Goal: Task Accomplishment & Management: Use online tool/utility

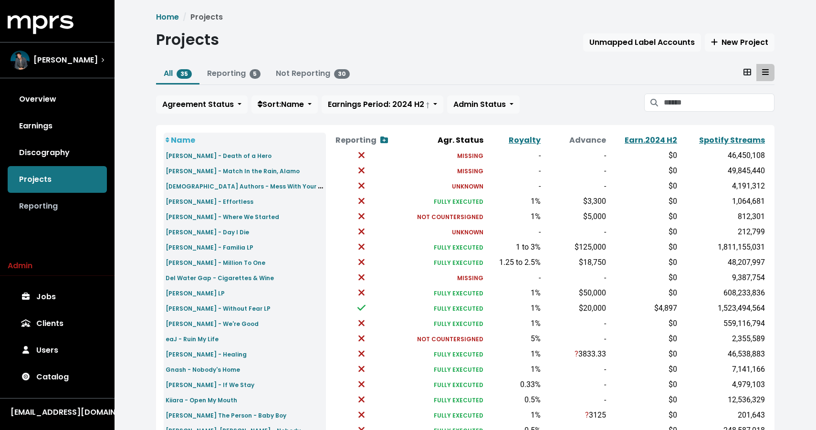
click at [47, 212] on link "Reporting" at bounding box center [57, 206] width 99 height 27
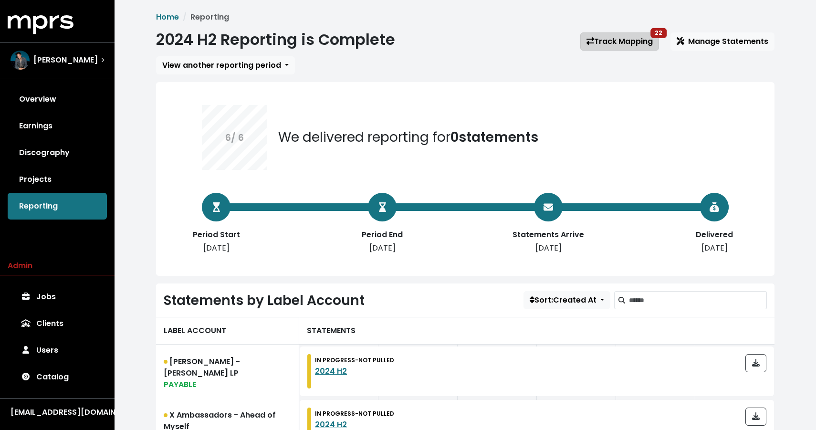
click at [646, 39] on link "Track Mapping 22" at bounding box center [619, 41] width 79 height 18
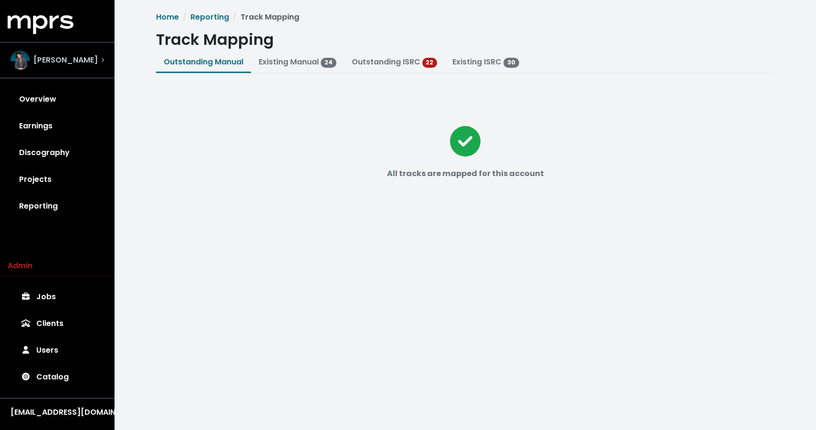
click at [40, 58] on span "[PERSON_NAME]" at bounding box center [65, 59] width 64 height 11
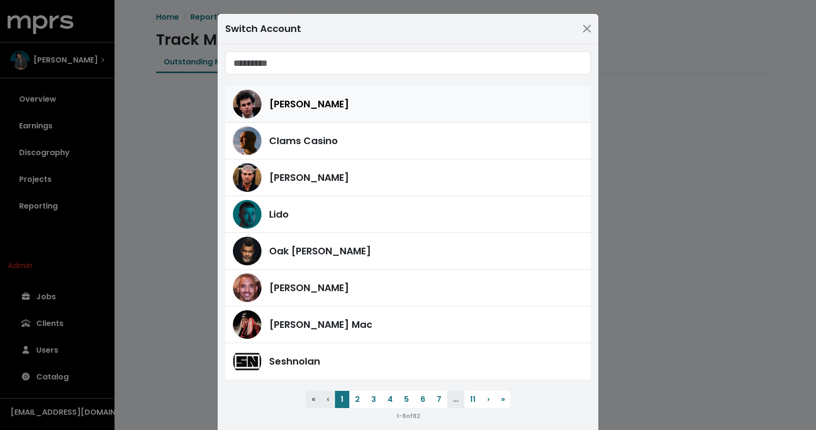
click at [291, 114] on div "[PERSON_NAME]" at bounding box center [408, 104] width 350 height 29
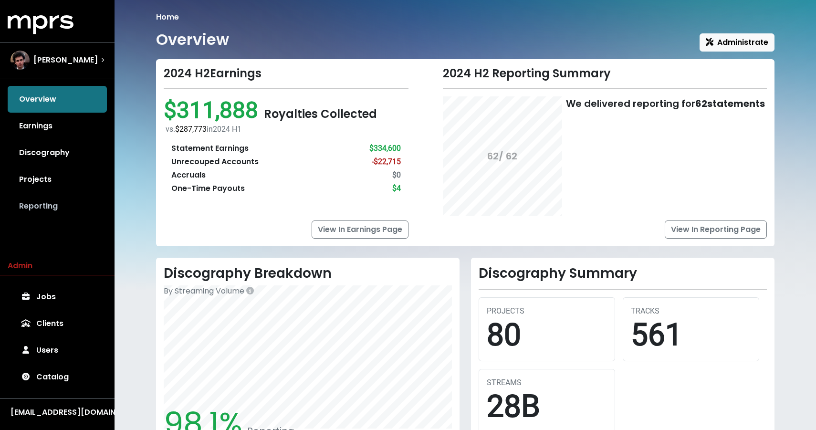
click at [52, 211] on link "Reporting" at bounding box center [57, 206] width 99 height 27
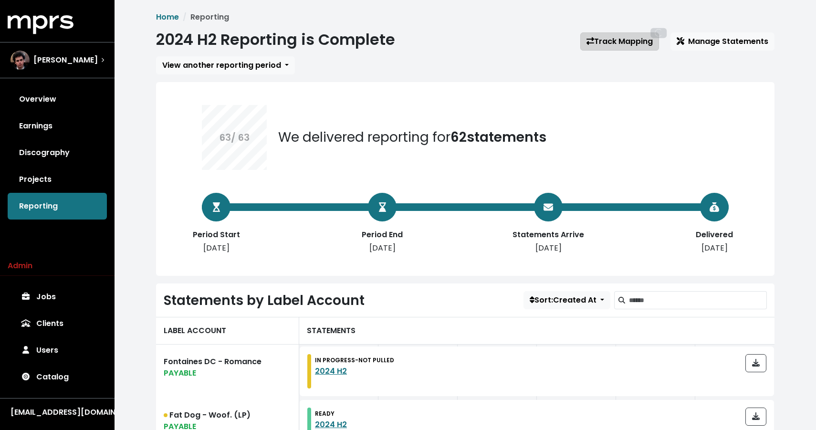
click at [626, 48] on link "Track Mapping" at bounding box center [619, 41] width 79 height 18
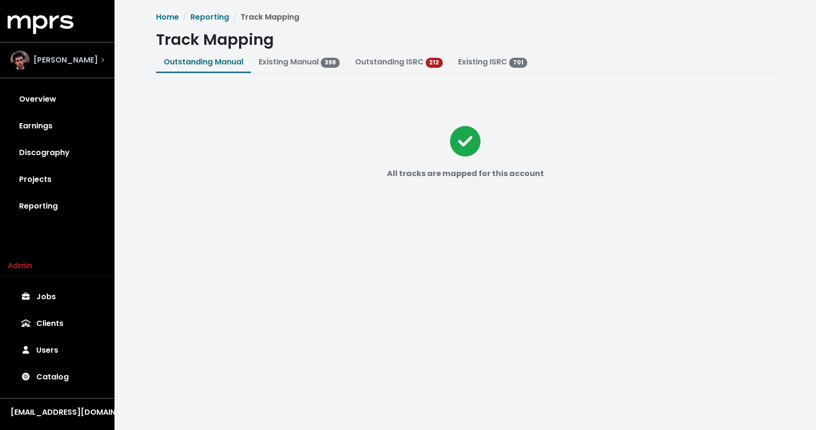
click at [63, 54] on span "[PERSON_NAME]" at bounding box center [65, 59] width 64 height 11
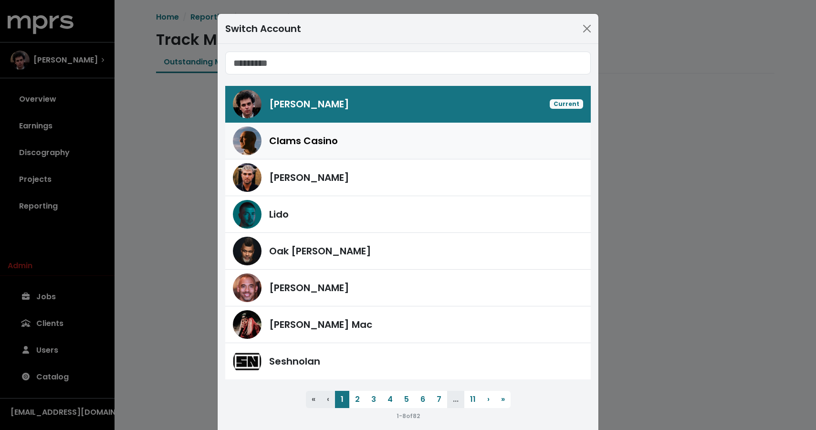
click at [297, 142] on span "Clams Casino" at bounding box center [303, 141] width 69 height 14
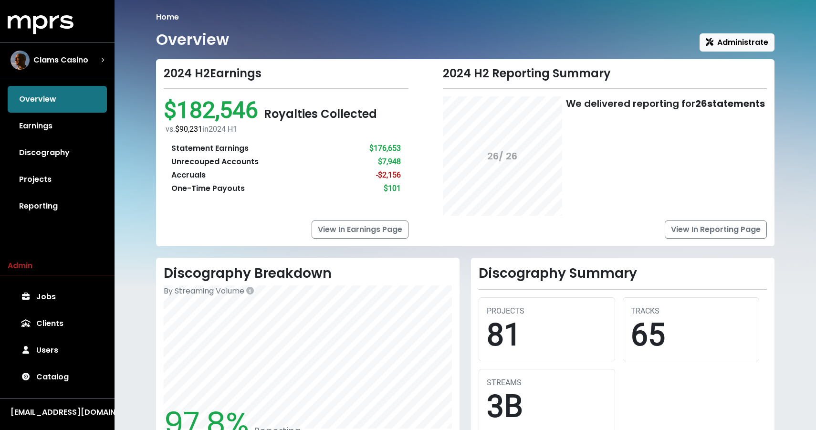
click at [43, 223] on div "MPRS Logo Clams Casino Overview Earnings Discography Projects Reporting Admin J…" at bounding box center [57, 218] width 115 height 407
click at [43, 211] on link "Reporting" at bounding box center [57, 206] width 99 height 27
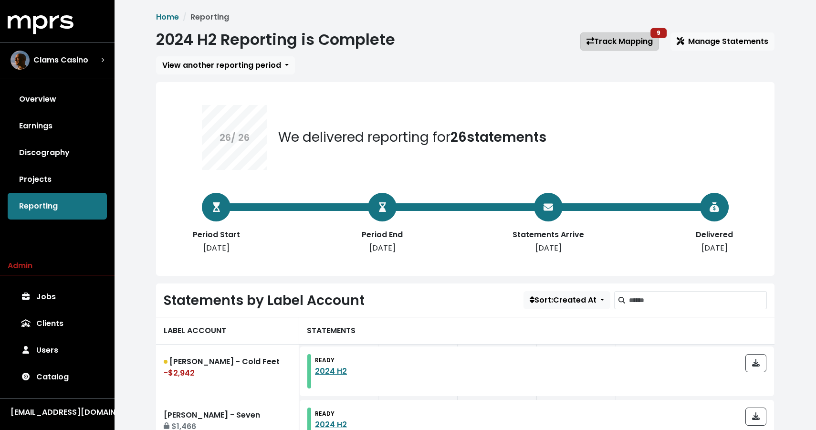
click at [641, 43] on link "Track Mapping 9" at bounding box center [619, 41] width 79 height 18
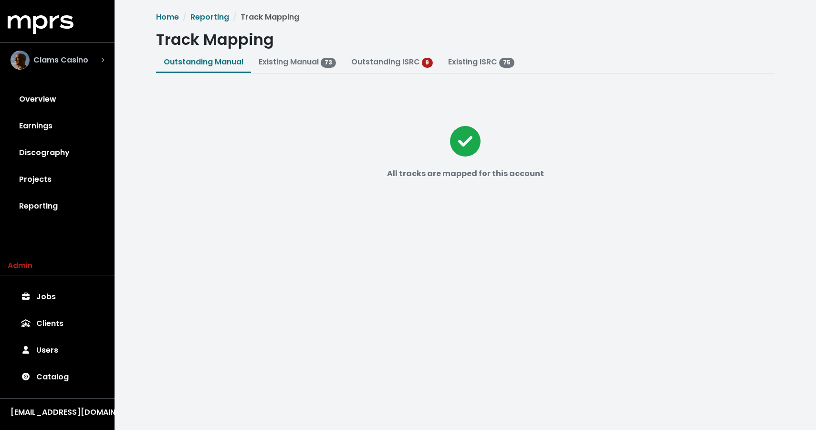
click at [48, 63] on span "Clams Casino" at bounding box center [60, 59] width 55 height 11
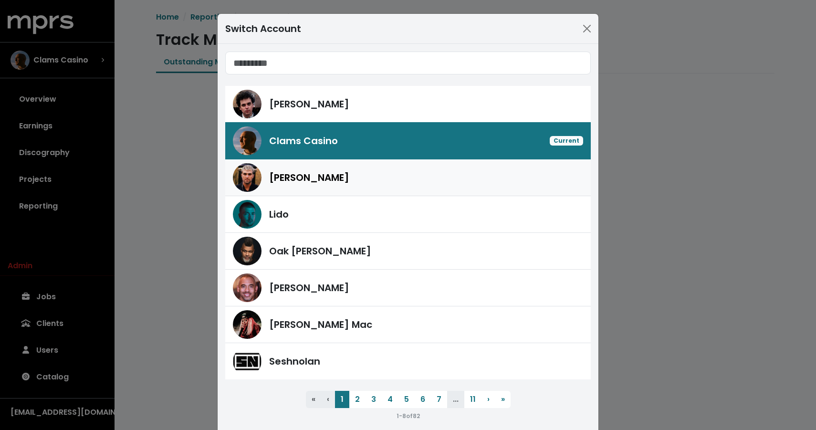
click at [322, 185] on div "[PERSON_NAME]" at bounding box center [408, 177] width 350 height 29
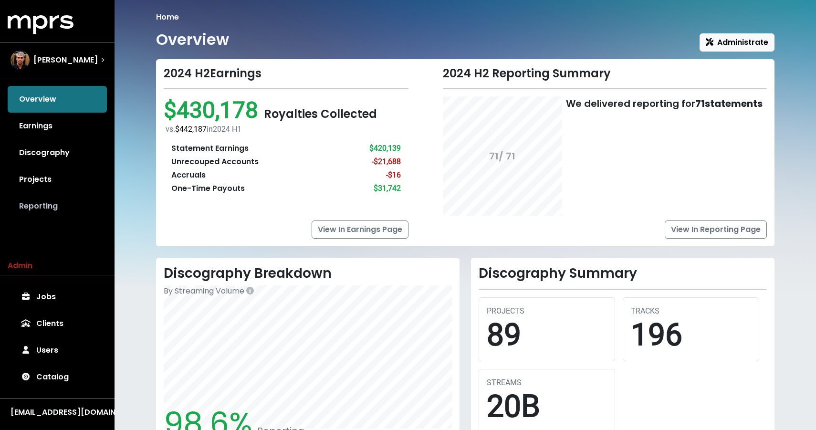
click at [41, 201] on link "Reporting" at bounding box center [57, 206] width 99 height 27
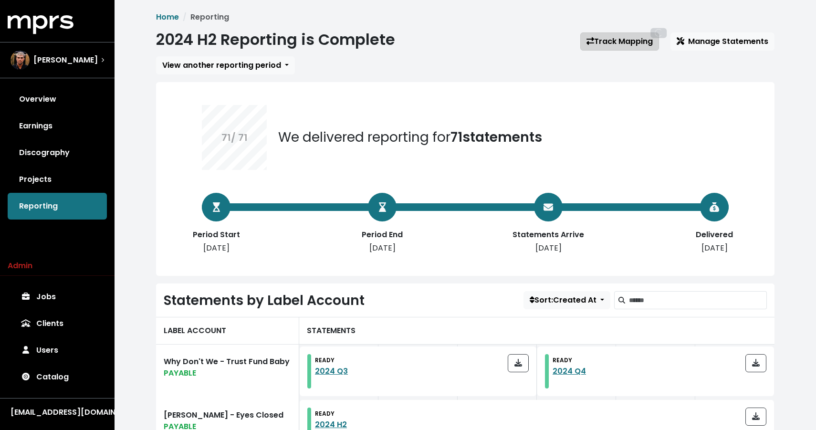
click at [608, 41] on link "Track Mapping" at bounding box center [619, 41] width 79 height 18
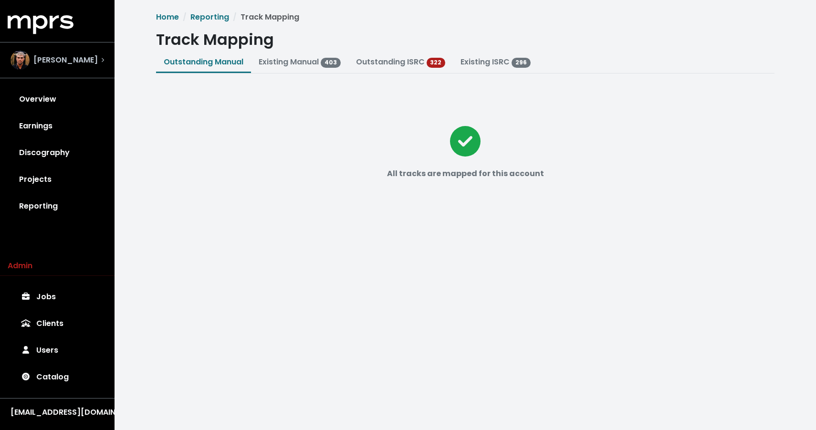
click at [91, 53] on div "[PERSON_NAME]" at bounding box center [57, 60] width 94 height 19
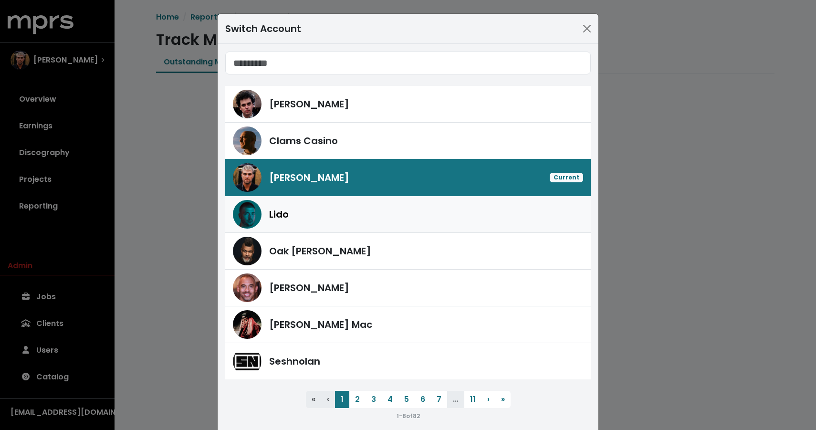
click at [304, 208] on div "Lido" at bounding box center [426, 214] width 314 height 14
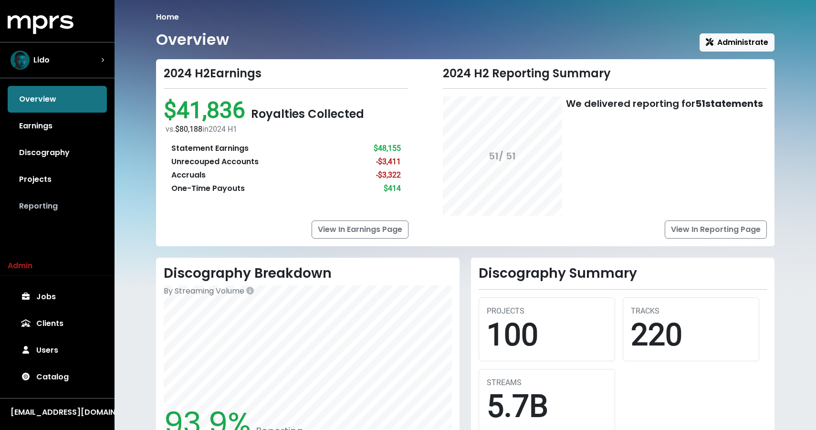
click at [20, 209] on link "Reporting" at bounding box center [57, 206] width 99 height 27
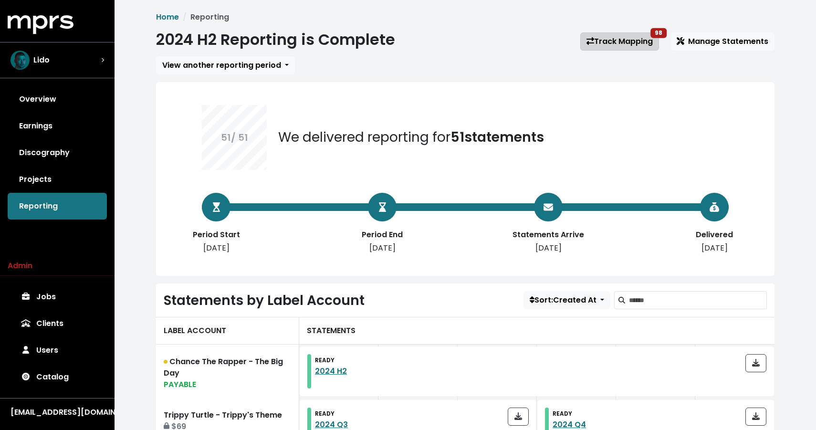
click at [633, 40] on link "Track Mapping 98" at bounding box center [619, 41] width 79 height 18
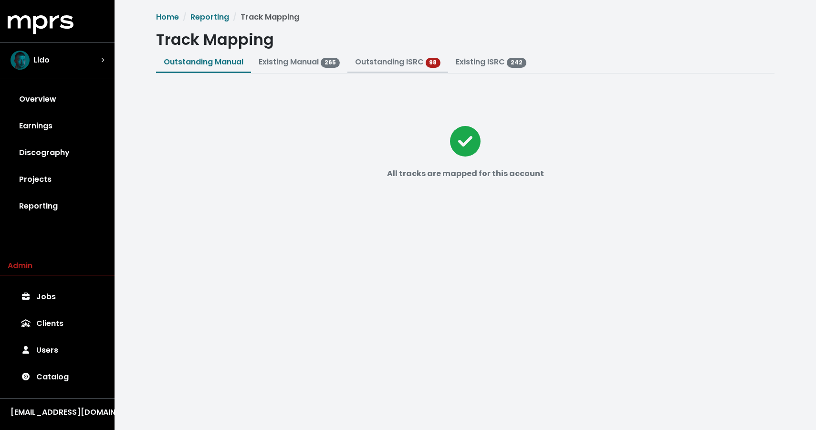
click at [392, 59] on link "Outstanding ISRC" at bounding box center [389, 61] width 69 height 11
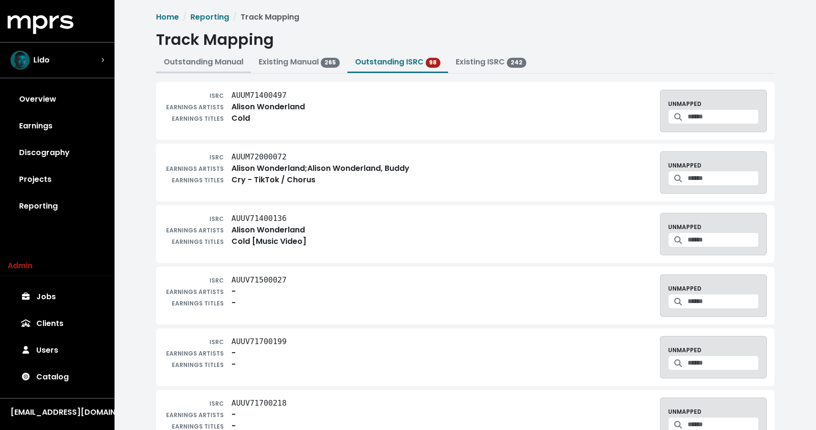
click at [226, 68] on button "Outstanding Manual" at bounding box center [203, 62] width 95 height 21
click at [216, 63] on link "Outstanding Manual" at bounding box center [204, 61] width 80 height 11
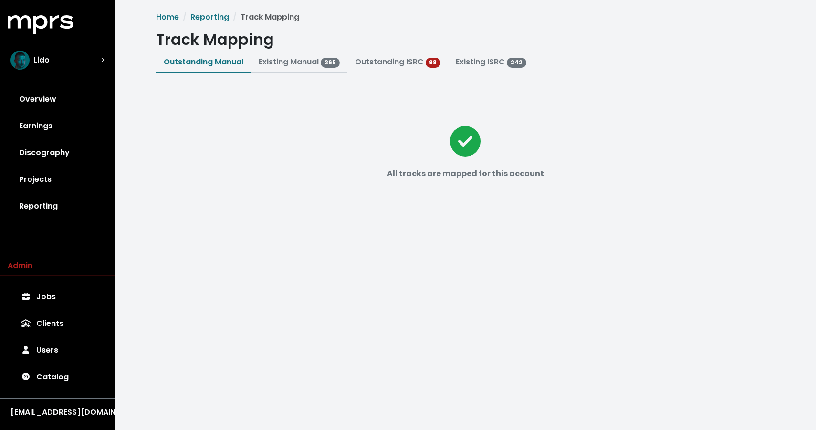
click at [274, 59] on link "Existing Manual 265" at bounding box center [299, 61] width 81 height 11
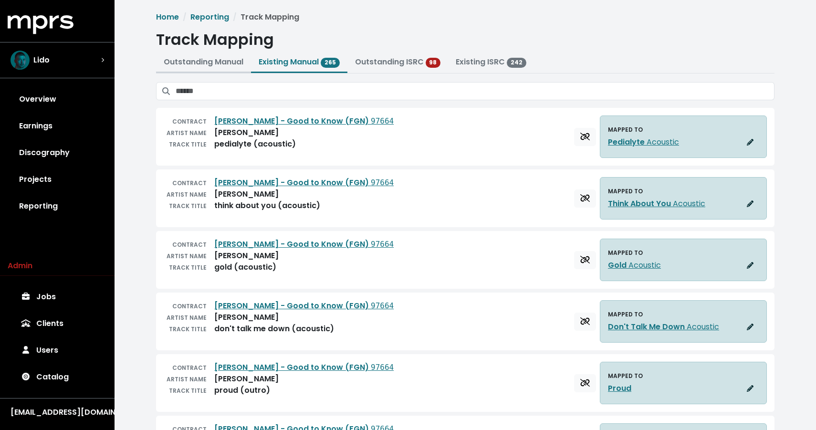
click at [189, 63] on link "Outstanding Manual" at bounding box center [204, 61] width 80 height 11
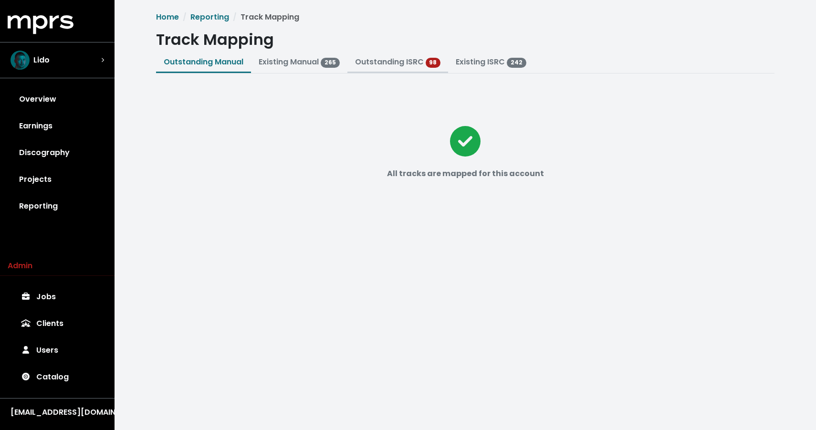
click at [412, 64] on link "Outstanding ISRC" at bounding box center [389, 61] width 69 height 11
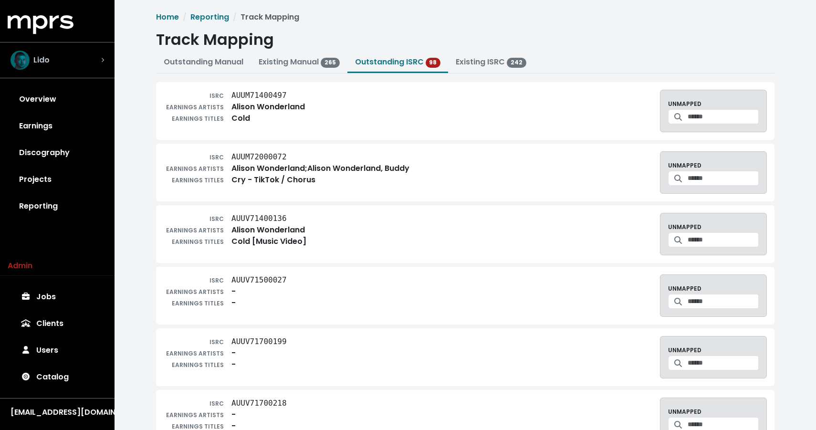
click at [44, 62] on span "Lido" at bounding box center [41, 59] width 16 height 11
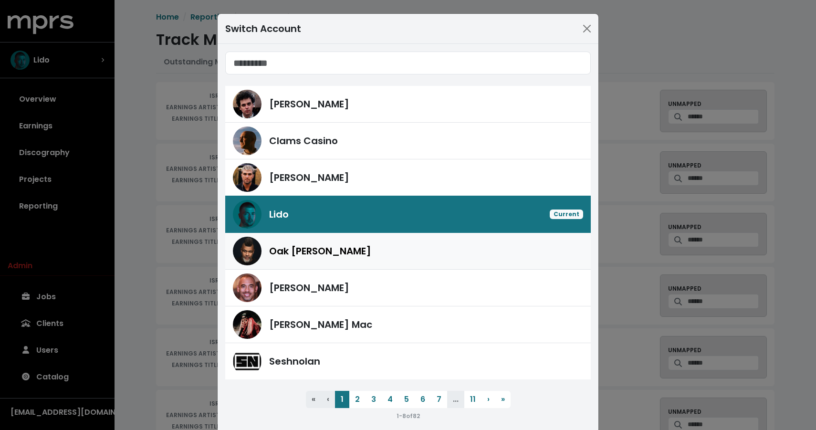
click at [313, 250] on span "Oak [PERSON_NAME]" at bounding box center [320, 251] width 102 height 14
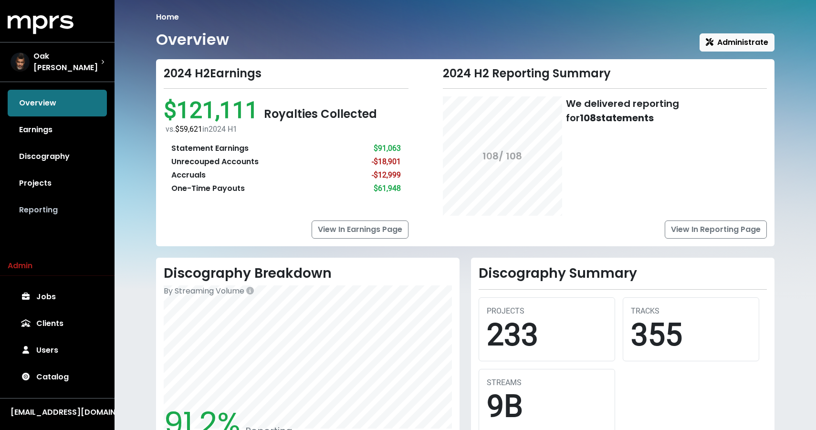
click at [25, 212] on link "Reporting" at bounding box center [57, 210] width 99 height 27
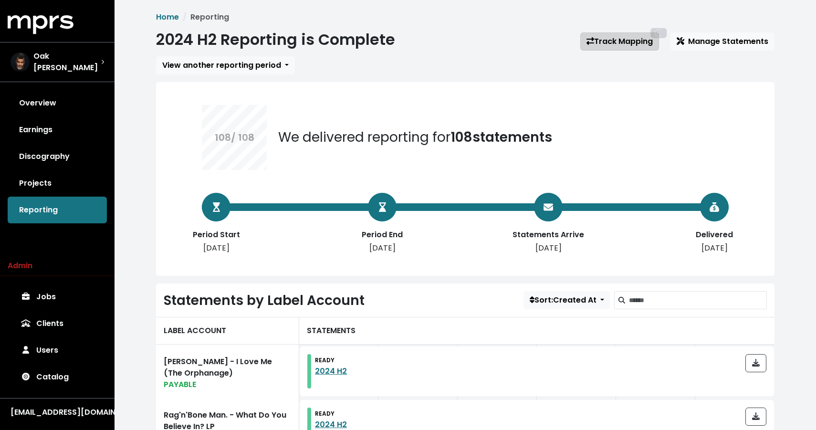
click at [624, 39] on link "Track Mapping" at bounding box center [619, 41] width 79 height 18
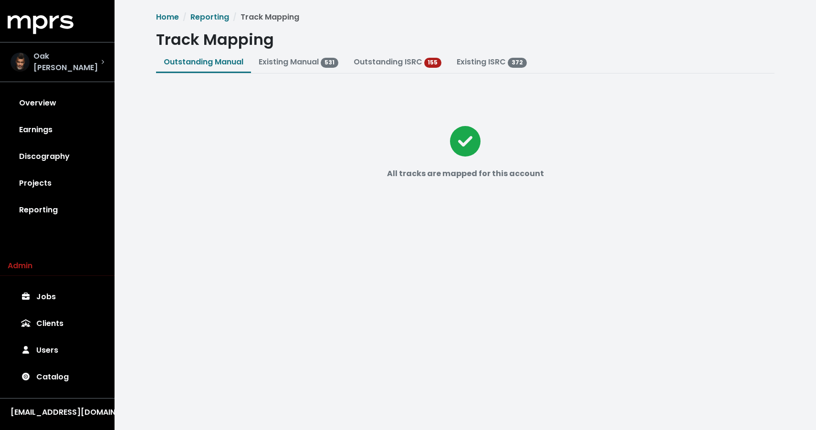
click at [37, 51] on div "Oak [PERSON_NAME]" at bounding box center [55, 62] width 91 height 23
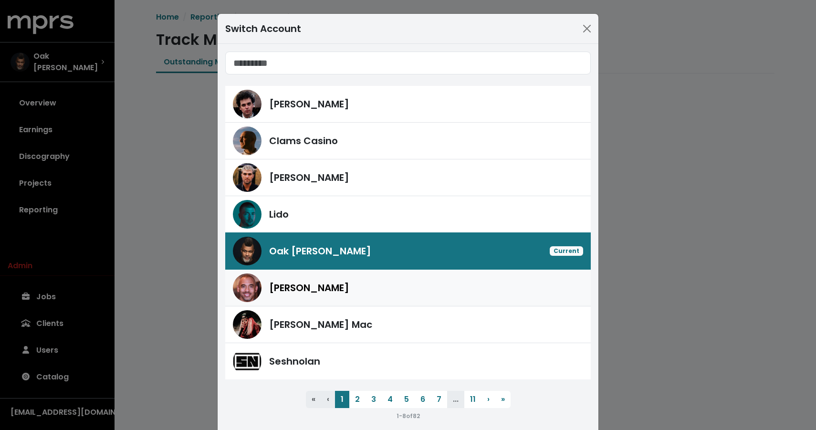
click at [283, 293] on span "[PERSON_NAME]" at bounding box center [309, 288] width 80 height 14
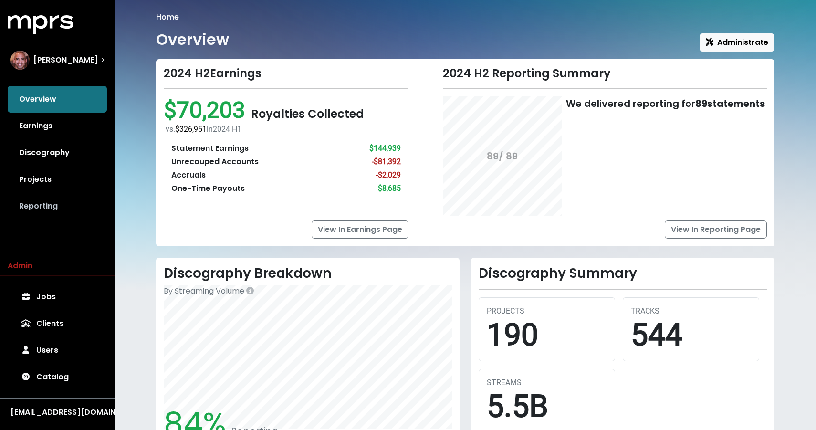
click at [47, 201] on link "Reporting" at bounding box center [57, 206] width 99 height 27
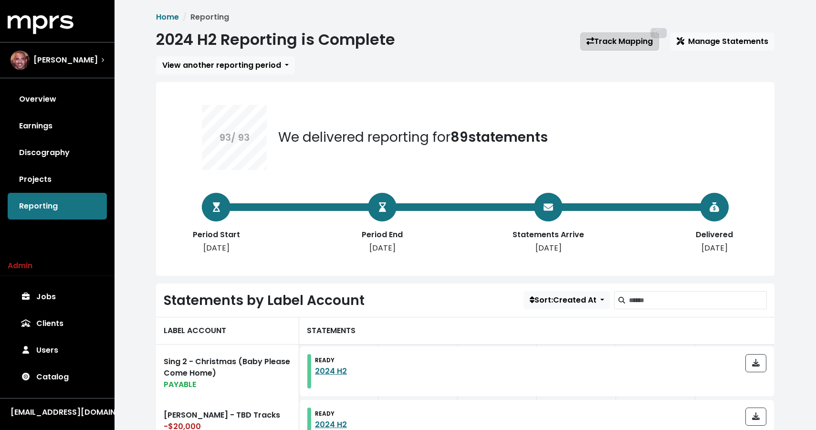
click at [625, 44] on link "Track Mapping" at bounding box center [619, 41] width 79 height 18
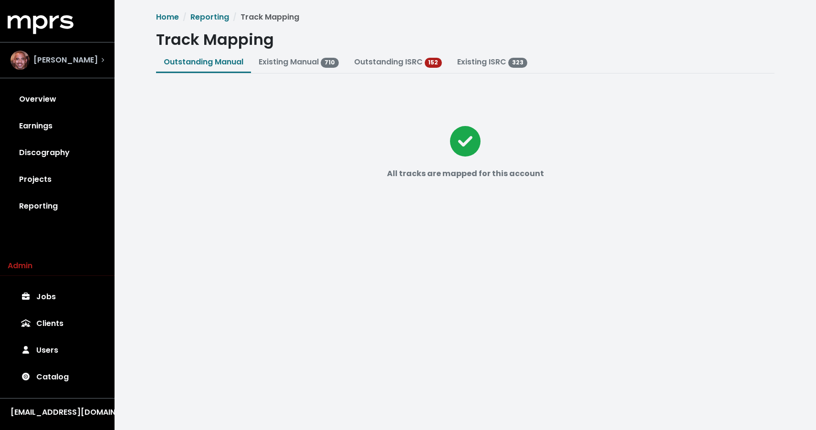
click at [51, 52] on div "[PERSON_NAME]" at bounding box center [53, 60] width 87 height 19
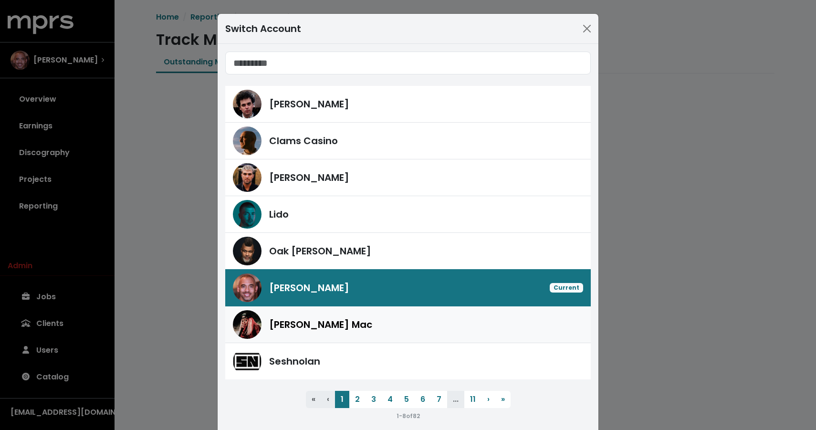
click at [317, 335] on div "[PERSON_NAME] Mac" at bounding box center [408, 324] width 350 height 29
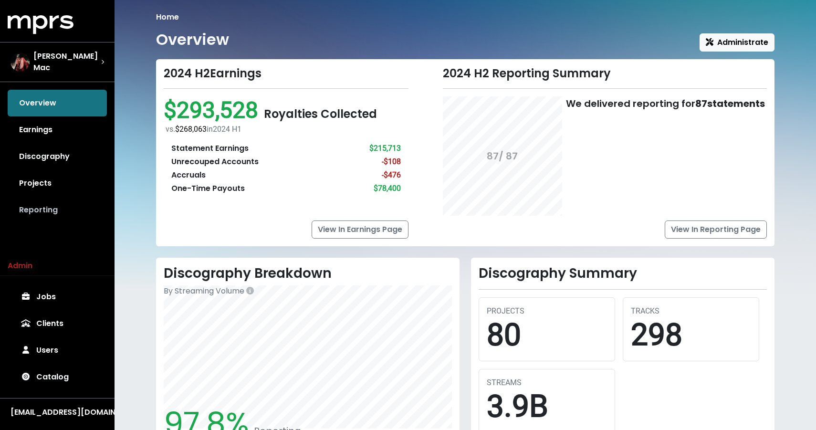
click at [57, 205] on link "Reporting" at bounding box center [57, 210] width 99 height 27
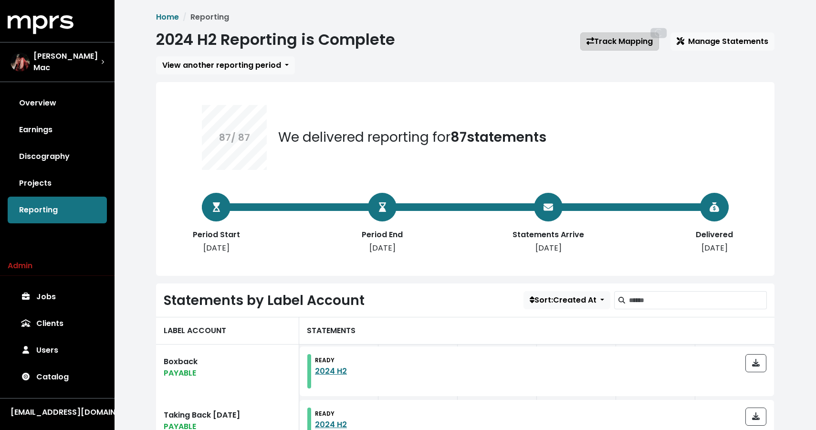
click at [609, 40] on link "Track Mapping" at bounding box center [619, 41] width 79 height 18
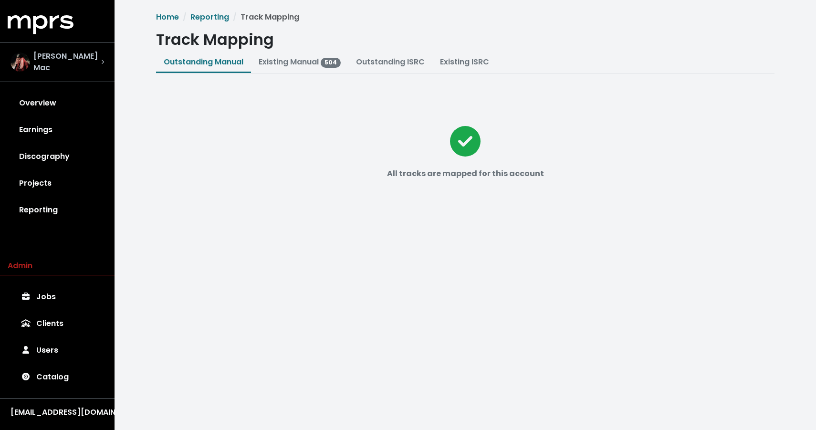
click at [81, 59] on span "[PERSON_NAME] Mac" at bounding box center [67, 62] width 68 height 23
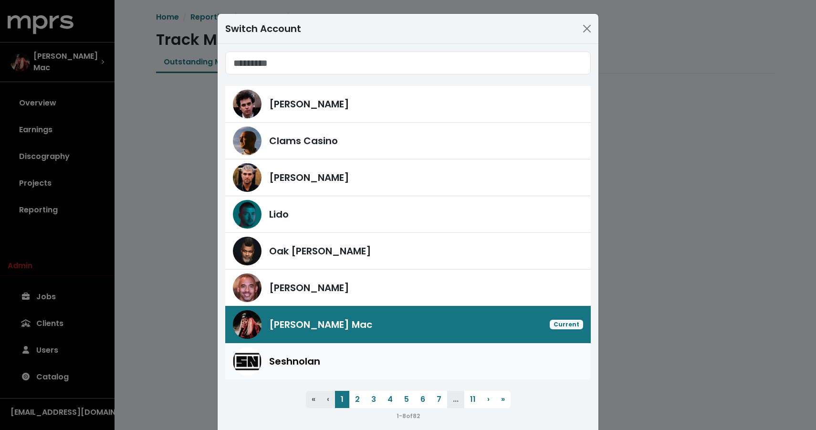
click at [296, 362] on span "Seshnolan" at bounding box center [294, 361] width 51 height 14
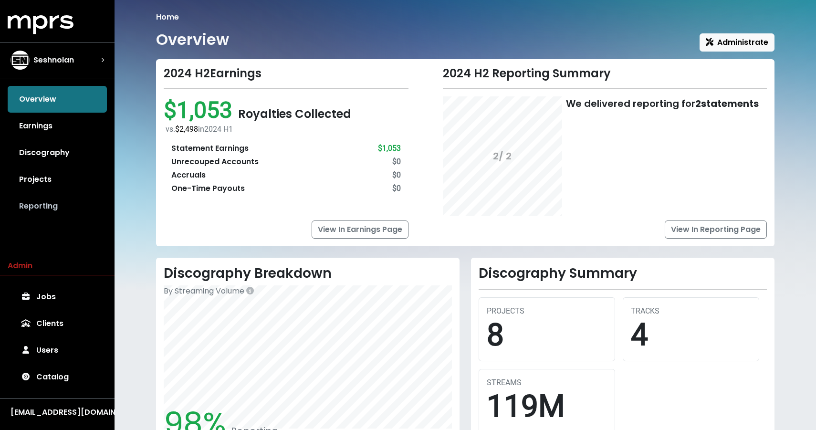
click at [65, 207] on link "Reporting" at bounding box center [57, 206] width 99 height 27
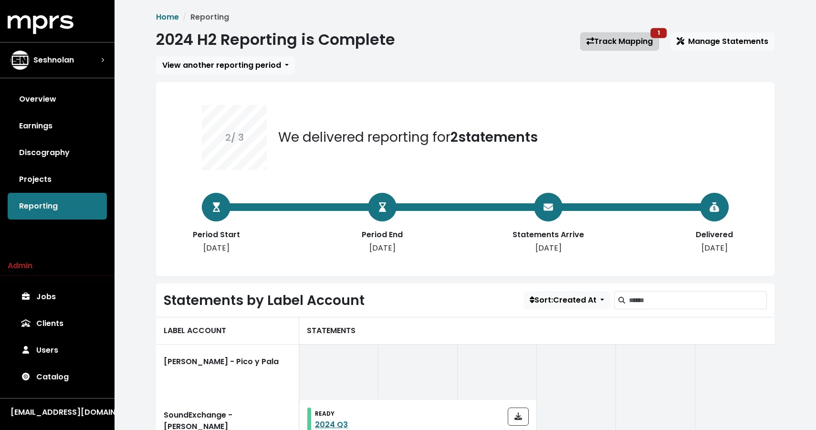
click at [621, 50] on link "Track Mapping 1" at bounding box center [619, 41] width 79 height 18
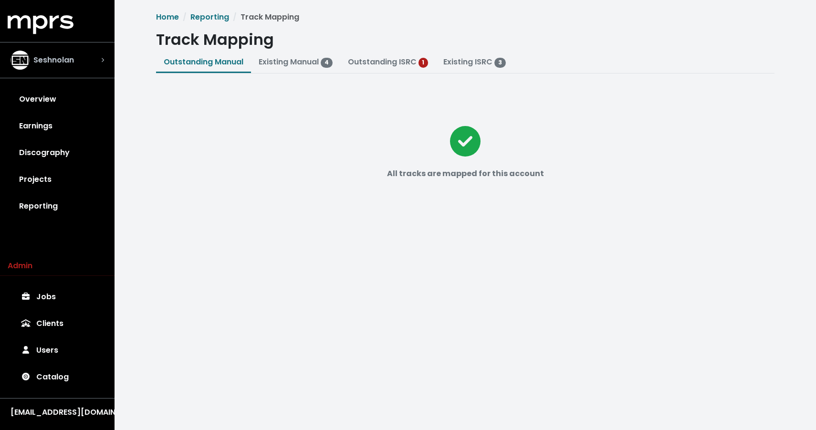
click at [46, 58] on span "Seshnolan" at bounding box center [53, 59] width 41 height 11
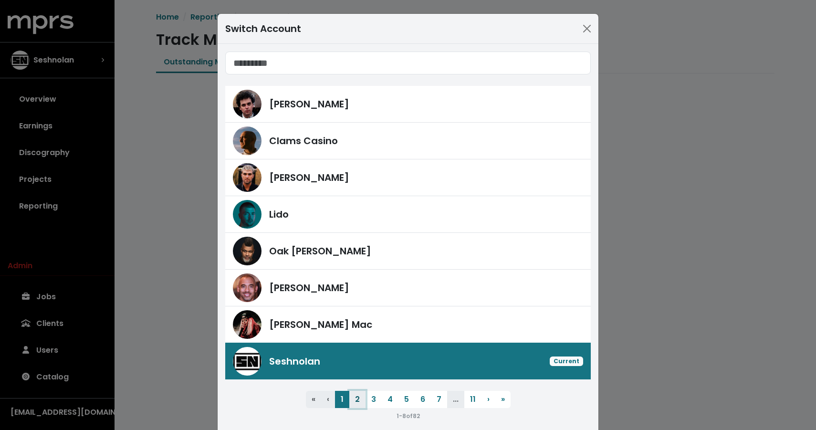
click at [358, 400] on button "2" at bounding box center [357, 399] width 16 height 17
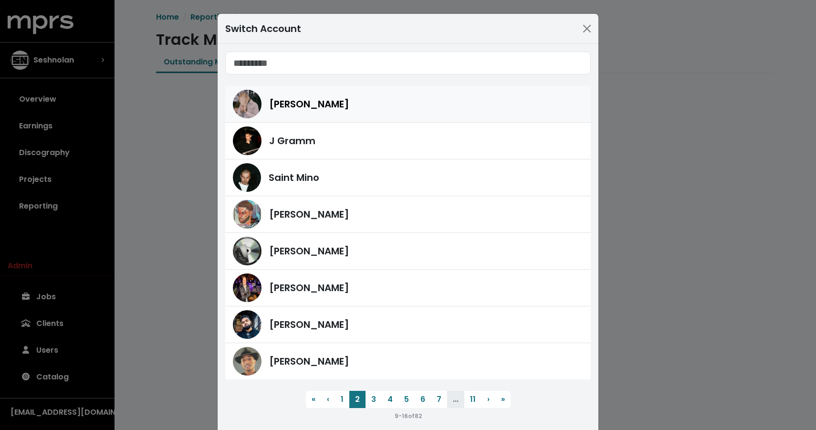
click at [302, 106] on span "[PERSON_NAME]" at bounding box center [309, 104] width 80 height 14
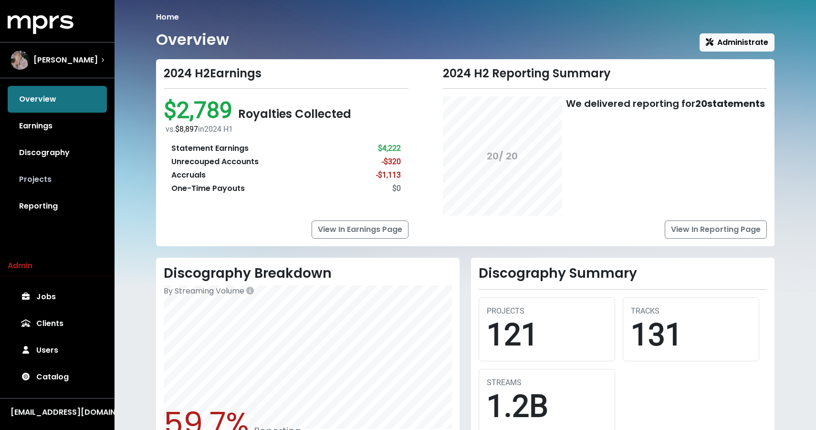
click at [50, 190] on link "Projects" at bounding box center [57, 179] width 99 height 27
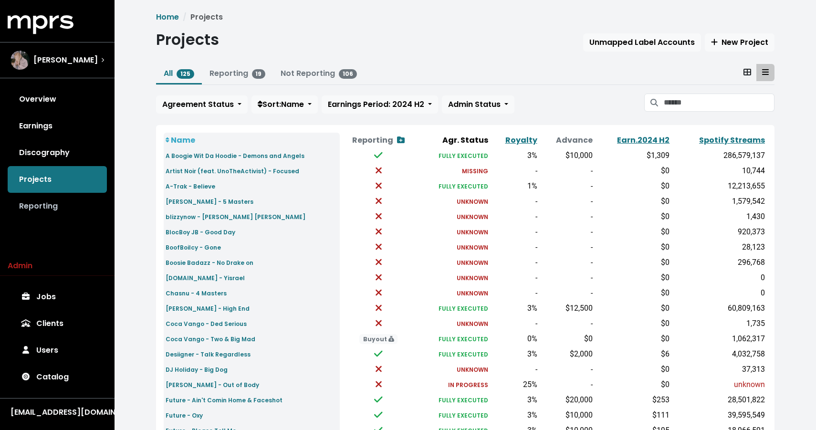
click at [50, 205] on link "Reporting" at bounding box center [57, 206] width 99 height 27
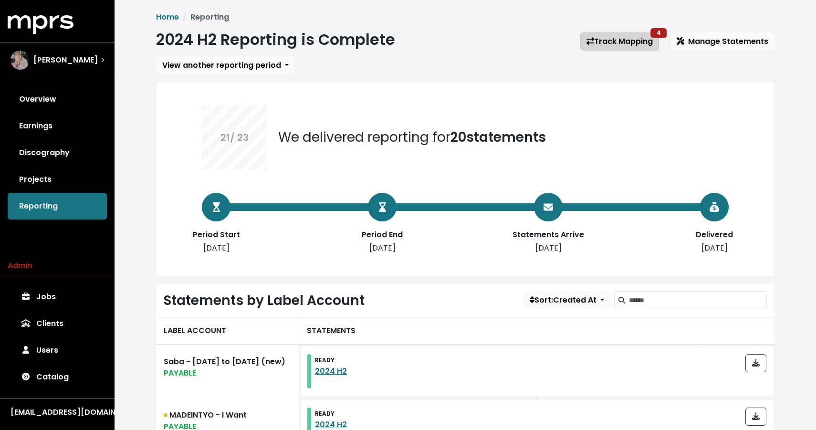
click at [598, 46] on link "Track Mapping 4" at bounding box center [619, 41] width 79 height 18
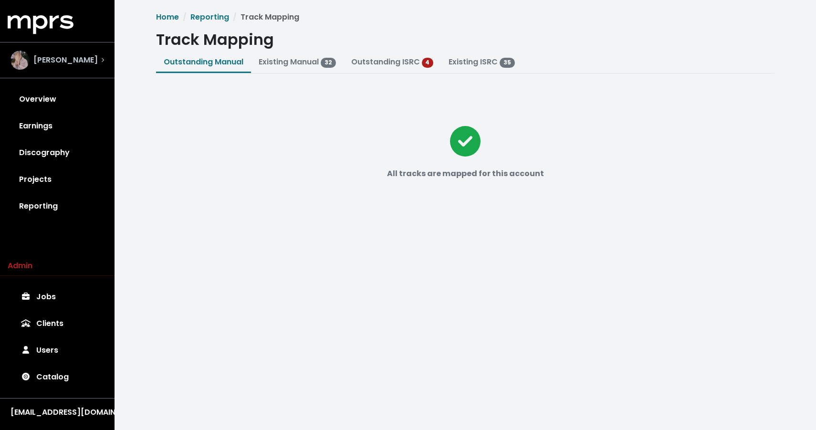
click at [82, 50] on div "[PERSON_NAME]" at bounding box center [57, 60] width 109 height 34
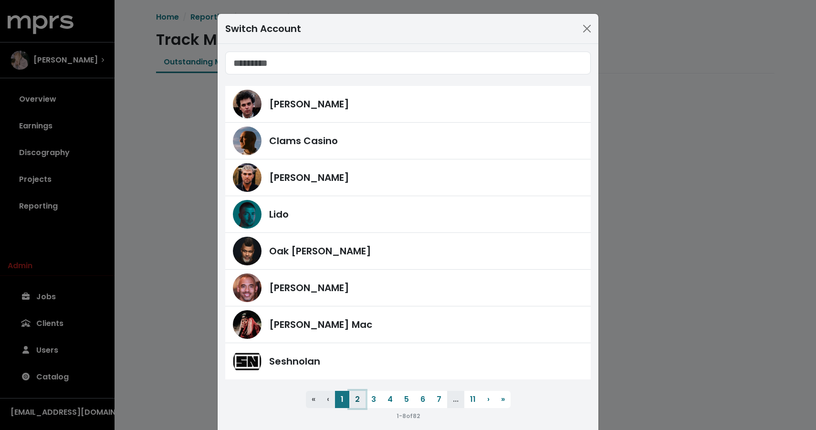
click at [356, 396] on button "2" at bounding box center [357, 399] width 16 height 17
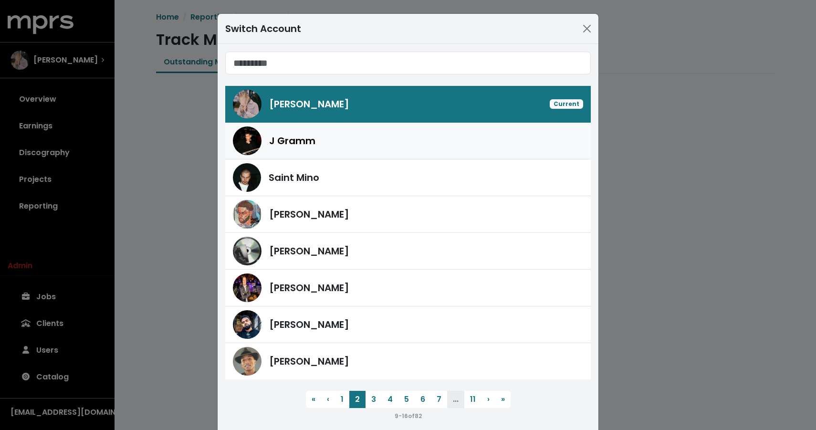
click at [294, 142] on span "J Gramm" at bounding box center [292, 141] width 46 height 14
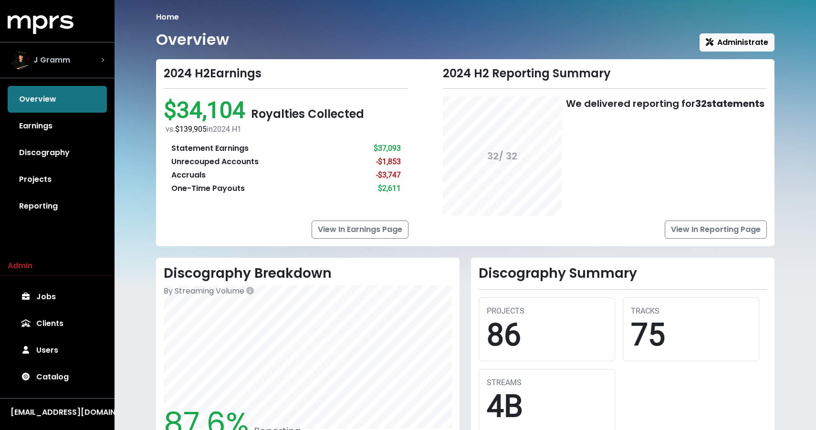
click at [47, 61] on span "J Gramm" at bounding box center [51, 59] width 37 height 11
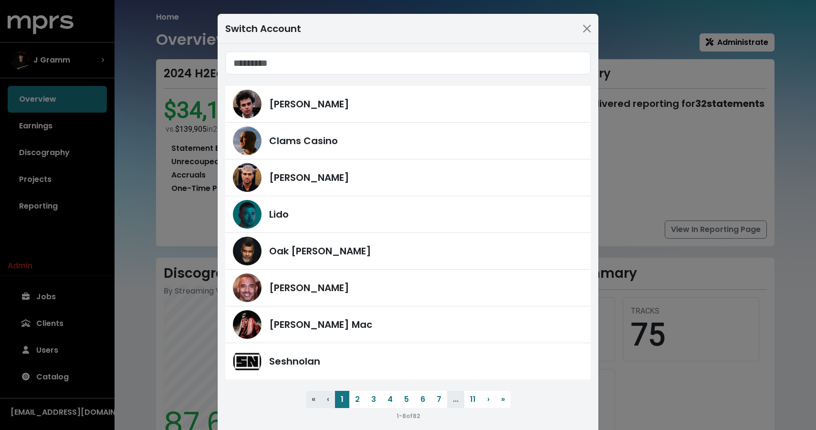
click at [66, 218] on div "Switch Account [PERSON_NAME] Clams Casino [PERSON_NAME] Lido Oak [PERSON_NAME] …" at bounding box center [408, 215] width 816 height 430
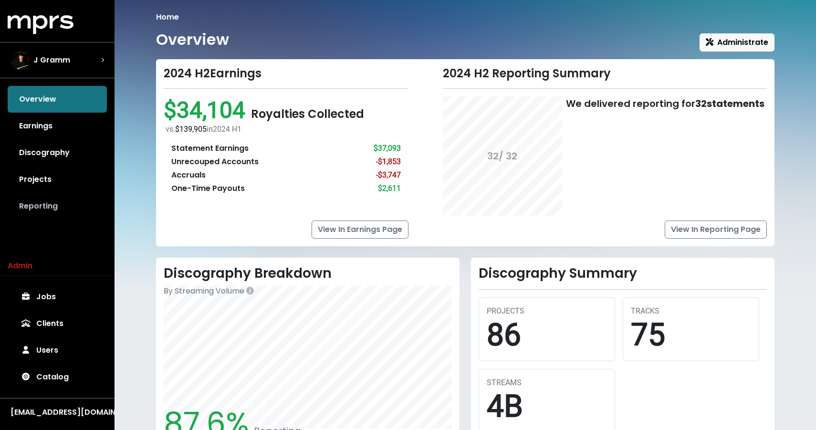
click at [44, 214] on link "Reporting" at bounding box center [57, 206] width 99 height 27
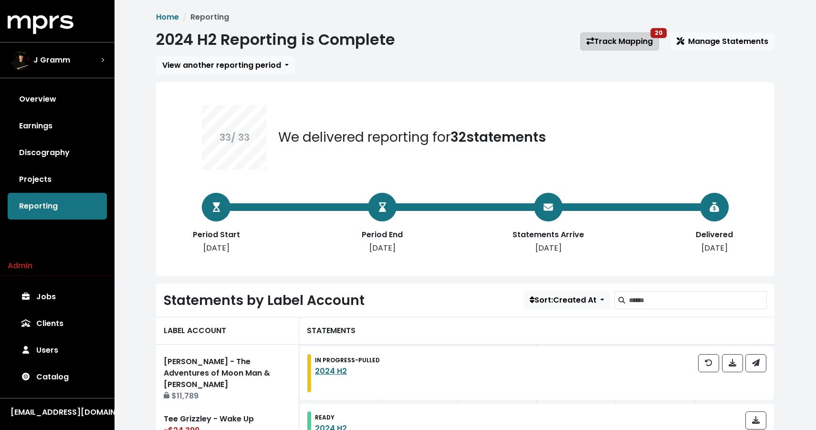
click at [637, 37] on link "Track Mapping 20" at bounding box center [619, 41] width 79 height 18
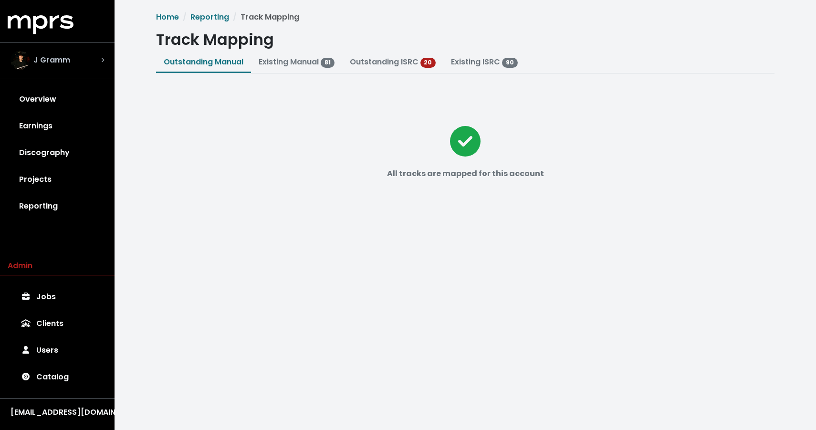
click at [83, 59] on div "J Gramm" at bounding box center [57, 60] width 94 height 19
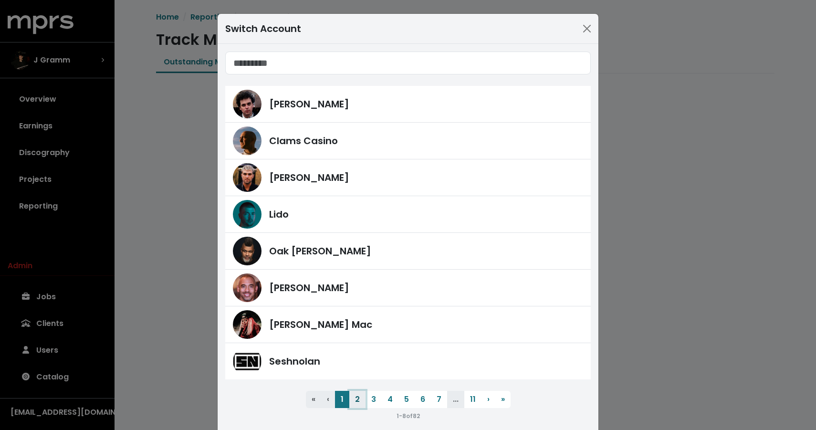
click at [358, 404] on button "2" at bounding box center [357, 399] width 16 height 17
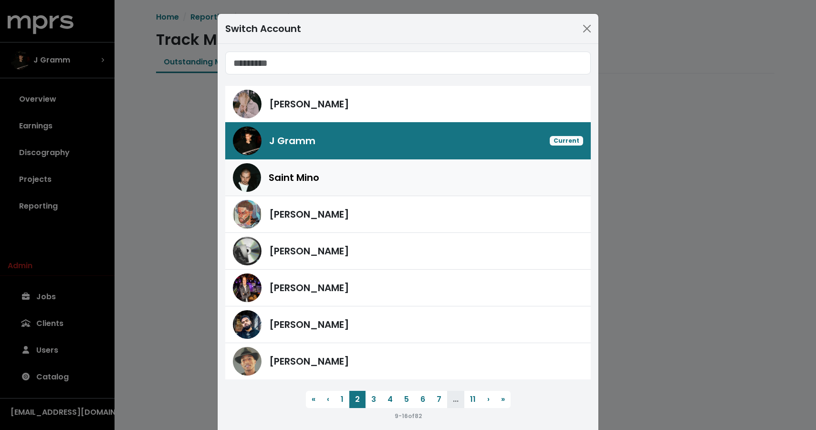
click at [285, 171] on span "Saint Mino" at bounding box center [294, 177] width 51 height 14
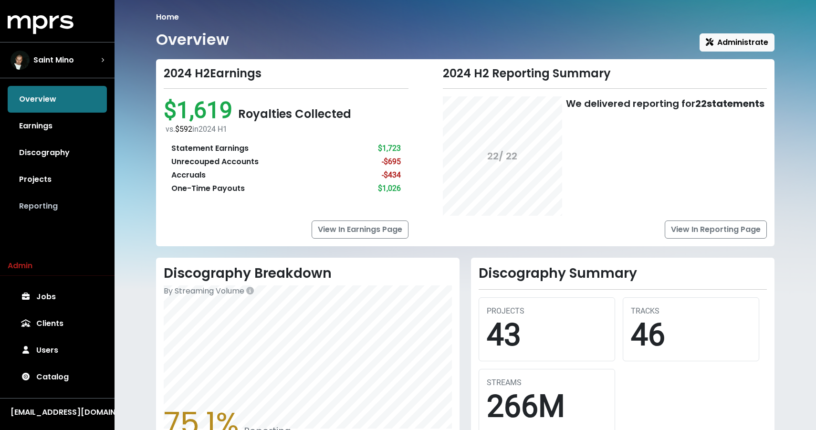
click at [53, 205] on link "Reporting" at bounding box center [57, 206] width 99 height 27
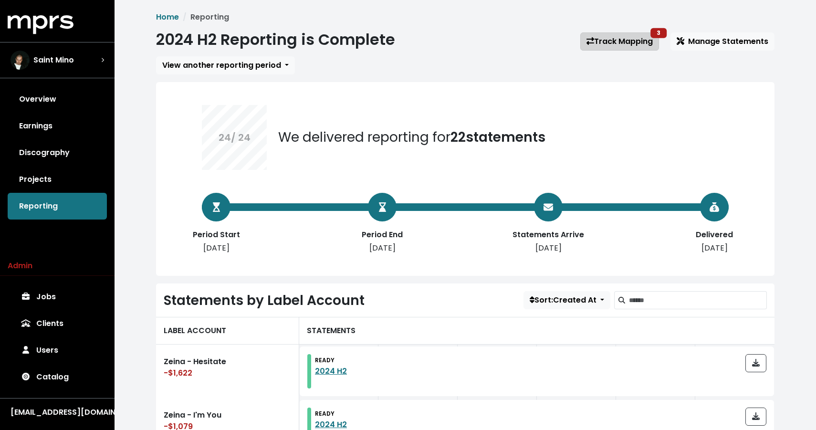
click at [603, 45] on link "Track Mapping 3" at bounding box center [619, 41] width 79 height 18
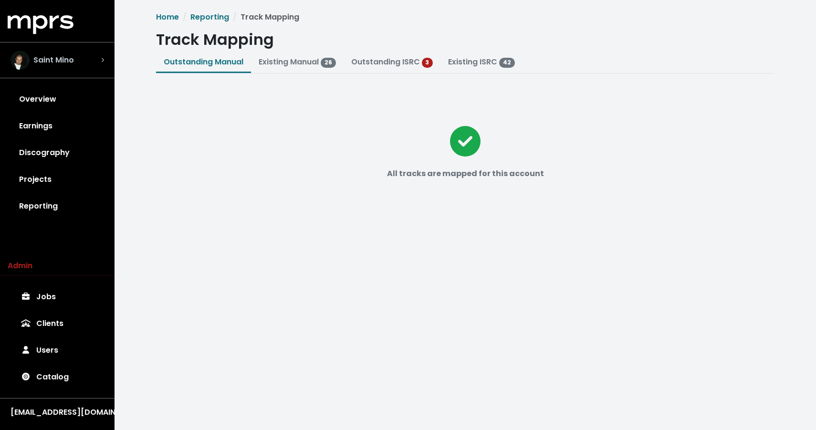
click at [85, 61] on div "Saint Mino" at bounding box center [57, 60] width 94 height 19
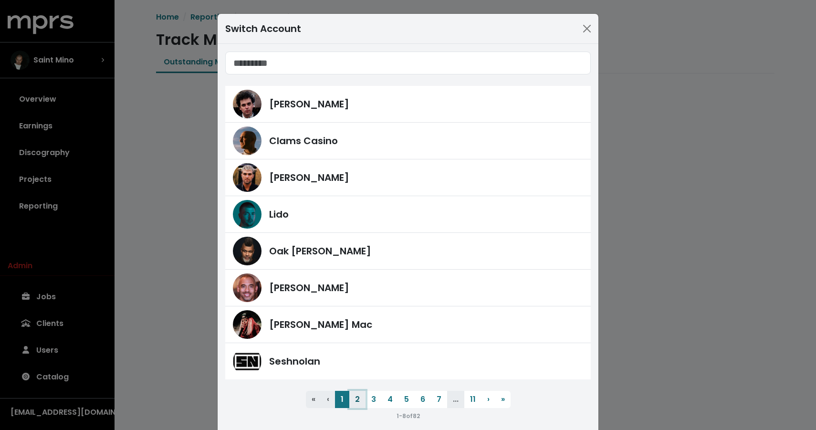
click at [355, 396] on button "2" at bounding box center [357, 399] width 16 height 17
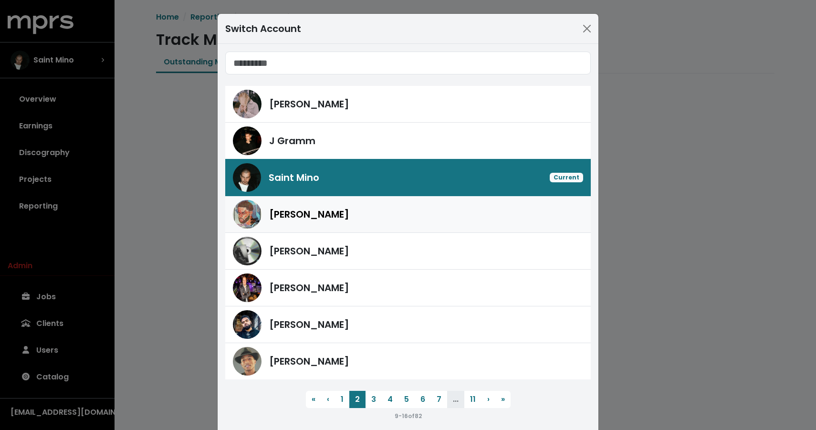
click at [319, 207] on span "[PERSON_NAME]" at bounding box center [309, 214] width 80 height 14
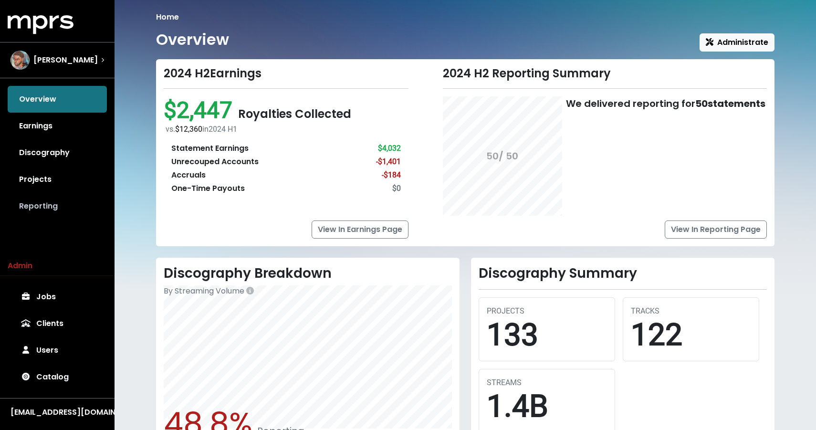
click at [32, 204] on link "Reporting" at bounding box center [57, 206] width 99 height 27
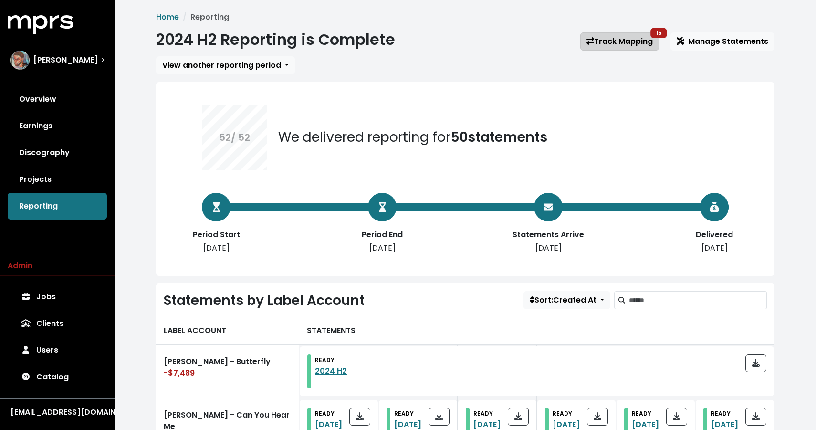
click at [621, 41] on link "Track Mapping 15" at bounding box center [619, 41] width 79 height 18
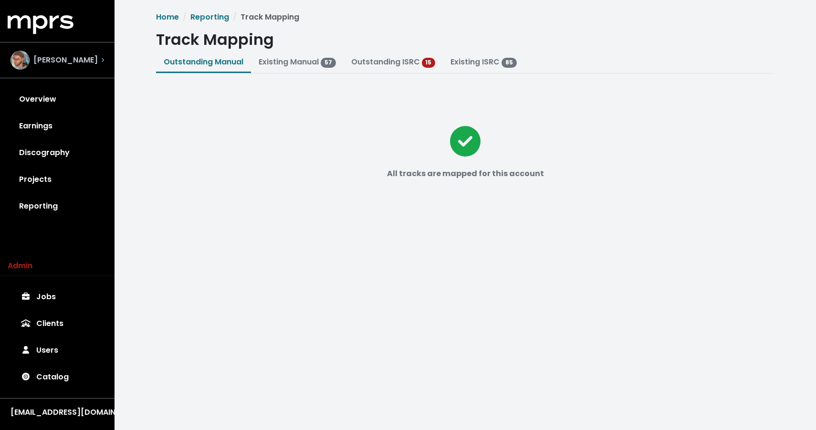
click at [54, 68] on div "[PERSON_NAME]" at bounding box center [53, 60] width 87 height 19
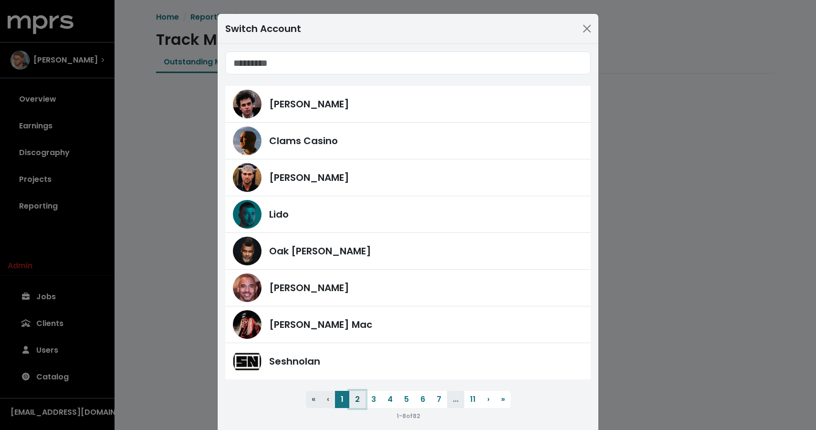
click at [358, 400] on button "2" at bounding box center [357, 399] width 16 height 17
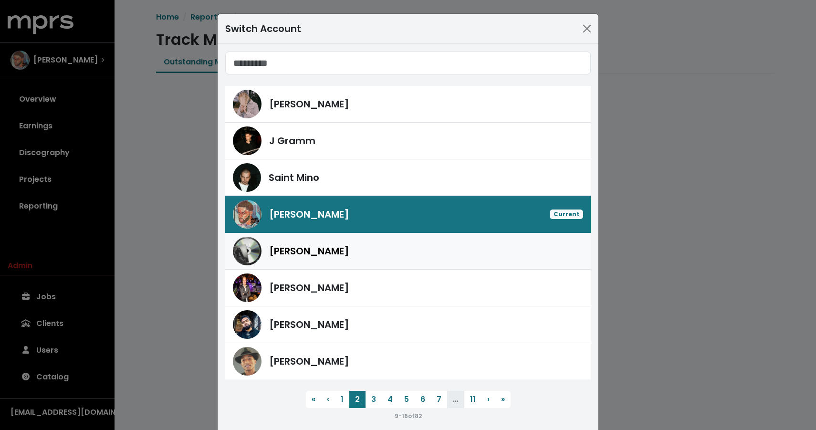
click at [315, 246] on div "[PERSON_NAME]" at bounding box center [426, 251] width 314 height 14
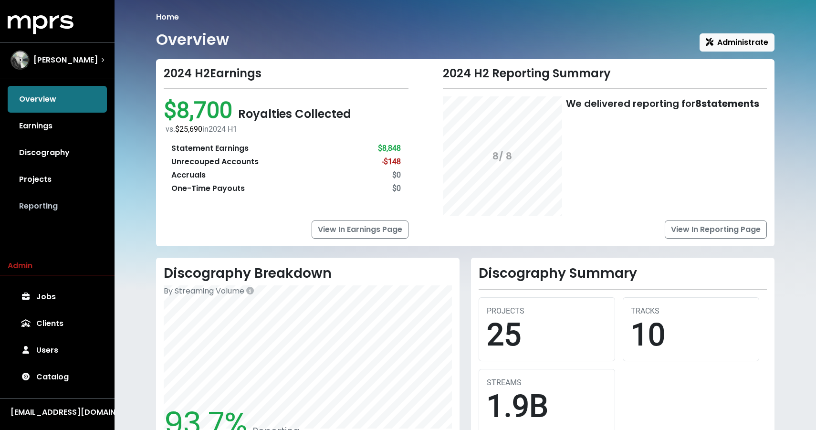
click at [41, 209] on link "Reporting" at bounding box center [57, 206] width 99 height 27
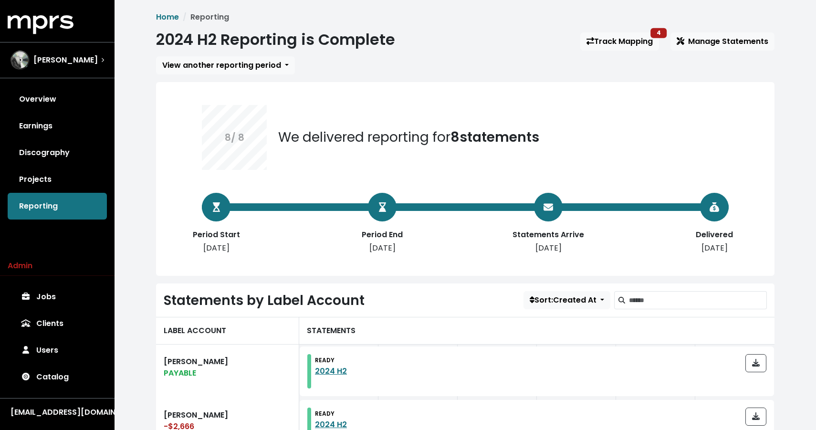
click at [621, 29] on div "Home Reporting 2024 H2 Reporting is Complete Track Mapping 4 Manage Statements …" at bounding box center [465, 425] width 630 height 829
click at [617, 42] on link "Track Mapping 4" at bounding box center [619, 41] width 79 height 18
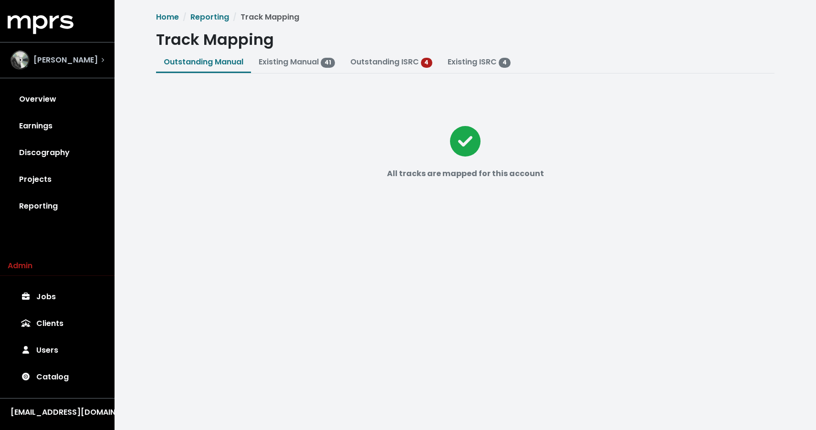
click at [49, 48] on div "[PERSON_NAME]" at bounding box center [57, 60] width 109 height 34
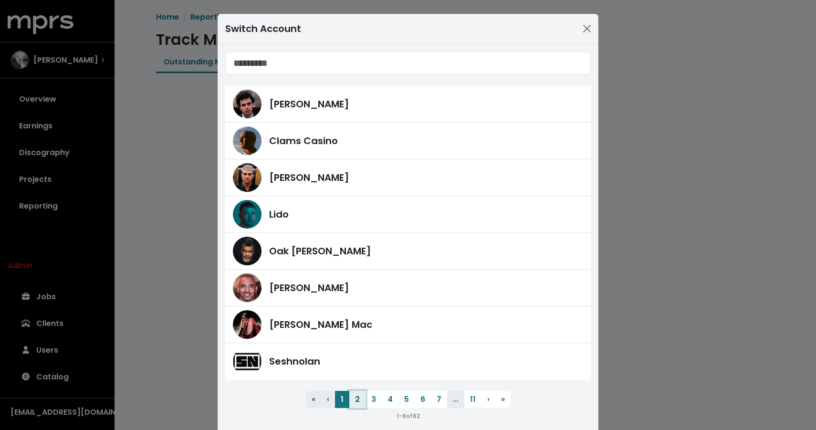
click at [362, 403] on button "2" at bounding box center [357, 399] width 16 height 17
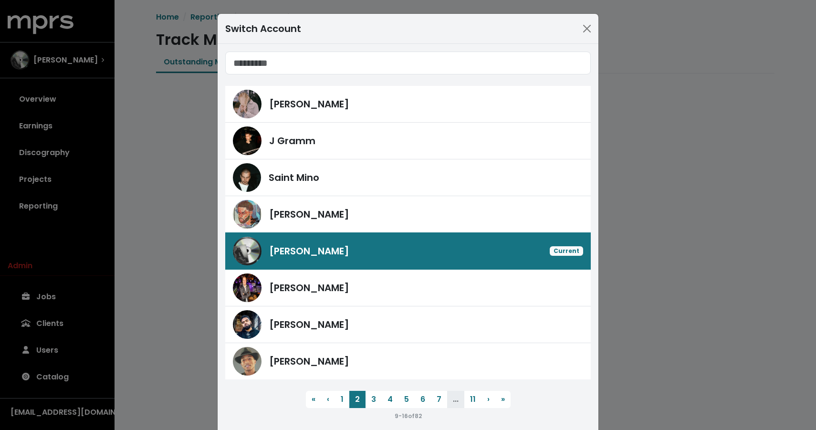
click at [330, 267] on link "Ike Beatz Current" at bounding box center [407, 250] width 365 height 37
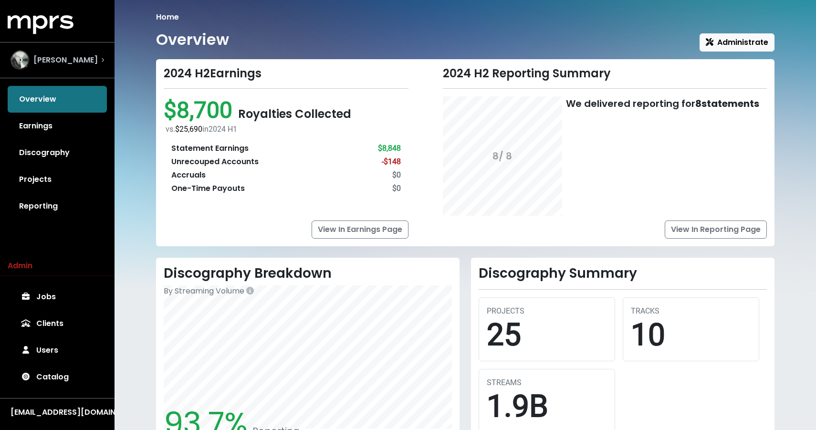
click at [94, 57] on div "[PERSON_NAME]" at bounding box center [57, 60] width 94 height 19
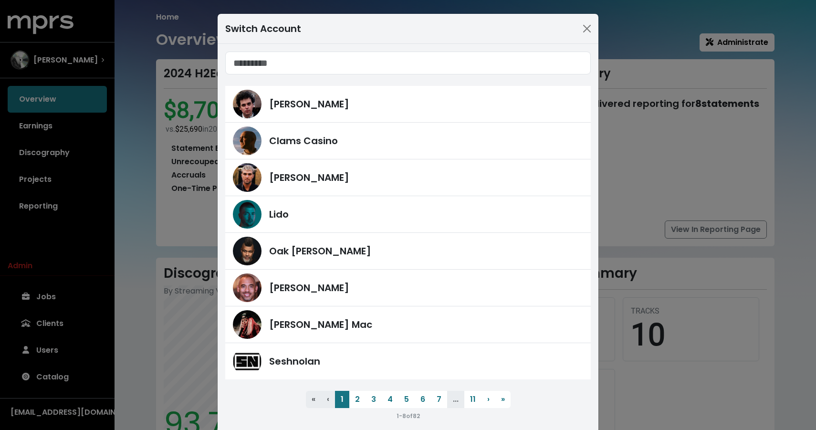
click at [357, 410] on div "1 - 8 of 82" at bounding box center [407, 415] width 365 height 11
click at [356, 400] on button "2" at bounding box center [357, 399] width 16 height 17
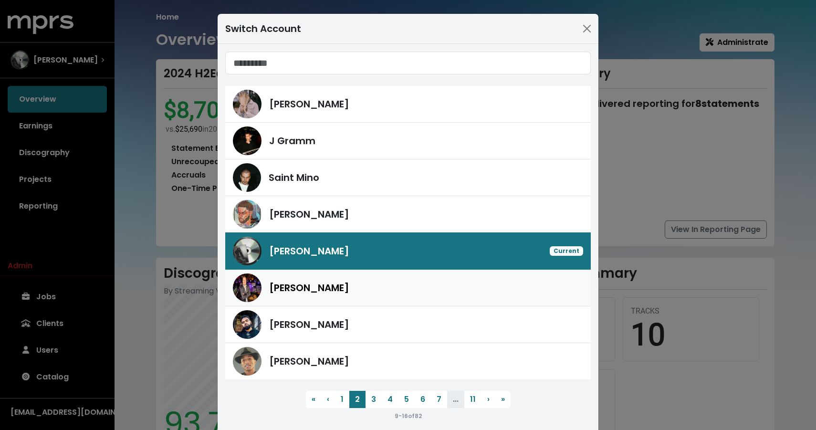
click at [322, 284] on span "[PERSON_NAME]" at bounding box center [309, 288] width 80 height 14
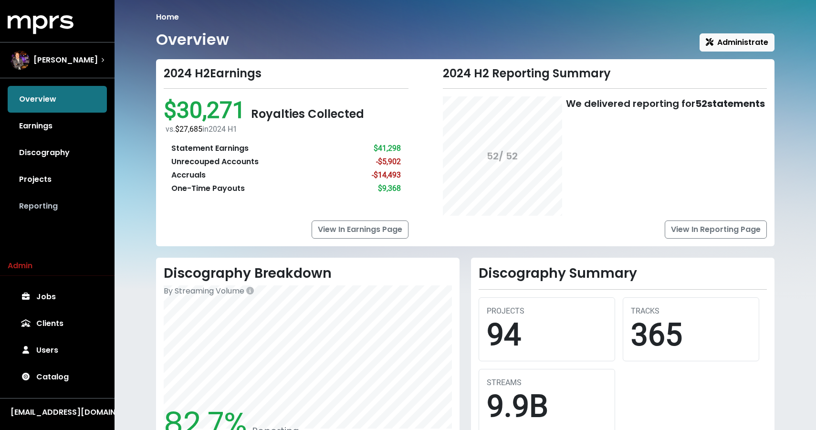
click at [44, 198] on link "Reporting" at bounding box center [57, 206] width 99 height 27
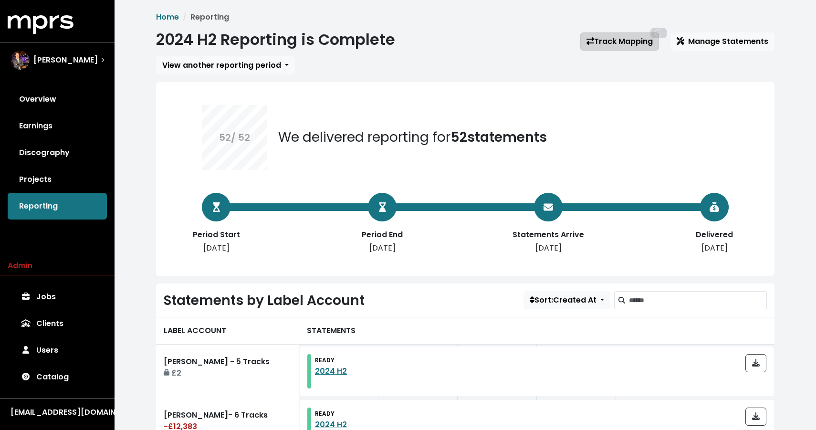
click at [618, 43] on link "Track Mapping" at bounding box center [619, 41] width 79 height 18
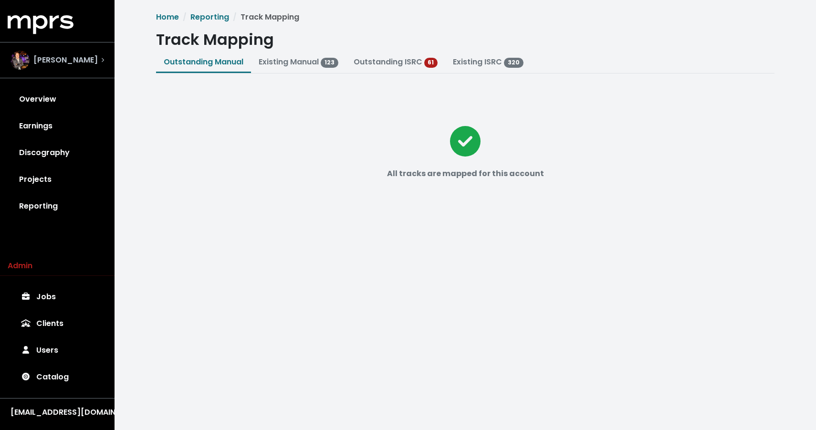
click at [91, 58] on span "[PERSON_NAME]" at bounding box center [65, 59] width 64 height 11
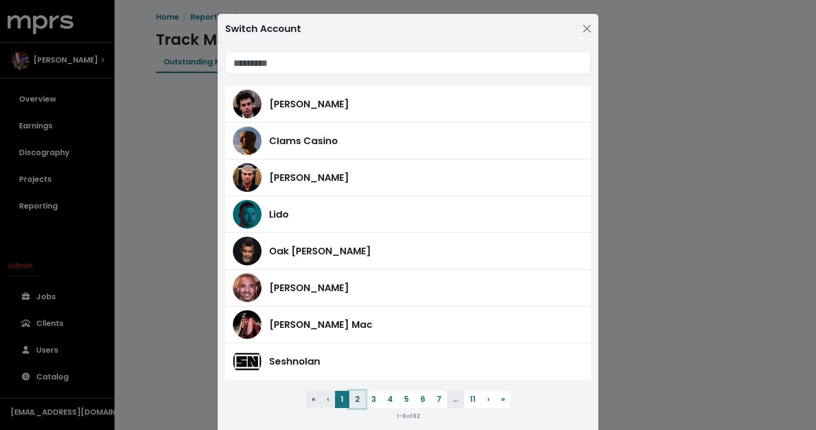
click at [355, 399] on button "2" at bounding box center [357, 399] width 16 height 17
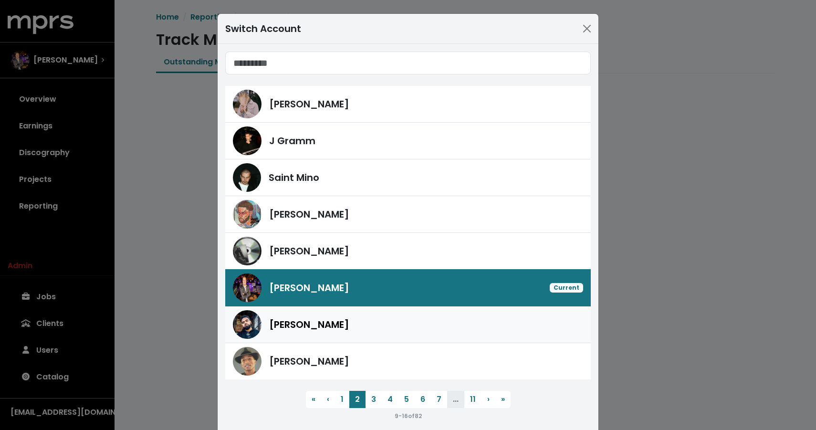
click at [331, 321] on div "[PERSON_NAME]" at bounding box center [426, 324] width 314 height 14
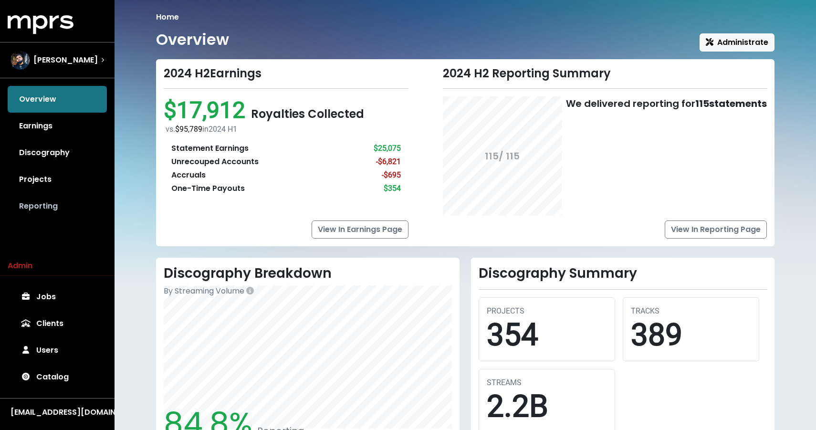
click at [37, 207] on link "Reporting" at bounding box center [57, 206] width 99 height 27
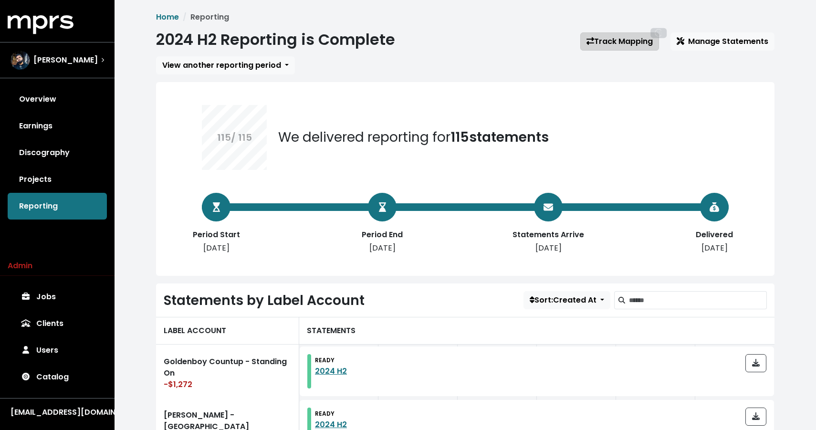
click at [605, 47] on link "Track Mapping 25" at bounding box center [619, 41] width 79 height 18
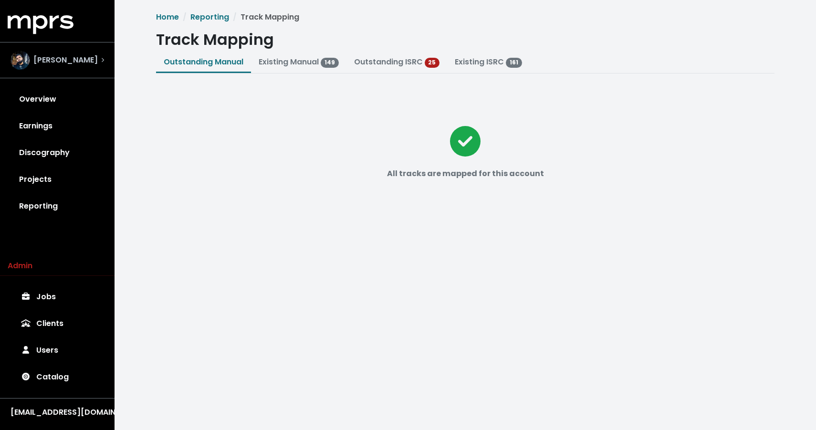
click at [107, 59] on div "[PERSON_NAME]" at bounding box center [57, 60] width 109 height 34
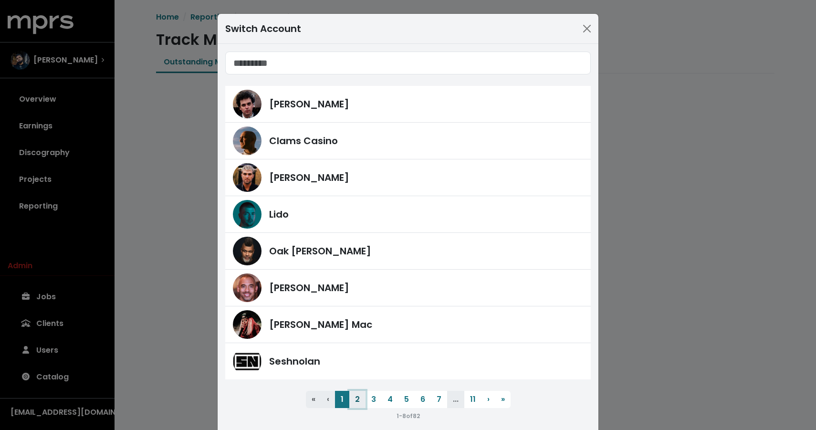
click at [359, 396] on button "2" at bounding box center [357, 399] width 16 height 17
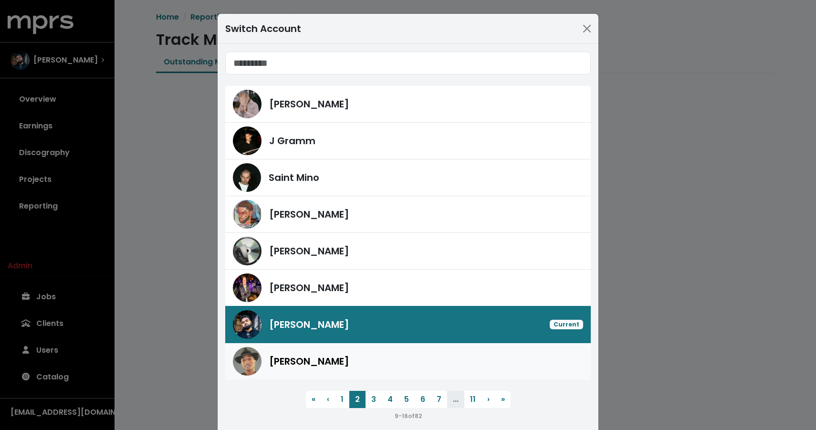
click at [353, 359] on div "[PERSON_NAME]" at bounding box center [426, 361] width 314 height 14
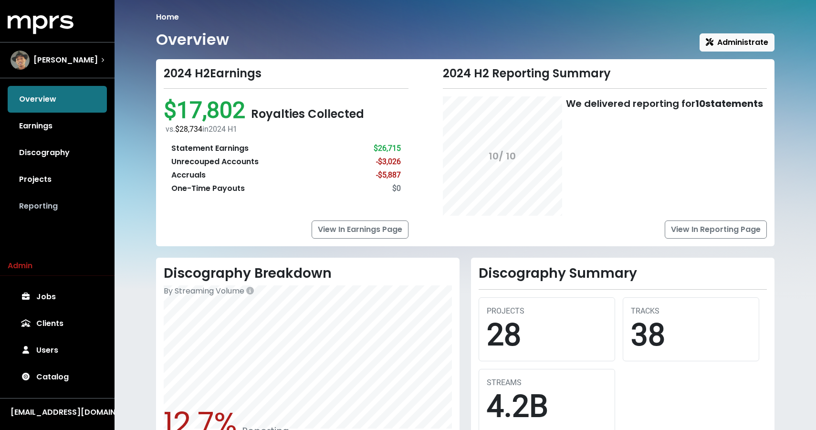
click at [44, 201] on link "Reporting" at bounding box center [57, 206] width 99 height 27
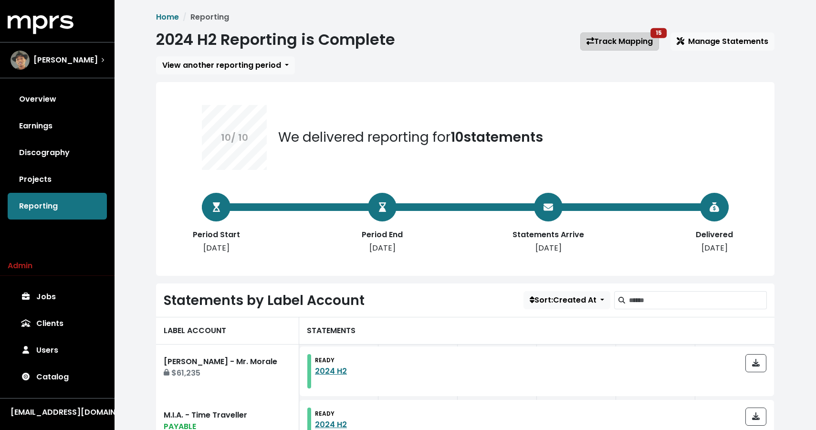
click at [645, 42] on link "Track Mapping 15" at bounding box center [619, 41] width 79 height 18
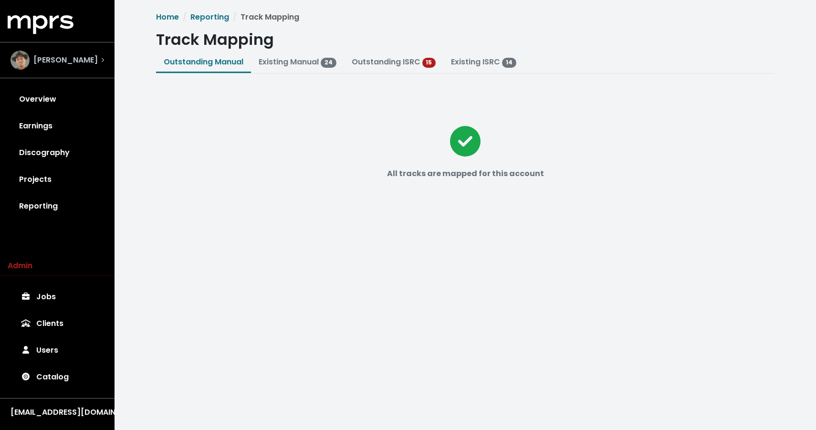
click at [67, 54] on div "[PERSON_NAME]" at bounding box center [53, 60] width 87 height 19
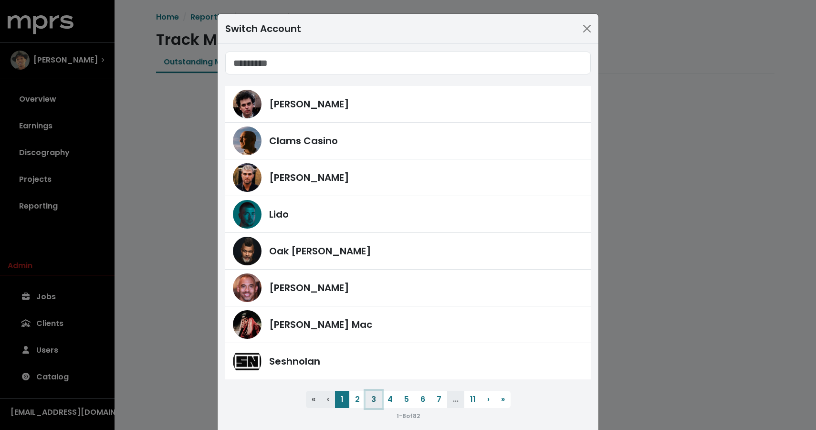
click at [370, 395] on button "3" at bounding box center [373, 399] width 16 height 17
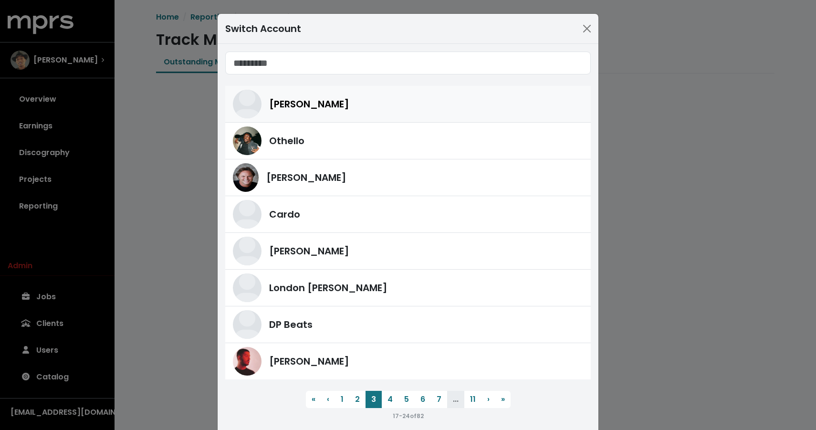
click at [318, 109] on span "[PERSON_NAME]" at bounding box center [309, 104] width 80 height 14
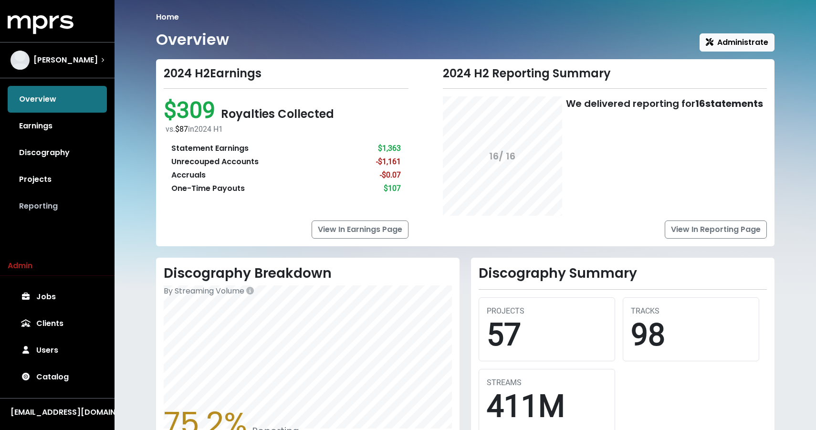
click at [46, 205] on link "Reporting" at bounding box center [57, 206] width 99 height 27
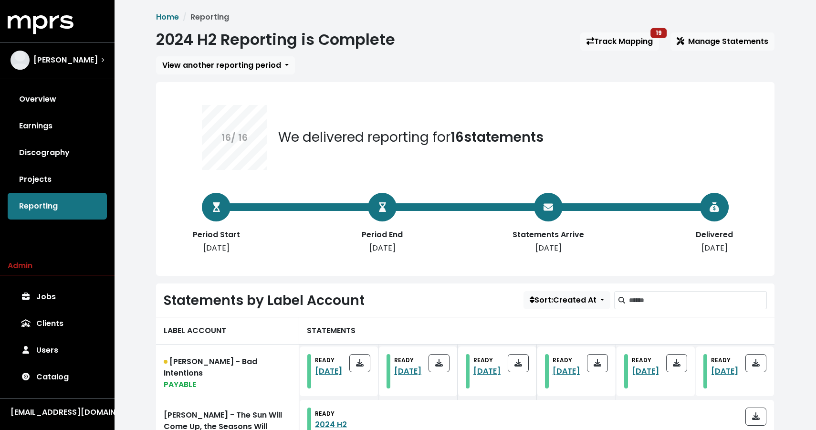
click at [600, 31] on div "2024 H2 Reporting is Complete Track Mapping 19 Manage Statements" at bounding box center [465, 42] width 618 height 22
click at [599, 44] on link "Track Mapping 19" at bounding box center [619, 41] width 79 height 18
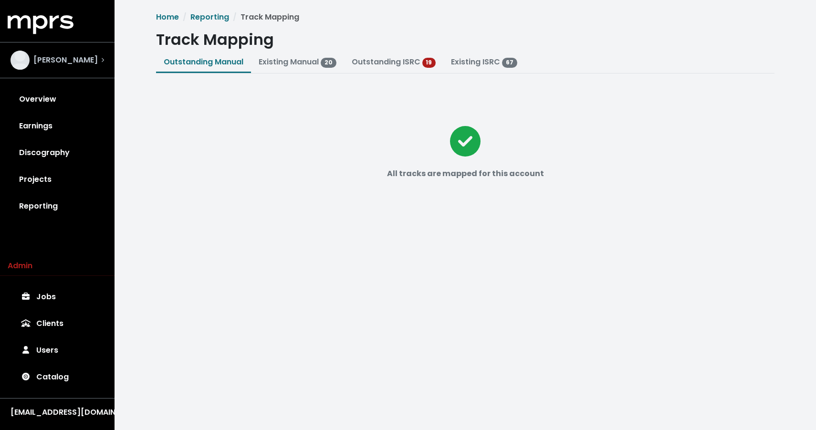
click at [72, 58] on span "[PERSON_NAME]" at bounding box center [65, 59] width 64 height 11
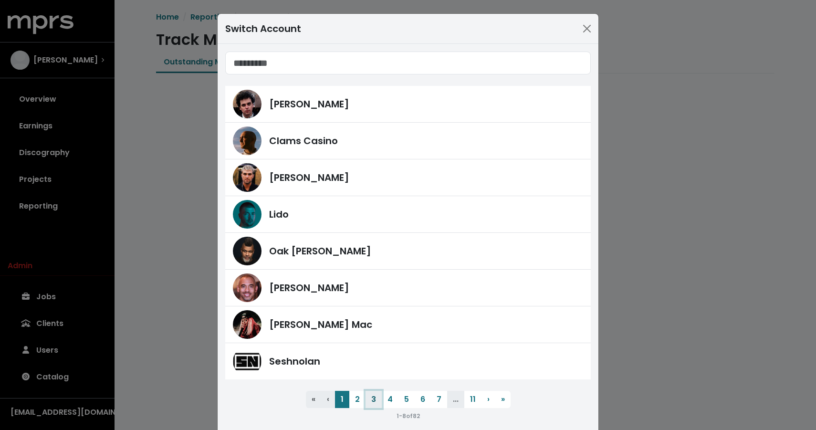
click at [373, 402] on button "3" at bounding box center [373, 399] width 16 height 17
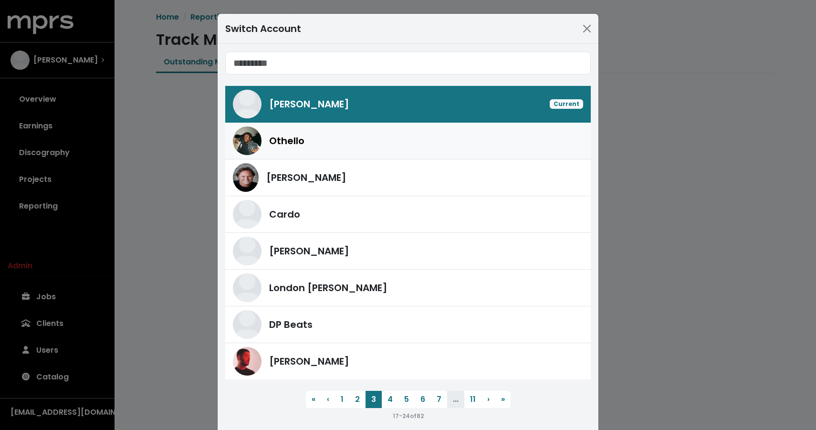
click at [336, 153] on div "Othello" at bounding box center [408, 140] width 350 height 29
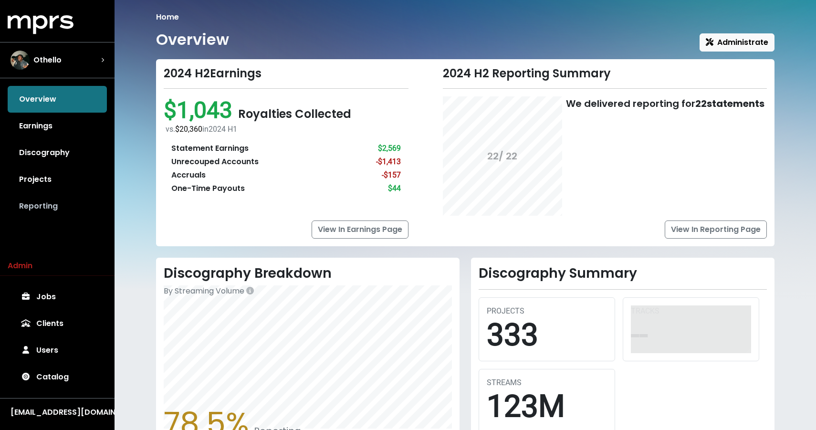
click at [31, 199] on link "Reporting" at bounding box center [57, 206] width 99 height 27
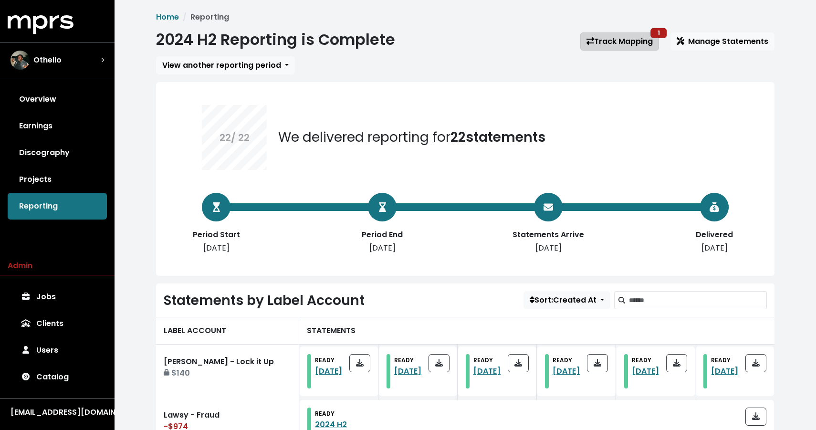
click at [600, 41] on link "Track Mapping 1" at bounding box center [619, 41] width 79 height 18
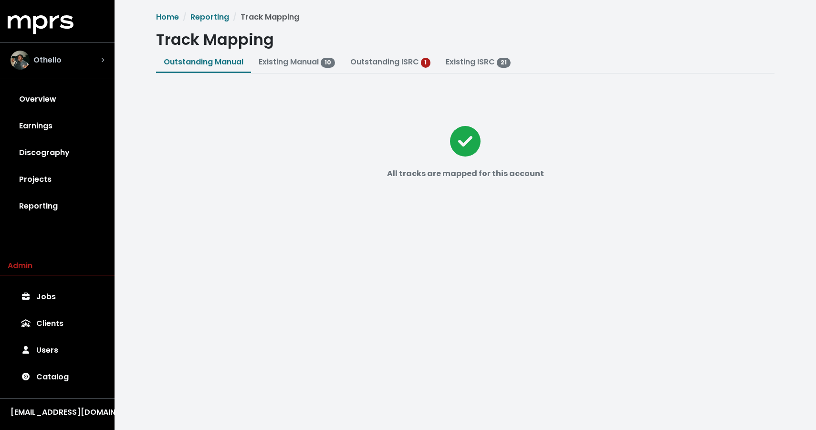
click at [45, 68] on div "Othello" at bounding box center [35, 60] width 51 height 19
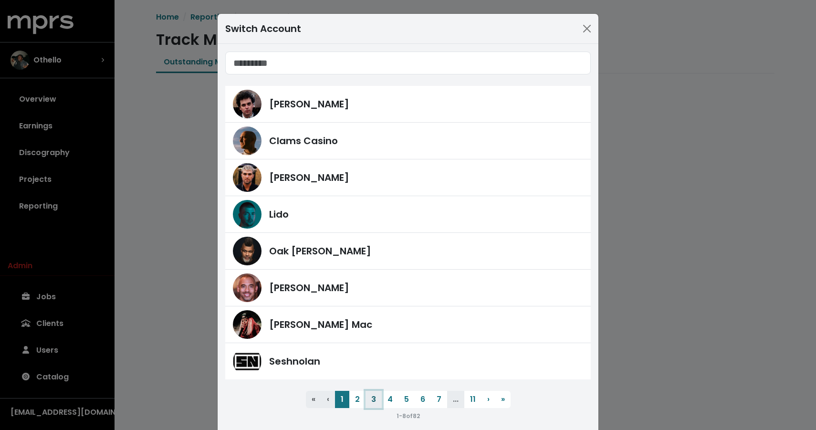
click at [375, 407] on button "3" at bounding box center [373, 399] width 16 height 17
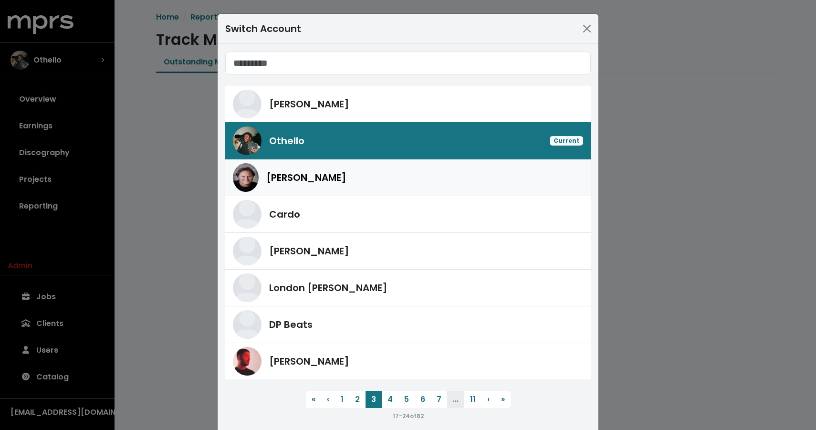
click at [334, 168] on div "[PERSON_NAME]" at bounding box center [408, 177] width 350 height 29
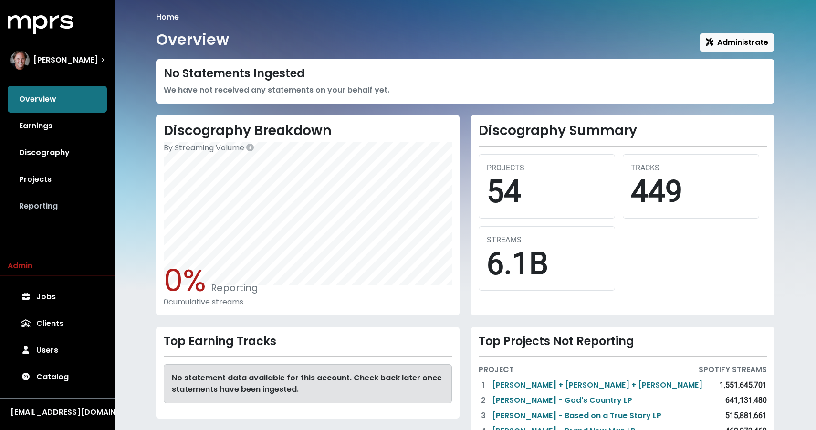
click at [46, 204] on link "Reporting" at bounding box center [57, 206] width 99 height 27
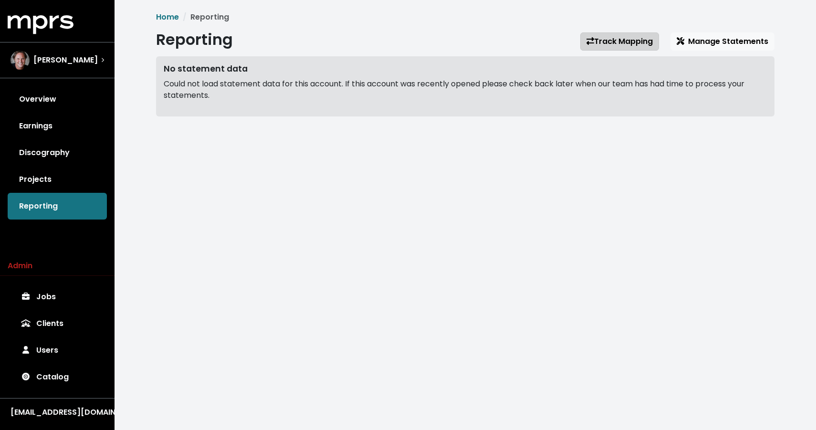
click at [600, 37] on link "Track Mapping" at bounding box center [619, 41] width 79 height 18
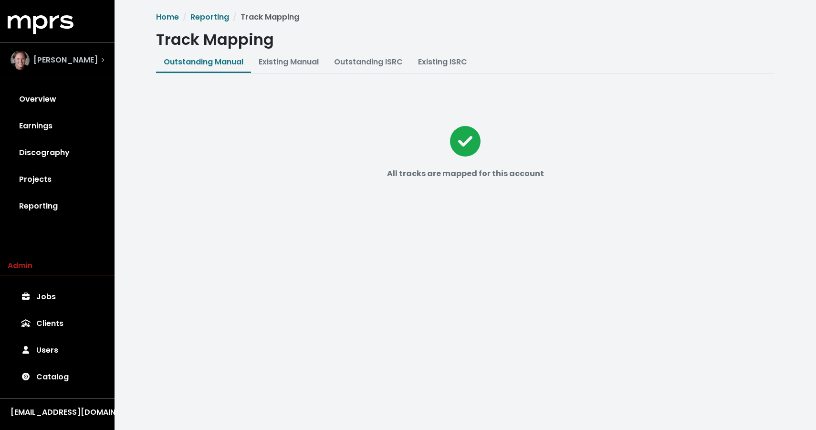
click at [83, 59] on span "[PERSON_NAME]" at bounding box center [65, 59] width 64 height 11
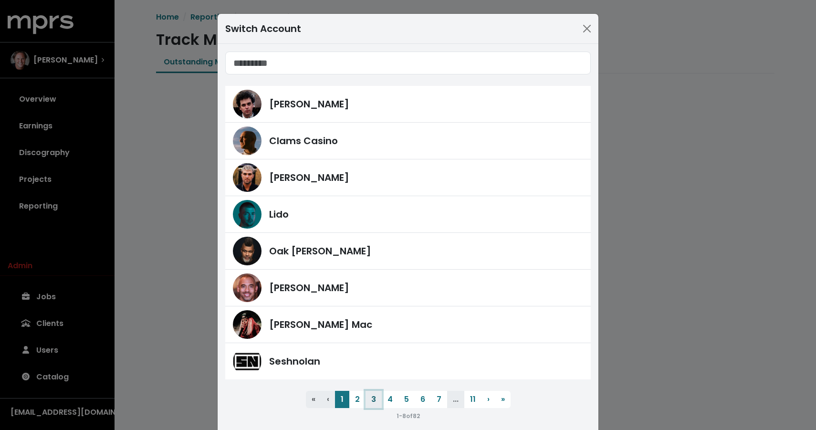
click at [373, 392] on button "3" at bounding box center [373, 399] width 16 height 17
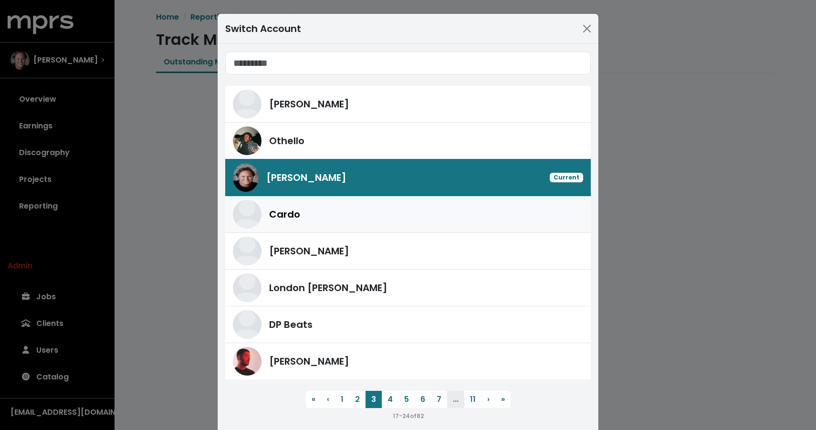
click at [341, 213] on div "Cardo" at bounding box center [426, 214] width 314 height 14
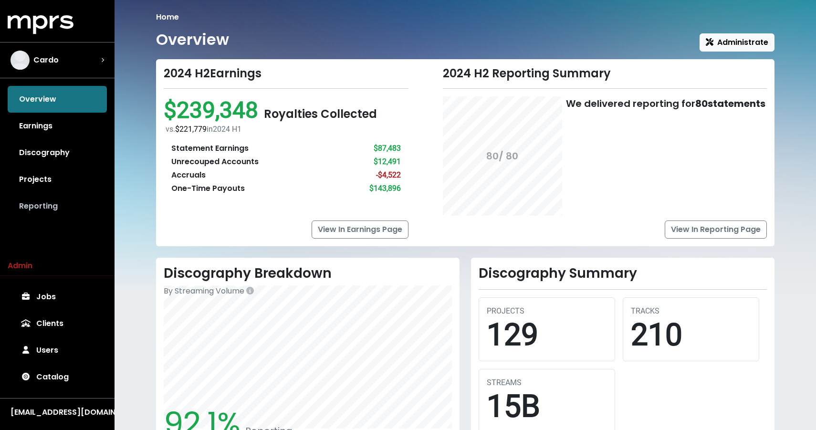
click at [50, 213] on link "Reporting" at bounding box center [57, 206] width 99 height 27
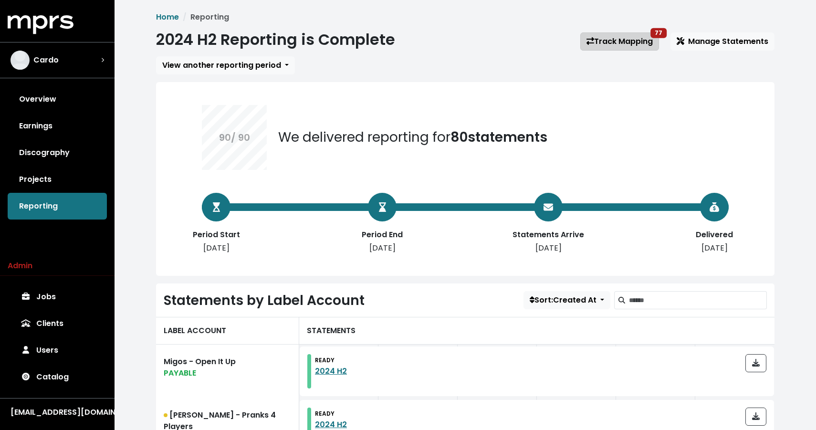
click at [621, 42] on link "Track Mapping 77" at bounding box center [619, 41] width 79 height 18
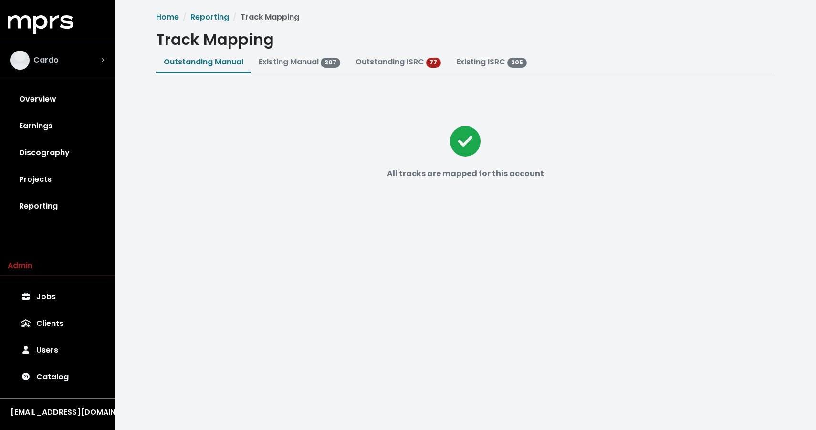
click at [42, 56] on span "Cardo" at bounding box center [45, 59] width 25 height 11
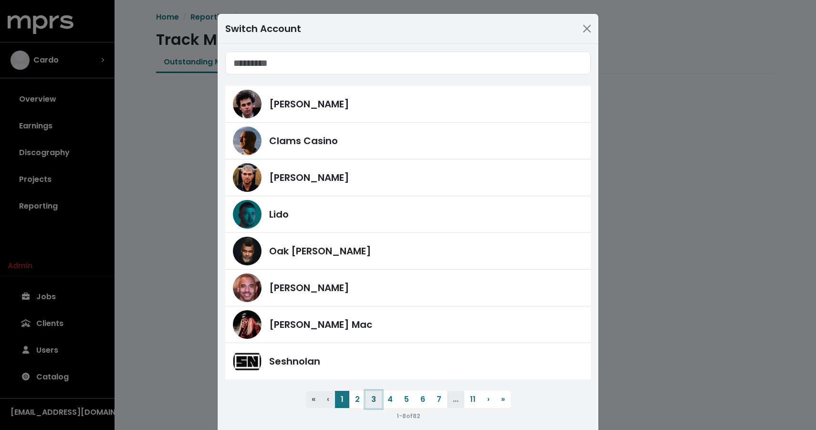
click at [372, 400] on button "3" at bounding box center [373, 399] width 16 height 17
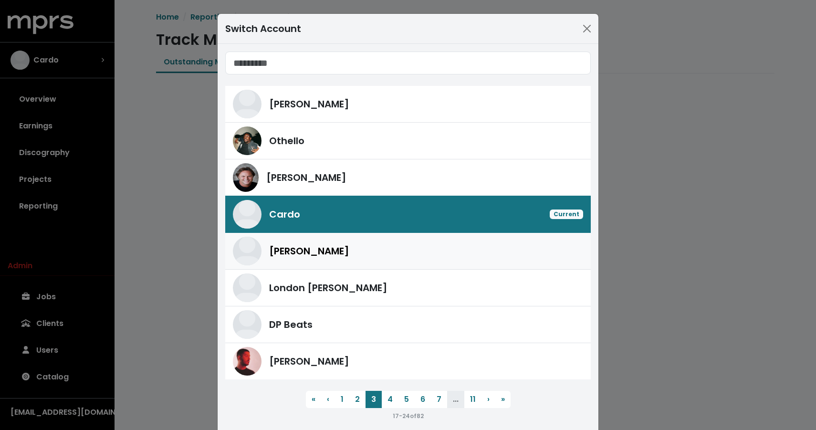
click at [336, 238] on div "[PERSON_NAME]" at bounding box center [408, 251] width 350 height 29
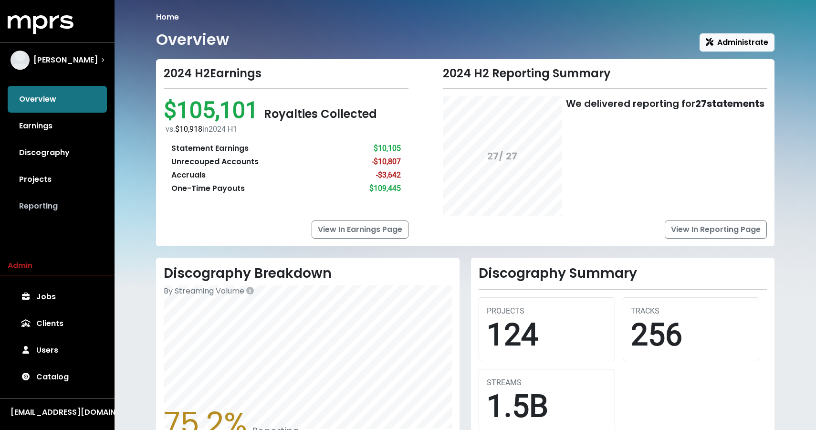
click at [55, 199] on link "Reporting" at bounding box center [57, 206] width 99 height 27
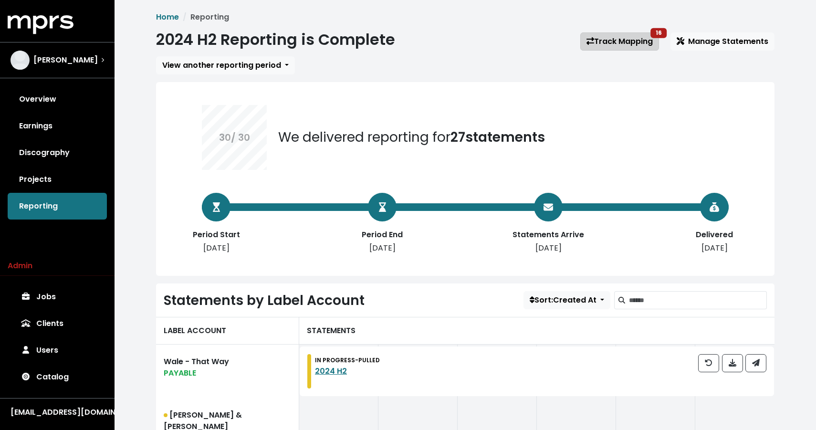
click at [637, 42] on link "Track Mapping 16" at bounding box center [619, 41] width 79 height 18
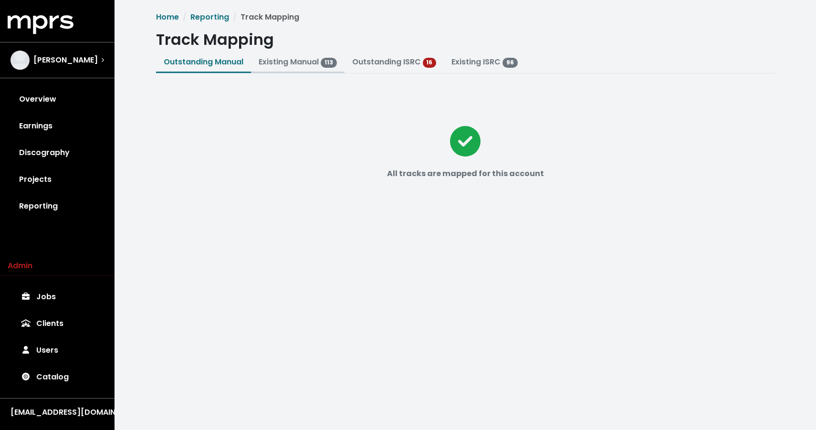
click at [287, 63] on link "Existing Manual 113" at bounding box center [298, 61] width 78 height 11
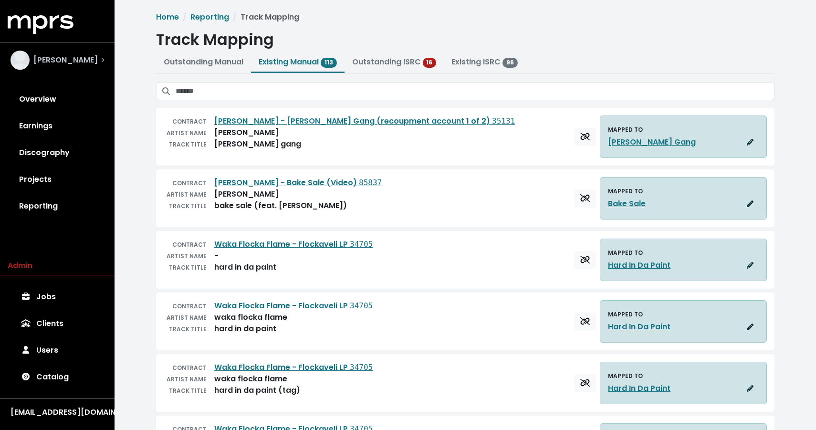
click at [80, 53] on div "[PERSON_NAME]" at bounding box center [57, 60] width 94 height 19
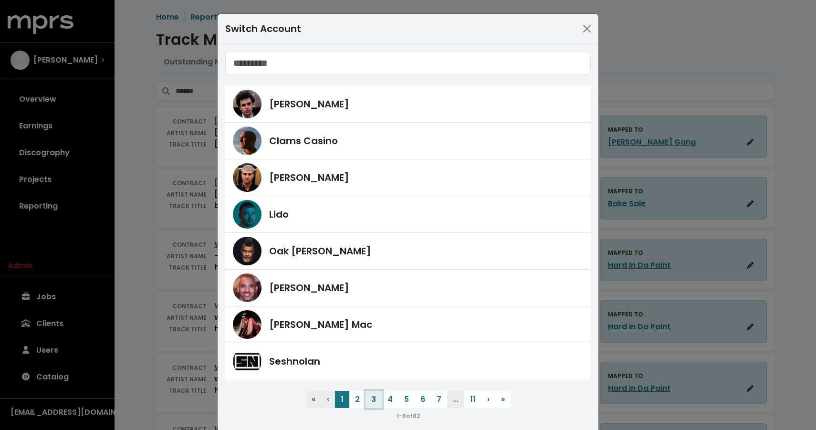
click at [375, 397] on button "3" at bounding box center [373, 399] width 16 height 17
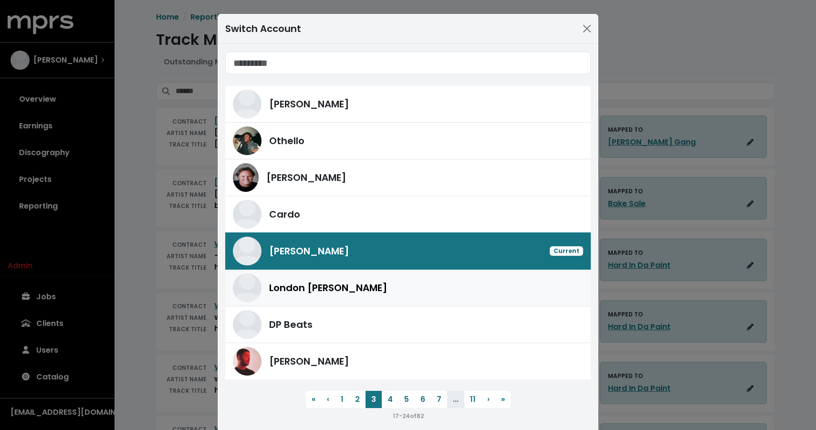
click at [357, 289] on div "London [PERSON_NAME]" at bounding box center [426, 288] width 314 height 14
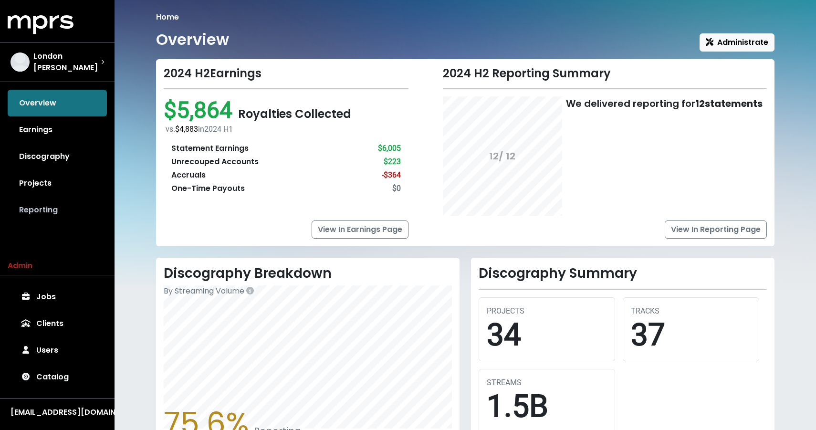
click at [52, 199] on link "Reporting" at bounding box center [57, 210] width 99 height 27
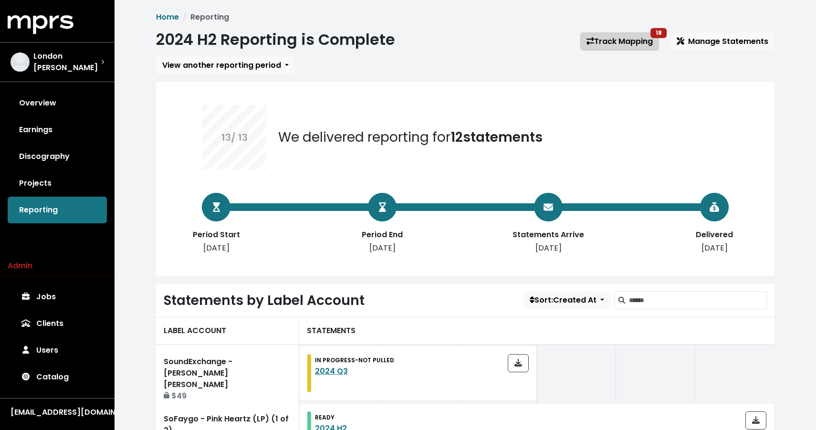
click at [608, 41] on link "Track Mapping 18" at bounding box center [619, 41] width 79 height 18
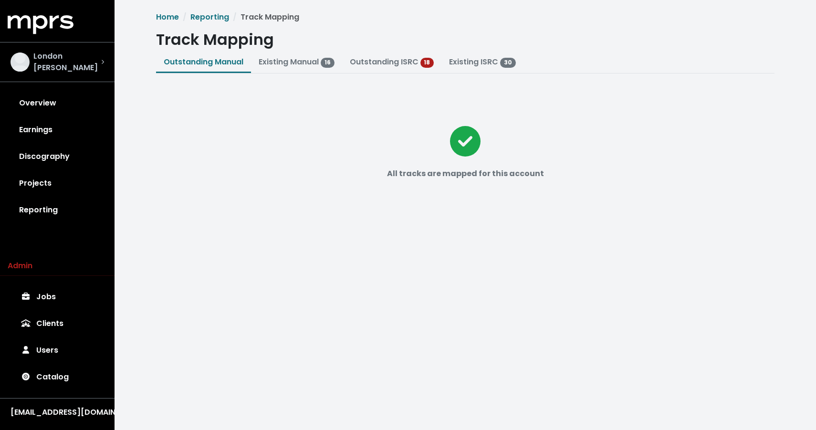
click at [49, 65] on span "London [PERSON_NAME]" at bounding box center [67, 62] width 68 height 23
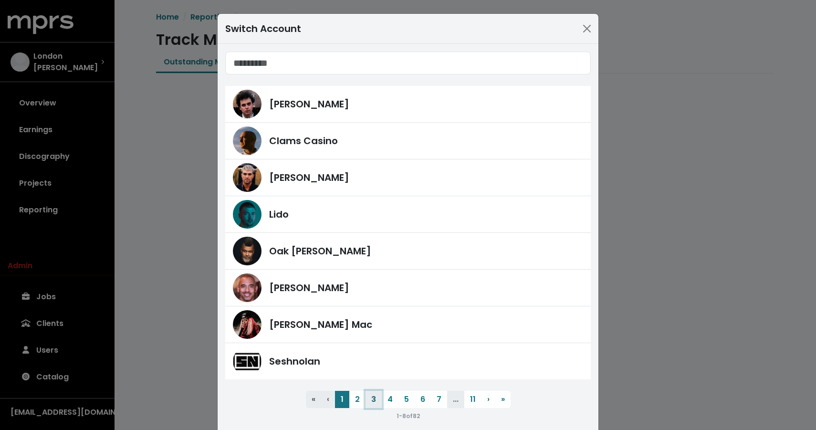
click at [373, 403] on button "3" at bounding box center [373, 399] width 16 height 17
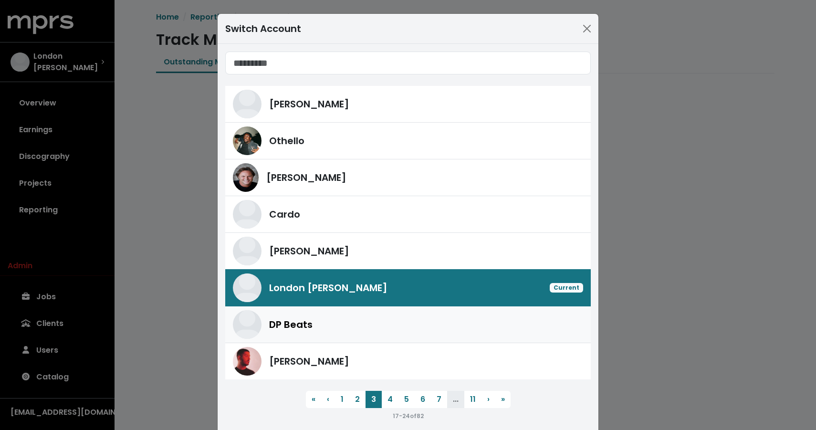
click at [359, 311] on div "DP Beats" at bounding box center [408, 324] width 350 height 29
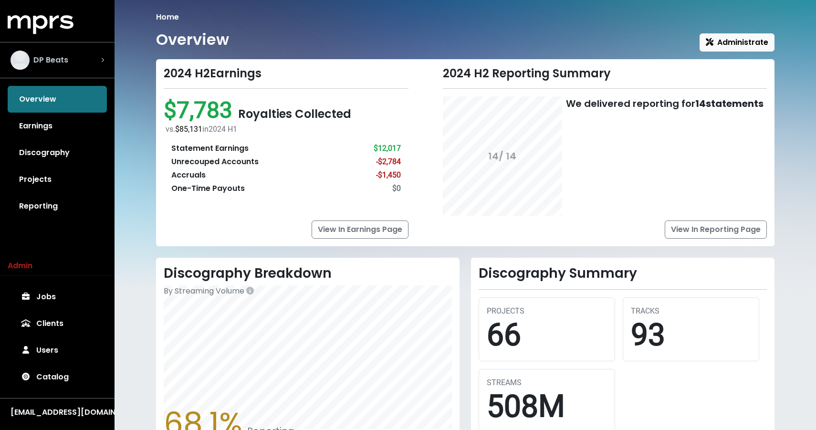
click at [84, 52] on div "DP Beats" at bounding box center [57, 60] width 94 height 19
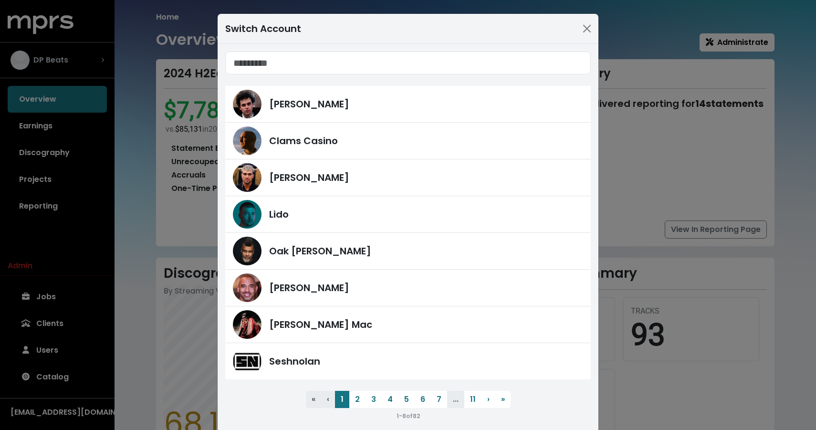
click at [84, 52] on div "Switch Account [PERSON_NAME] Clams Casino [PERSON_NAME] Lido Oak [PERSON_NAME] …" at bounding box center [408, 215] width 816 height 430
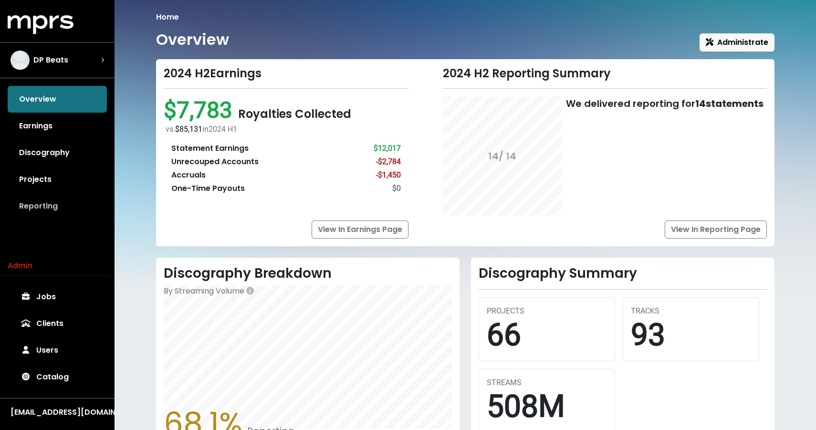
click at [52, 209] on link "Reporting" at bounding box center [57, 206] width 99 height 27
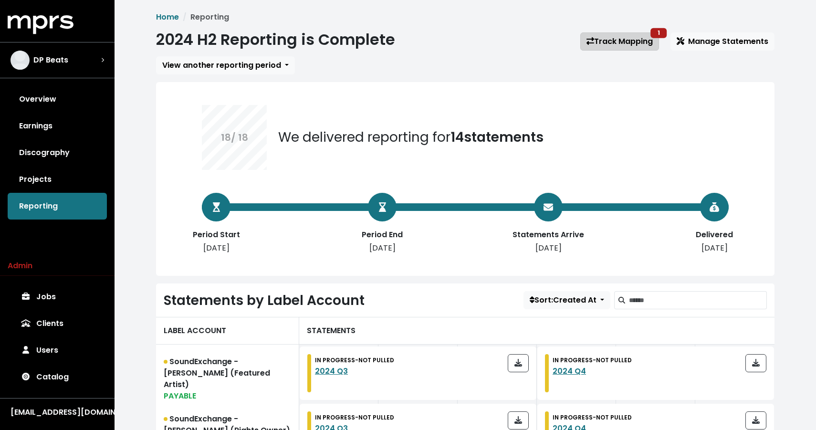
click at [611, 35] on link "Track Mapping 1" at bounding box center [619, 41] width 79 height 18
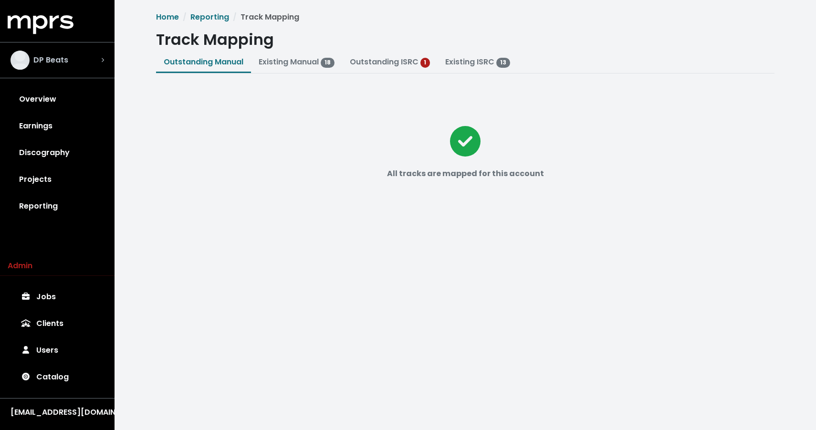
click at [75, 61] on div "DP Beats" at bounding box center [57, 60] width 94 height 19
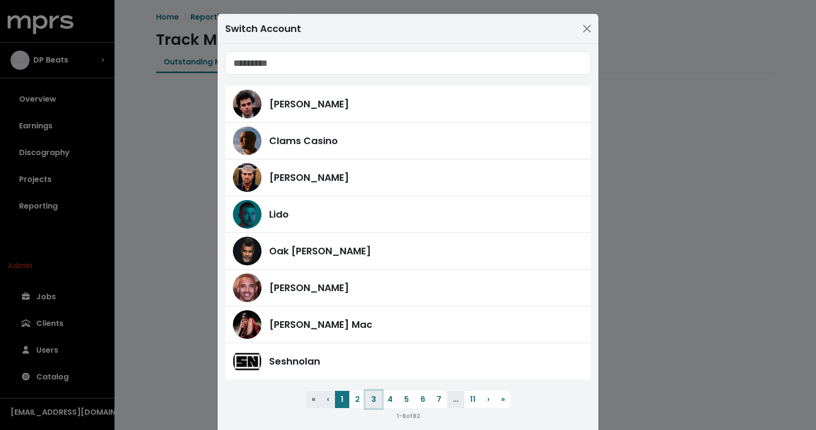
click at [376, 397] on button "3" at bounding box center [373, 399] width 16 height 17
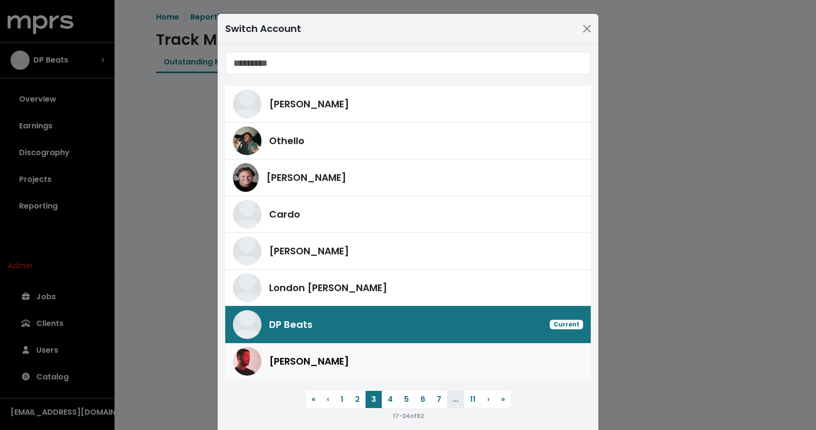
click at [360, 344] on link "[PERSON_NAME]" at bounding box center [407, 361] width 365 height 36
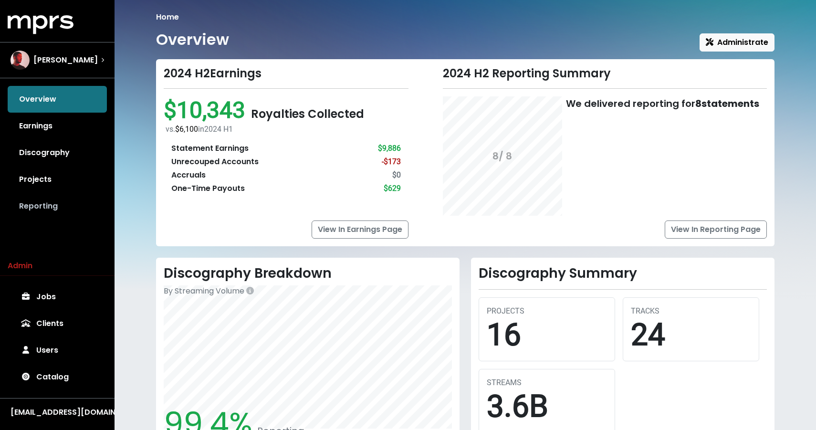
click at [49, 197] on link "Reporting" at bounding box center [57, 206] width 99 height 27
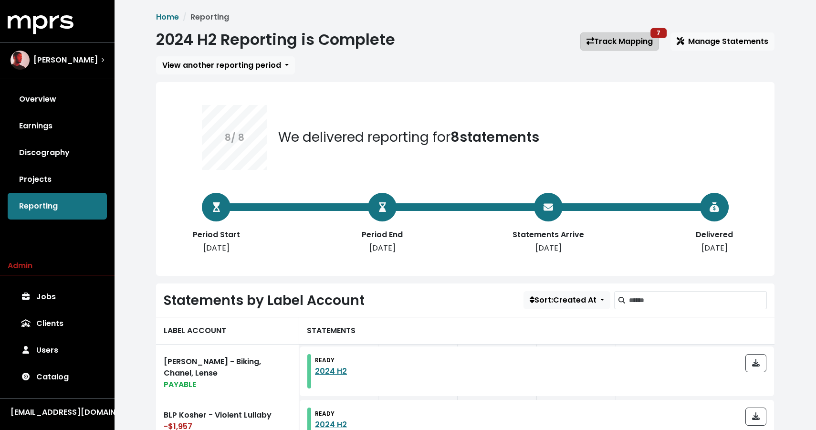
click at [640, 34] on link "Track Mapping 7" at bounding box center [619, 41] width 79 height 18
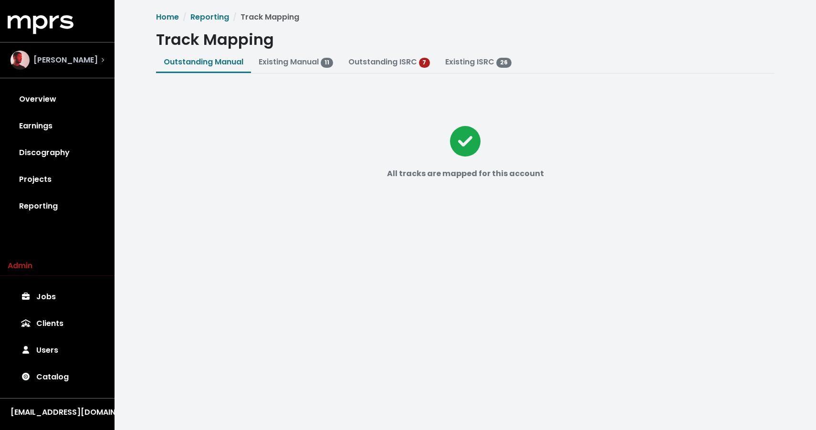
click at [87, 58] on div "[PERSON_NAME]" at bounding box center [57, 60] width 94 height 19
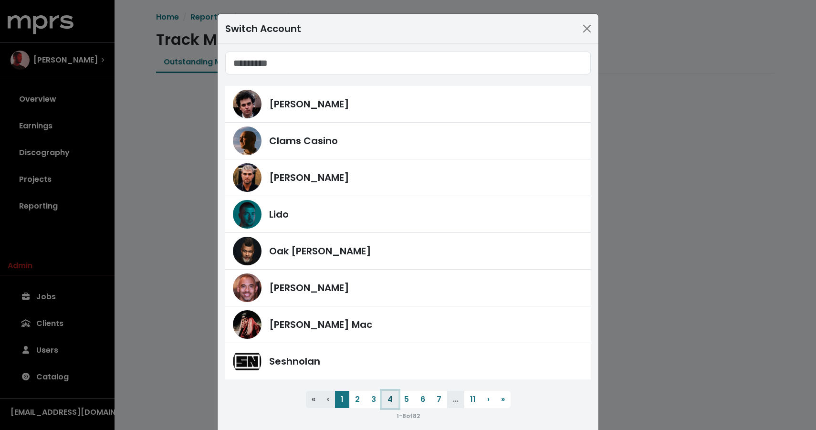
click at [390, 395] on button "4" at bounding box center [390, 399] width 17 height 17
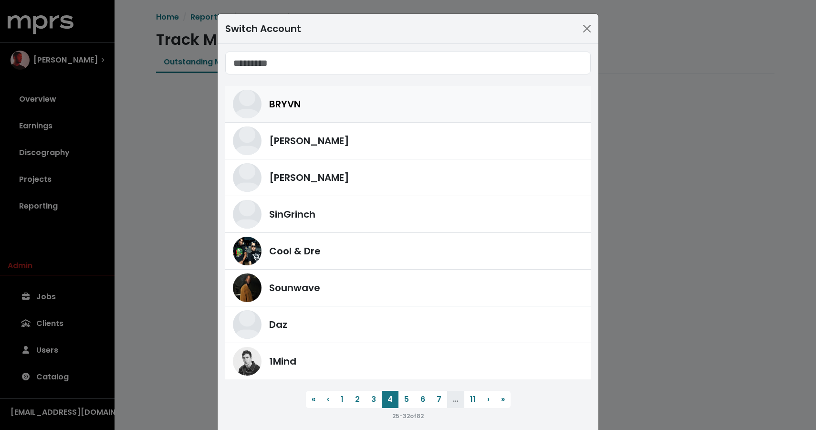
click at [300, 99] on span "BRYVN" at bounding box center [284, 104] width 31 height 14
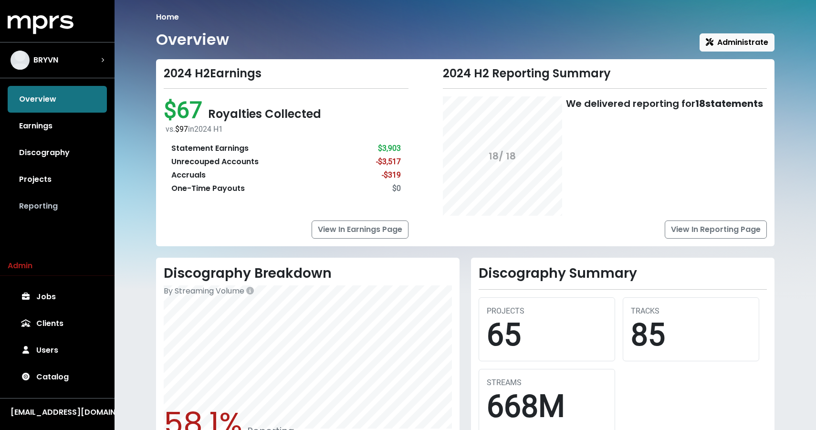
click at [72, 204] on link "Reporting" at bounding box center [57, 206] width 99 height 27
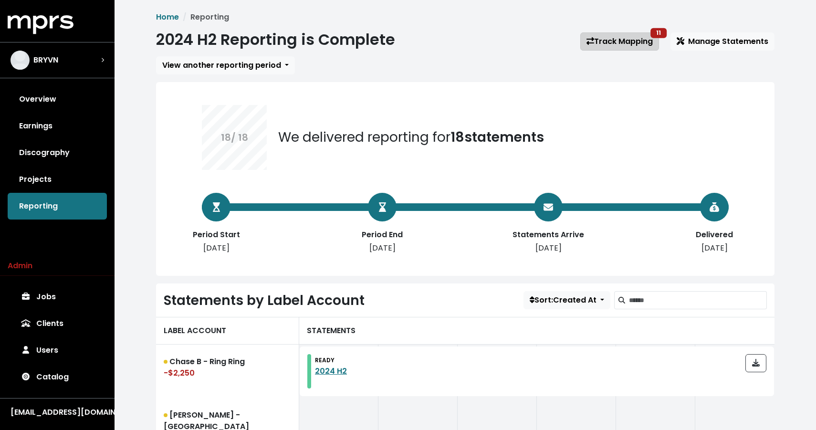
click at [627, 45] on link "Track Mapping 11" at bounding box center [619, 41] width 79 height 18
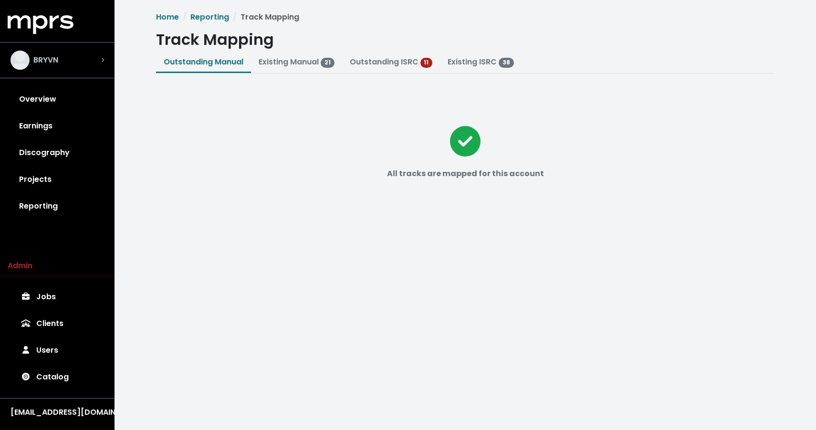
click at [53, 60] on span "BRYVN" at bounding box center [45, 59] width 25 height 11
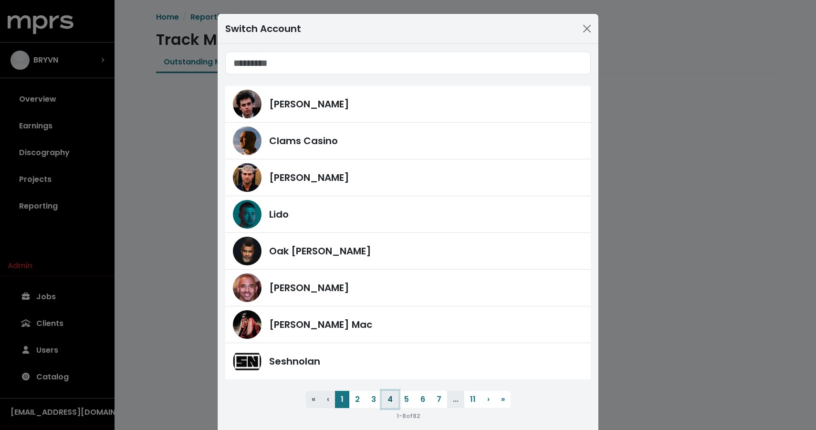
click at [393, 401] on button "4" at bounding box center [390, 399] width 17 height 17
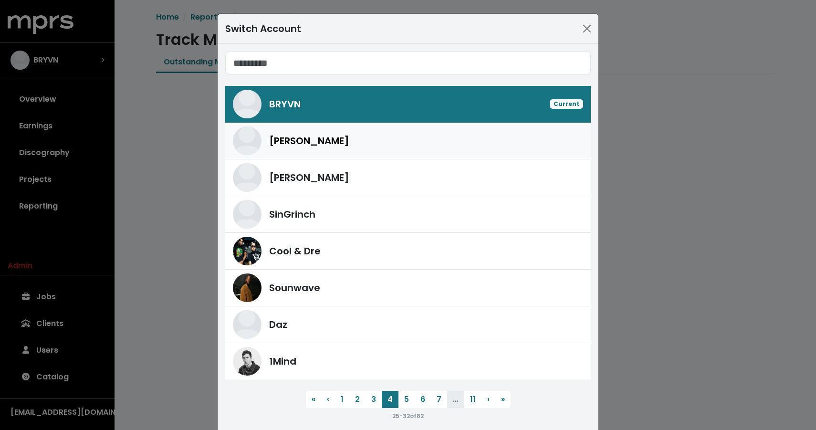
click at [343, 151] on div "[PERSON_NAME]" at bounding box center [408, 140] width 350 height 29
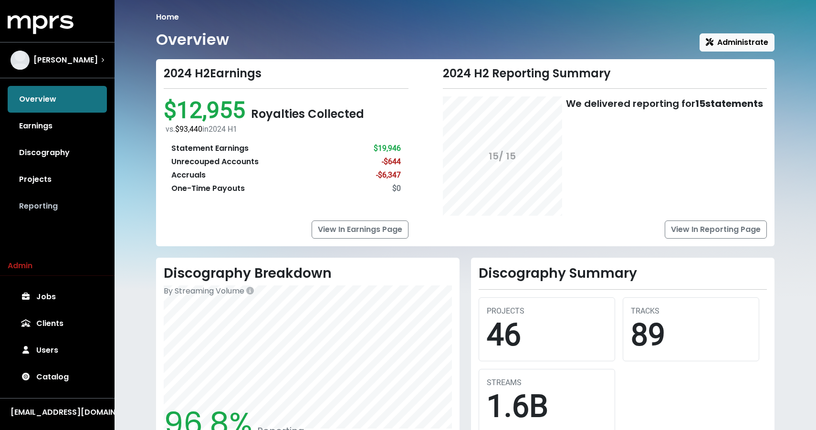
click at [40, 209] on link "Reporting" at bounding box center [57, 206] width 99 height 27
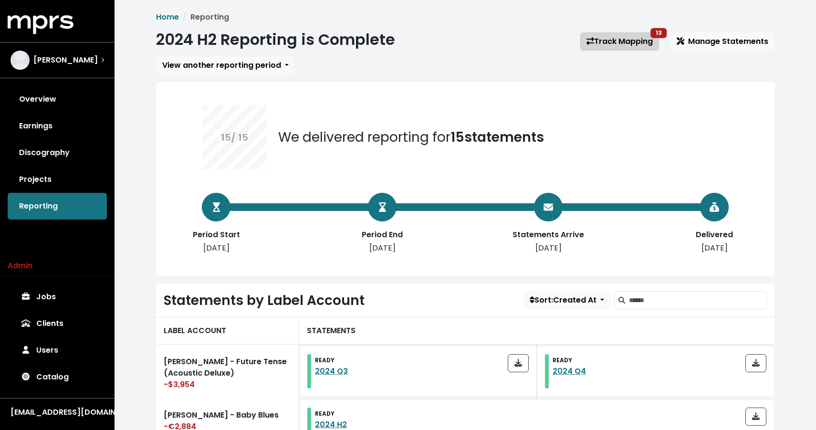
click at [588, 37] on link "Track Mapping 13" at bounding box center [619, 41] width 79 height 18
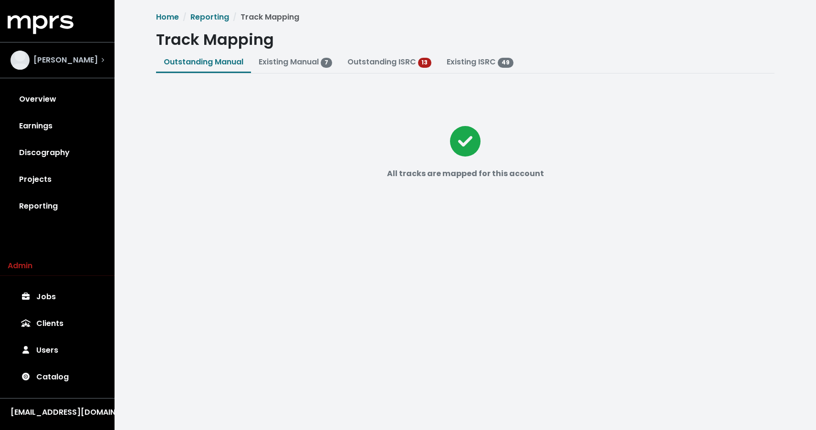
click at [65, 59] on span "[PERSON_NAME]" at bounding box center [65, 59] width 64 height 11
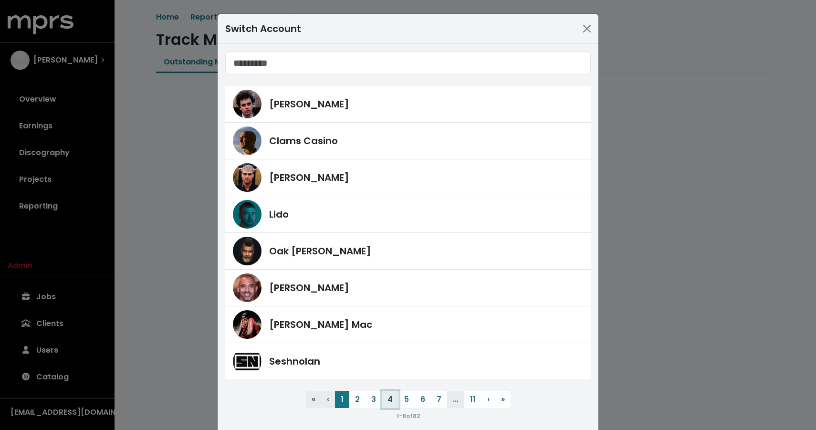
click at [389, 397] on button "4" at bounding box center [390, 399] width 17 height 17
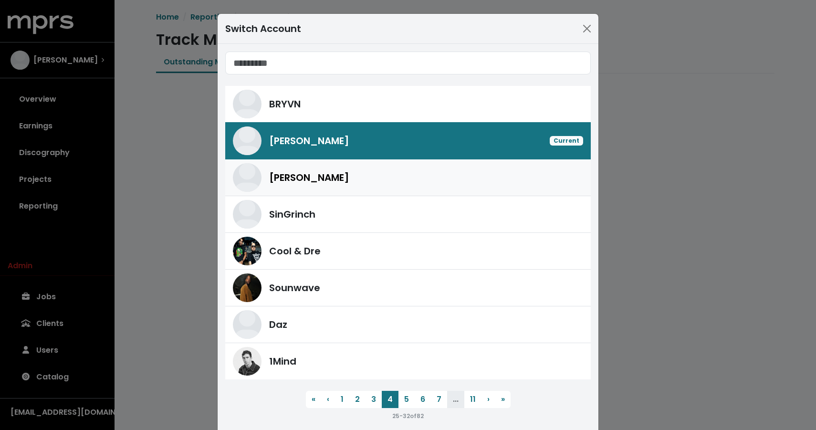
click at [372, 174] on div "[PERSON_NAME]" at bounding box center [426, 177] width 314 height 14
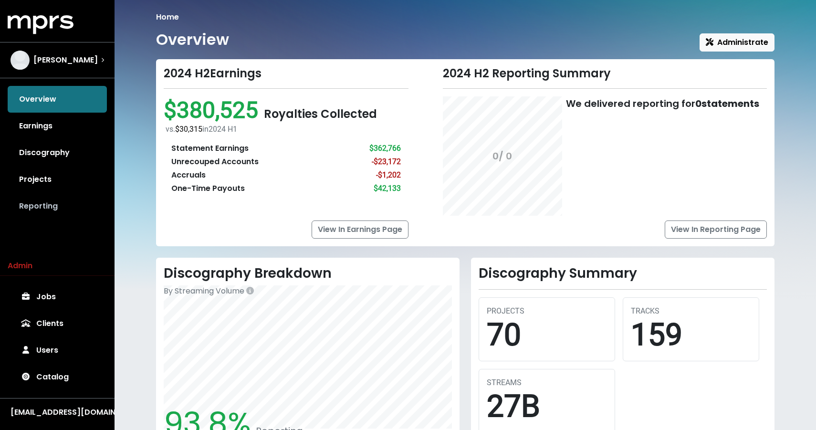
click at [58, 206] on link "Reporting" at bounding box center [57, 206] width 99 height 27
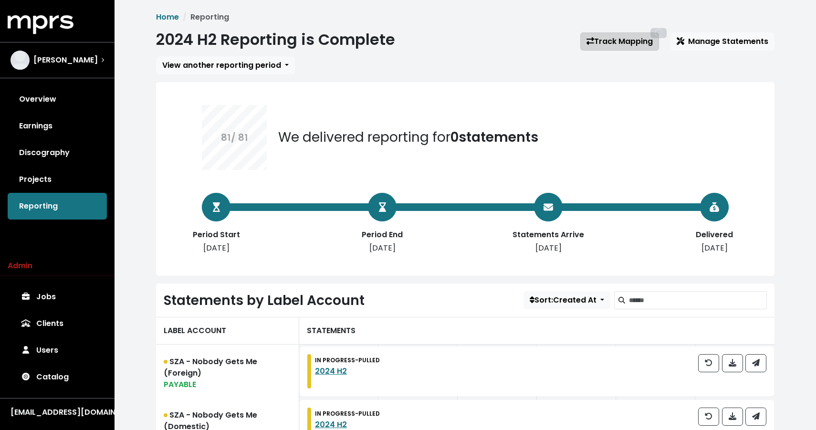
click at [620, 41] on link "Track Mapping" at bounding box center [619, 41] width 79 height 18
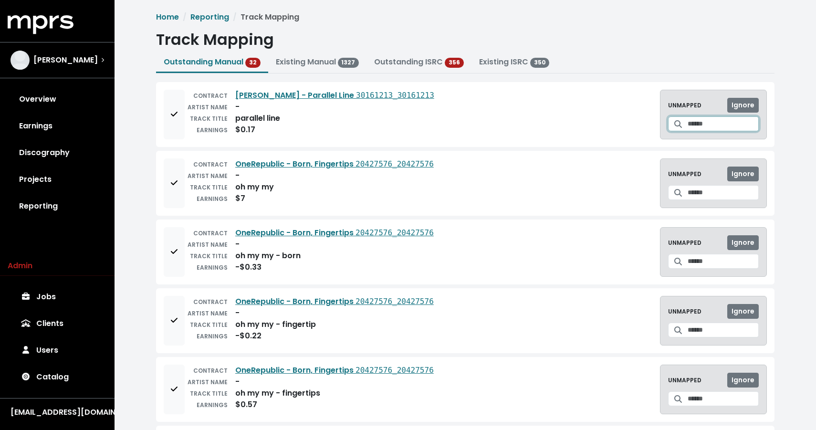
click at [715, 119] on input "Search for a track to map to" at bounding box center [723, 123] width 71 height 15
click at [715, 120] on input "Search for a track to map to" at bounding box center [723, 123] width 71 height 15
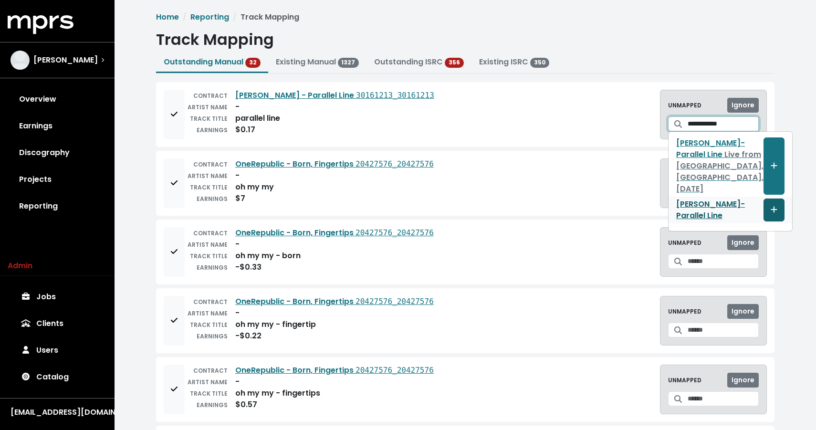
type input "**********"
click at [771, 215] on span "Create track mapping" at bounding box center [774, 209] width 7 height 11
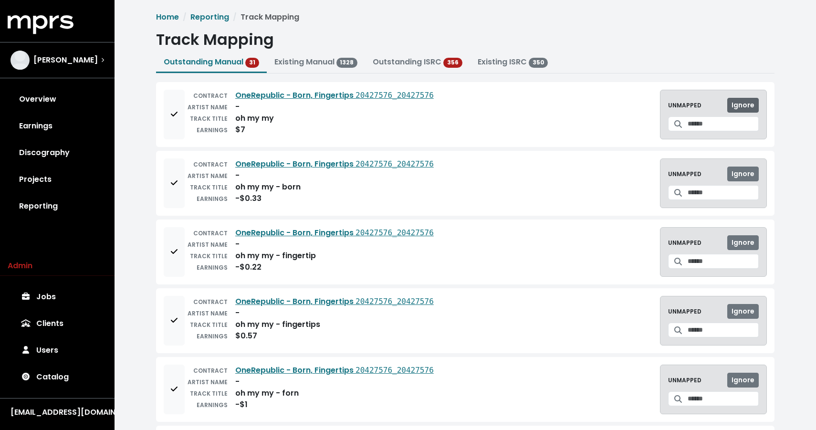
click at [743, 104] on span "Ignore" at bounding box center [742, 105] width 23 height 10
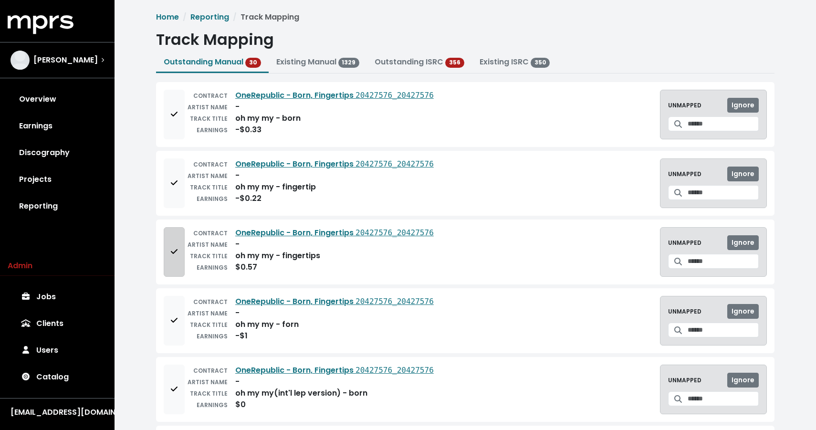
click at [176, 256] on span "Add to mapping queue" at bounding box center [174, 251] width 7 height 11
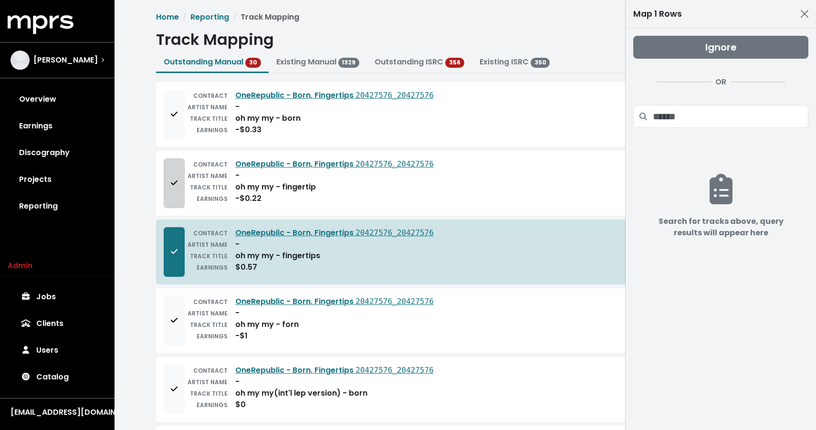
click at [174, 186] on icon "Add to mapping queue" at bounding box center [174, 183] width 7 height 8
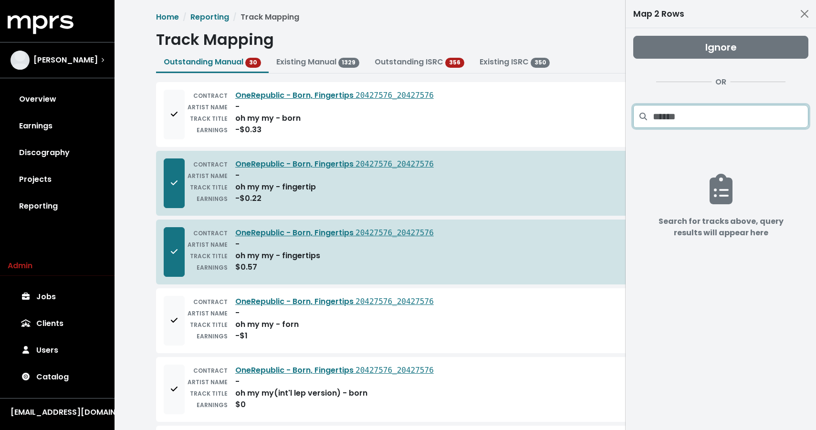
click at [695, 116] on input "Search projects" at bounding box center [731, 116] width 156 height 23
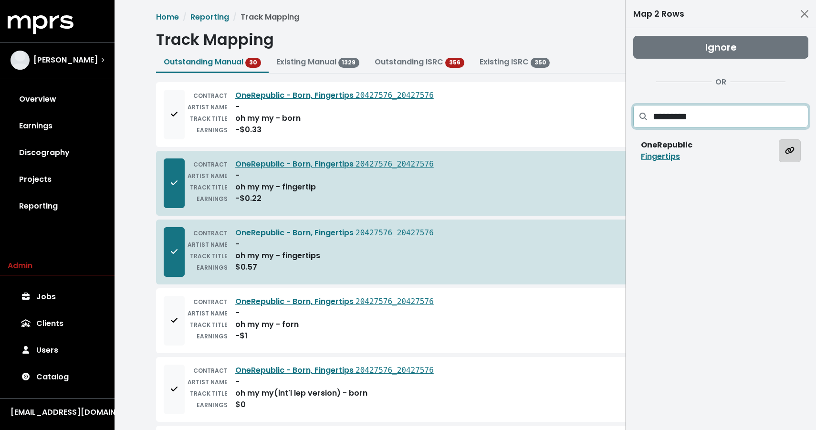
type input "*********"
click at [786, 153] on icon "Map all rows to this track" at bounding box center [789, 150] width 9 height 7
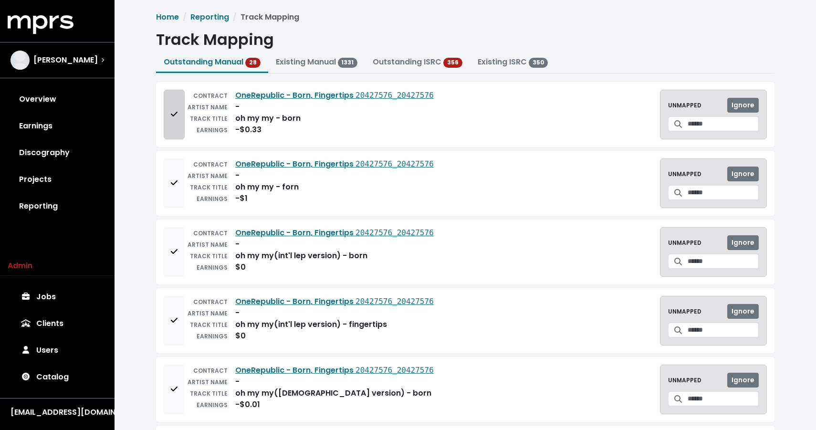
click at [171, 128] on button "Add to mapping queue" at bounding box center [174, 115] width 21 height 50
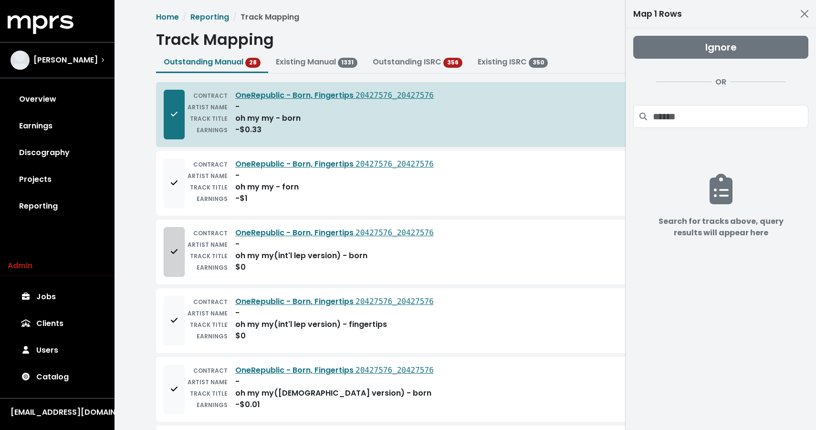
click at [168, 248] on button "Add to mapping queue" at bounding box center [174, 252] width 21 height 50
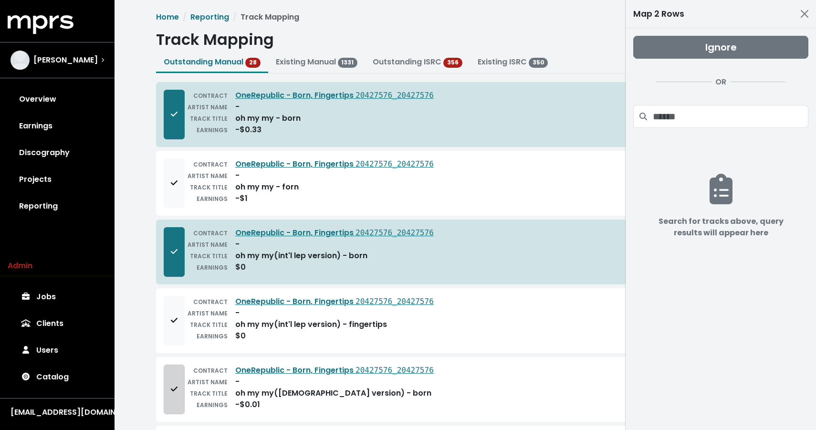
click at [181, 390] on button "Add to mapping queue" at bounding box center [174, 390] width 21 height 50
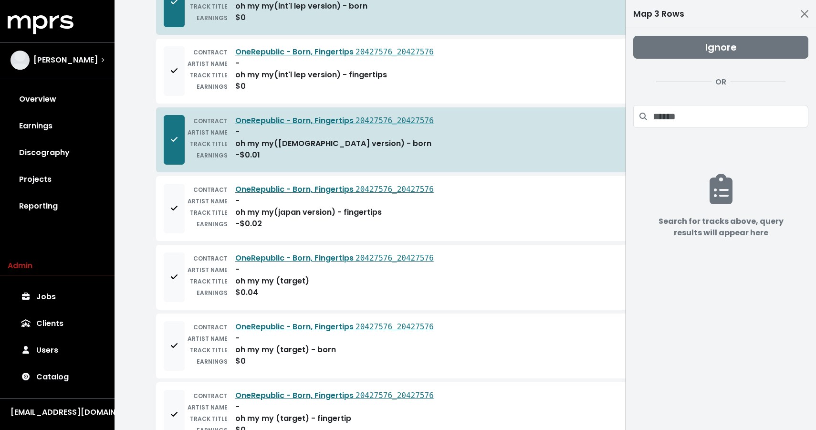
scroll to position [250, 0]
click at [167, 355] on button "Add to mapping queue" at bounding box center [174, 346] width 21 height 50
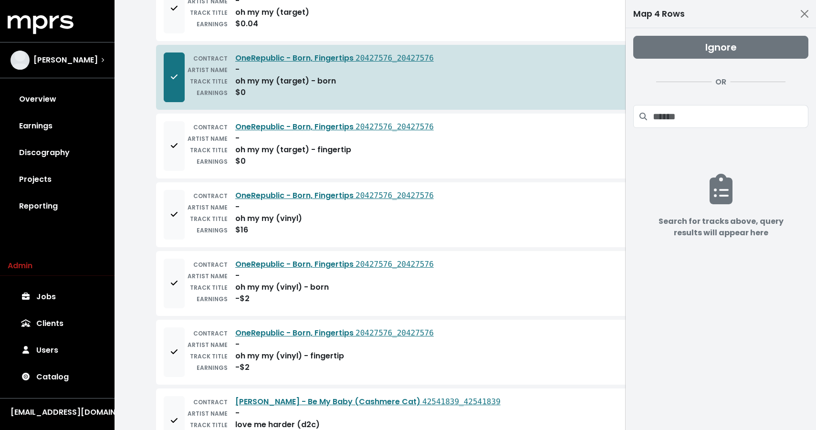
scroll to position [519, 0]
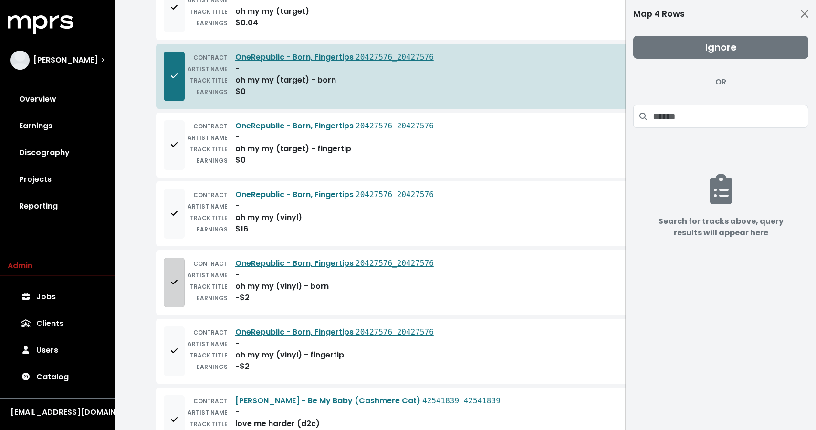
click at [168, 269] on button "Add to mapping queue" at bounding box center [174, 283] width 21 height 50
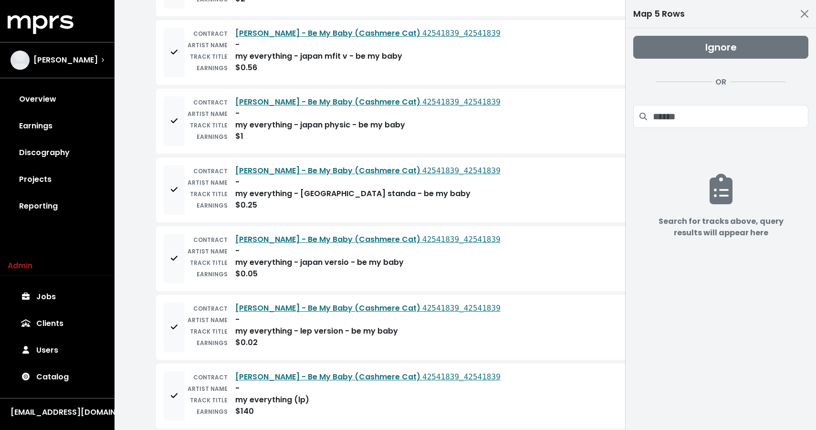
scroll to position [1105, 0]
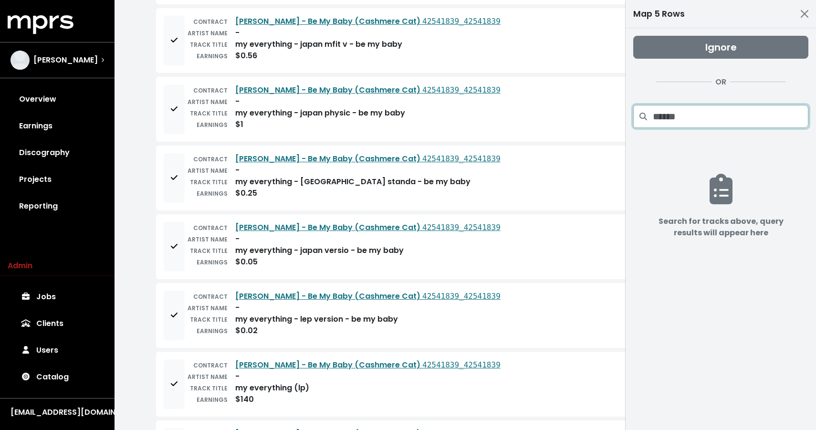
click at [669, 116] on input "Search projects" at bounding box center [731, 116] width 156 height 23
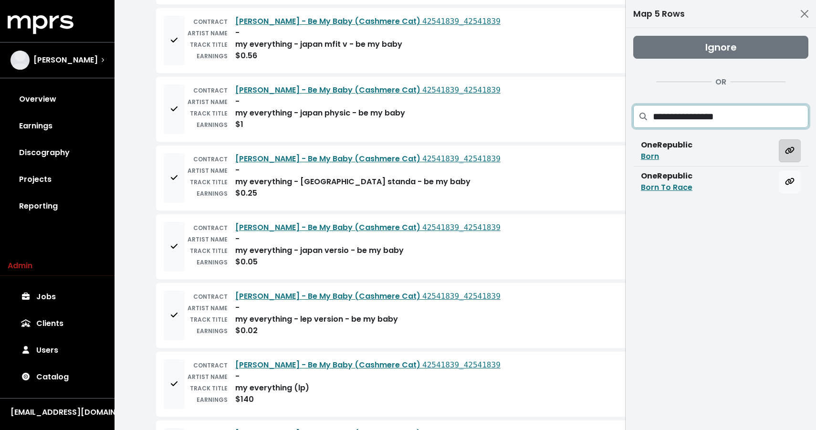
type input "**********"
click at [795, 149] on button "Map all rows to this track" at bounding box center [790, 150] width 22 height 23
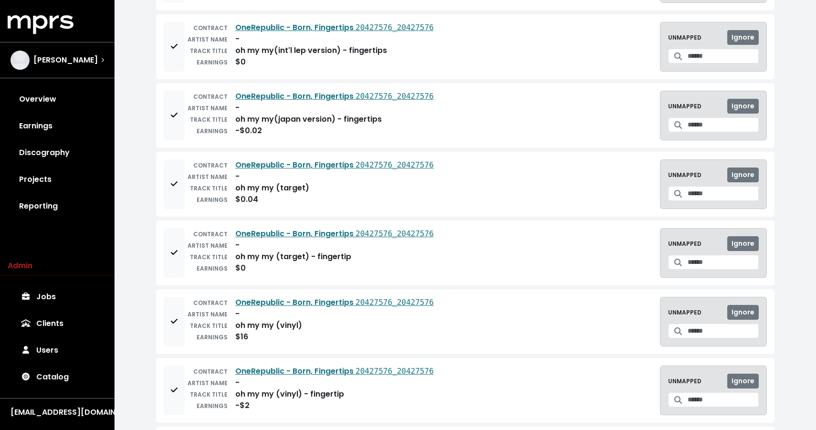
scroll to position [0, 0]
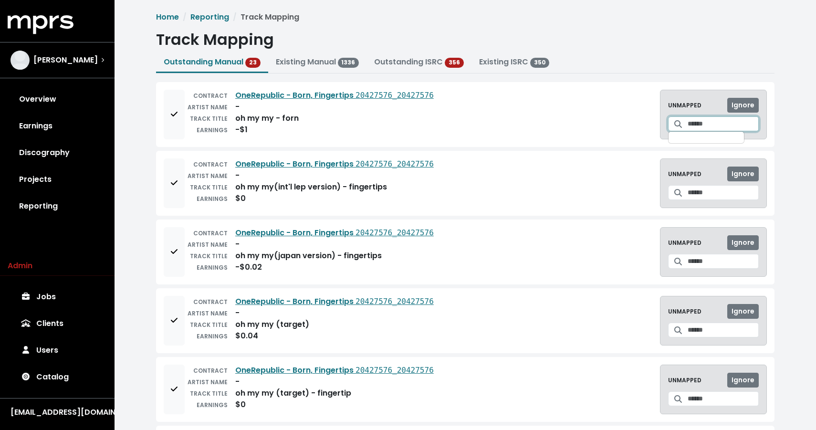
click at [689, 121] on input "Search for a track to map to" at bounding box center [723, 123] width 71 height 15
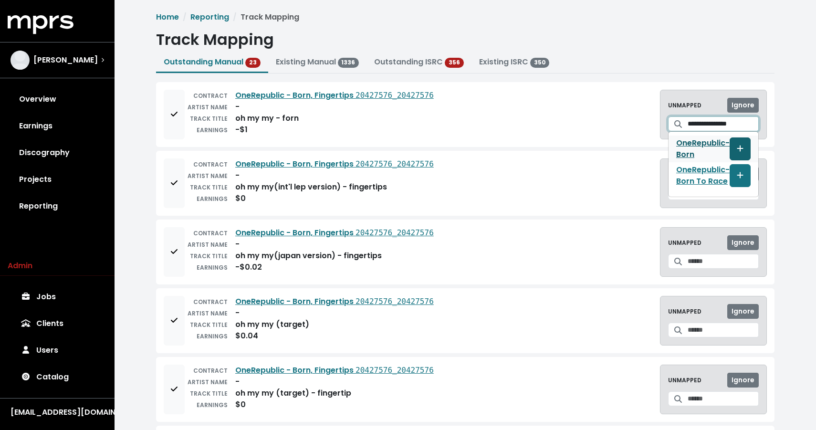
type input "**********"
click at [740, 152] on icon "Create track mapping" at bounding box center [740, 149] width 7 height 8
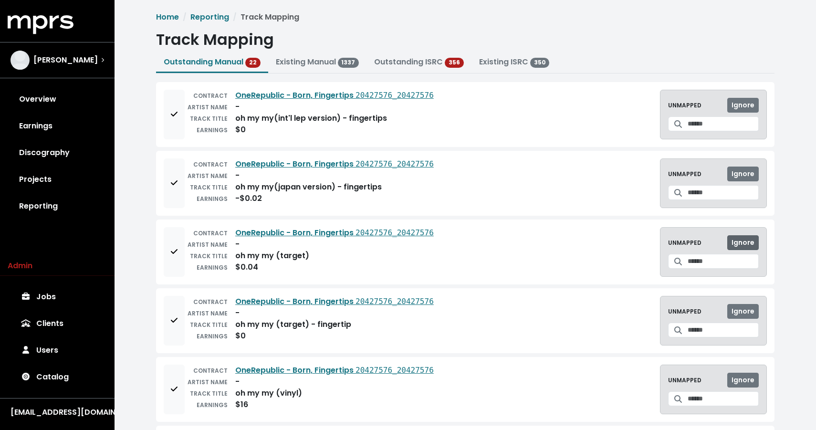
click at [752, 240] on span "Ignore" at bounding box center [742, 243] width 23 height 10
click at [170, 106] on button "Add to mapping queue" at bounding box center [174, 115] width 21 height 50
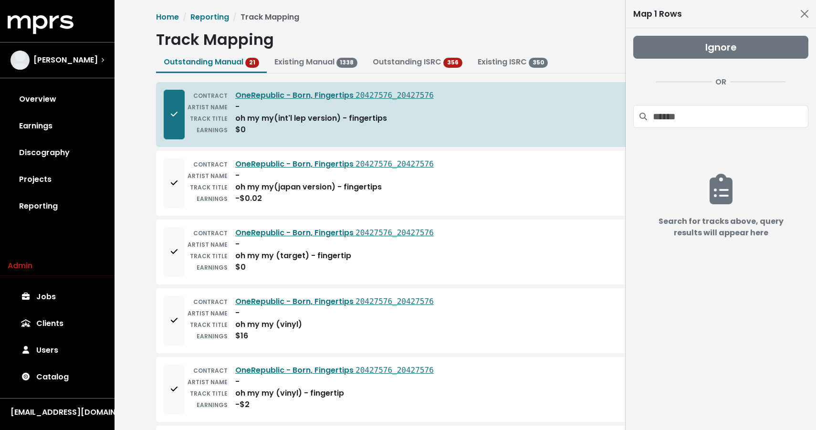
click at [177, 154] on div "CONTRACT OneRepublic - Born, Fingertips 20427576_20427576 ARTIST NAME - TRACK T…" at bounding box center [465, 183] width 618 height 65
click at [177, 173] on button "Add to mapping queue" at bounding box center [174, 183] width 21 height 50
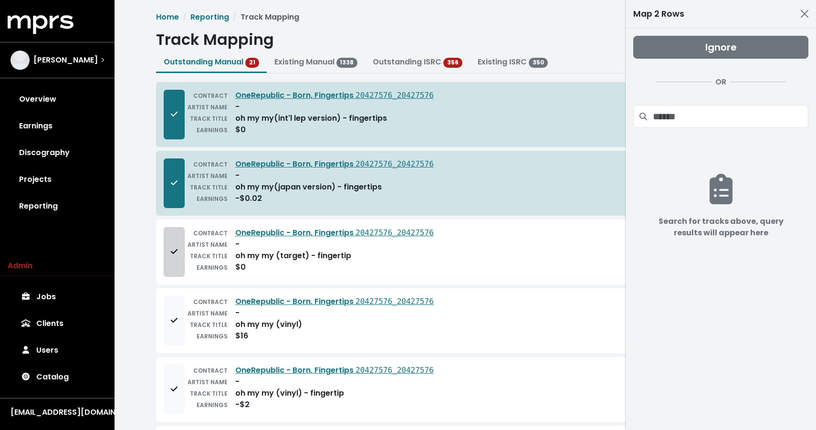
click at [173, 250] on icon "Add to mapping queue" at bounding box center [174, 252] width 7 height 8
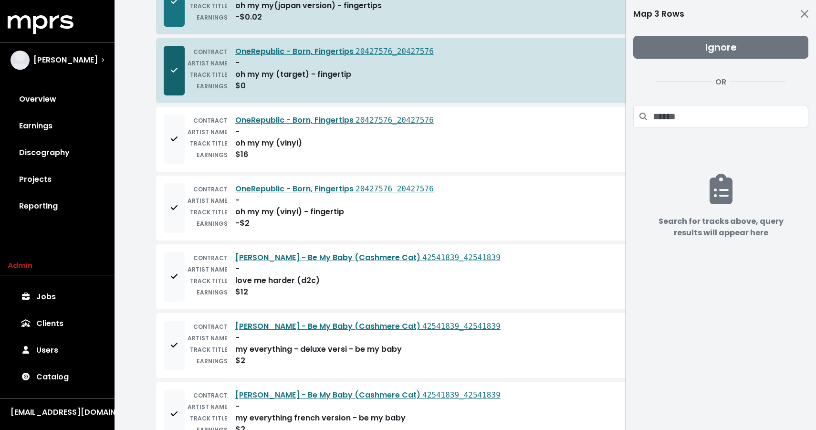
scroll to position [187, 0]
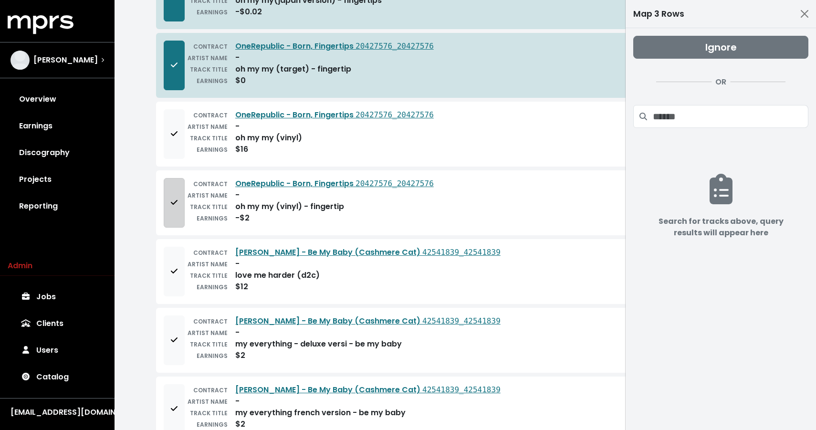
click at [168, 214] on button "Add to mapping queue" at bounding box center [174, 203] width 21 height 50
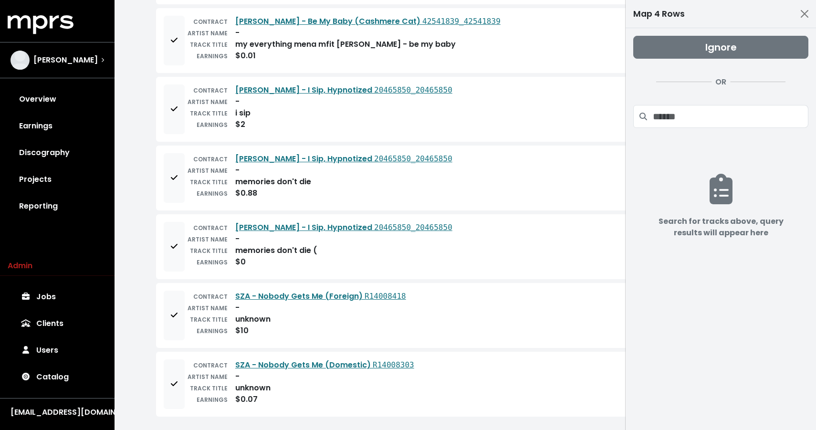
scroll to position [1102, 0]
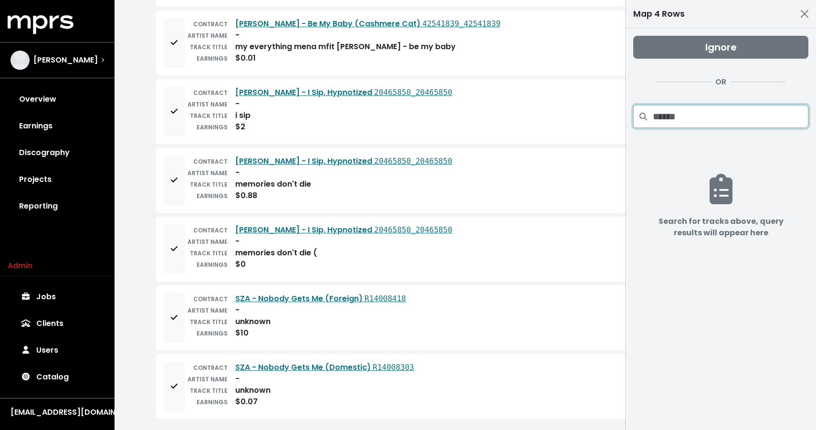
click at [699, 118] on input "Search projects" at bounding box center [731, 116] width 156 height 23
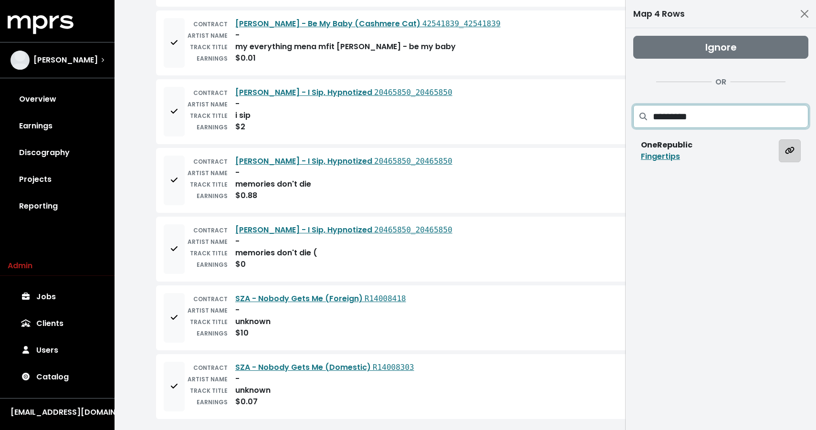
type input "*********"
click at [791, 157] on button "Map all rows to this track" at bounding box center [790, 150] width 22 height 23
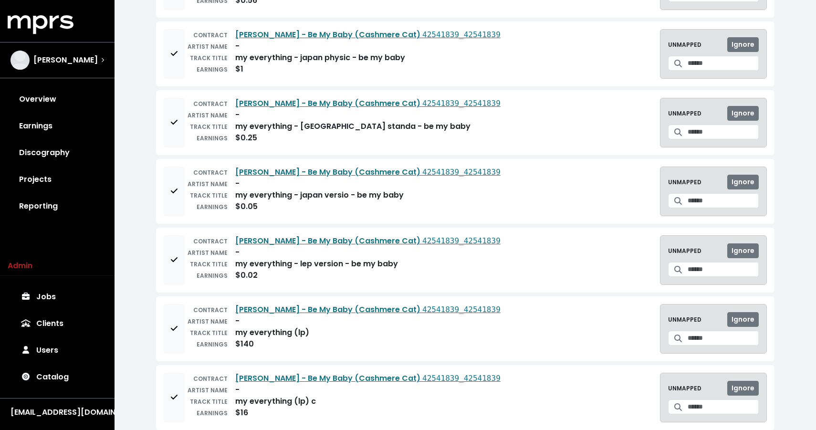
scroll to position [0, 0]
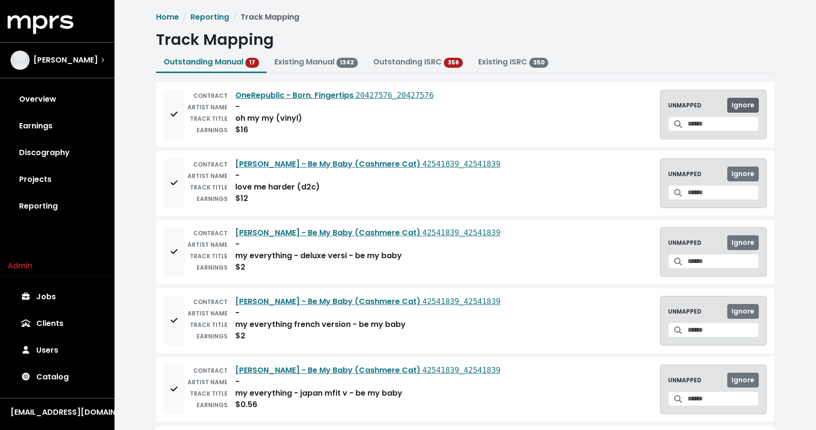
click at [754, 104] on span "Ignore" at bounding box center [742, 105] width 23 height 10
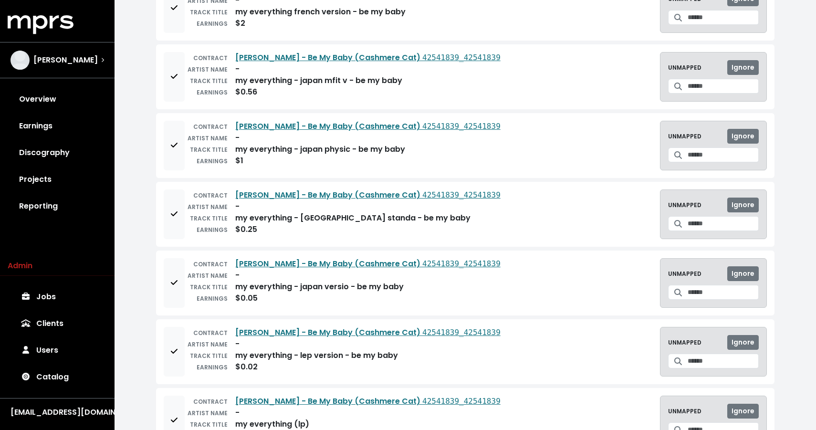
scroll to position [242, 0]
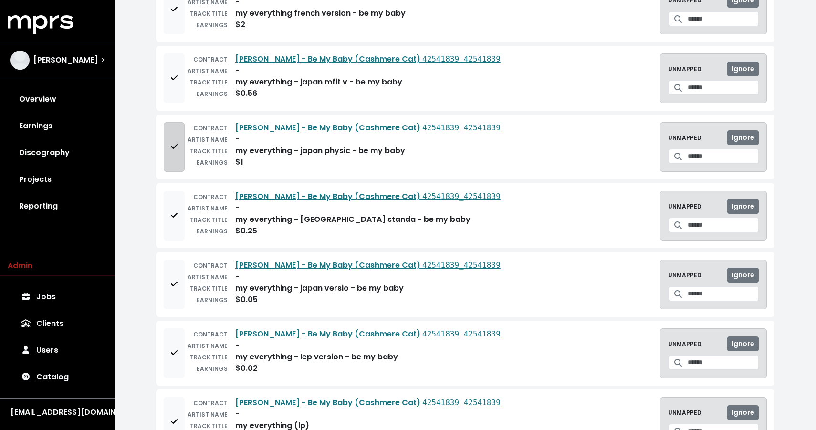
click at [172, 145] on icon "Add to mapping queue" at bounding box center [174, 147] width 7 height 8
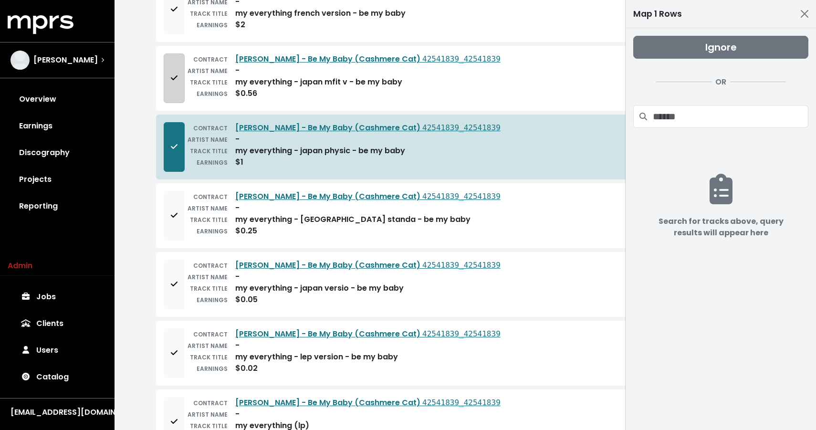
click at [172, 94] on button "Add to mapping queue" at bounding box center [174, 78] width 21 height 50
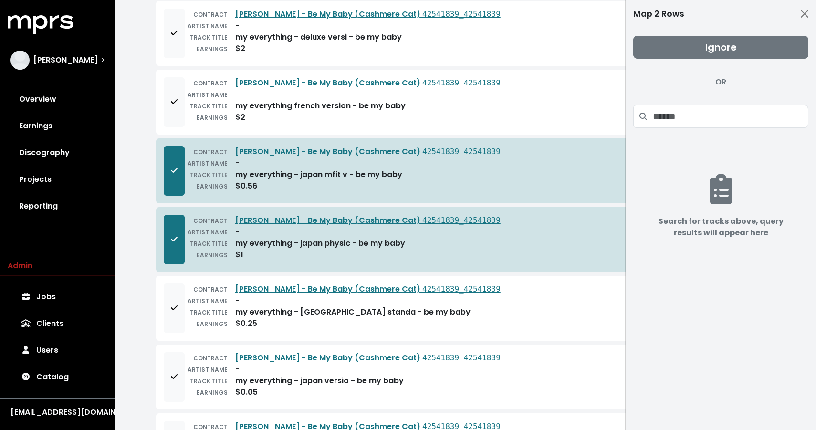
scroll to position [149, 0]
click at [172, 94] on button "Add to mapping queue" at bounding box center [174, 103] width 21 height 50
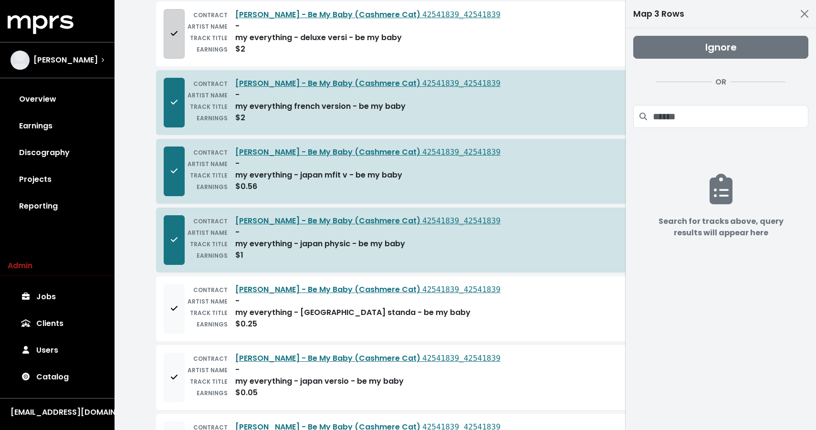
click at [171, 55] on button "Add to mapping queue" at bounding box center [174, 34] width 21 height 50
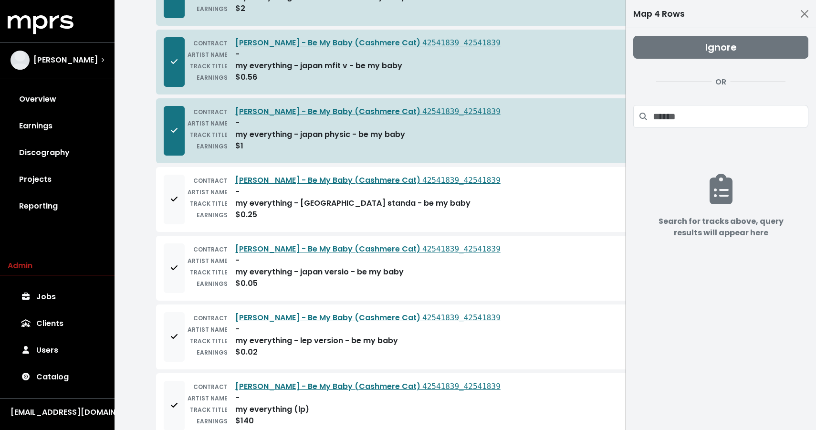
scroll to position [341, 0]
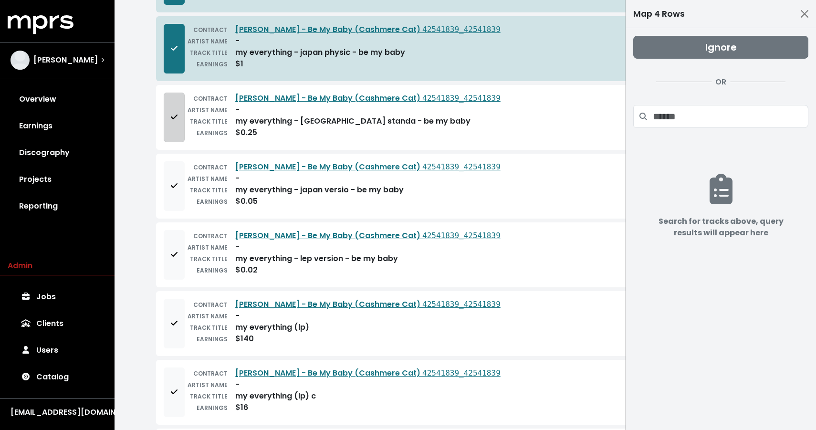
click at [173, 102] on button "Add to mapping queue" at bounding box center [174, 118] width 21 height 50
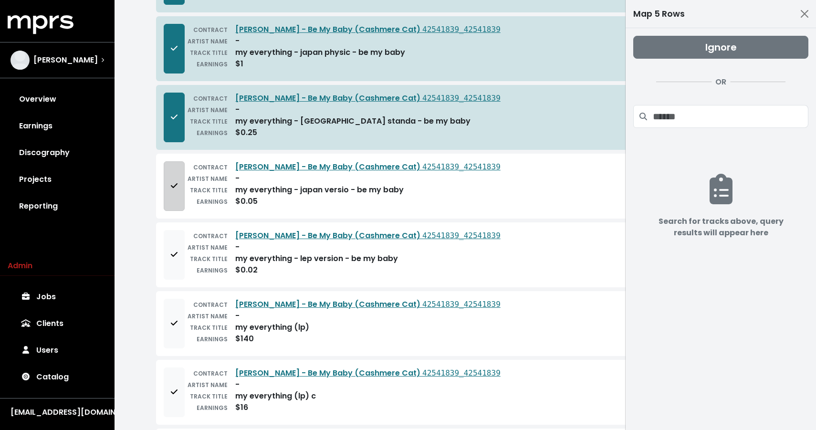
click at [175, 189] on icon "Add to mapping queue" at bounding box center [174, 186] width 7 height 8
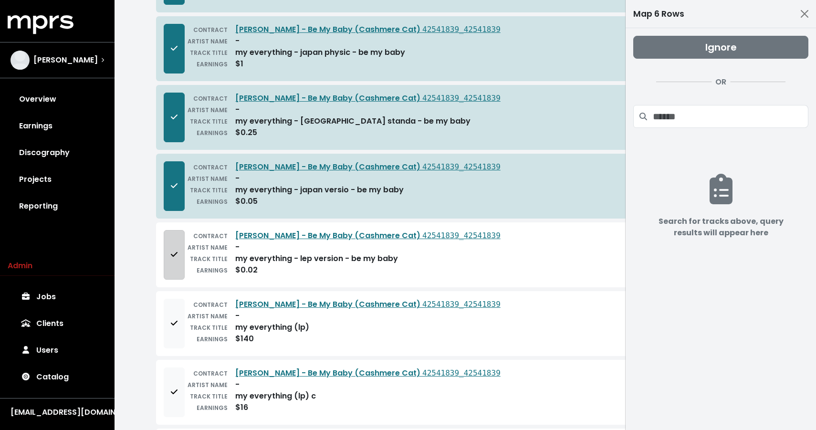
click at [176, 255] on icon "Add to mapping queue" at bounding box center [174, 254] width 7 height 8
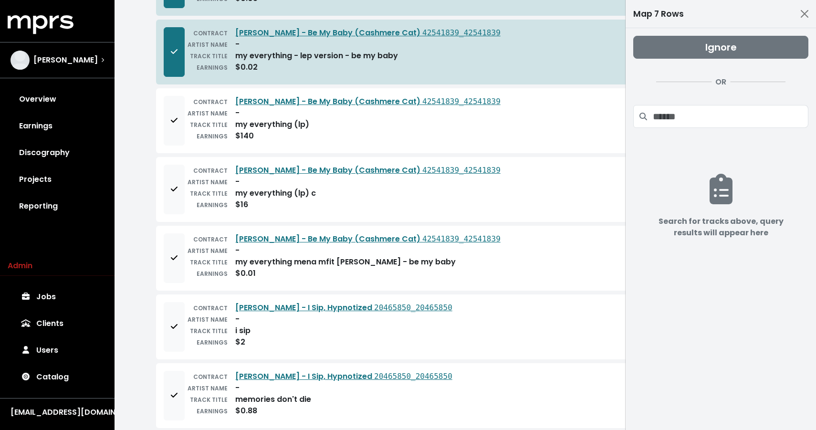
scroll to position [560, 0]
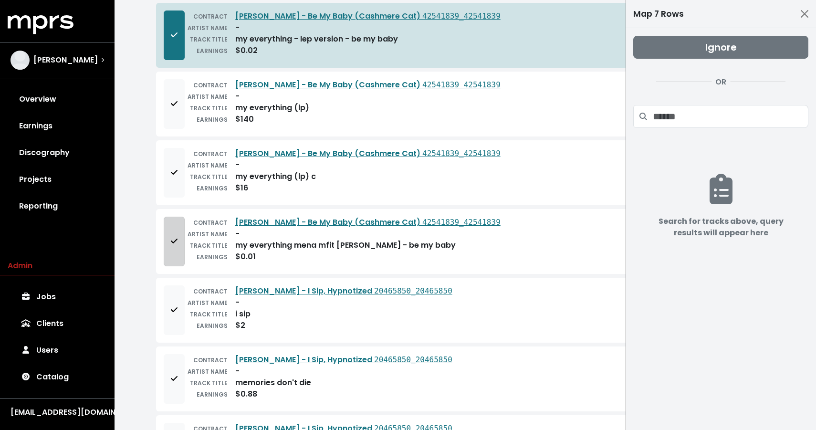
click at [178, 240] on button "Add to mapping queue" at bounding box center [174, 242] width 21 height 50
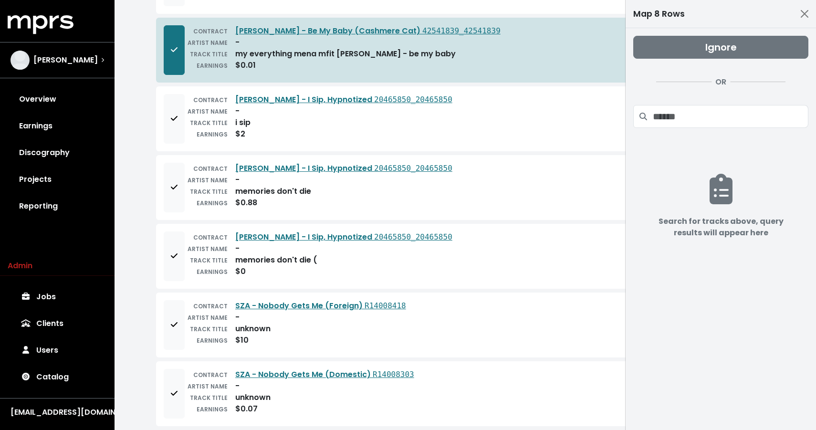
scroll to position [767, 0]
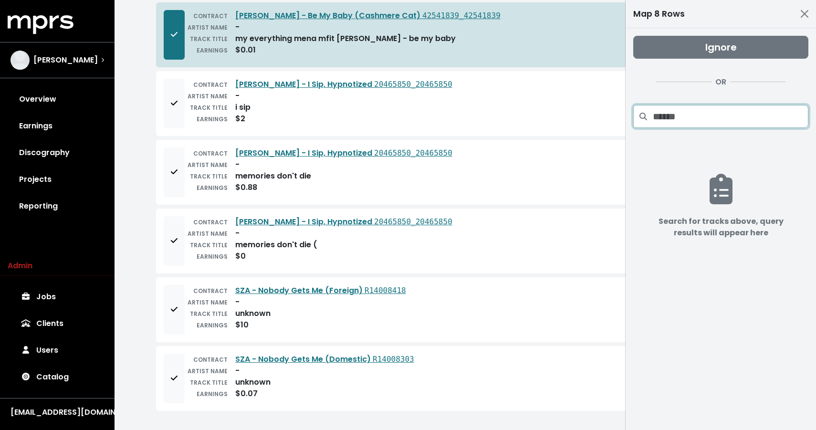
click at [675, 123] on input "Search projects" at bounding box center [731, 116] width 156 height 23
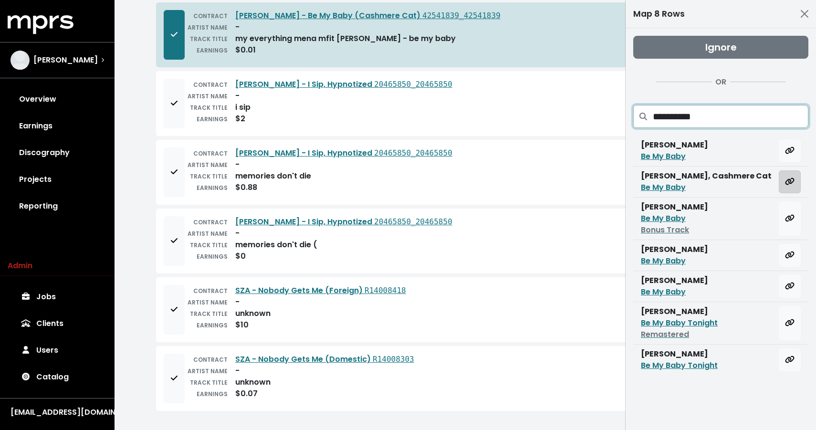
type input "**********"
click at [794, 186] on button "Map all rows to this track" at bounding box center [790, 181] width 22 height 23
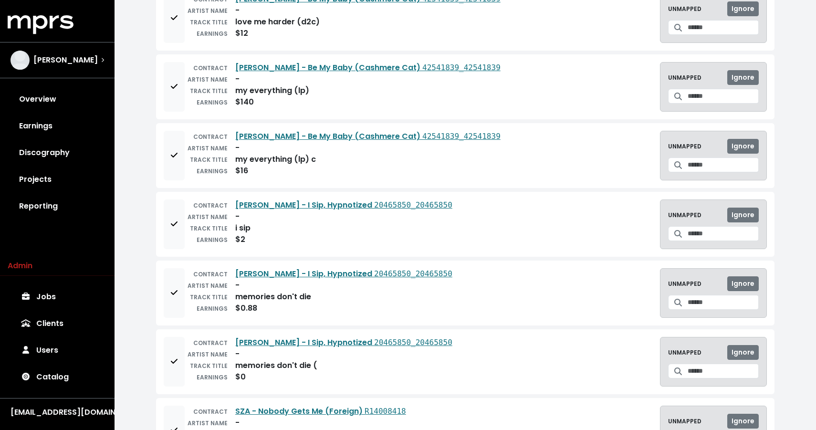
scroll to position [0, 0]
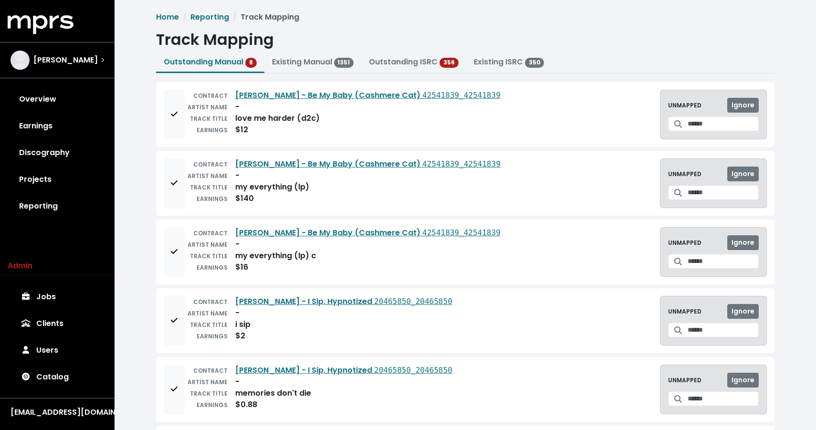
click at [163, 164] on div "CONTRACT [PERSON_NAME] - Be My Baby (Cashmere Cat) 42541839_42541839 ARTIST NAM…" at bounding box center [465, 183] width 618 height 65
click at [166, 168] on button "Add to mapping queue" at bounding box center [174, 183] width 21 height 50
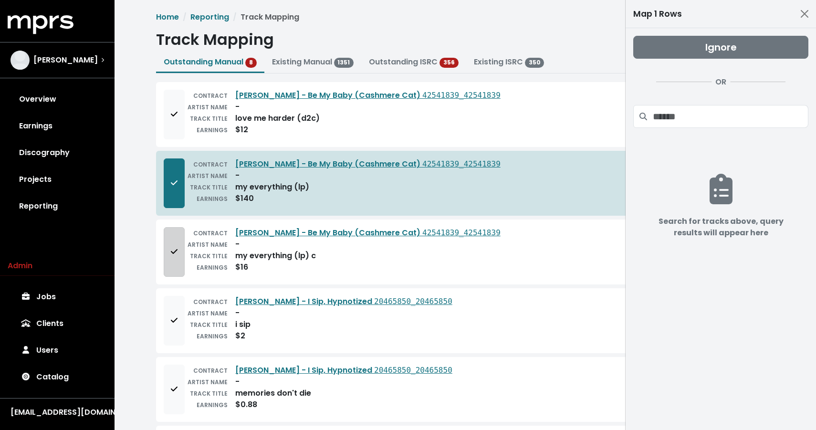
click at [178, 227] on button "Add to mapping queue" at bounding box center [174, 252] width 21 height 50
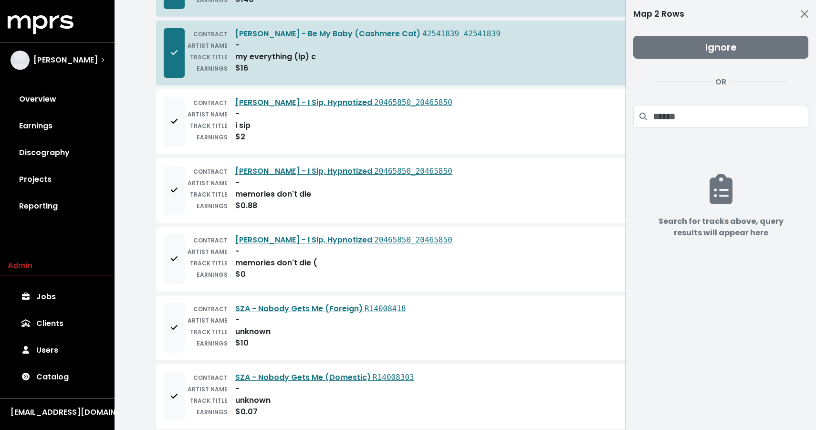
scroll to position [217, 0]
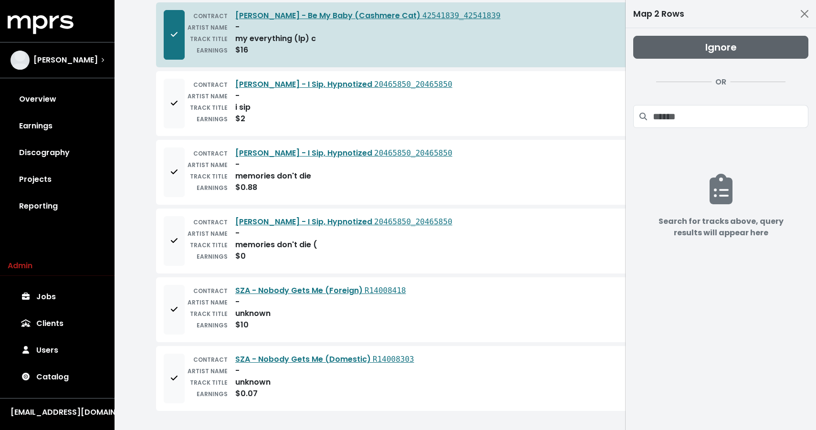
click at [726, 43] on span "Ignore" at bounding box center [720, 47] width 31 height 13
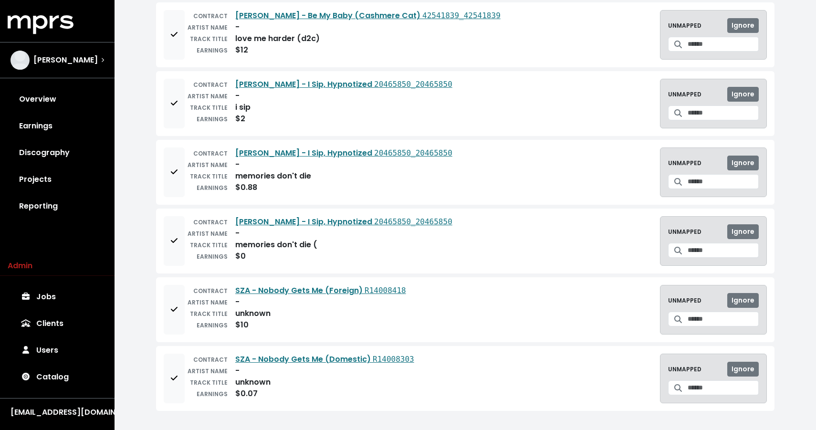
scroll to position [0, 0]
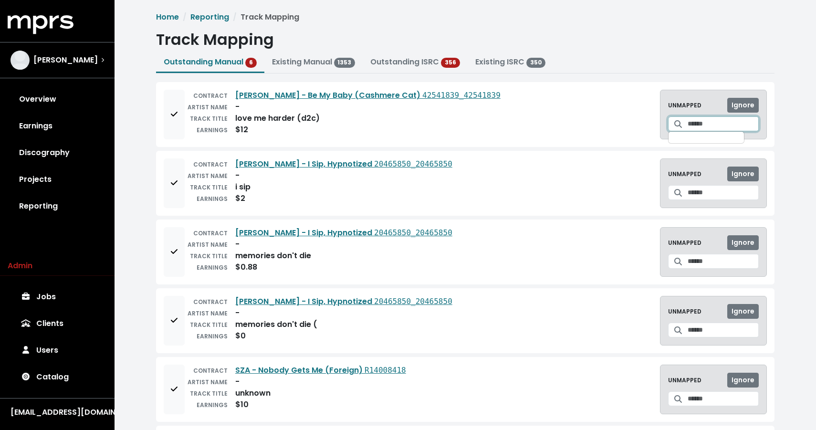
click at [688, 123] on input "Search for a track to map to" at bounding box center [723, 123] width 71 height 15
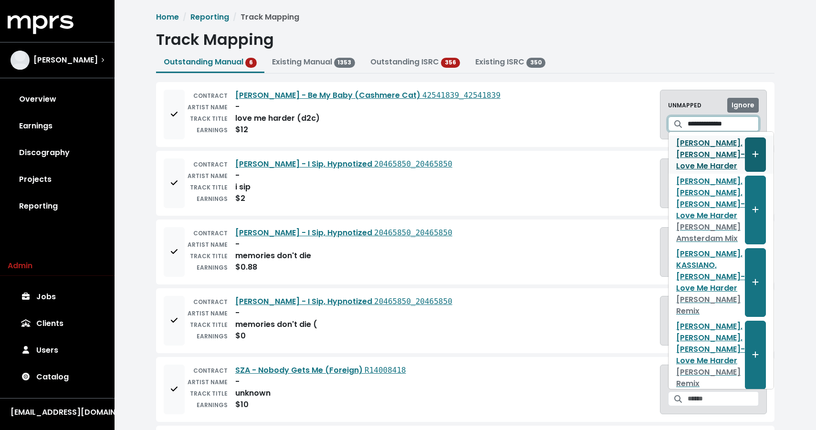
type input "**********"
click at [752, 155] on icon "Create track mapping" at bounding box center [755, 154] width 6 height 6
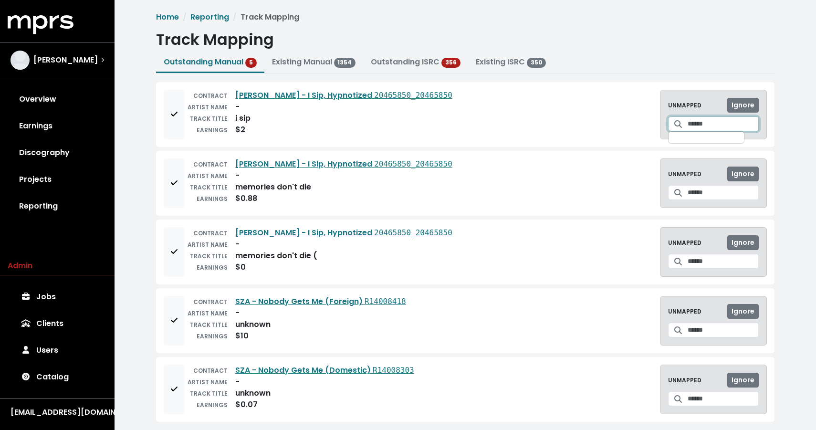
click at [688, 124] on input "Search for a track to map to" at bounding box center [723, 123] width 71 height 15
type input "*****"
click at [751, 153] on span "Create track mapping" at bounding box center [755, 148] width 9 height 11
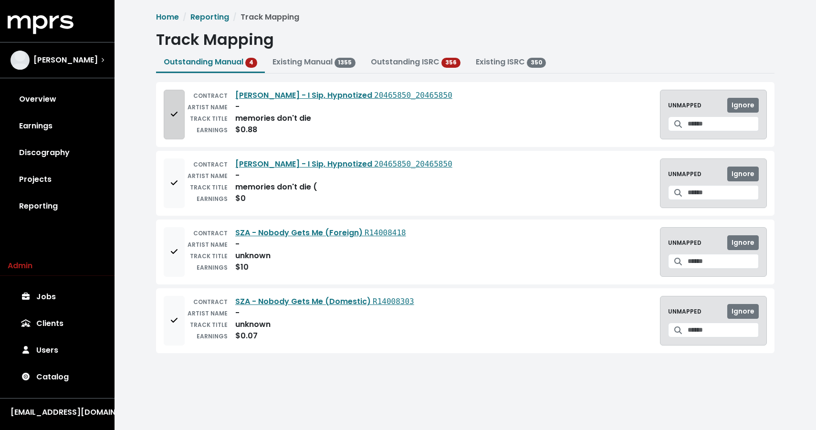
click at [165, 121] on button "Add to mapping queue" at bounding box center [174, 115] width 21 height 50
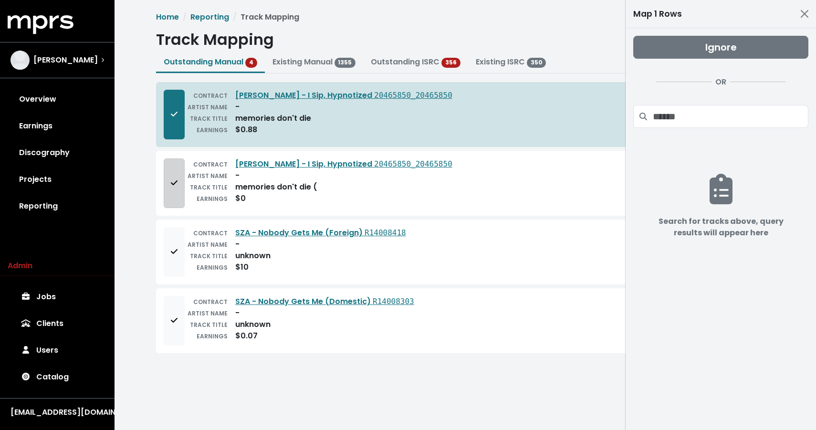
click at [170, 181] on span "Add to mapping queue" at bounding box center [174, 182] width 9 height 11
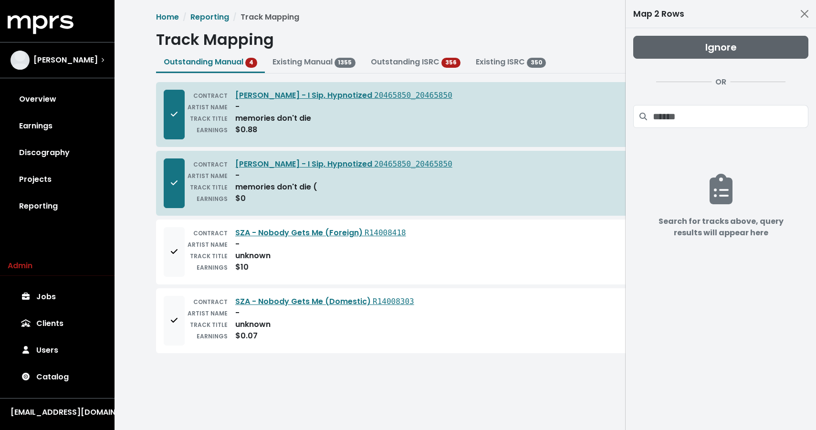
click at [672, 54] on button "Ignore" at bounding box center [720, 47] width 175 height 23
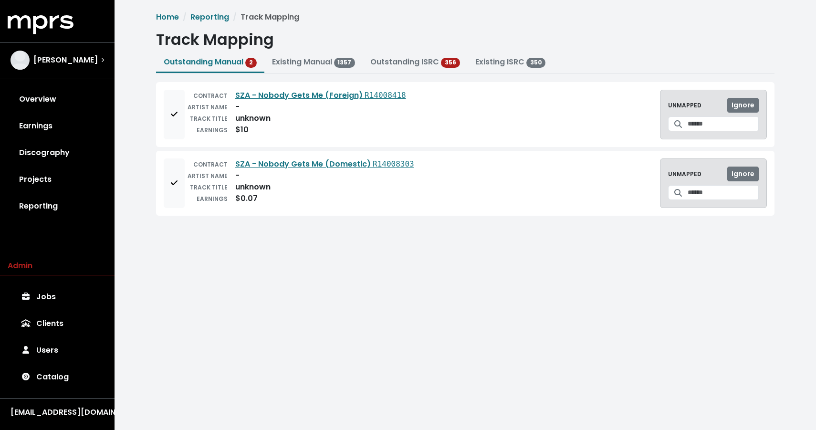
click at [162, 112] on div "CONTRACT SZA - Nobody Gets Me (Foreign) R14008418 ARTIST NAME - TRACK TITLE unk…" at bounding box center [465, 114] width 618 height 65
click at [170, 114] on span "Add to mapping queue" at bounding box center [174, 114] width 9 height 11
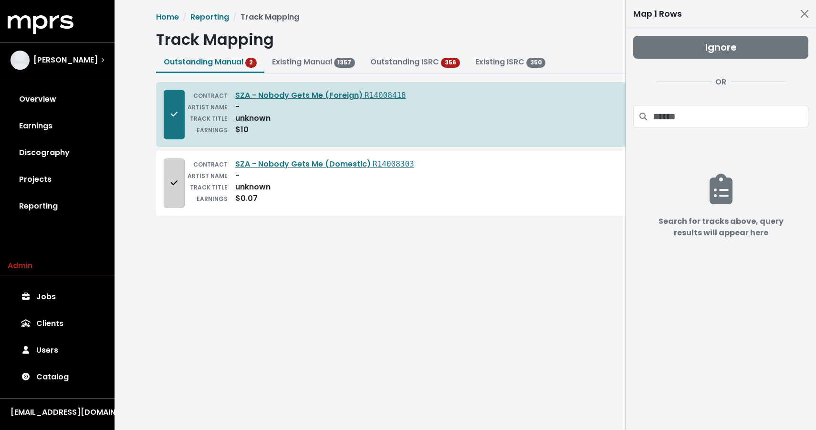
click at [173, 172] on button "Add to mapping queue" at bounding box center [174, 183] width 21 height 50
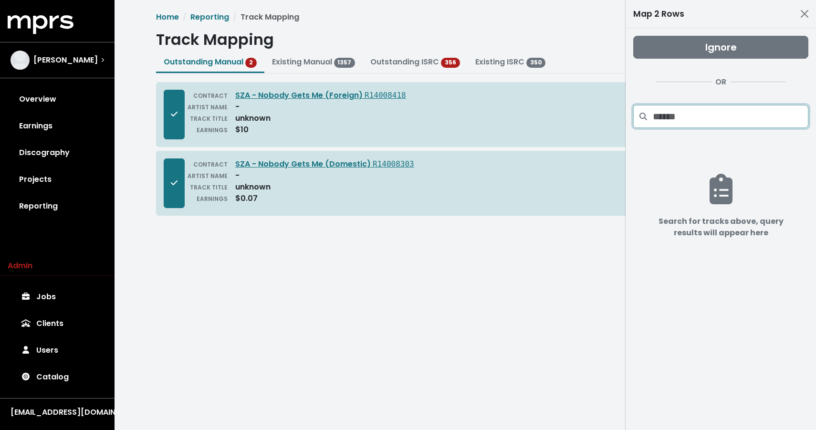
click at [660, 122] on input "Search projects" at bounding box center [731, 116] width 156 height 23
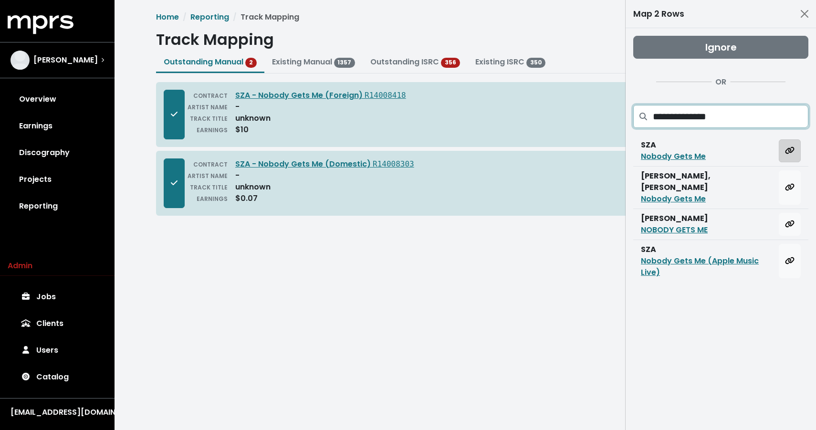
type input "**********"
click at [798, 150] on button "Map all rows to this track" at bounding box center [790, 150] width 22 height 23
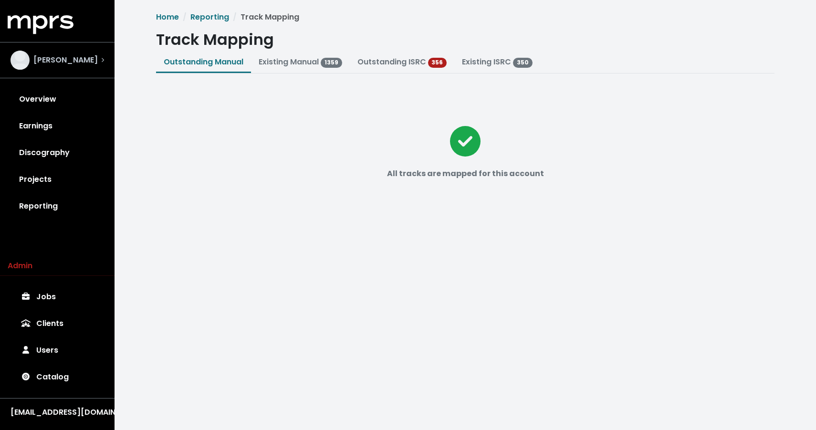
click at [55, 53] on div "[PERSON_NAME]" at bounding box center [53, 60] width 87 height 19
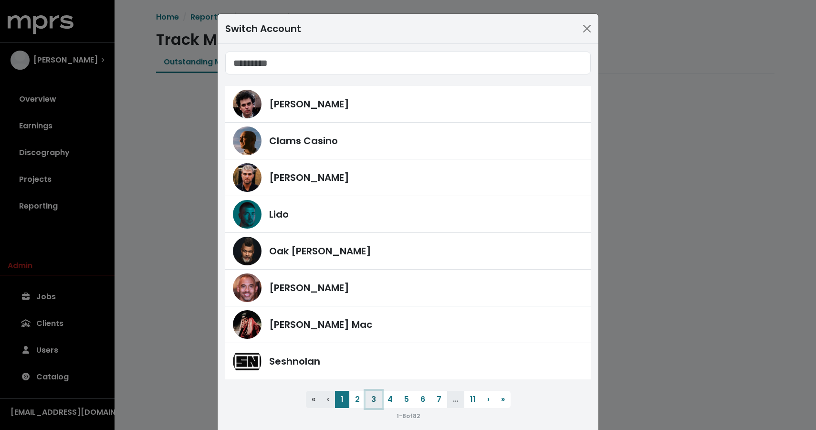
click at [376, 402] on button "3" at bounding box center [373, 399] width 16 height 17
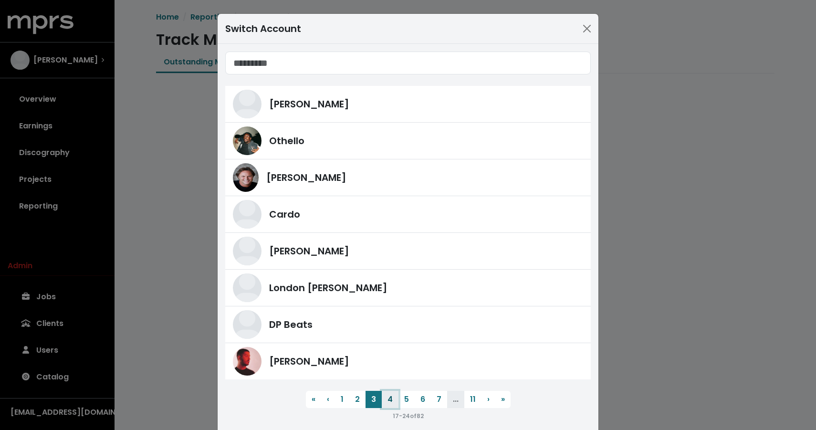
click at [387, 399] on button "4" at bounding box center [390, 399] width 17 height 17
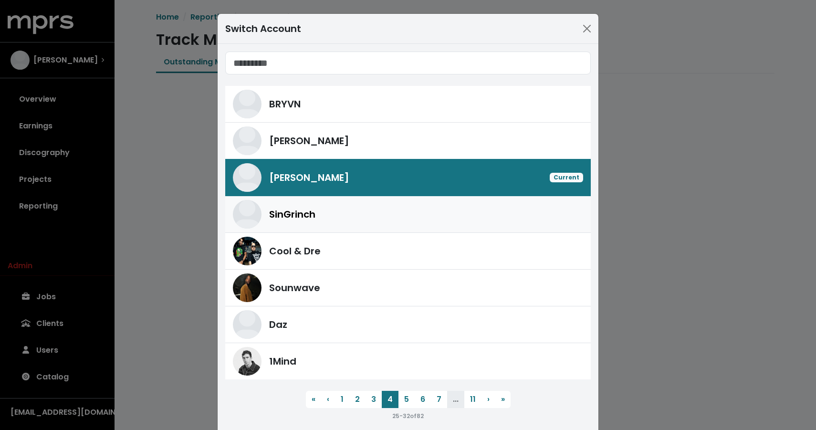
click at [338, 219] on div "SinGrinch" at bounding box center [426, 214] width 314 height 14
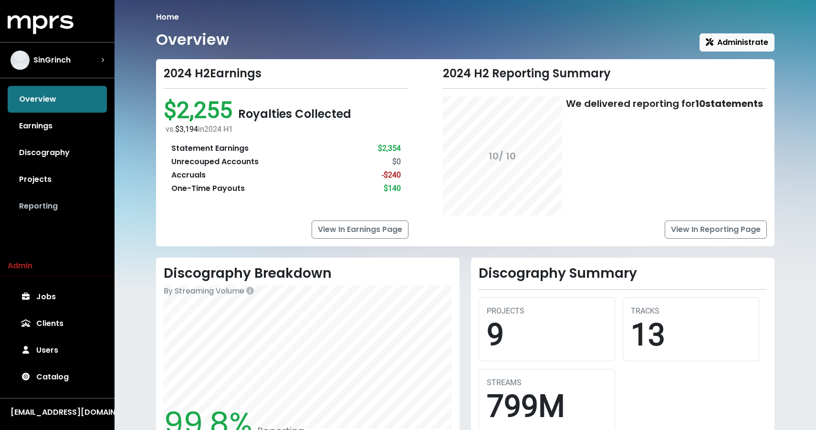
click at [48, 209] on link "Reporting" at bounding box center [57, 206] width 99 height 27
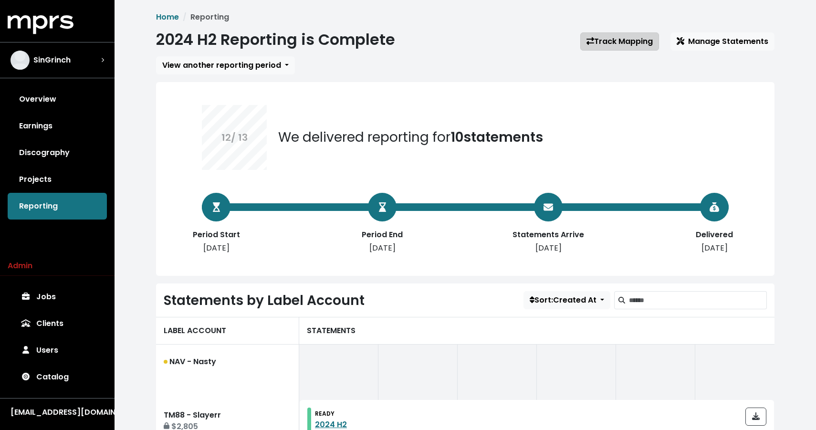
click at [623, 42] on link "Track Mapping" at bounding box center [619, 41] width 79 height 18
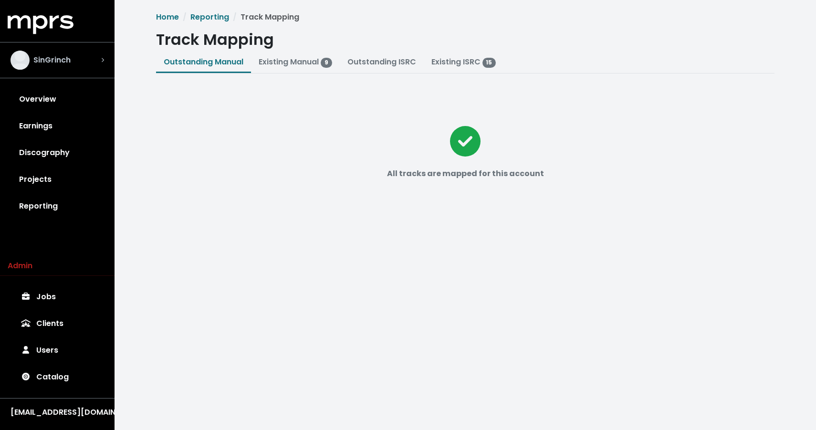
click at [60, 60] on span "SinGrinch" at bounding box center [51, 59] width 37 height 11
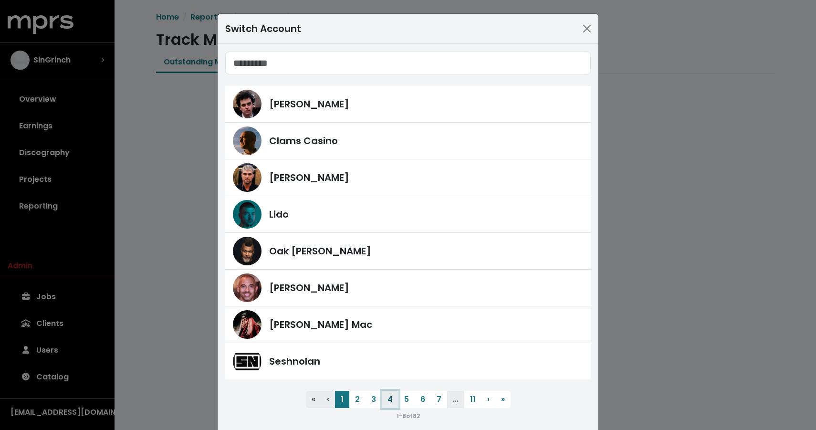
click at [390, 397] on button "4" at bounding box center [390, 399] width 17 height 17
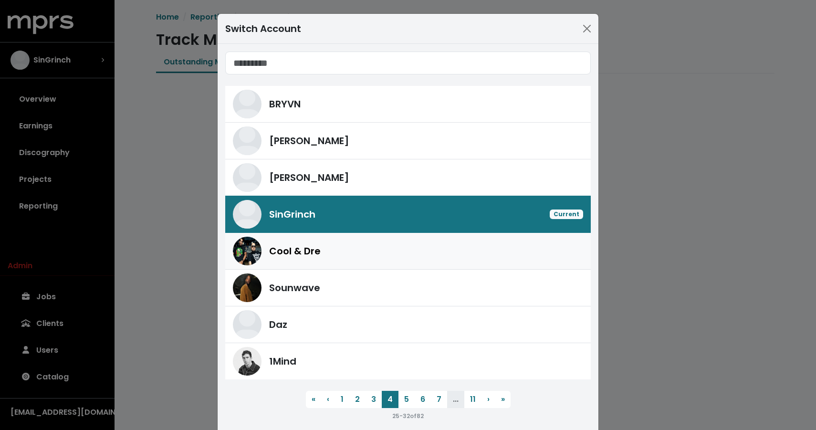
click at [356, 253] on div "Cool & Dre" at bounding box center [426, 251] width 314 height 14
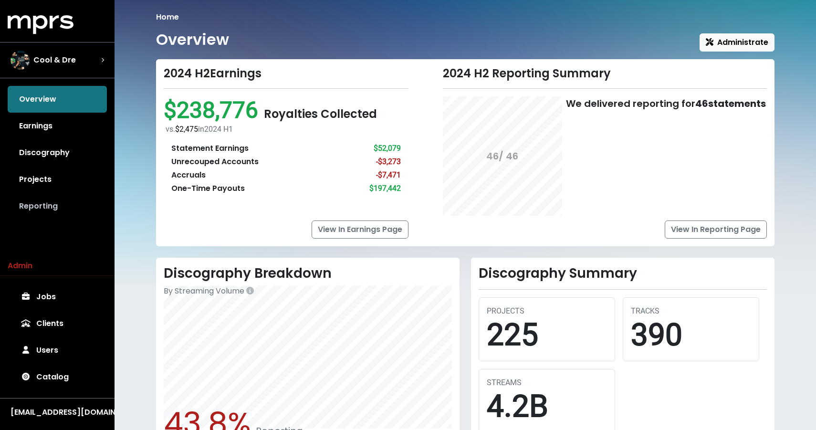
click at [21, 199] on link "Reporting" at bounding box center [57, 206] width 99 height 27
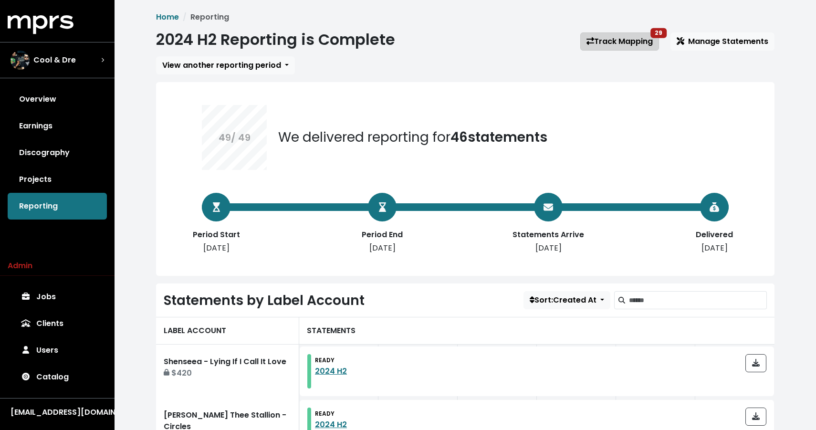
click at [608, 43] on link "Track Mapping 29" at bounding box center [619, 41] width 79 height 18
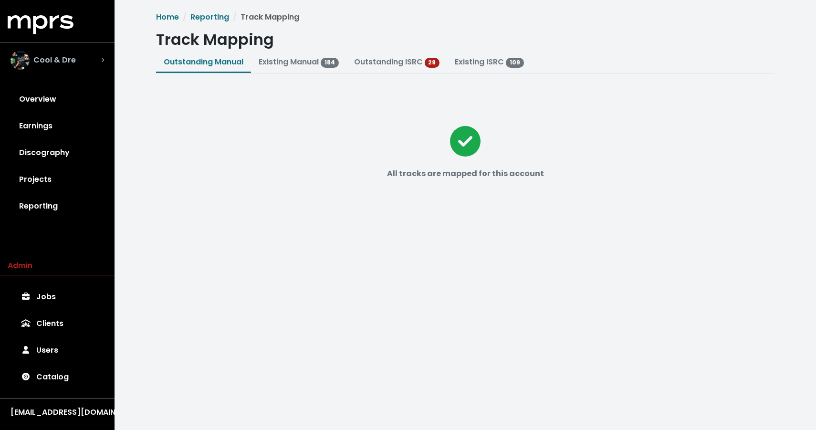
click at [61, 57] on span "Cool & Dre" at bounding box center [54, 59] width 42 height 11
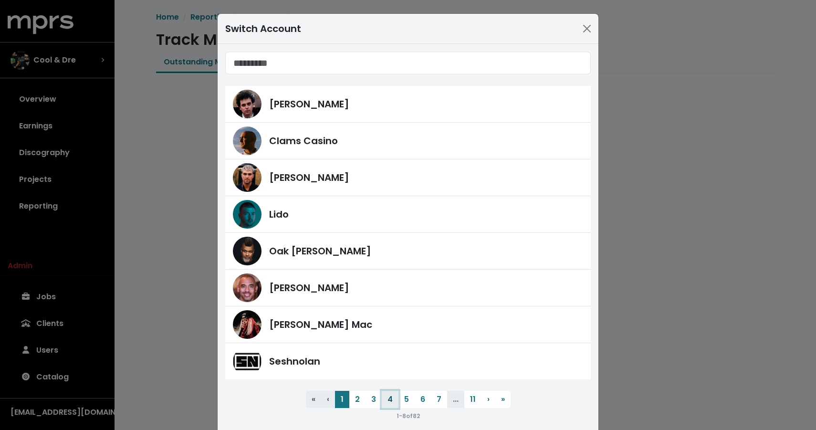
click at [390, 396] on button "4" at bounding box center [390, 399] width 17 height 17
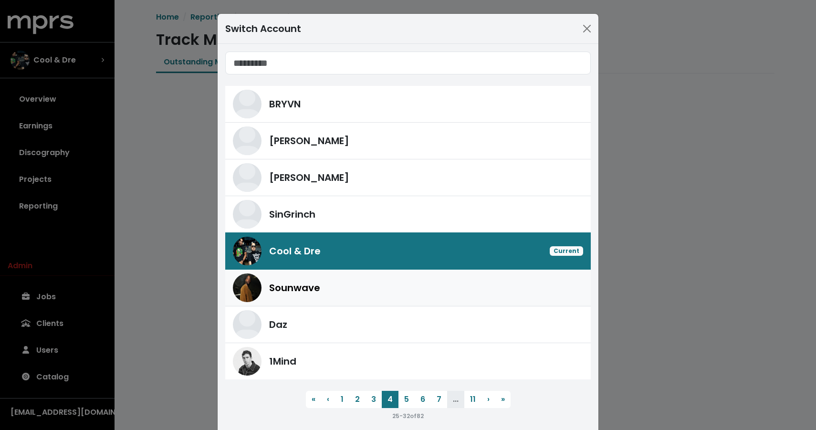
click at [384, 298] on div "Sounwave" at bounding box center [408, 287] width 350 height 29
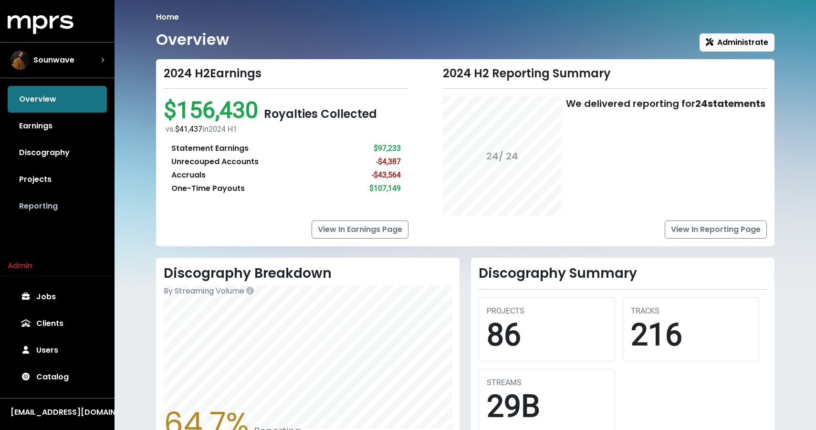
click at [87, 204] on link "Reporting" at bounding box center [57, 206] width 99 height 27
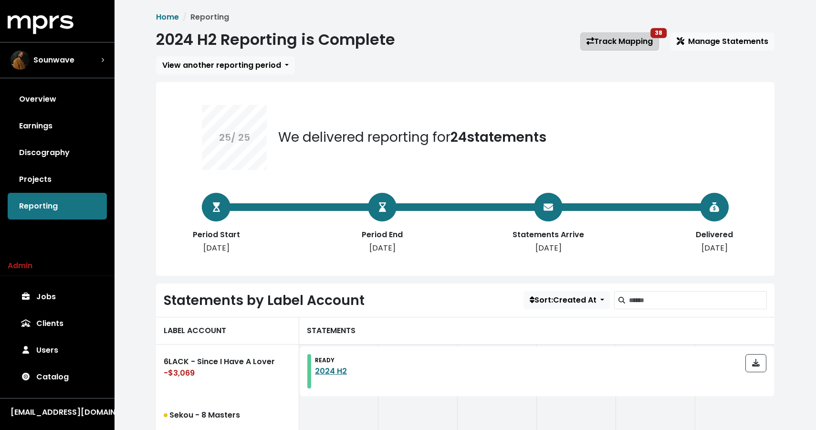
click at [602, 43] on link "Track Mapping 38" at bounding box center [619, 41] width 79 height 18
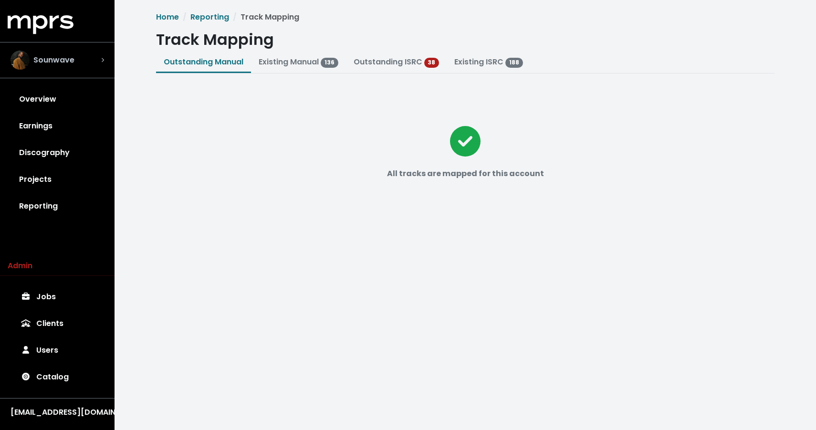
click at [88, 63] on div "Sounwave" at bounding box center [57, 60] width 94 height 19
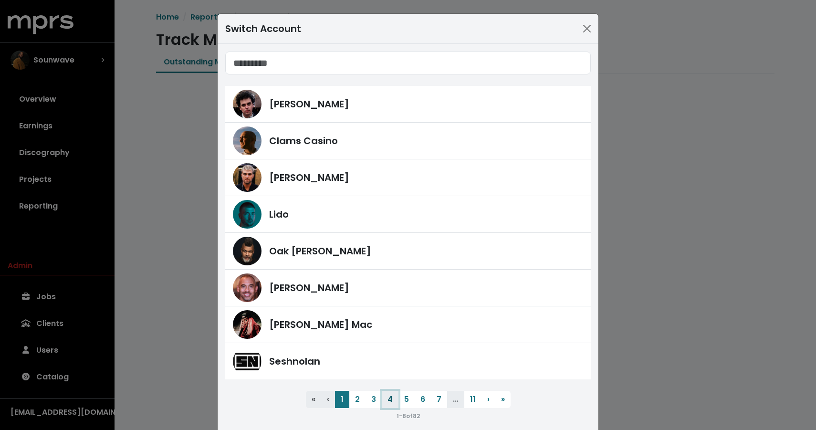
click at [392, 398] on button "4" at bounding box center [390, 399] width 17 height 17
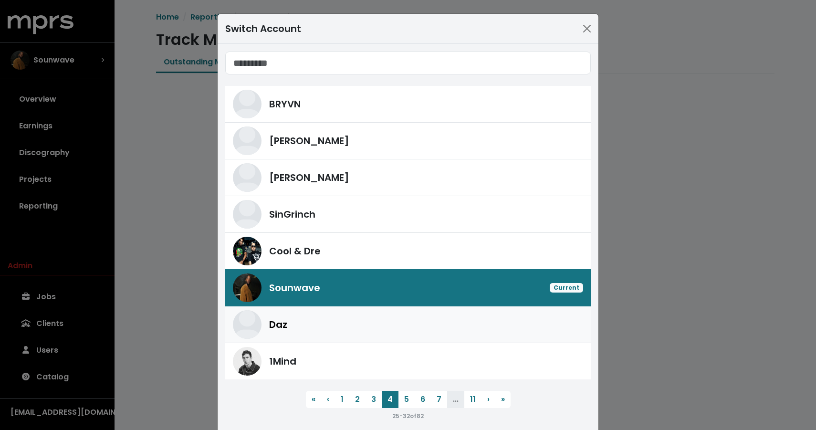
click at [369, 322] on div "Daz" at bounding box center [426, 324] width 314 height 14
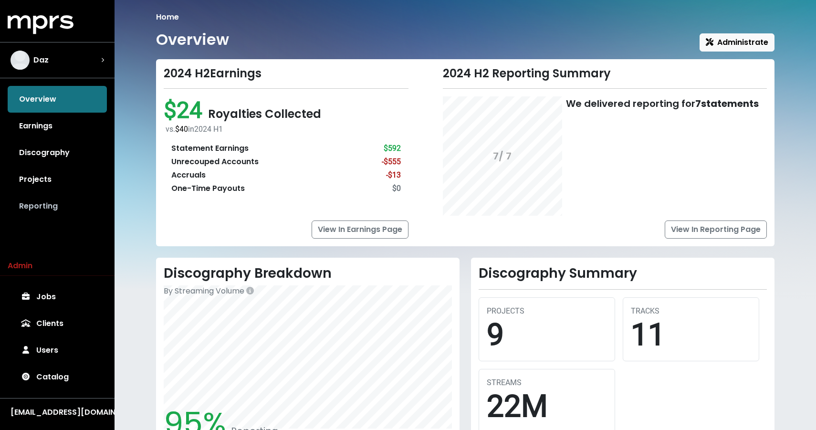
click at [73, 205] on link "Reporting" at bounding box center [57, 206] width 99 height 27
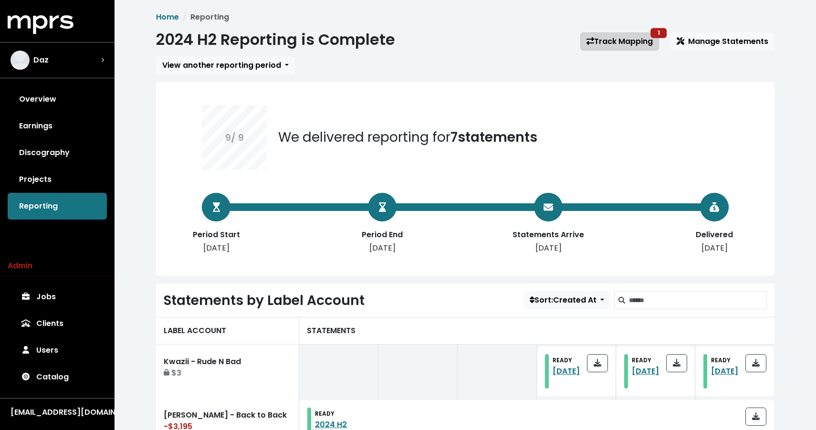
click at [626, 40] on link "Track Mapping 1" at bounding box center [619, 41] width 79 height 18
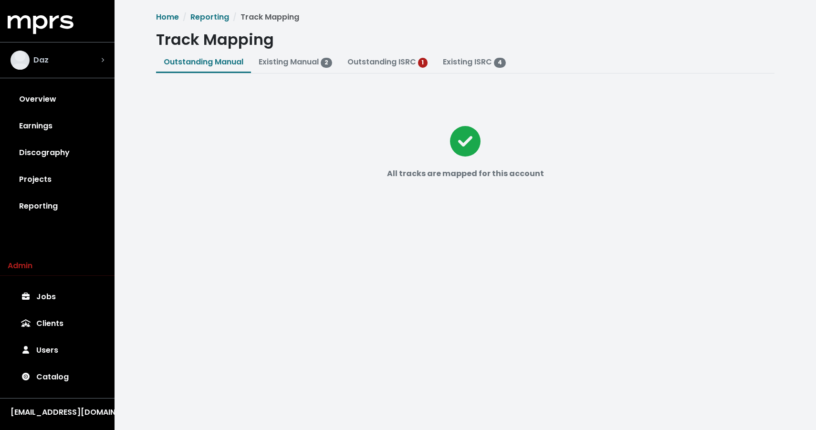
click at [91, 64] on div "Daz" at bounding box center [57, 60] width 94 height 19
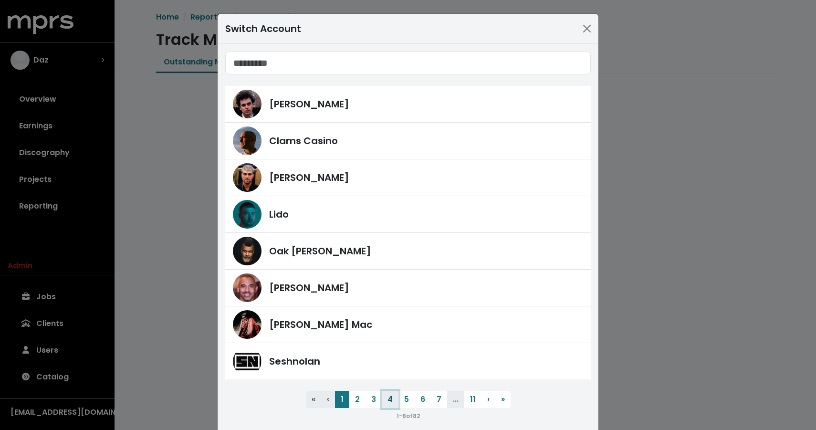
click at [394, 405] on button "4" at bounding box center [390, 399] width 17 height 17
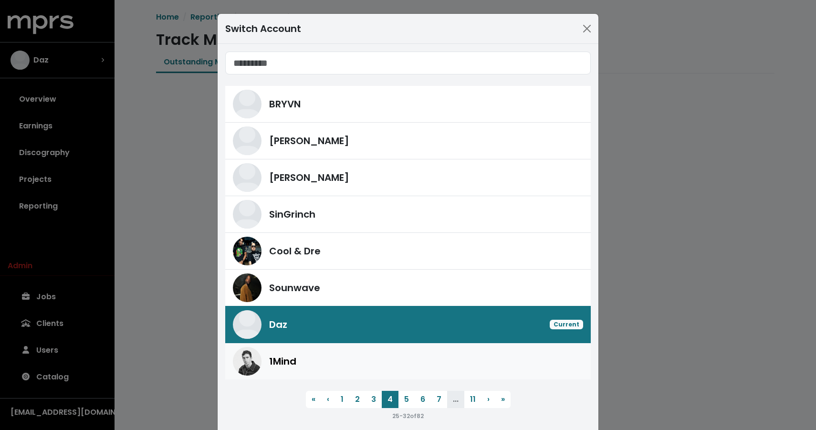
click at [375, 360] on div "1Mind" at bounding box center [426, 361] width 314 height 14
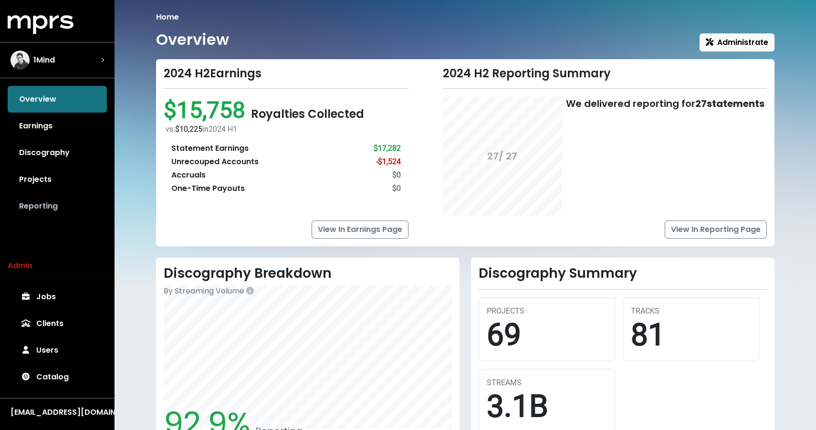
click at [29, 211] on link "Reporting" at bounding box center [57, 206] width 99 height 27
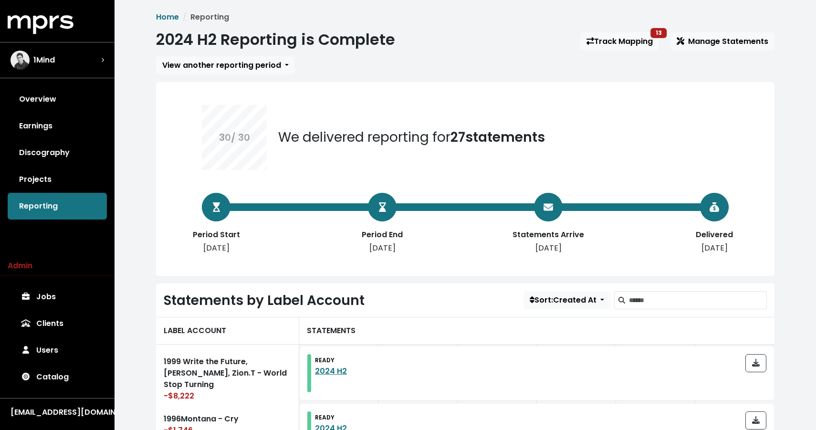
click at [609, 42] on link "Track Mapping 13" at bounding box center [619, 41] width 79 height 18
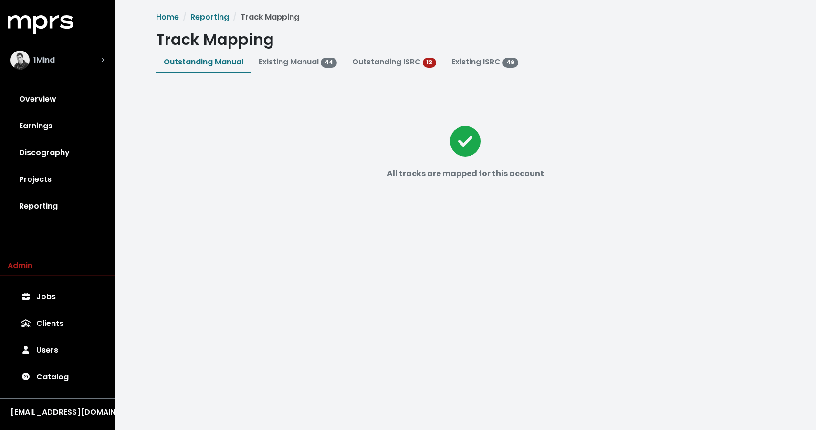
click at [42, 75] on div "1Mind" at bounding box center [57, 60] width 109 height 34
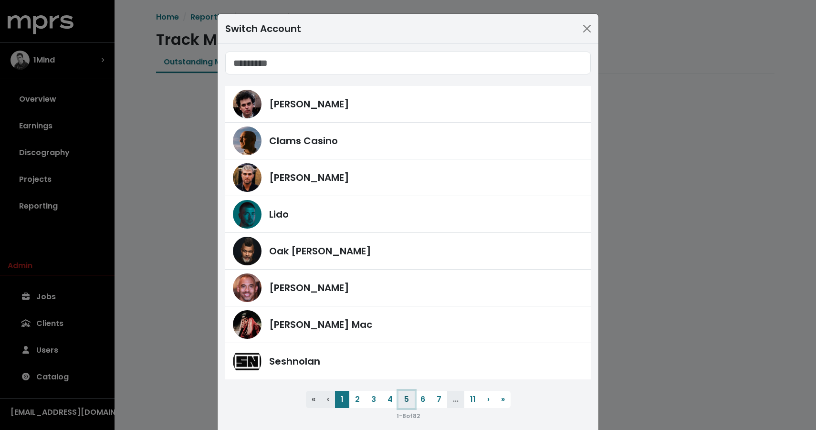
click at [407, 396] on button "5" at bounding box center [406, 399] width 16 height 17
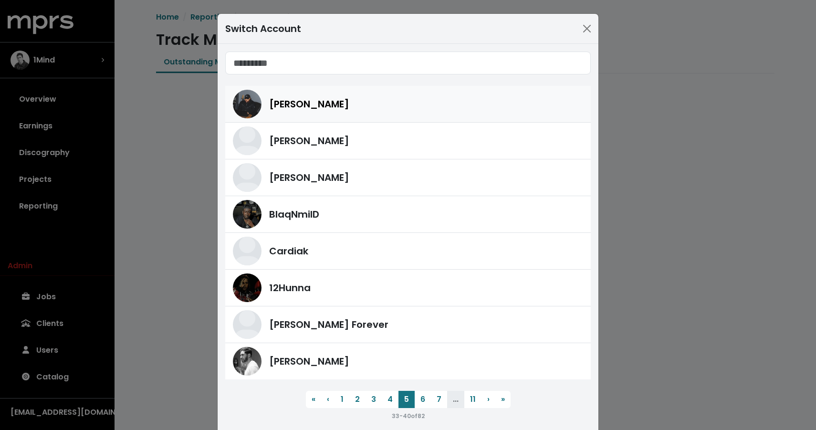
click at [278, 106] on span "[PERSON_NAME]" at bounding box center [309, 104] width 80 height 14
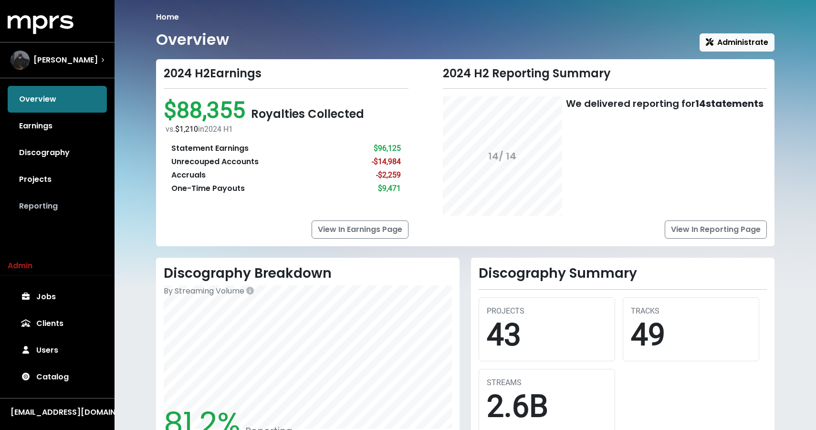
click at [41, 209] on link "Reporting" at bounding box center [57, 206] width 99 height 27
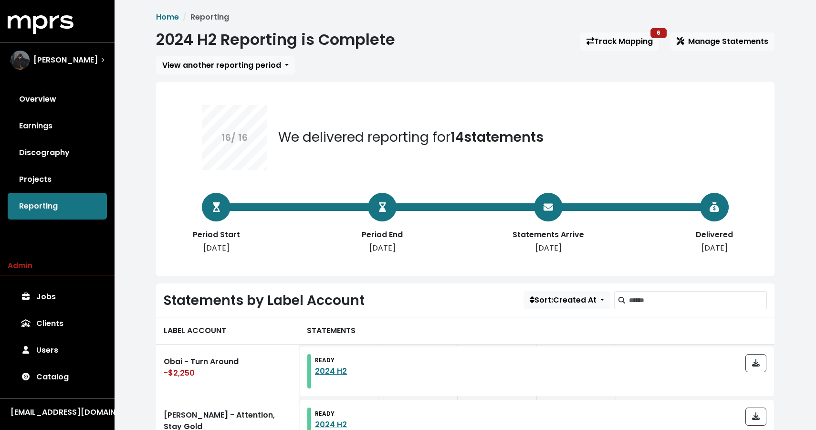
click at [616, 40] on link "Track Mapping 6" at bounding box center [619, 41] width 79 height 18
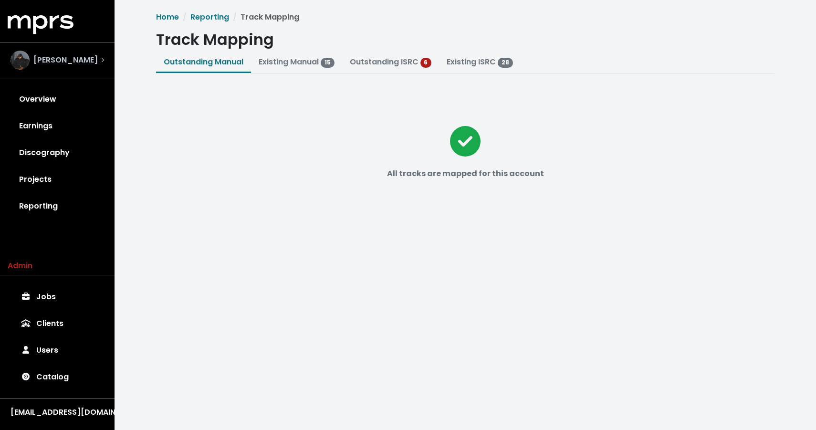
click at [97, 46] on div "[PERSON_NAME]" at bounding box center [57, 60] width 109 height 34
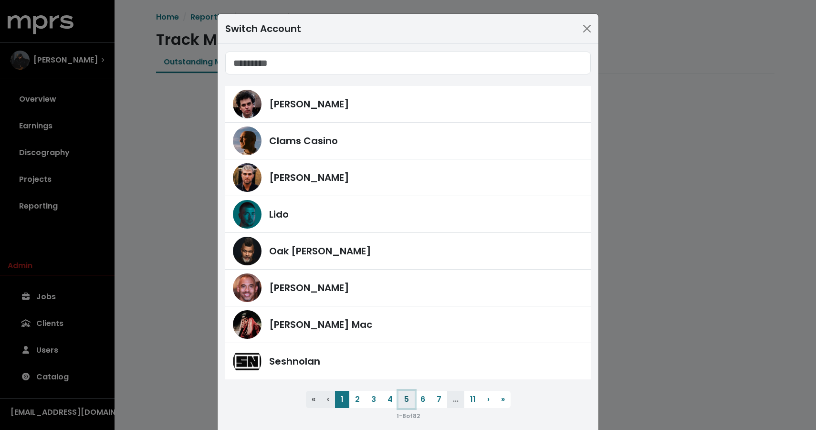
click at [407, 395] on button "5" at bounding box center [406, 399] width 16 height 17
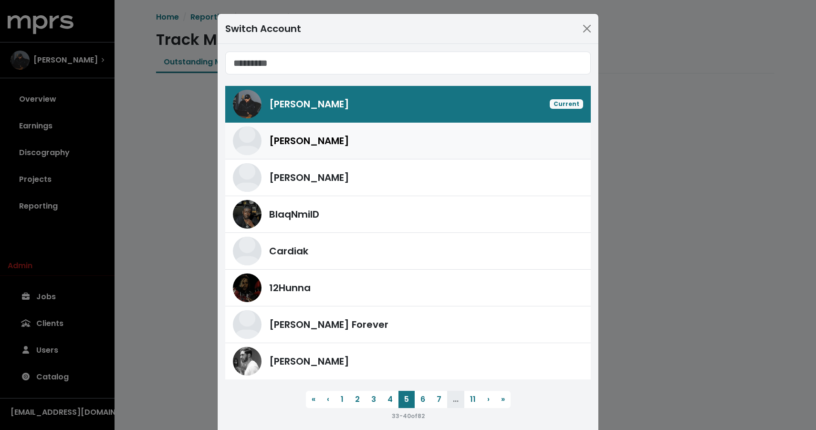
click at [391, 140] on div "[PERSON_NAME]" at bounding box center [426, 141] width 314 height 14
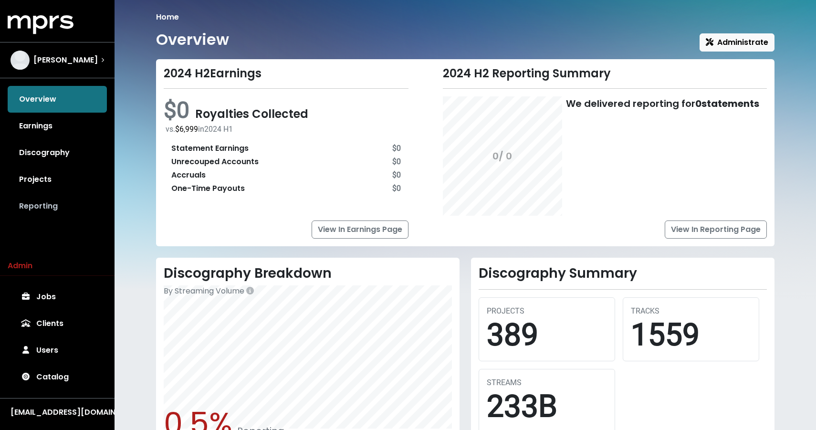
click at [49, 204] on link "Reporting" at bounding box center [57, 206] width 99 height 27
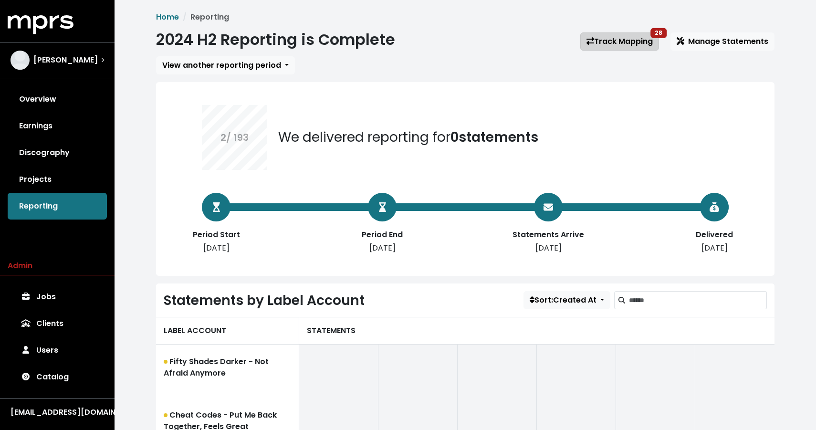
click at [617, 36] on link "Track Mapping 28" at bounding box center [619, 41] width 79 height 18
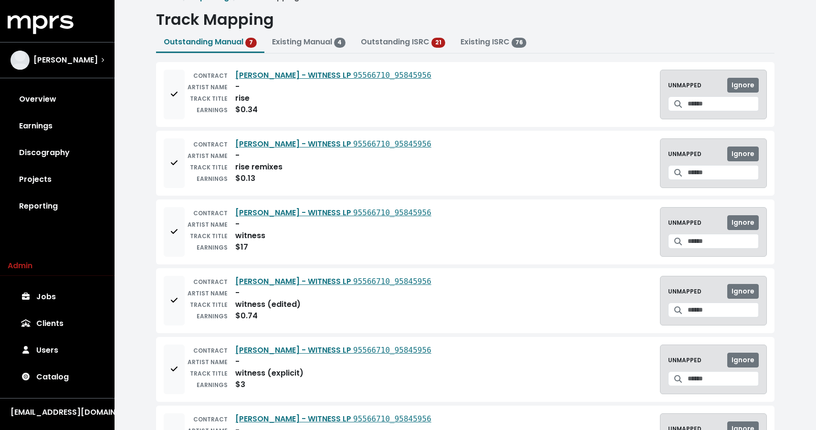
scroll to position [21, 0]
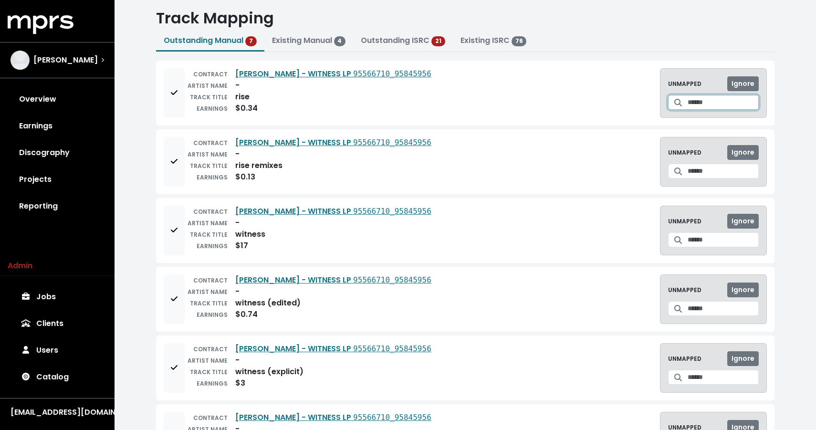
click at [688, 101] on input "Search for a track to map to" at bounding box center [723, 102] width 71 height 15
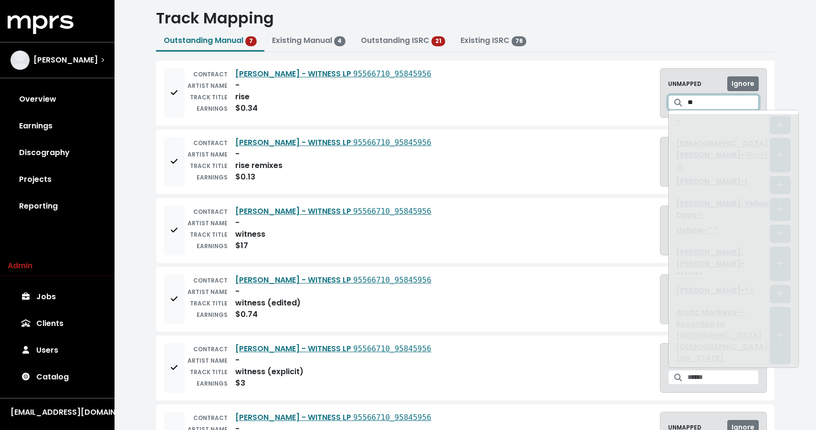
type input "*"
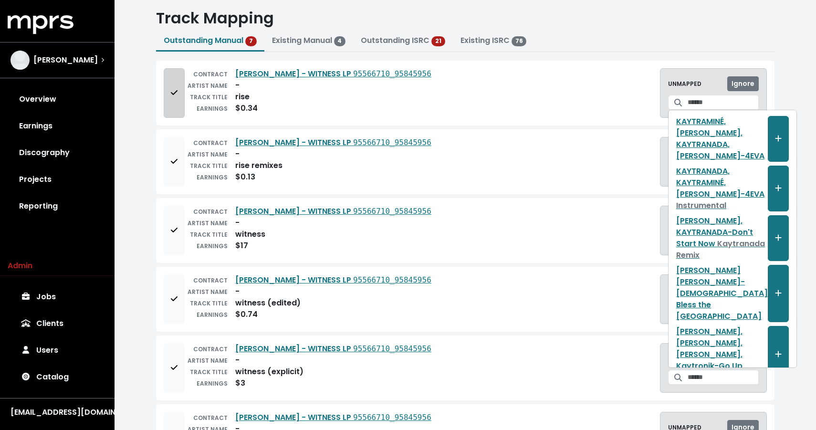
click at [181, 94] on button "Add to mapping queue" at bounding box center [174, 93] width 21 height 50
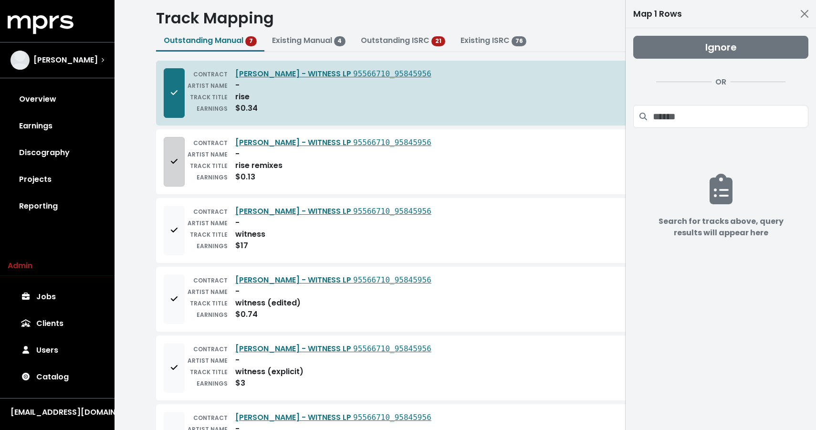
click at [176, 156] on button "Add to mapping queue" at bounding box center [174, 162] width 21 height 50
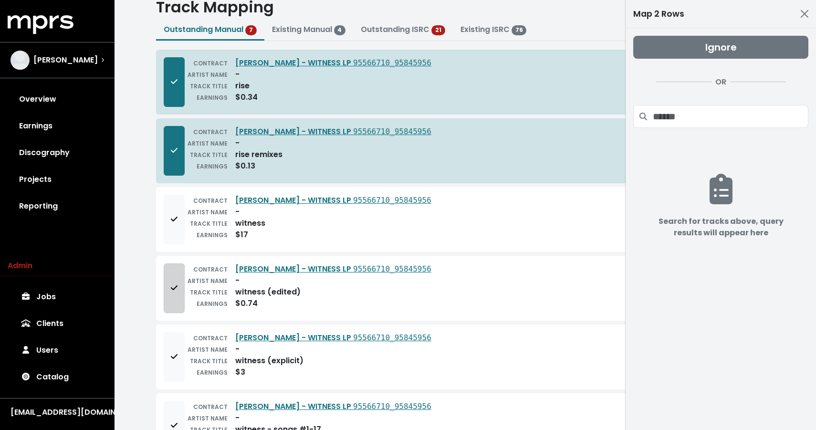
scroll to position [0, 0]
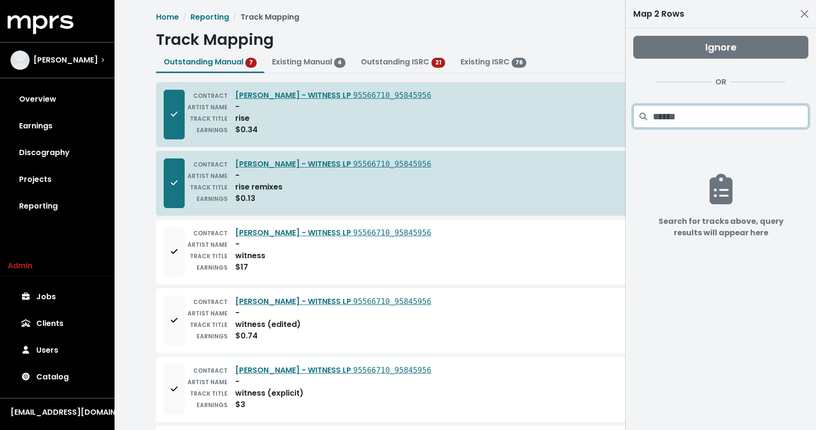
click at [735, 112] on input "Search projects" at bounding box center [731, 116] width 156 height 23
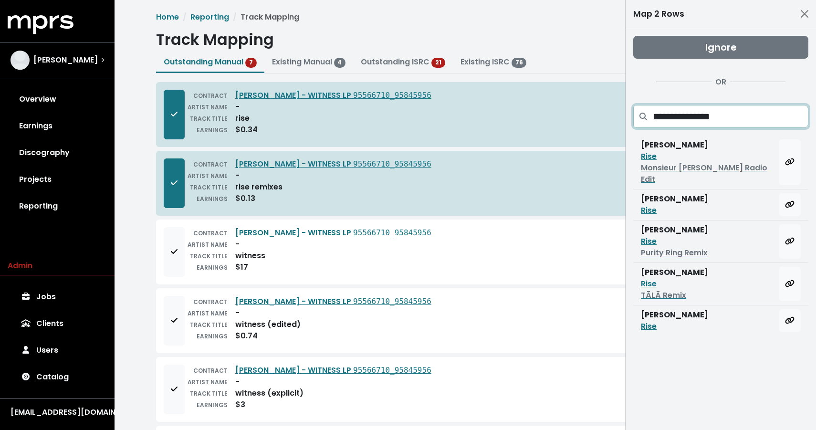
type input "**********"
click at [800, 196] on button "Map all rows to this track" at bounding box center [790, 204] width 22 height 23
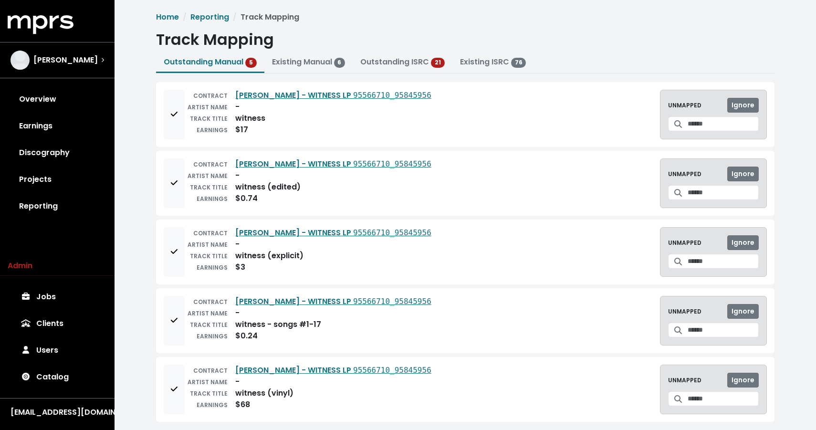
click at [160, 120] on div "CONTRACT [PERSON_NAME] - WITNESS LP 95566710_95845956 ARTIST NAME - TRACK TITLE…" at bounding box center [465, 114] width 618 height 65
click at [169, 118] on button "Add to mapping queue" at bounding box center [174, 115] width 21 height 50
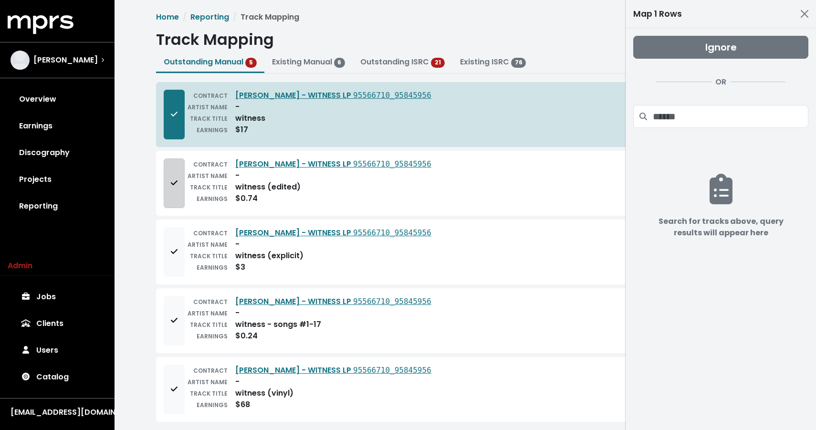
click at [169, 175] on button "Add to mapping queue" at bounding box center [174, 183] width 21 height 50
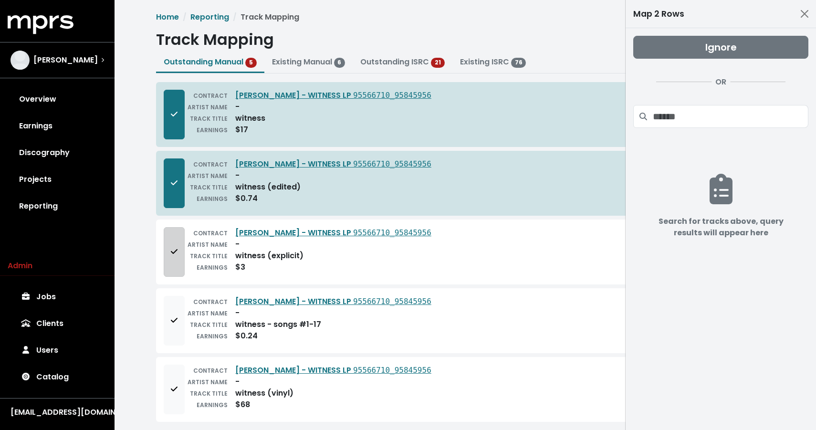
click at [170, 241] on button "Add to mapping queue" at bounding box center [174, 252] width 21 height 50
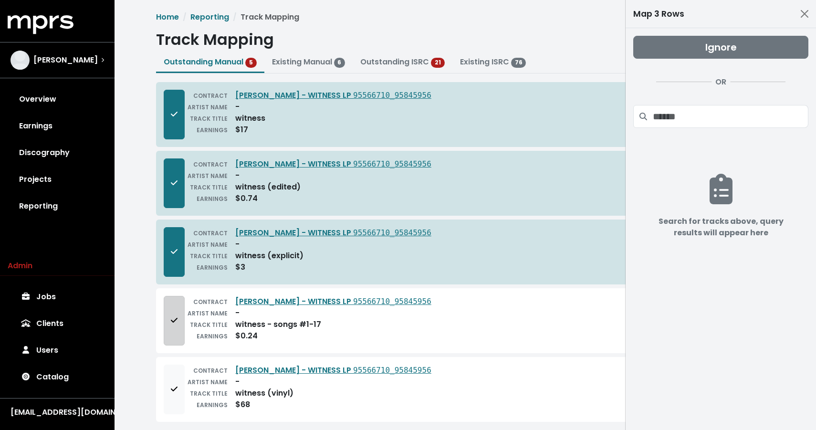
click at [171, 318] on icon "Add to mapping queue" at bounding box center [174, 320] width 7 height 8
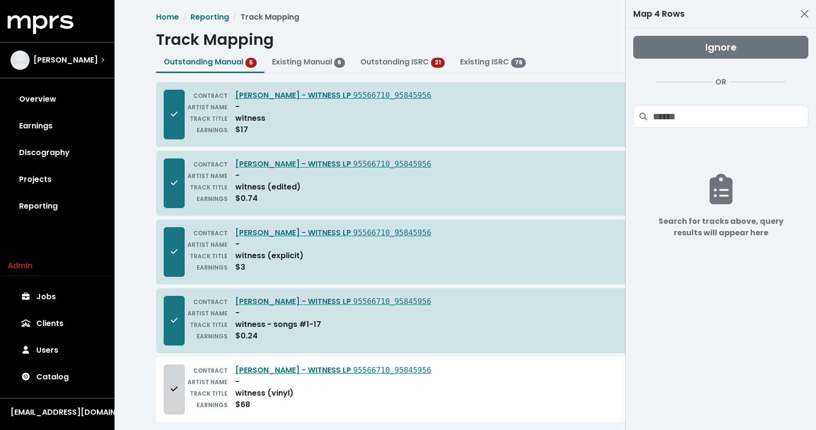
click at [168, 384] on button "Add to mapping queue" at bounding box center [174, 390] width 21 height 50
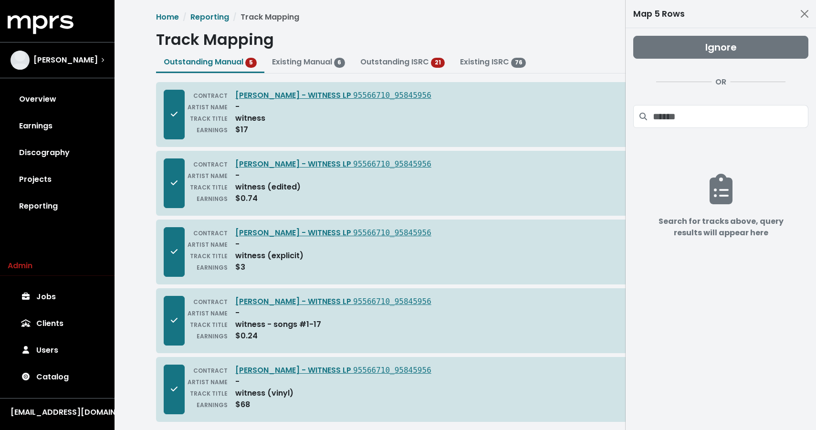
scroll to position [11, 0]
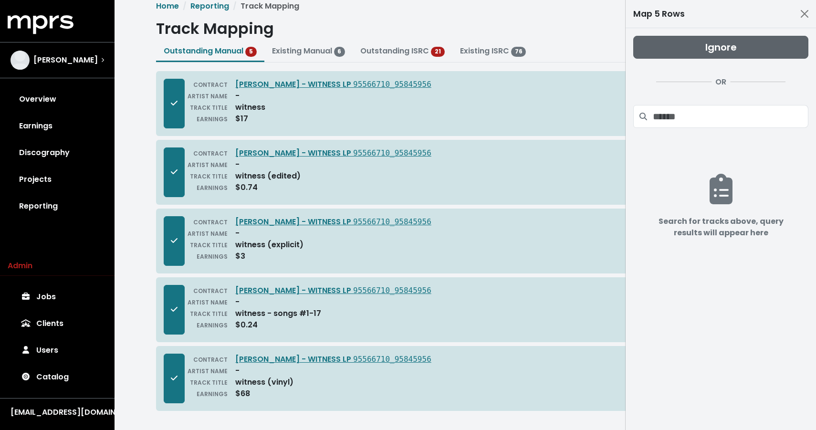
click at [698, 51] on button "Ignore" at bounding box center [720, 47] width 175 height 23
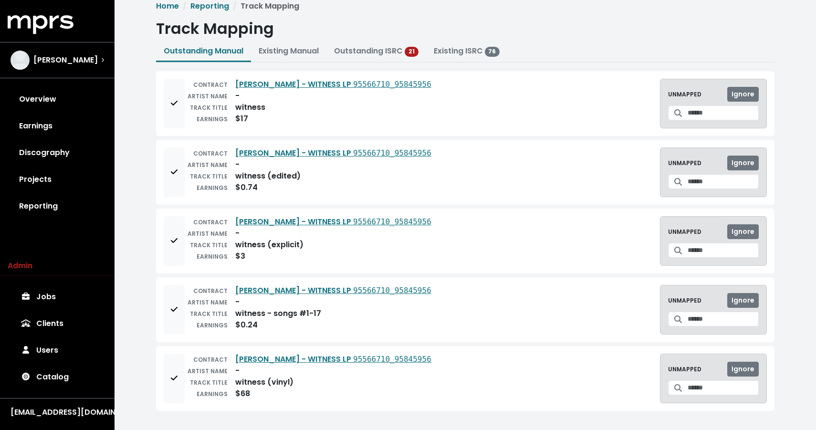
scroll to position [0, 0]
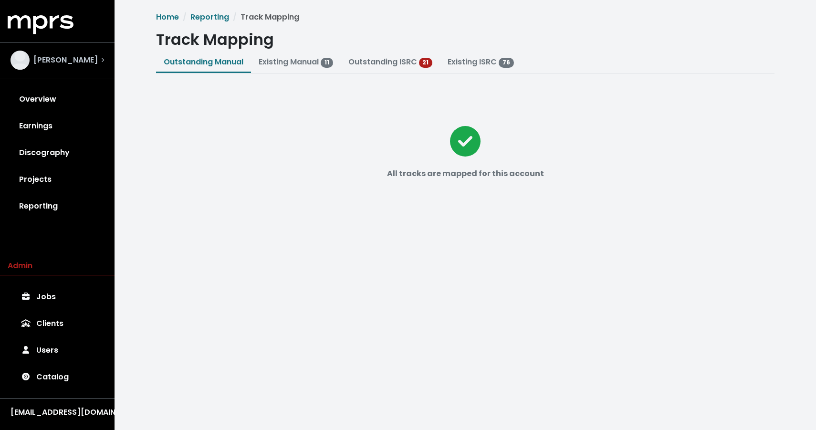
click at [45, 61] on span "[PERSON_NAME]" at bounding box center [65, 59] width 64 height 11
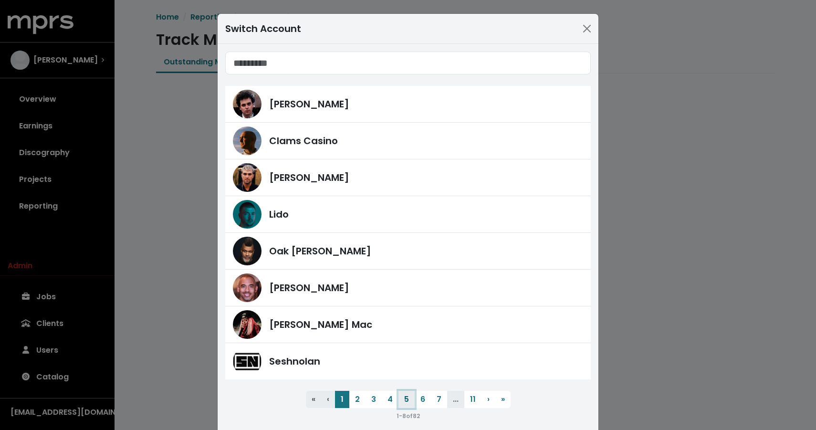
click at [404, 401] on button "5" at bounding box center [406, 399] width 16 height 17
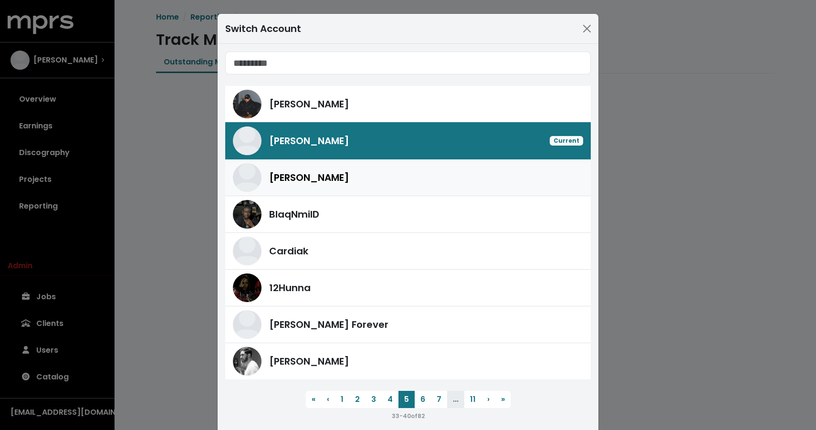
click at [370, 187] on div "[PERSON_NAME]" at bounding box center [408, 177] width 350 height 29
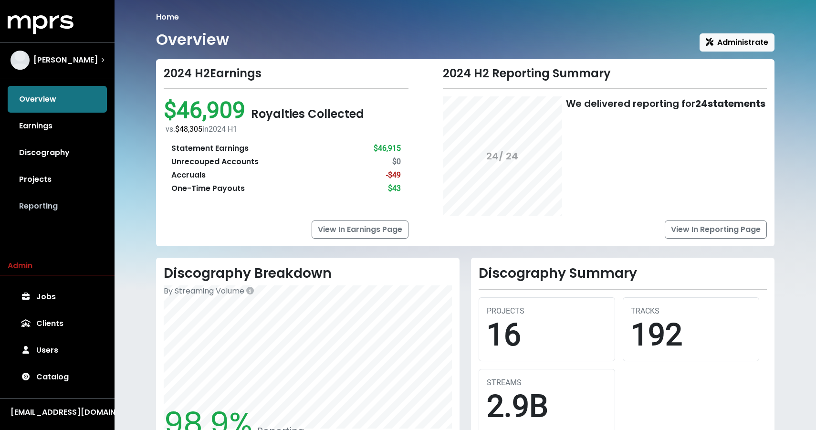
click at [20, 196] on link "Reporting" at bounding box center [57, 206] width 99 height 27
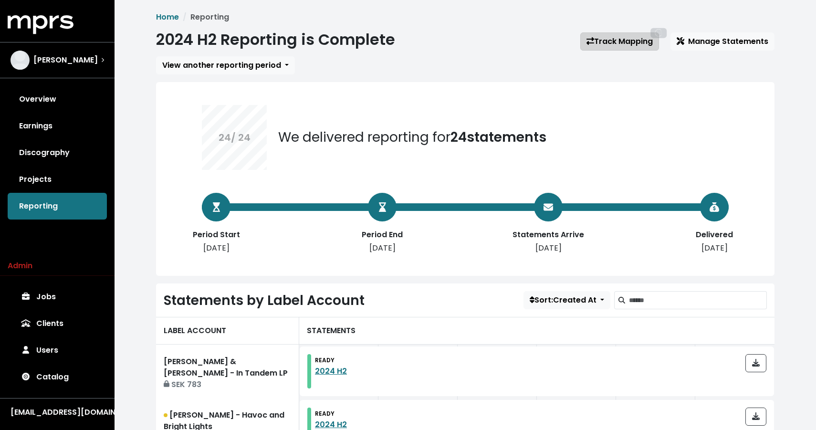
click at [628, 34] on link "Track Mapping 24" at bounding box center [619, 41] width 79 height 18
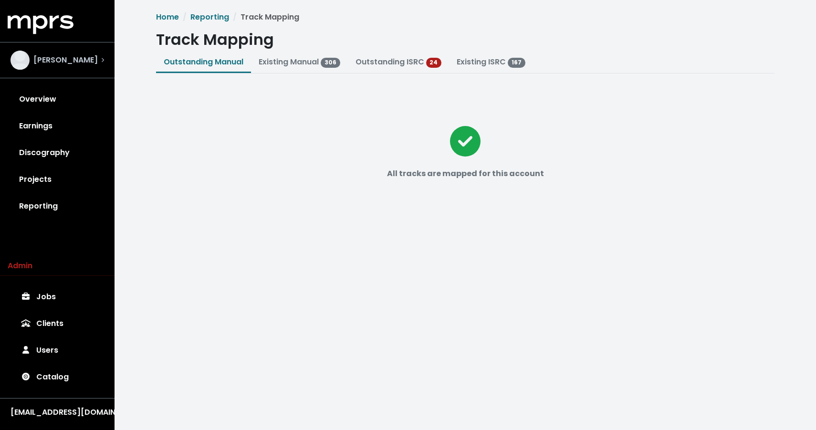
click at [83, 57] on span "[PERSON_NAME]" at bounding box center [65, 59] width 64 height 11
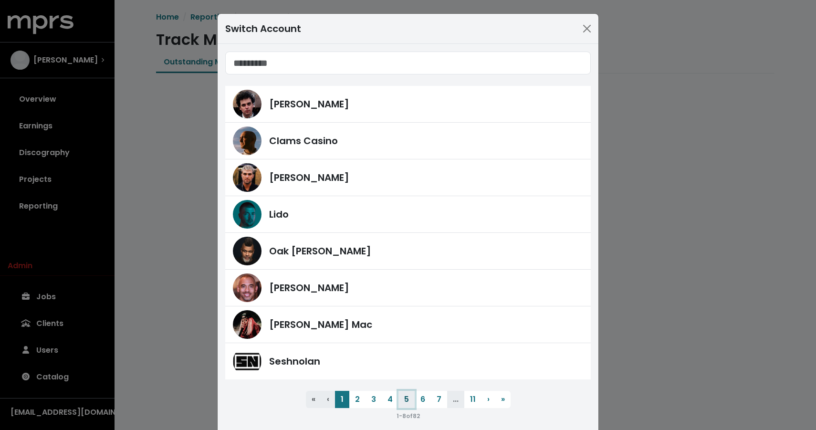
click at [402, 394] on button "5" at bounding box center [406, 399] width 16 height 17
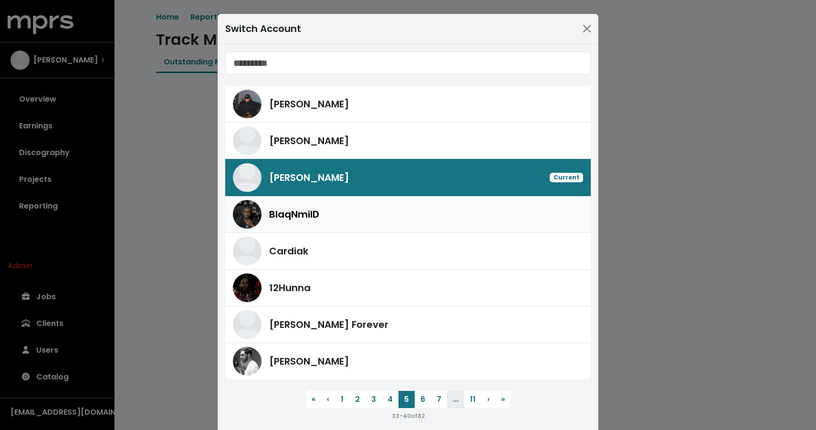
click at [373, 214] on div "BlaqNmilD" at bounding box center [426, 214] width 314 height 14
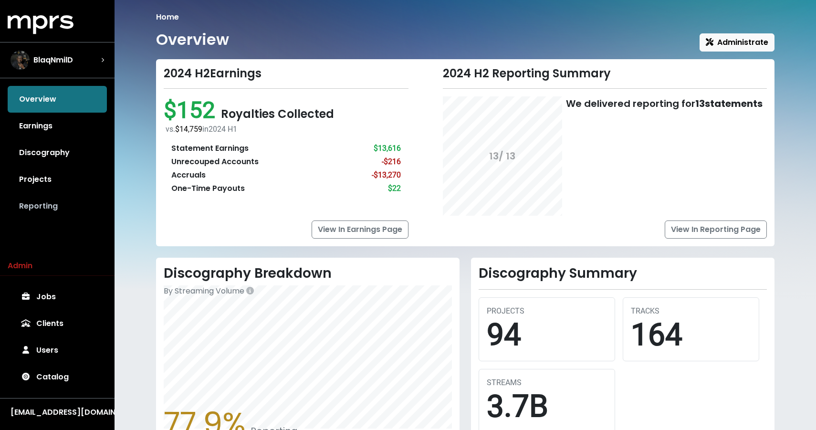
click at [87, 211] on link "Reporting" at bounding box center [57, 206] width 99 height 27
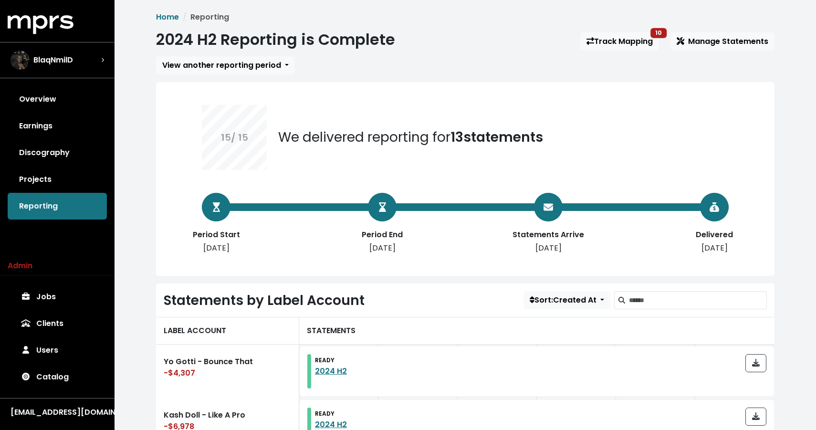
click at [622, 31] on div "2024 H2 Reporting is Complete Track Mapping 10 Manage Statements" at bounding box center [465, 42] width 618 height 22
click at [618, 44] on link "Track Mapping 10" at bounding box center [619, 41] width 79 height 18
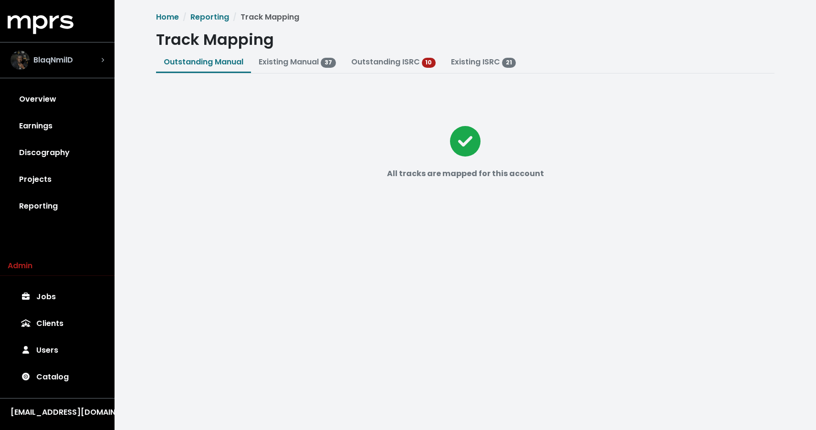
click at [66, 49] on div "BlaqNmilD" at bounding box center [57, 60] width 109 height 34
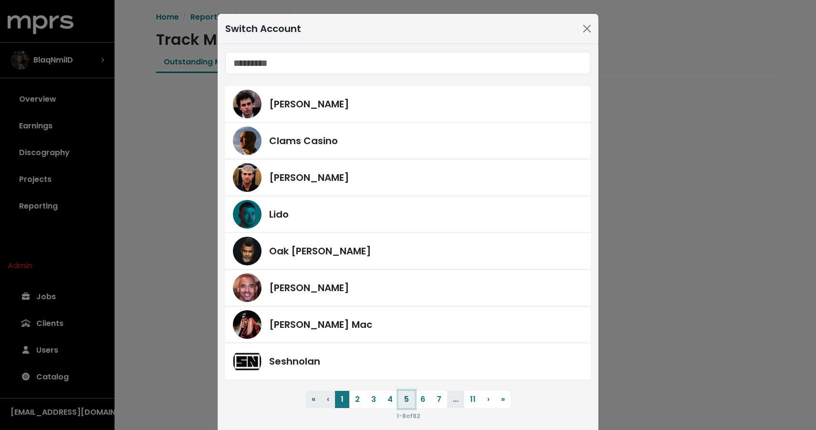
click at [408, 401] on button "5" at bounding box center [406, 399] width 16 height 17
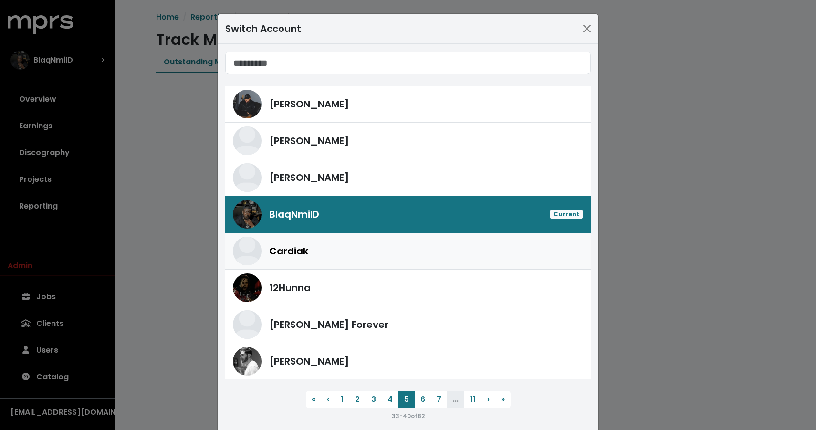
click at [386, 251] on div "Cardiak" at bounding box center [426, 251] width 314 height 14
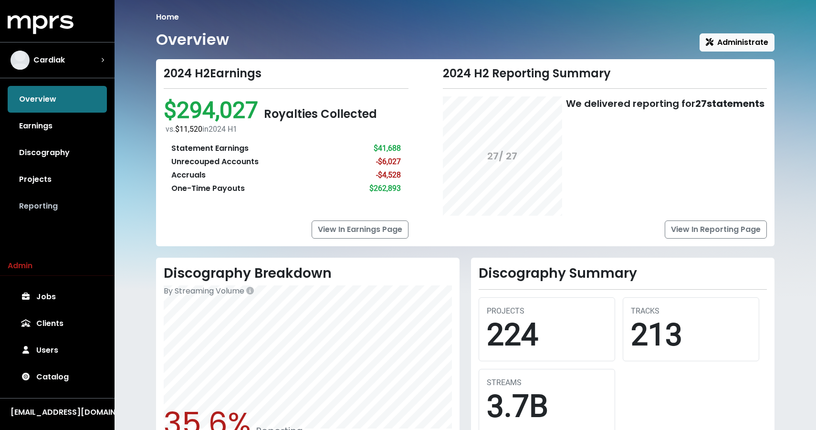
click at [67, 209] on link "Reporting" at bounding box center [57, 206] width 99 height 27
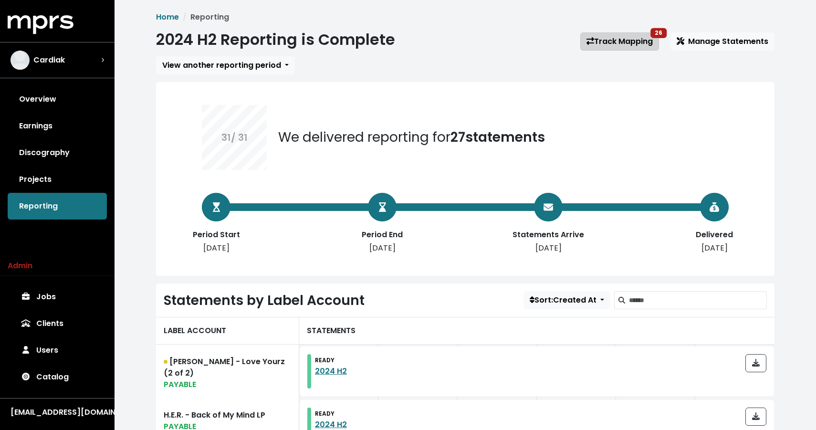
click at [615, 44] on link "Track Mapping 26" at bounding box center [619, 41] width 79 height 18
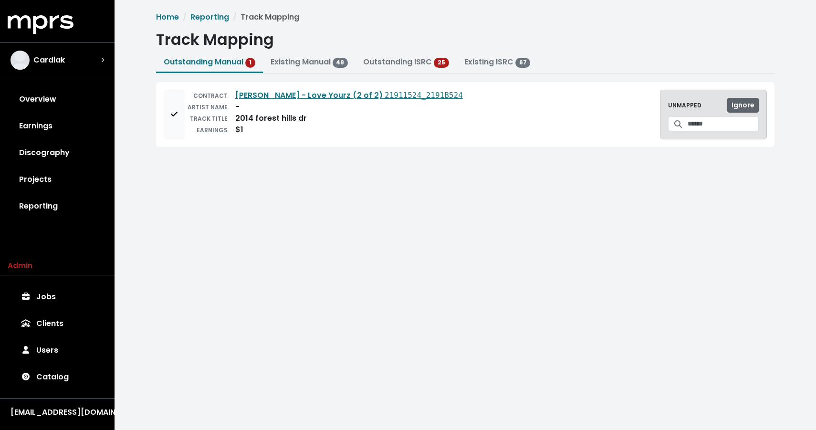
click at [739, 102] on span "Ignore" at bounding box center [742, 105] width 23 height 10
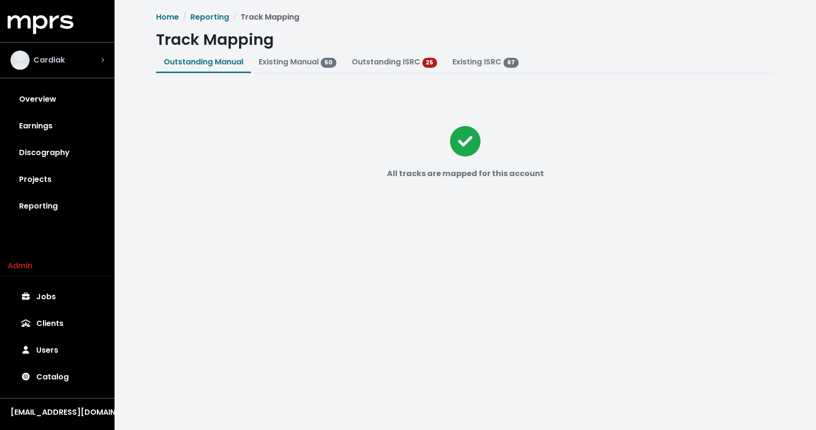
click at [53, 67] on div "Cardiak" at bounding box center [37, 60] width 54 height 19
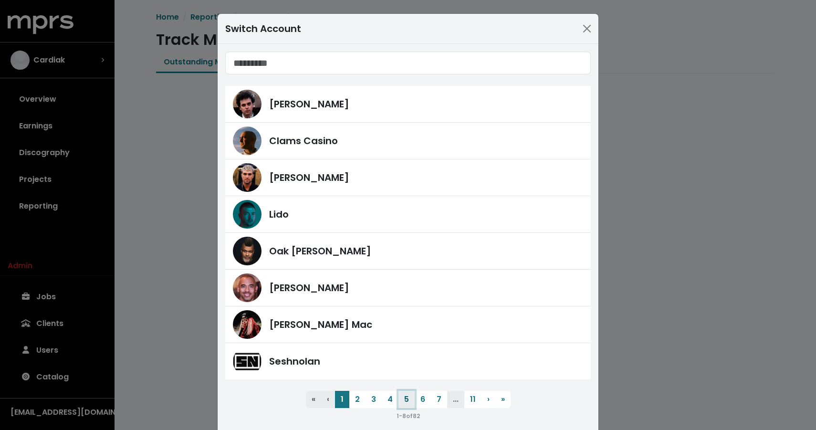
click at [411, 402] on button "5" at bounding box center [406, 399] width 16 height 17
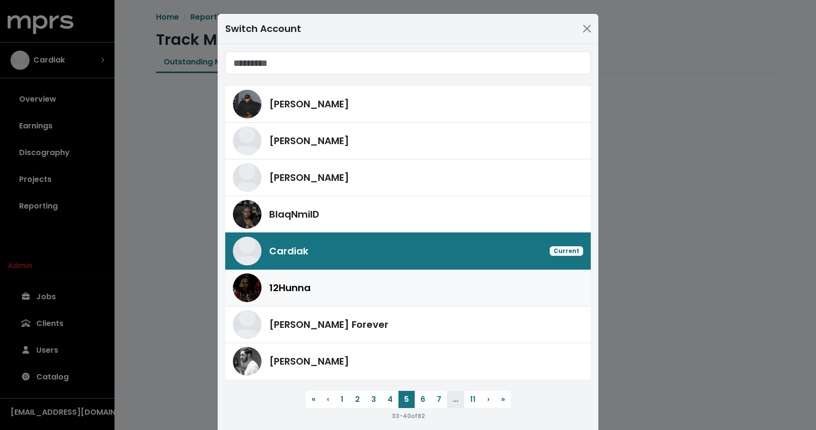
click at [357, 283] on div "12Hunna" at bounding box center [426, 288] width 314 height 14
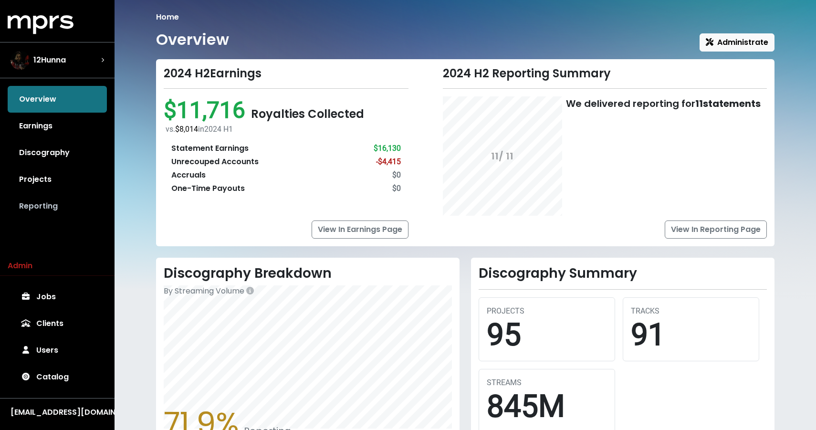
click at [41, 204] on link "Reporting" at bounding box center [57, 206] width 99 height 27
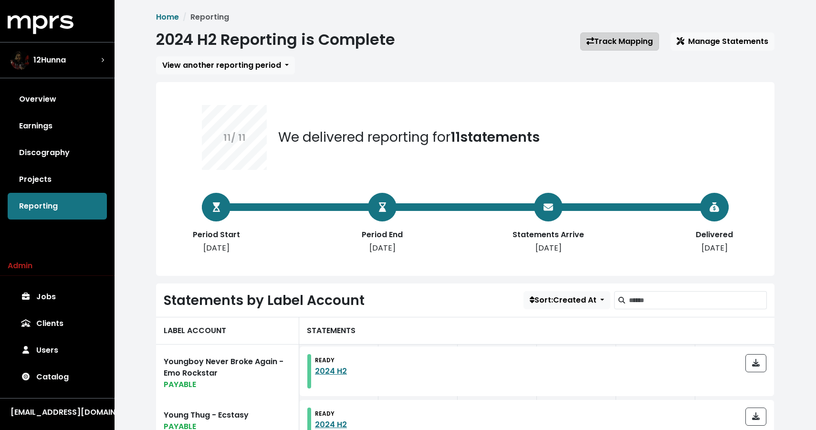
click at [632, 37] on link "Track Mapping" at bounding box center [619, 41] width 79 height 18
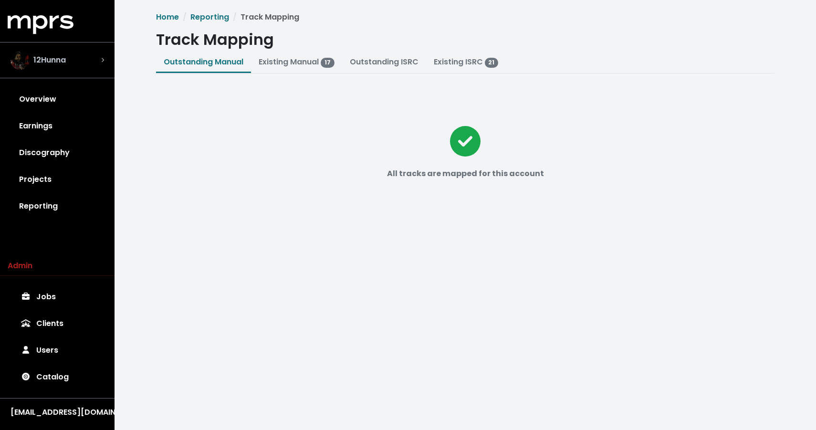
click at [42, 75] on div "12Hunna" at bounding box center [57, 60] width 109 height 34
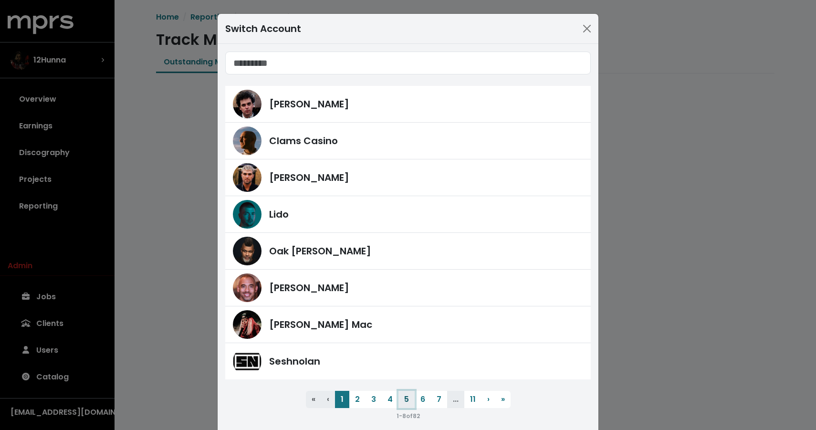
click at [405, 398] on button "5" at bounding box center [406, 399] width 16 height 17
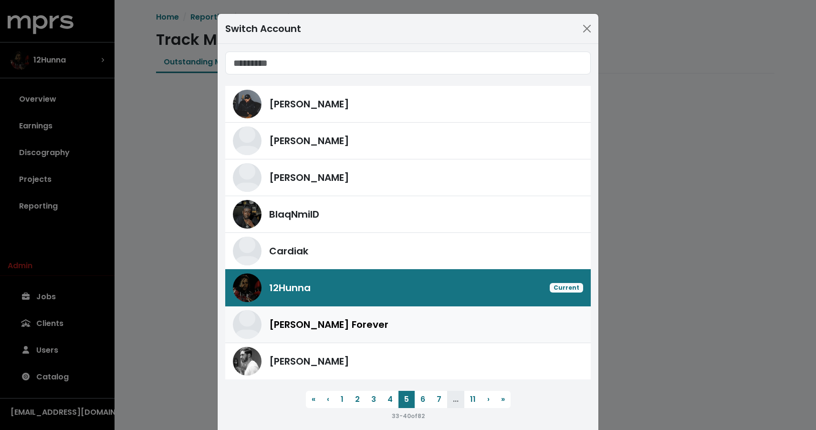
click at [392, 333] on div "[PERSON_NAME] Forever" at bounding box center [408, 324] width 350 height 29
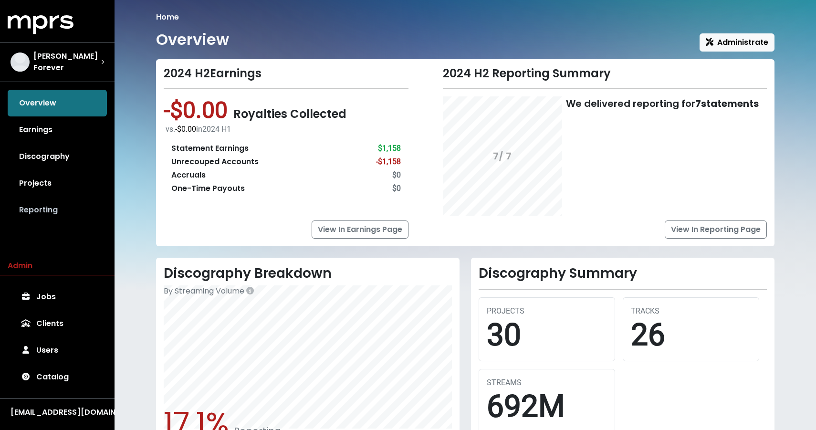
click at [44, 209] on link "Reporting" at bounding box center [57, 210] width 99 height 27
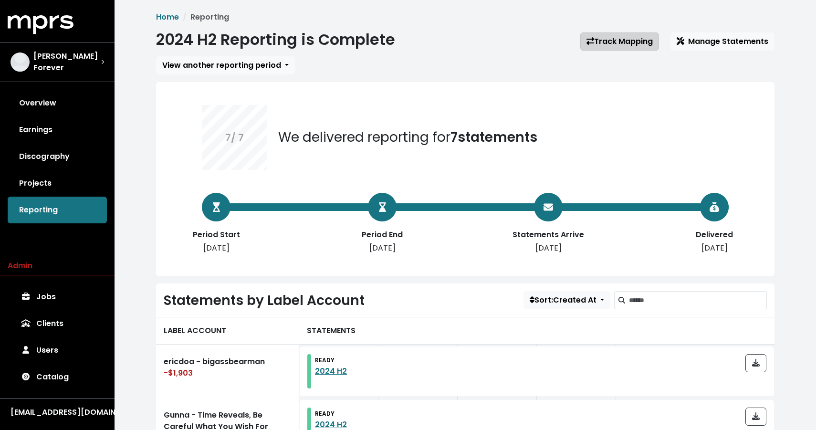
click at [619, 34] on link "Track Mapping" at bounding box center [619, 41] width 79 height 18
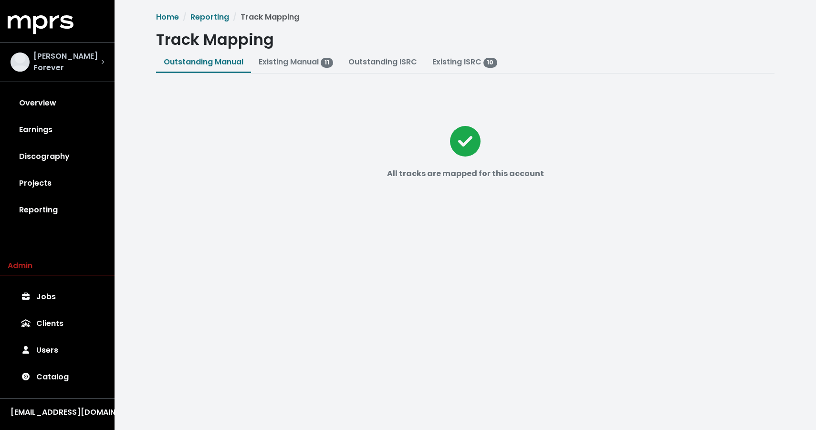
click at [83, 62] on span "[PERSON_NAME] Forever" at bounding box center [67, 62] width 68 height 23
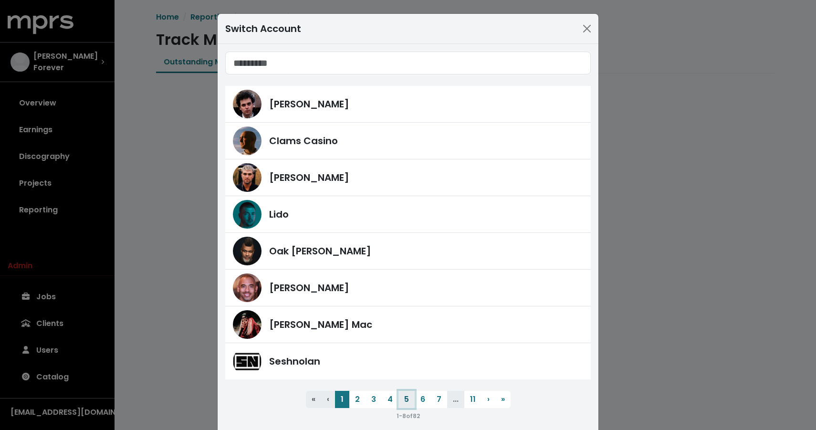
click at [408, 401] on button "5" at bounding box center [406, 399] width 16 height 17
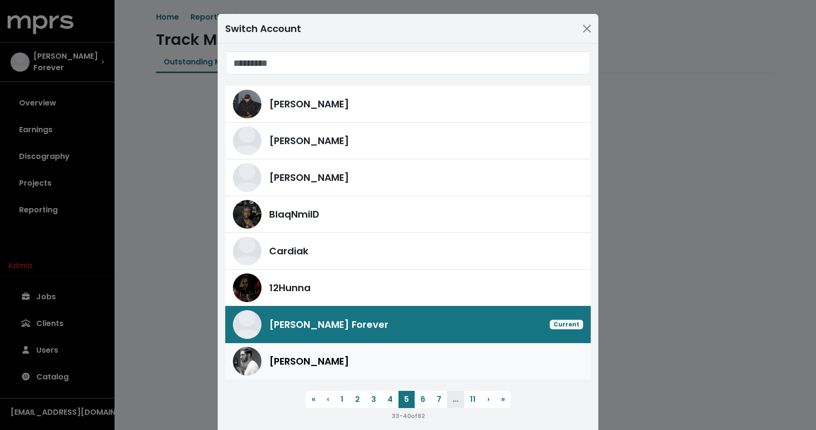
click at [388, 356] on div "[PERSON_NAME]" at bounding box center [426, 361] width 314 height 14
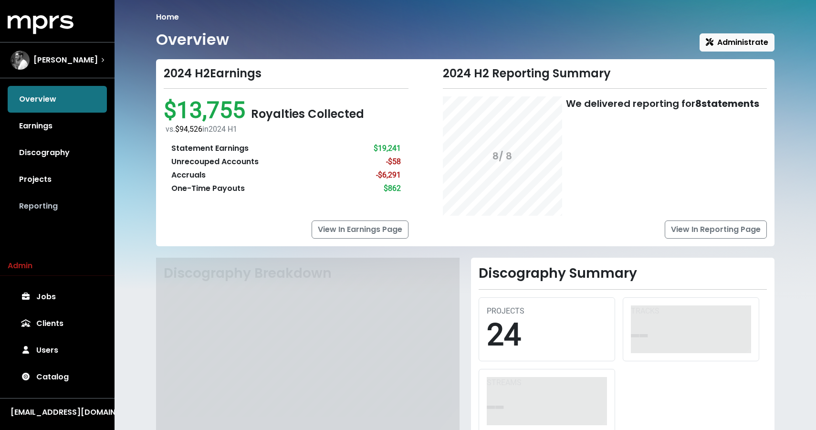
click at [50, 211] on link "Reporting" at bounding box center [57, 206] width 99 height 27
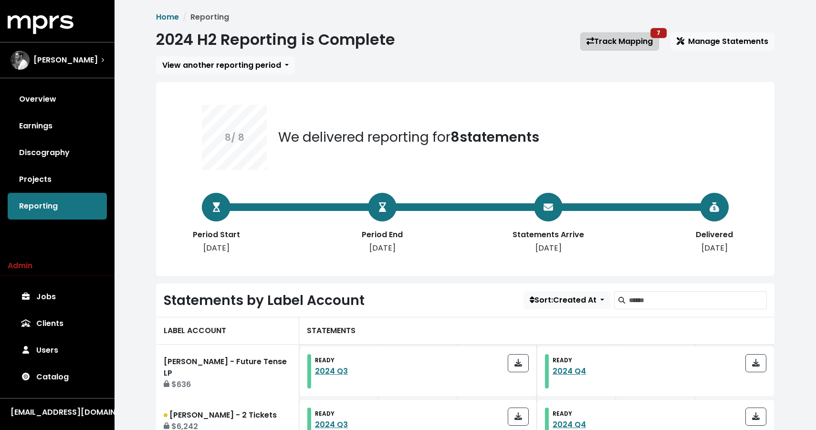
click at [622, 39] on link "Track Mapping 7" at bounding box center [619, 41] width 79 height 18
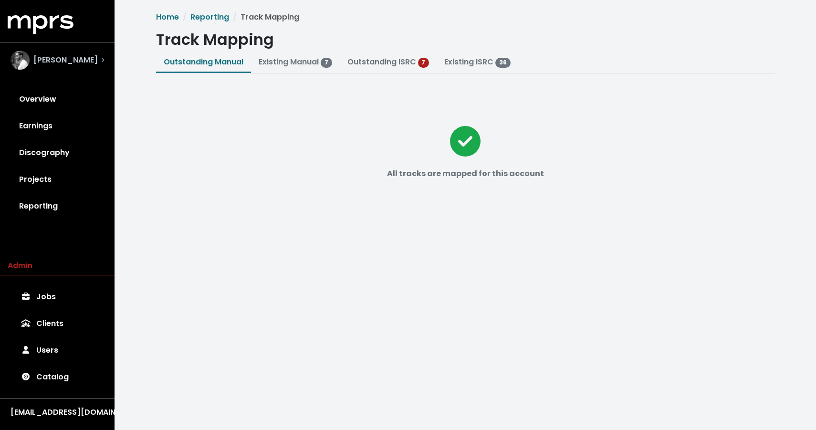
click at [63, 54] on span "[PERSON_NAME]" at bounding box center [65, 59] width 64 height 11
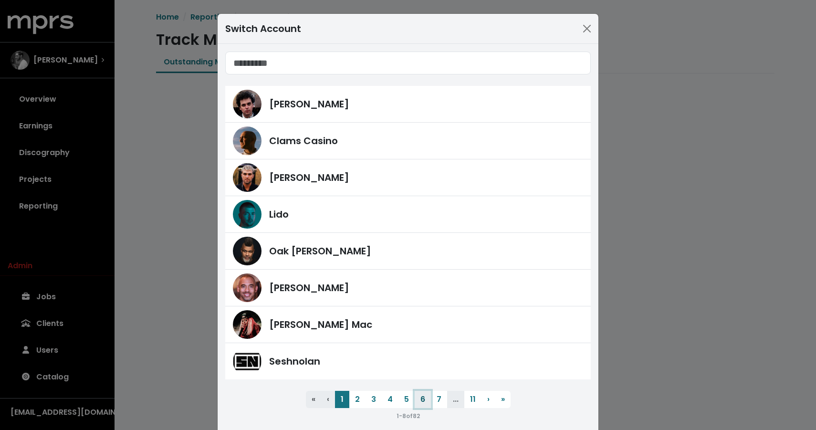
click at [422, 399] on button "6" at bounding box center [423, 399] width 16 height 17
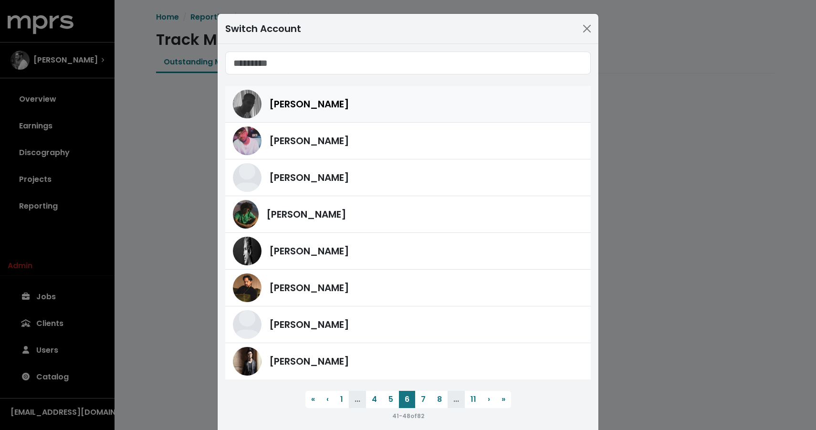
click at [331, 96] on div "[PERSON_NAME]" at bounding box center [408, 104] width 350 height 29
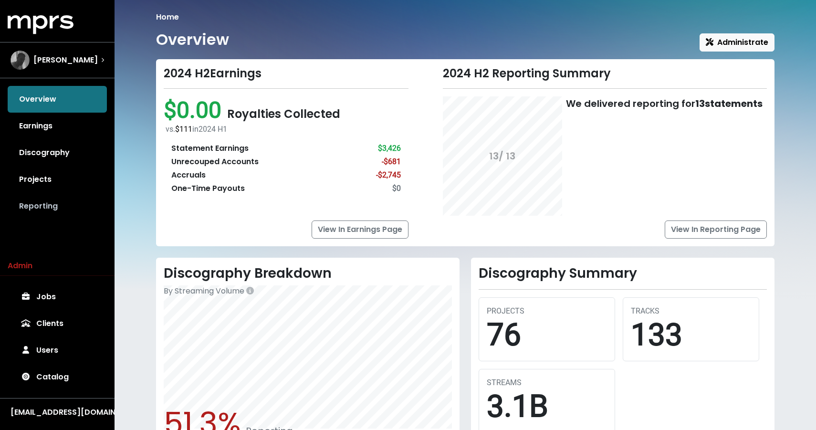
click at [42, 205] on link "Reporting" at bounding box center [57, 206] width 99 height 27
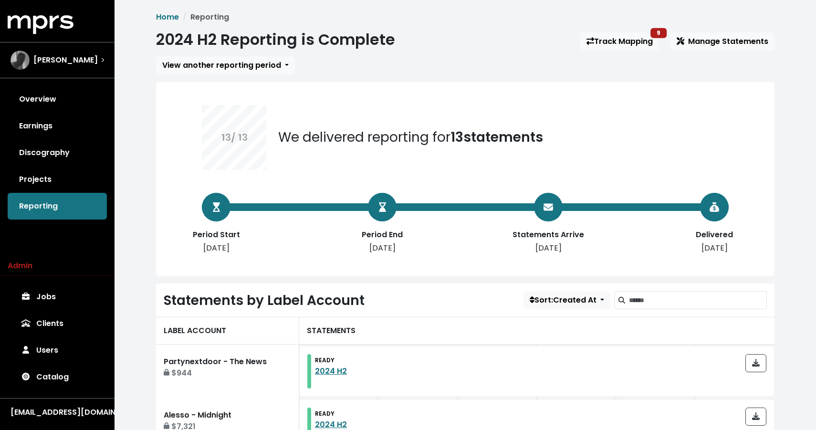
click at [606, 43] on link "Track Mapping 9" at bounding box center [619, 41] width 79 height 18
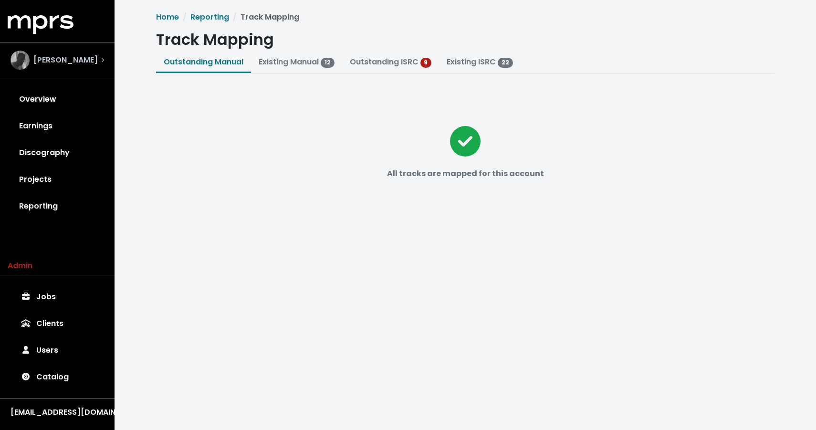
click at [39, 58] on span "[PERSON_NAME]" at bounding box center [65, 59] width 64 height 11
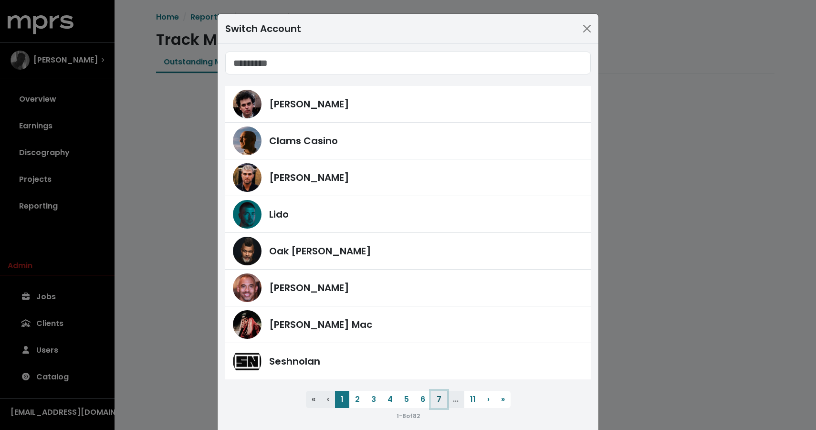
click at [432, 403] on button "7" at bounding box center [439, 399] width 16 height 17
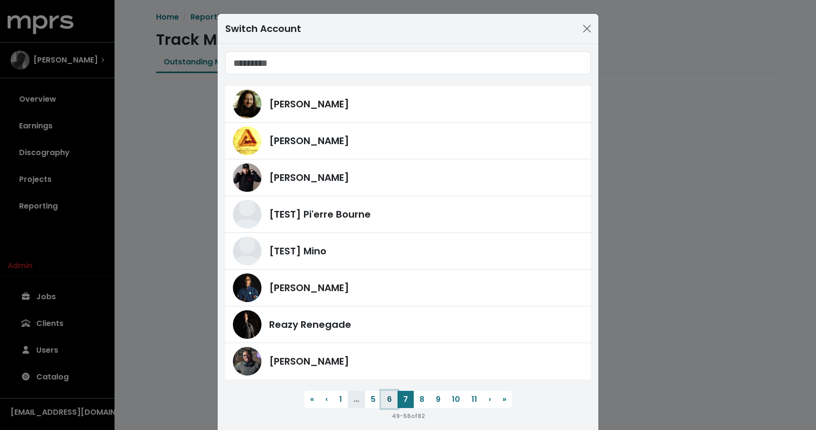
click at [387, 399] on button "6" at bounding box center [389, 399] width 16 height 17
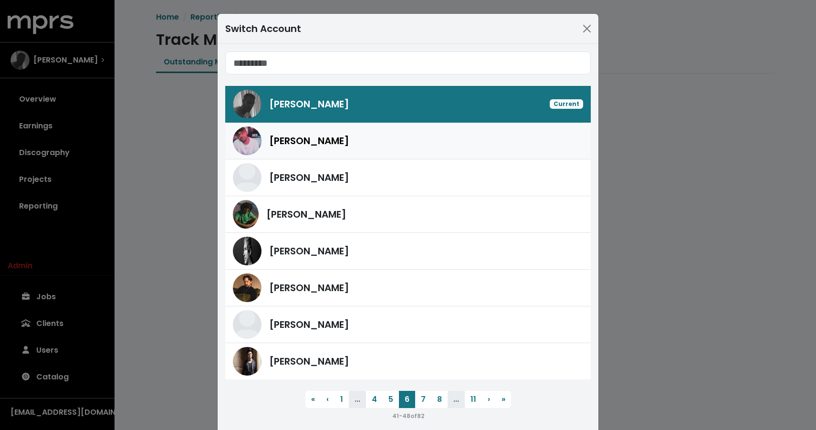
click at [342, 137] on div "[PERSON_NAME]" at bounding box center [426, 141] width 314 height 14
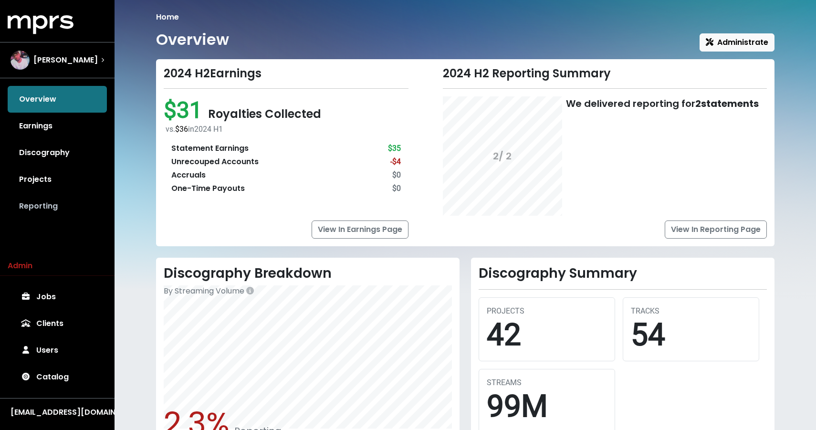
click at [47, 217] on link "Reporting" at bounding box center [57, 206] width 99 height 27
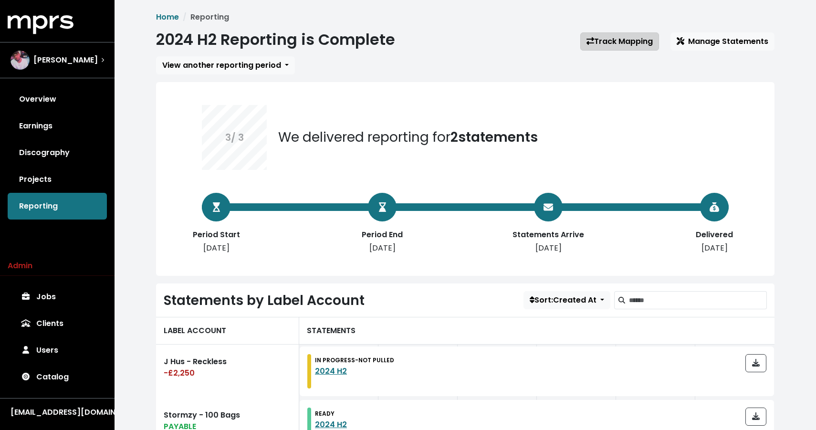
click at [646, 42] on link "Track Mapping" at bounding box center [619, 41] width 79 height 18
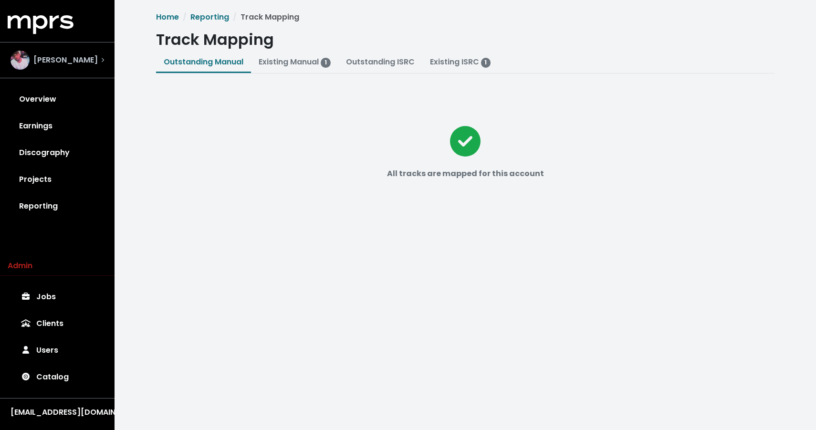
click at [29, 70] on div "[PERSON_NAME]" at bounding box center [57, 60] width 109 height 34
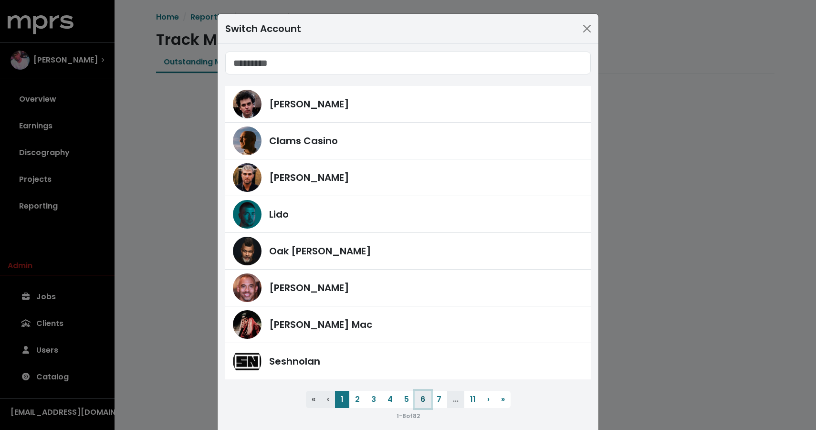
click at [419, 404] on button "6" at bounding box center [423, 399] width 16 height 17
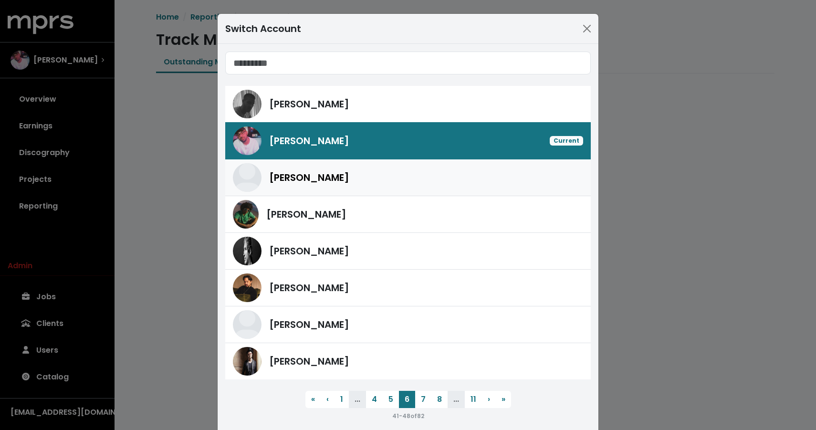
click at [358, 178] on div "[PERSON_NAME]" at bounding box center [426, 177] width 314 height 14
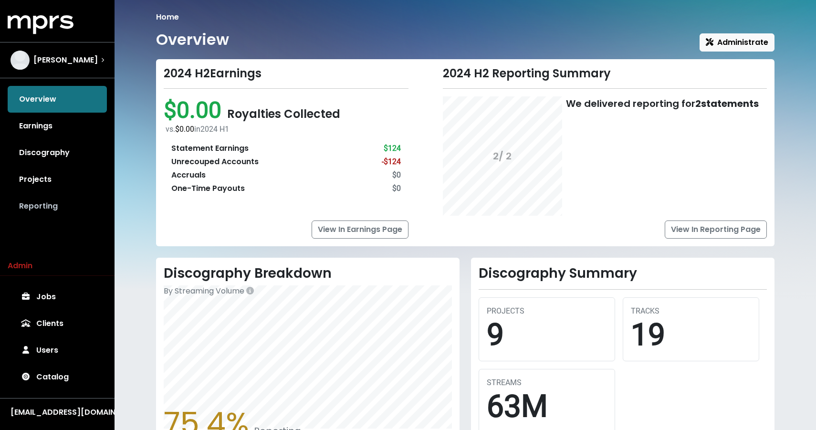
click at [63, 201] on link "Reporting" at bounding box center [57, 206] width 99 height 27
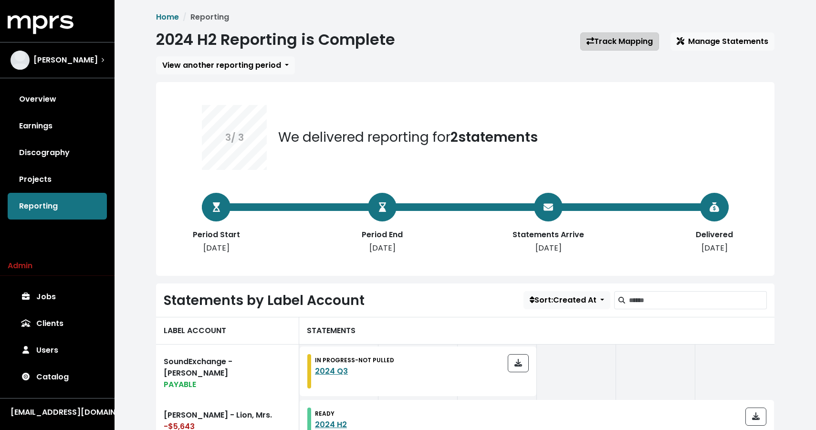
click at [616, 50] on link "Track Mapping" at bounding box center [619, 41] width 79 height 18
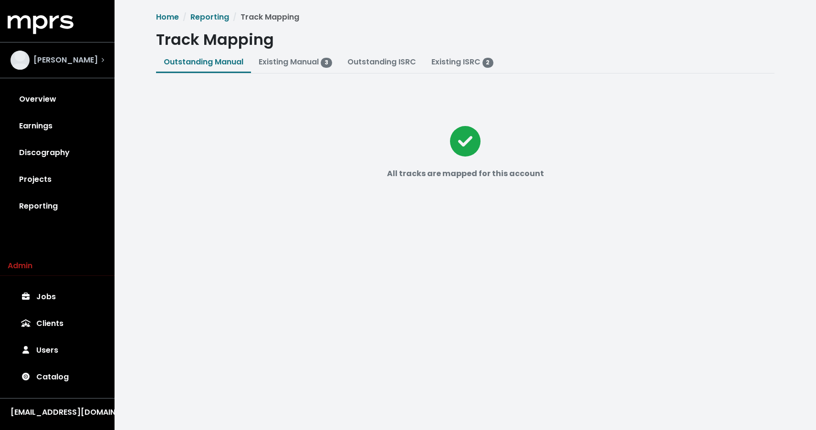
click at [31, 60] on div "[PERSON_NAME]" at bounding box center [53, 60] width 87 height 19
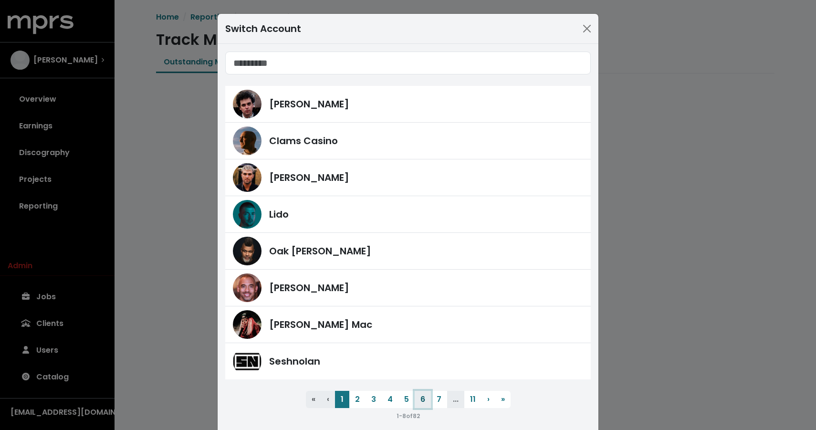
click at [422, 396] on button "6" at bounding box center [423, 399] width 16 height 17
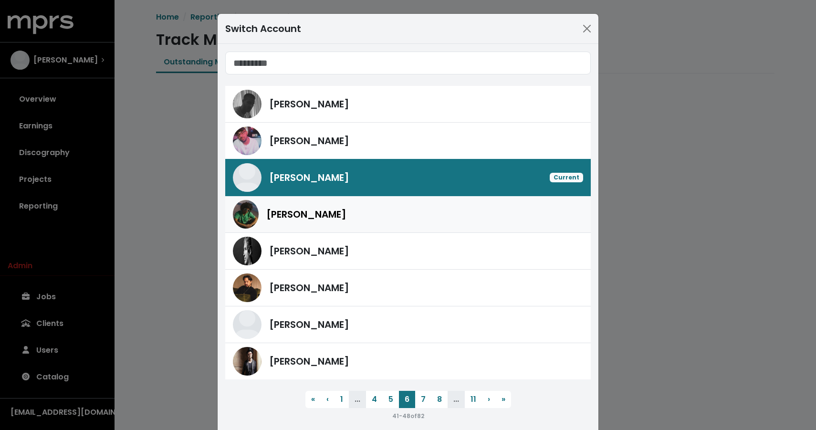
click at [396, 210] on div "[PERSON_NAME]" at bounding box center [424, 214] width 317 height 14
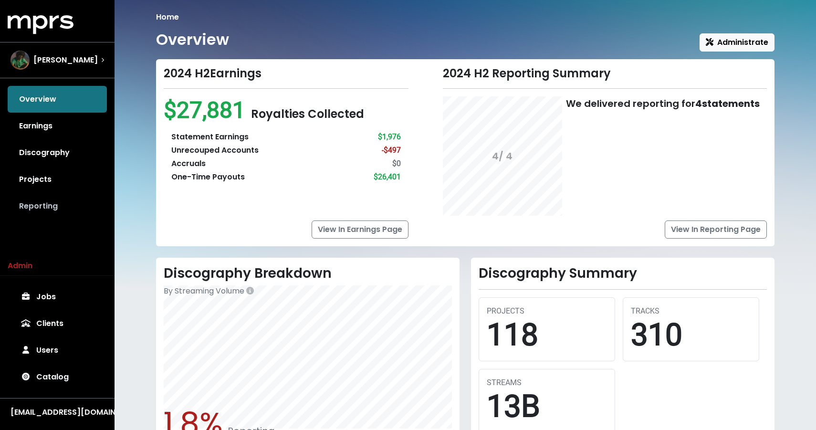
click at [26, 209] on link "Reporting" at bounding box center [57, 206] width 99 height 27
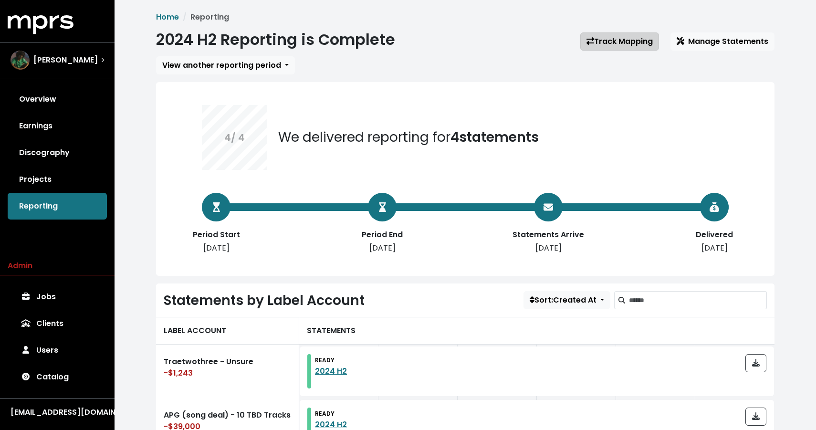
click at [644, 36] on link "Track Mapping" at bounding box center [619, 41] width 79 height 18
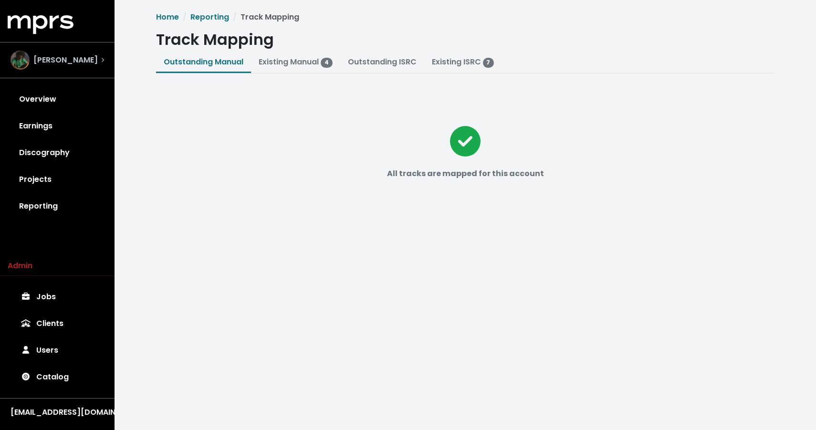
click at [38, 59] on span "[PERSON_NAME]" at bounding box center [65, 59] width 64 height 11
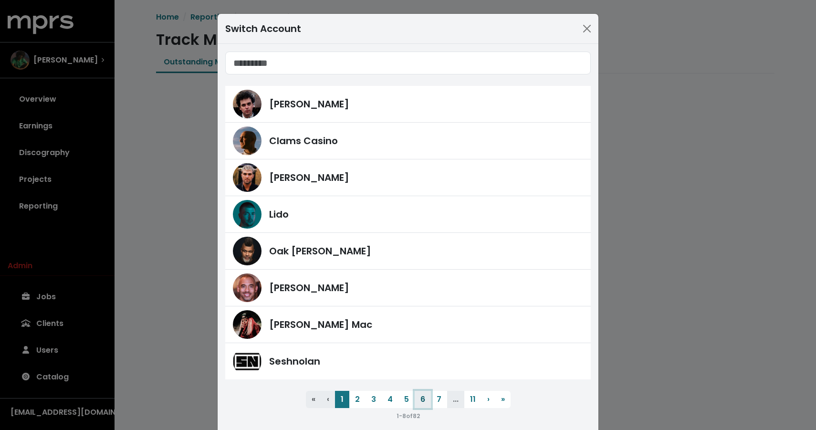
click at [425, 398] on button "6" at bounding box center [423, 399] width 16 height 17
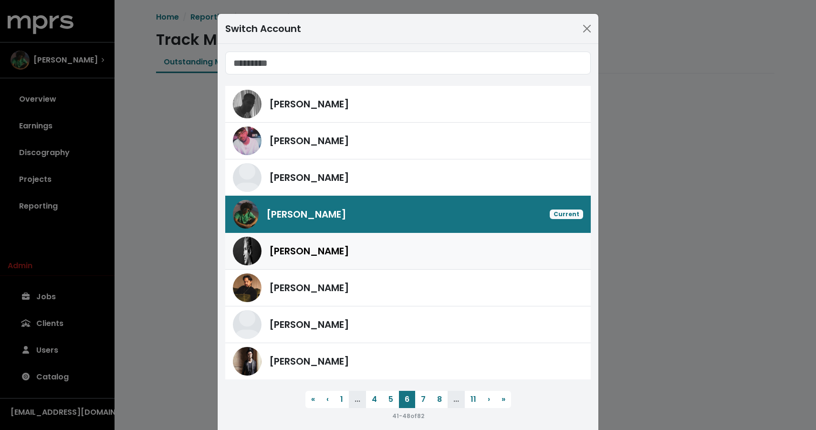
click at [407, 261] on div "[PERSON_NAME]" at bounding box center [408, 251] width 350 height 29
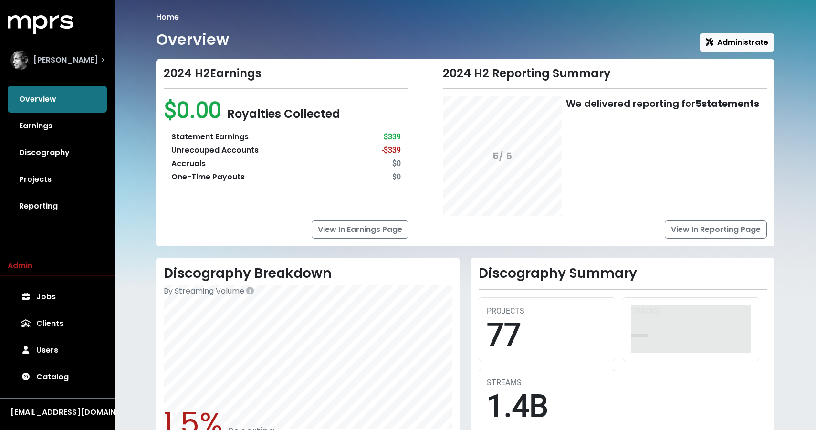
click at [57, 73] on div "[PERSON_NAME]" at bounding box center [57, 60] width 109 height 34
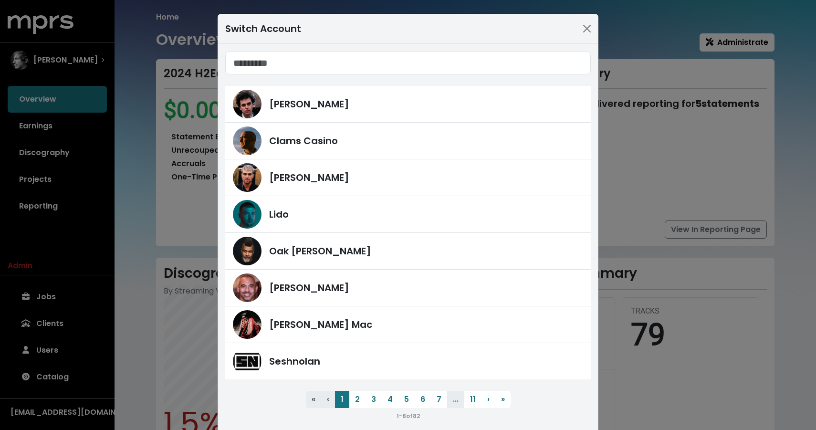
click at [80, 208] on div "Switch Account [PERSON_NAME] Clams Casino [PERSON_NAME] Lido Oak [PERSON_NAME] …" at bounding box center [408, 215] width 816 height 430
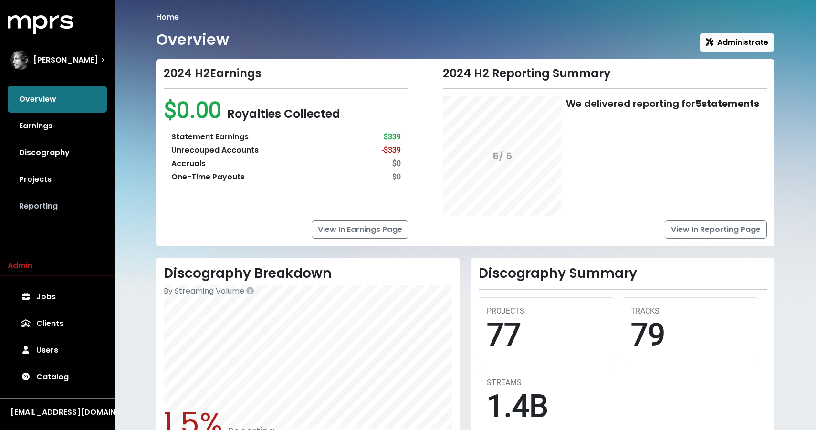
click at [60, 214] on link "Reporting" at bounding box center [57, 206] width 99 height 27
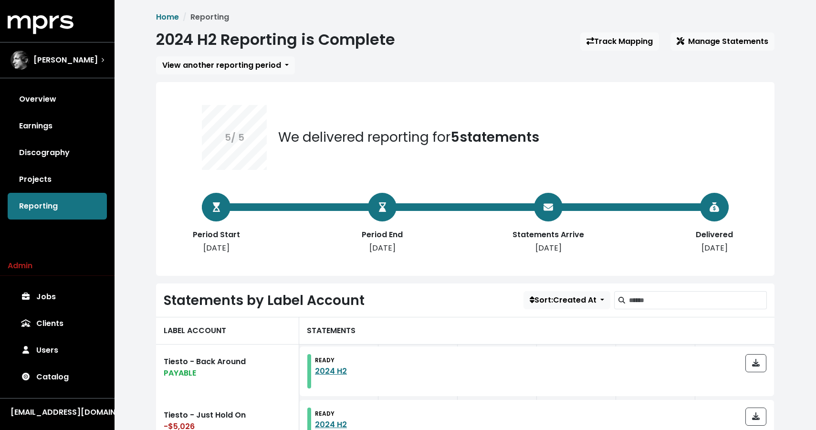
click at [617, 51] on div "Track Mapping Manage Statements" at bounding box center [677, 41] width 194 height 18
click at [613, 41] on link "Track Mapping" at bounding box center [619, 41] width 79 height 18
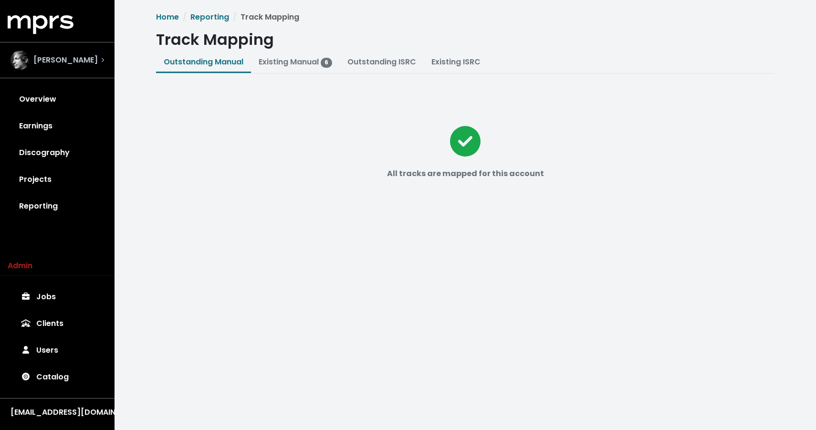
click at [110, 63] on div "[PERSON_NAME]" at bounding box center [57, 60] width 109 height 34
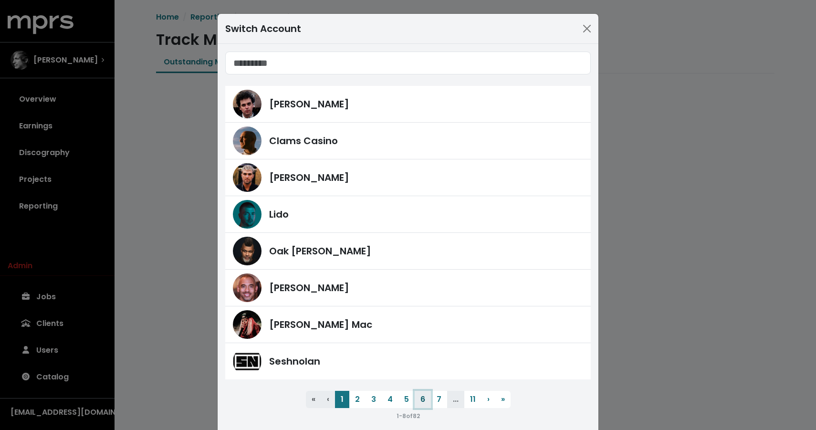
click at [422, 393] on button "6" at bounding box center [423, 399] width 16 height 17
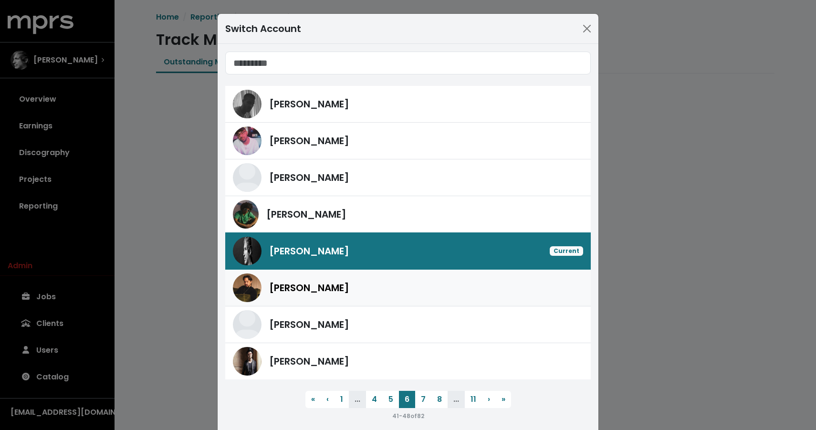
click at [389, 288] on div "[PERSON_NAME]" at bounding box center [426, 288] width 314 height 14
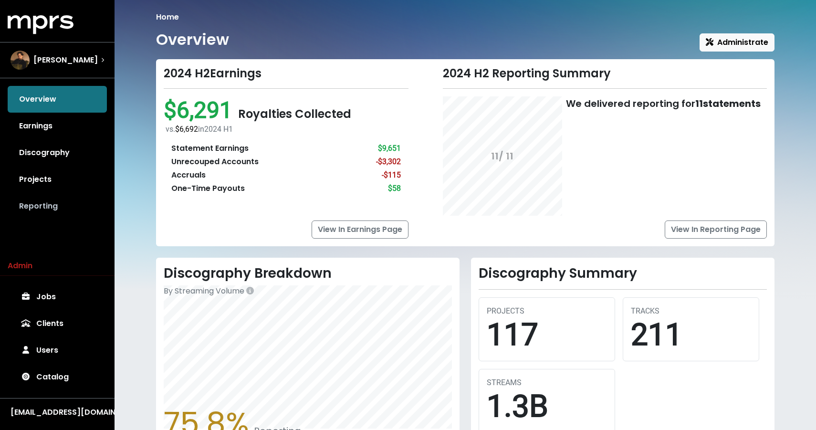
click at [46, 205] on link "Reporting" at bounding box center [57, 206] width 99 height 27
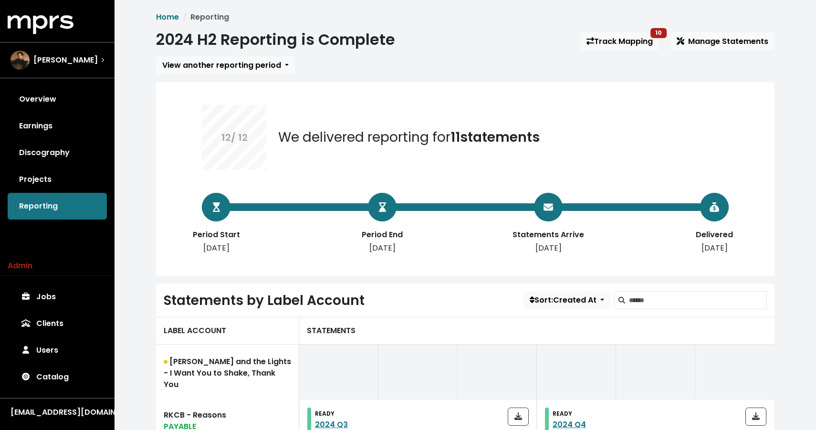
click at [613, 31] on div "2024 H2 Reporting is Complete Track Mapping 10 Manage Statements" at bounding box center [465, 42] width 618 height 22
click at [608, 45] on link "Track Mapping 10" at bounding box center [619, 41] width 79 height 18
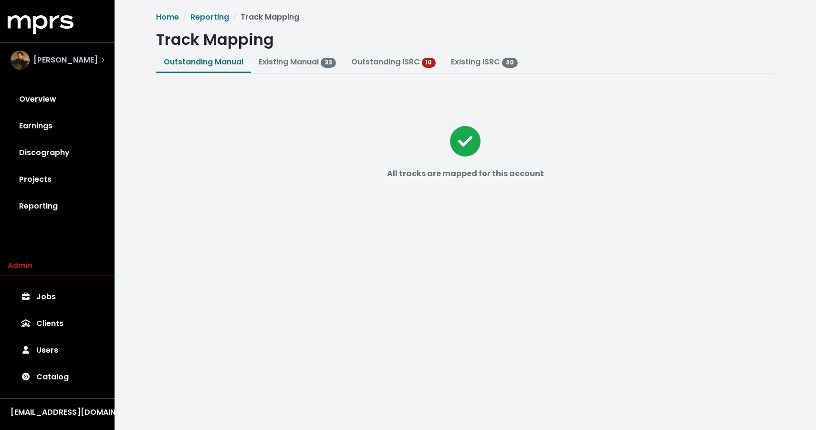
click at [87, 51] on div "[PERSON_NAME]" at bounding box center [57, 60] width 94 height 19
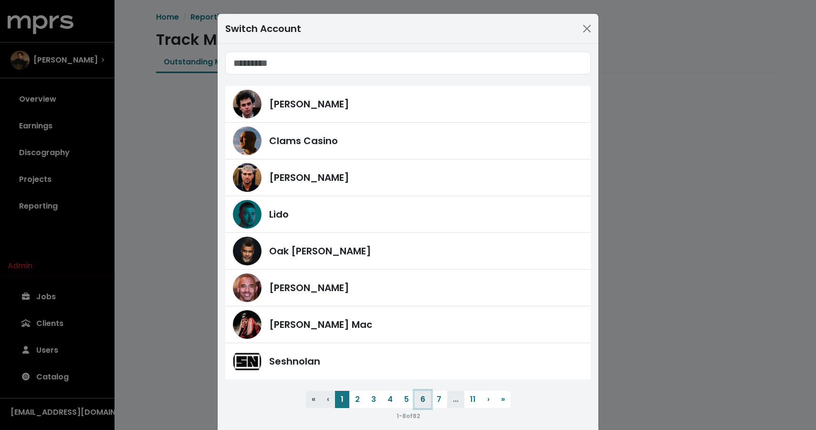
click at [420, 401] on button "6" at bounding box center [423, 399] width 16 height 17
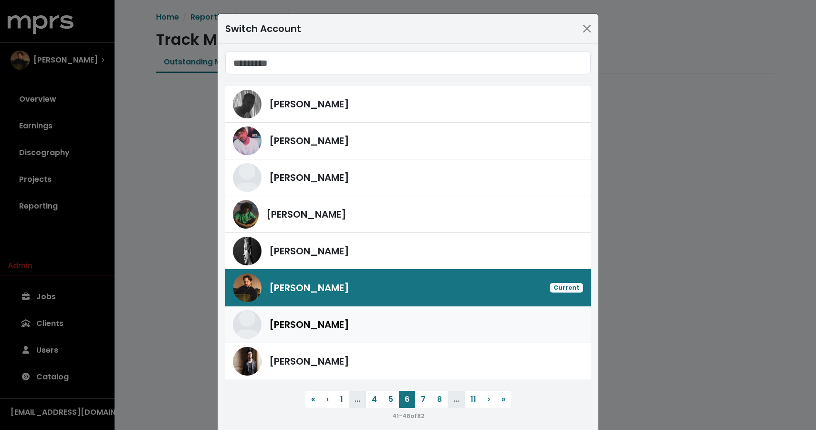
click at [386, 314] on div "[PERSON_NAME]" at bounding box center [408, 324] width 350 height 29
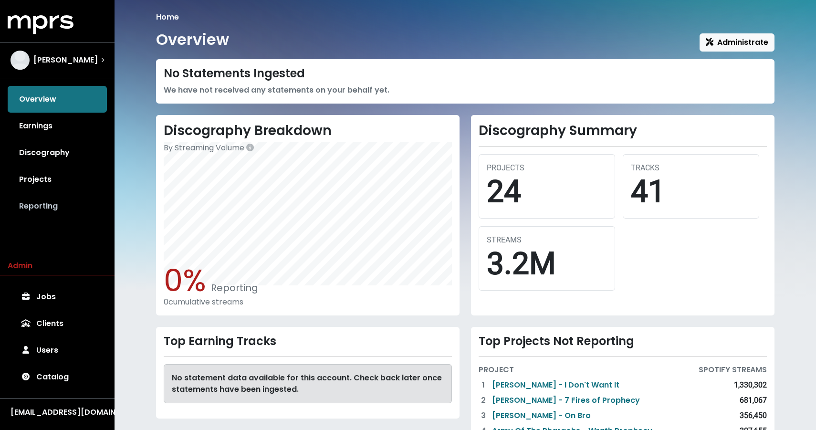
click at [59, 205] on link "Reporting" at bounding box center [57, 206] width 99 height 27
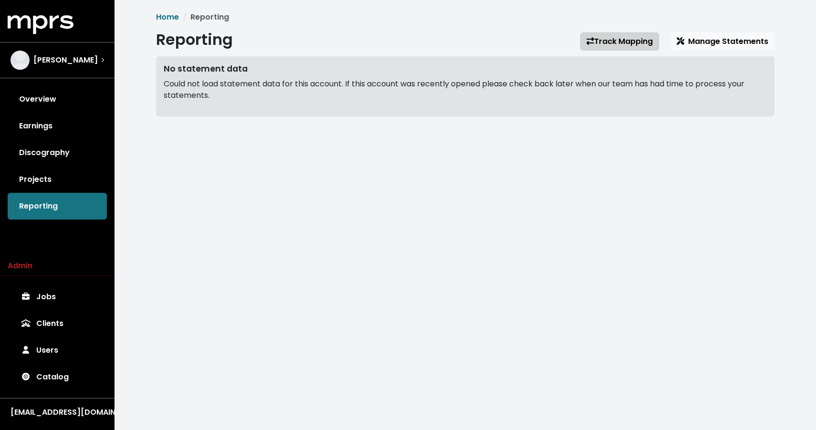
click at [613, 49] on link "Track Mapping" at bounding box center [619, 41] width 79 height 18
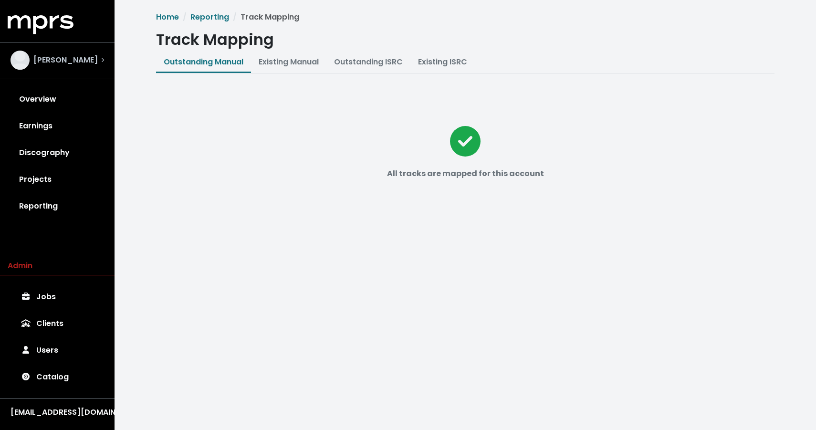
click at [40, 67] on div "[PERSON_NAME]" at bounding box center [53, 60] width 87 height 19
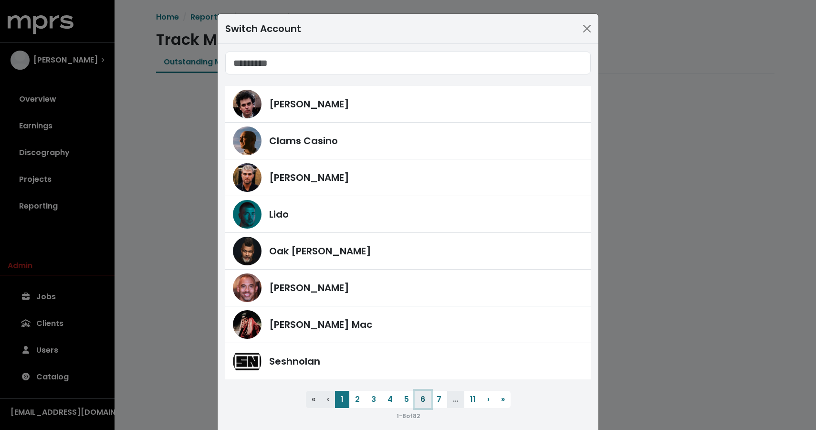
click at [423, 397] on button "6" at bounding box center [423, 399] width 16 height 17
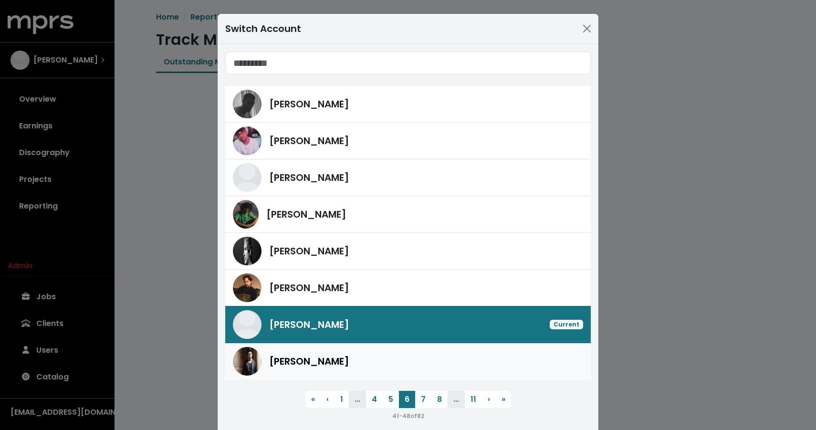
click at [409, 364] on div "[PERSON_NAME]" at bounding box center [426, 361] width 314 height 14
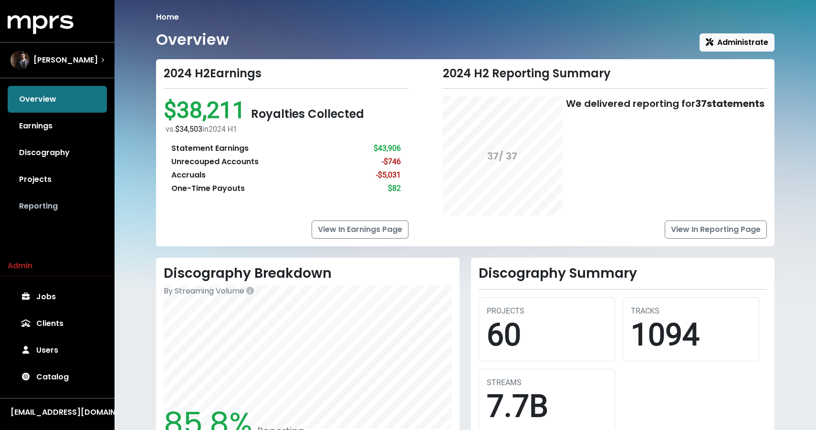
click at [71, 200] on link "Reporting" at bounding box center [57, 206] width 99 height 27
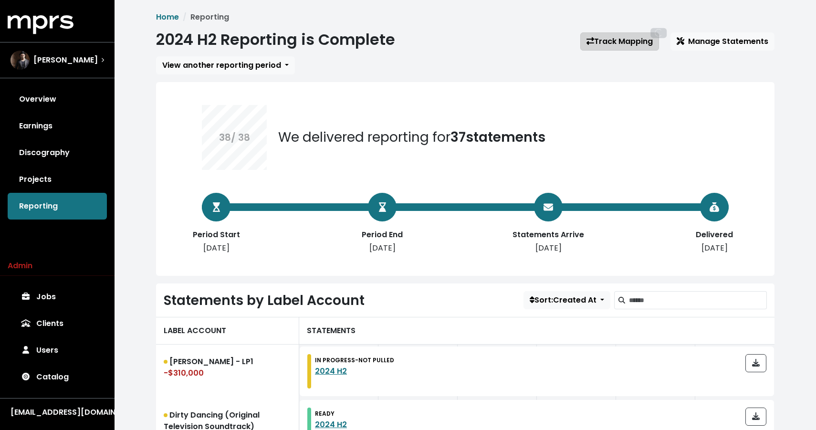
click at [640, 39] on link "Track Mapping" at bounding box center [619, 41] width 79 height 18
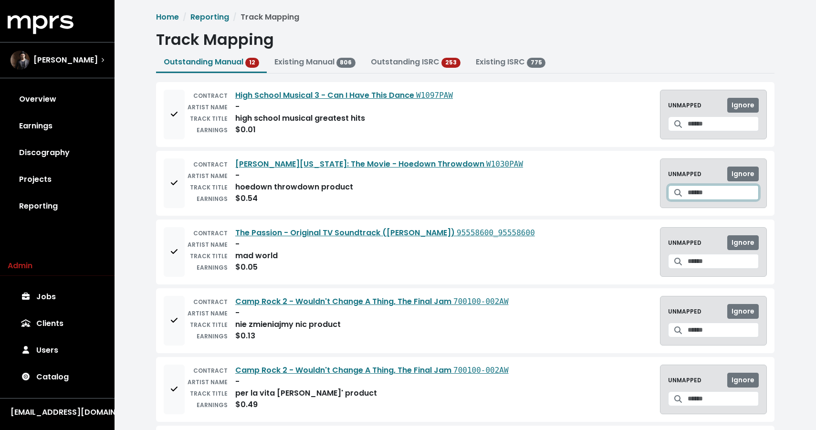
click at [706, 188] on input "Search for a track to map to" at bounding box center [723, 192] width 71 height 15
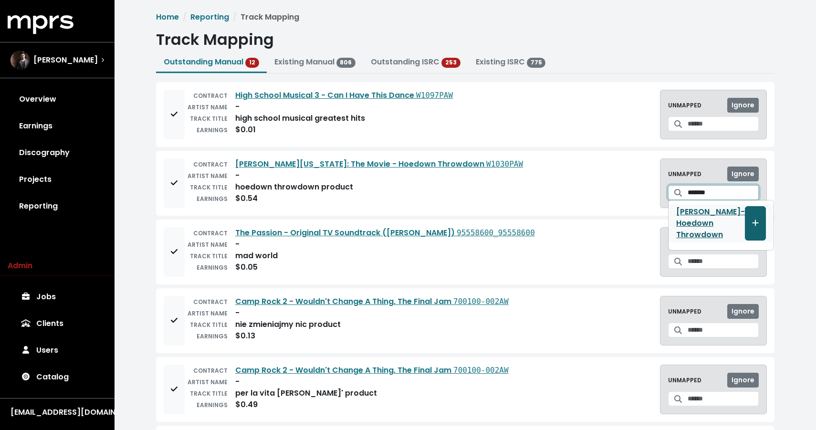
type input "*******"
click at [752, 227] on icon "Create track mapping" at bounding box center [755, 223] width 7 height 8
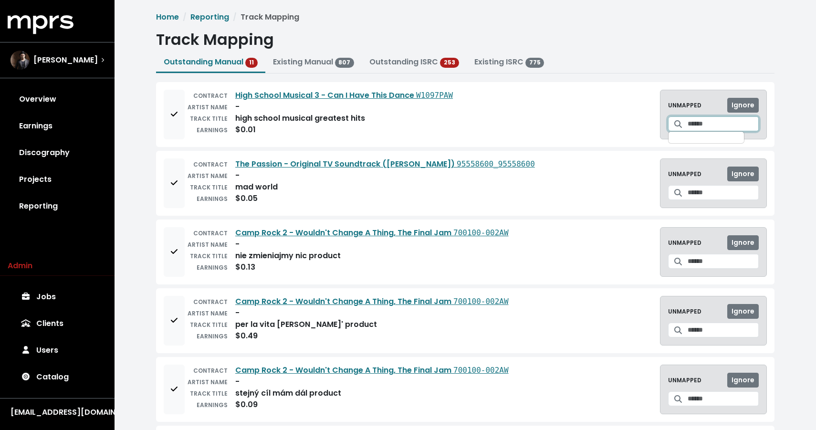
click at [688, 121] on input "Search for a track to map to" at bounding box center [723, 123] width 71 height 15
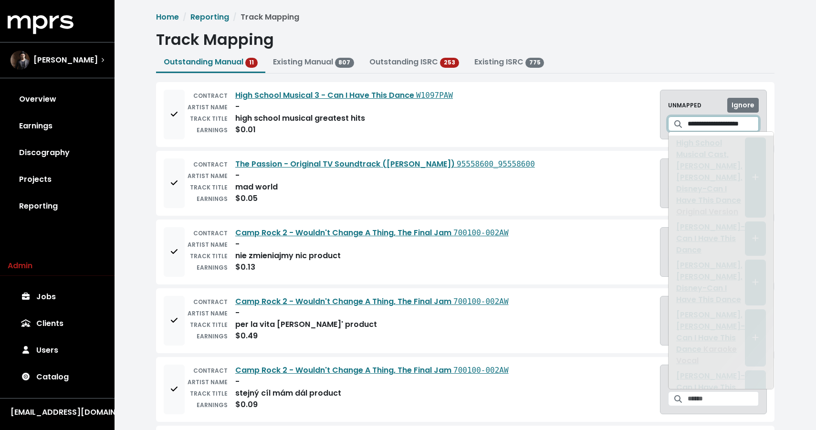
scroll to position [0, 3]
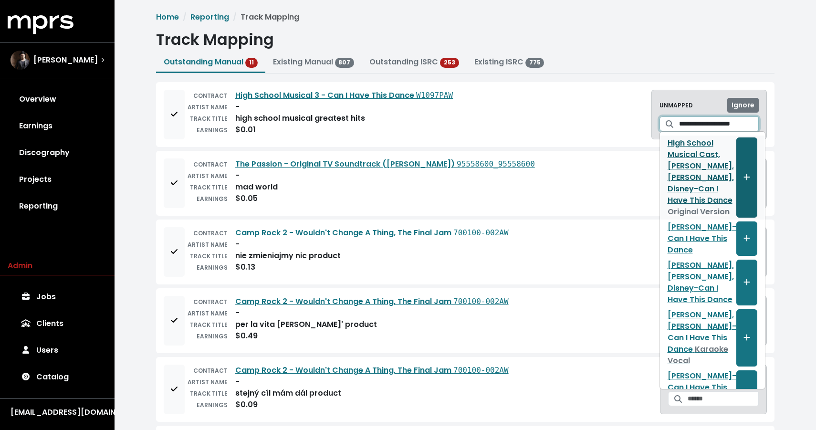
type input "**********"
click at [737, 159] on button "Create track mapping" at bounding box center [746, 177] width 21 height 80
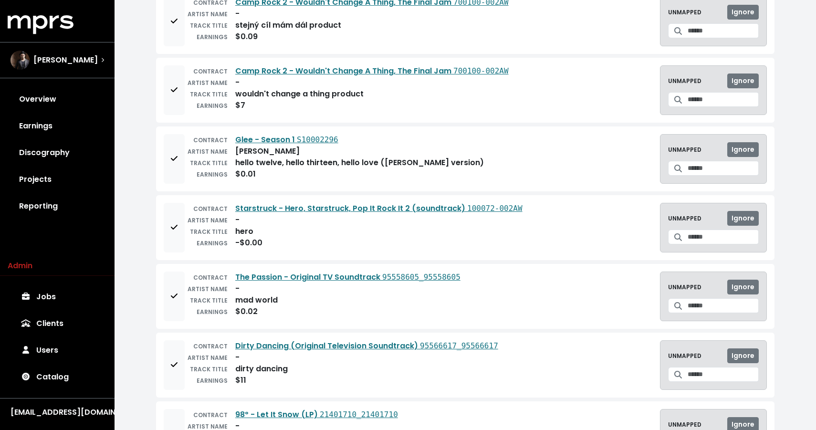
scroll to position [355, 0]
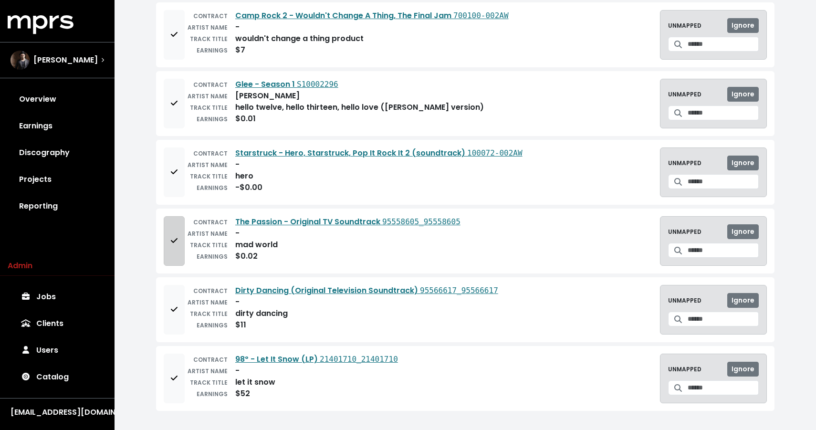
click at [172, 251] on button "Add to mapping queue" at bounding box center [174, 241] width 21 height 50
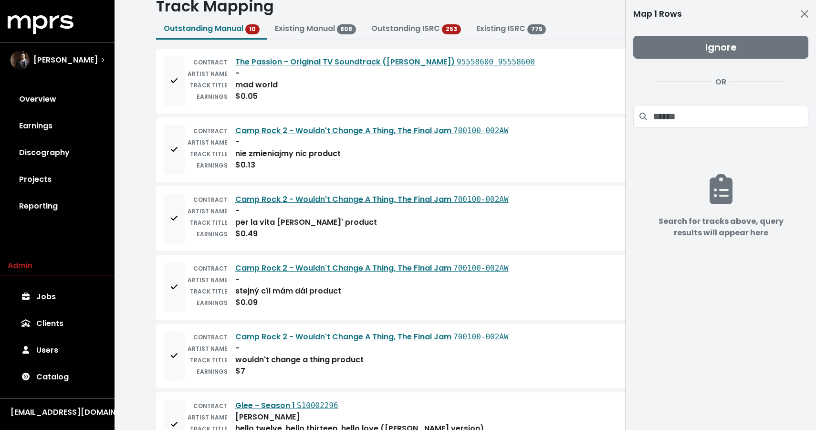
scroll to position [18, 0]
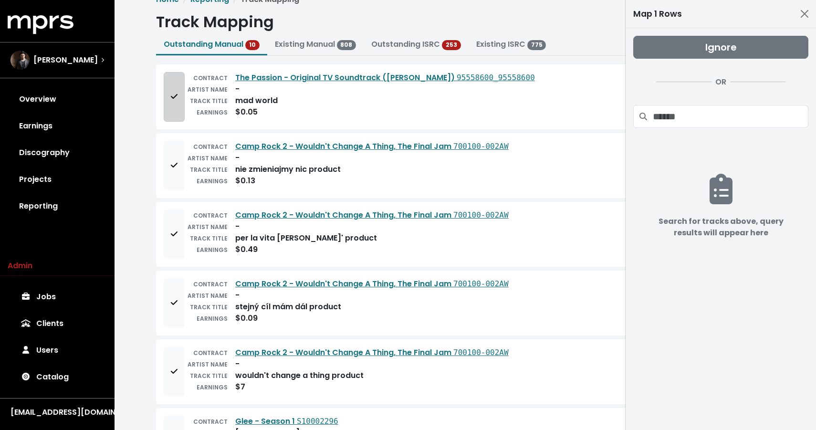
click at [168, 104] on button "Add to mapping queue" at bounding box center [174, 97] width 21 height 50
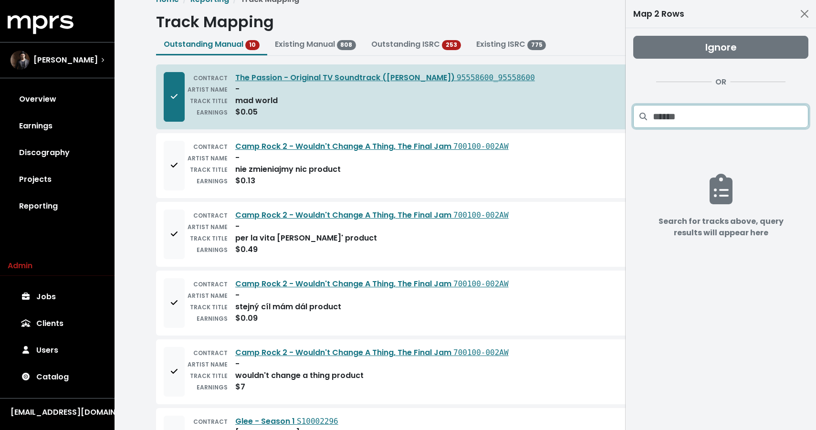
click at [670, 115] on input "Search projects" at bounding box center [731, 116] width 156 height 23
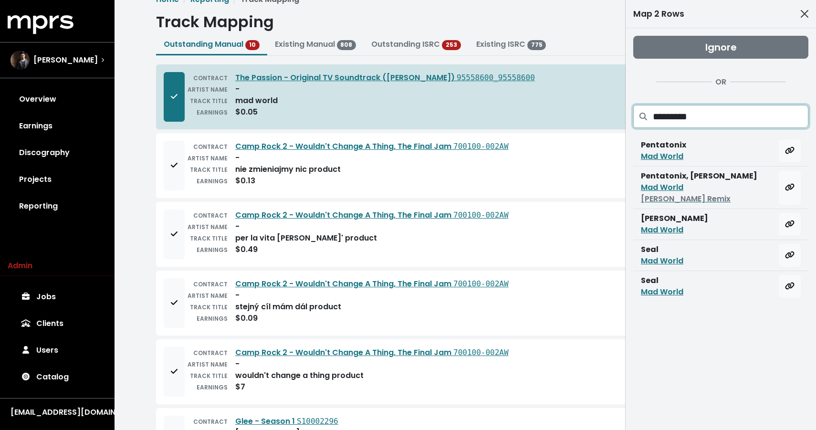
type input "*********"
click at [809, 10] on button "Close" at bounding box center [804, 13] width 15 height 15
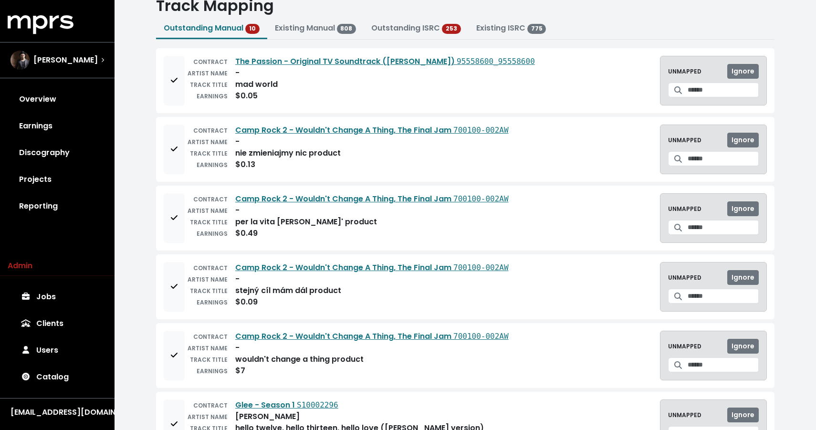
scroll to position [35, 0]
click at [701, 156] on input "Search for a track to map to" at bounding box center [723, 157] width 71 height 15
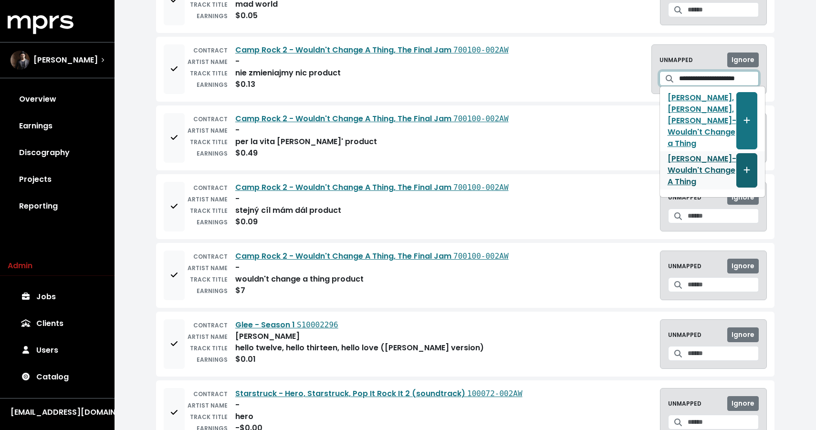
scroll to position [116, 0]
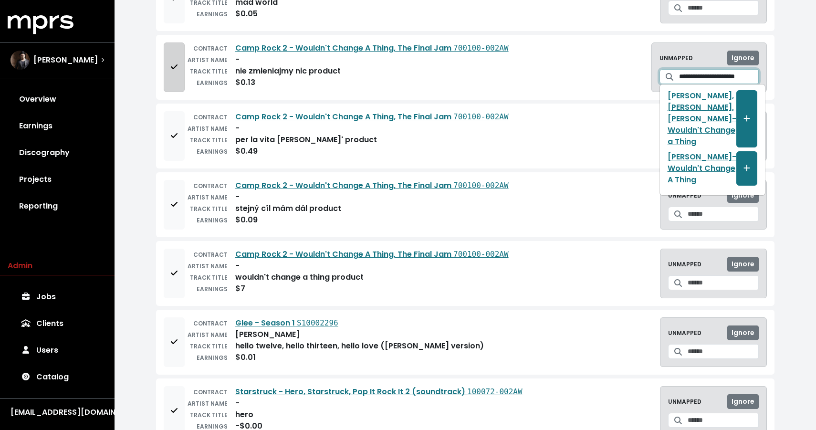
type input "**********"
click at [171, 65] on icon "Add to mapping queue" at bounding box center [174, 67] width 7 height 8
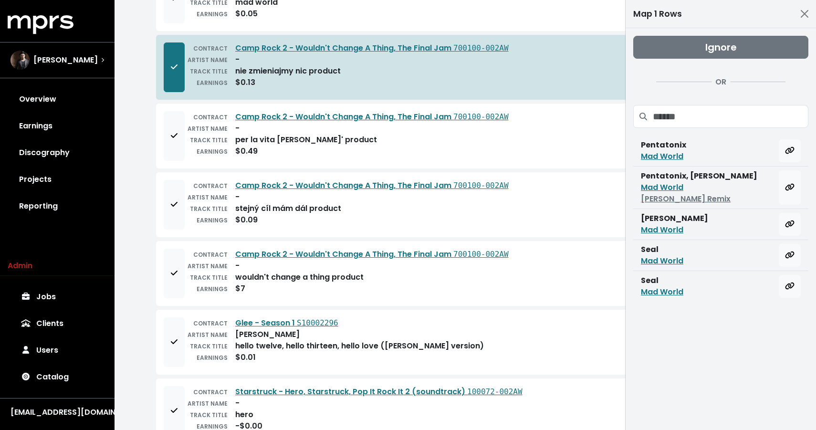
click at [174, 111] on div "CONTRACT Camp Rock 2 - Wouldn't Change A Thing, The Final Jam 700100-002AW ARTI…" at bounding box center [465, 136] width 618 height 65
click at [171, 130] on span "Add to mapping queue" at bounding box center [174, 135] width 7 height 11
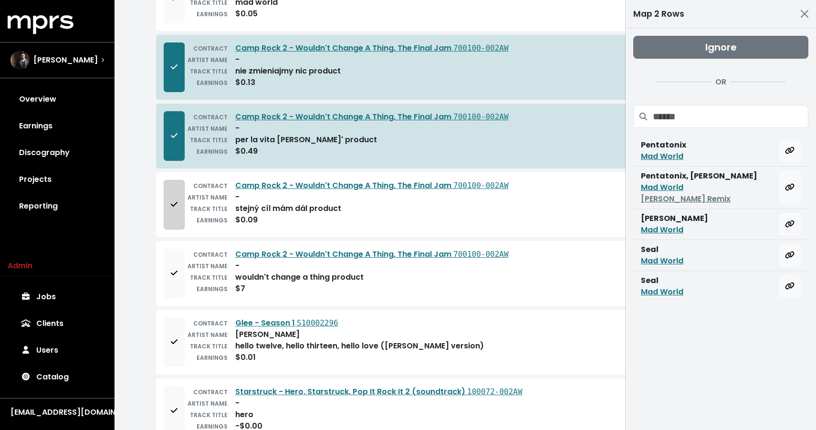
click at [167, 205] on button "Add to mapping queue" at bounding box center [174, 205] width 21 height 50
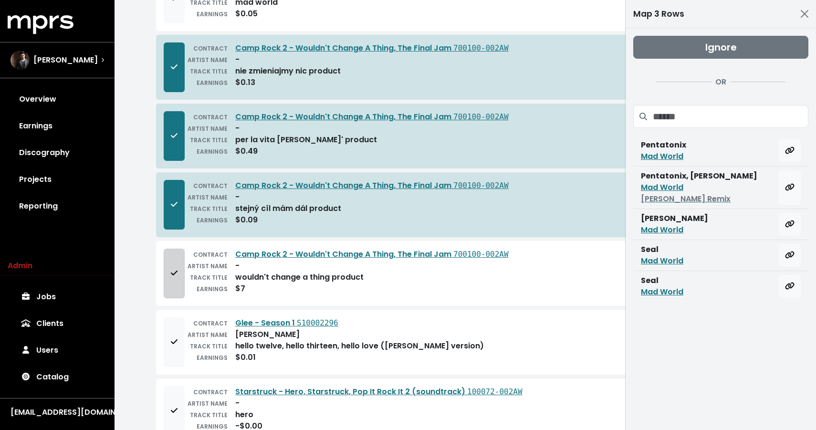
click at [164, 271] on button "Add to mapping queue" at bounding box center [174, 274] width 21 height 50
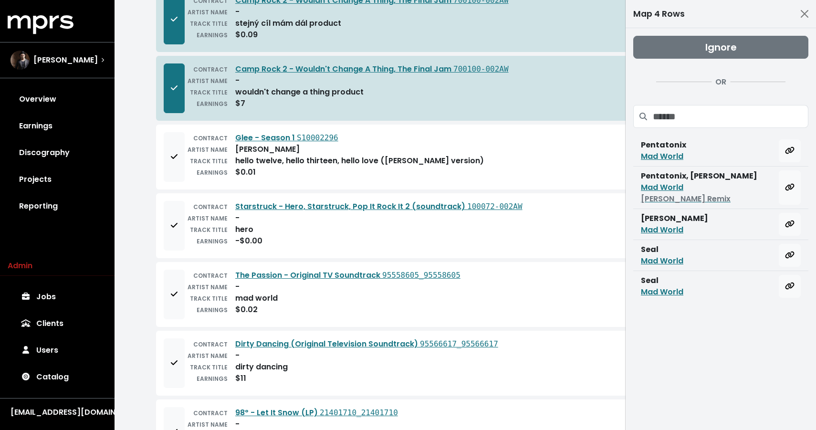
scroll to position [355, 0]
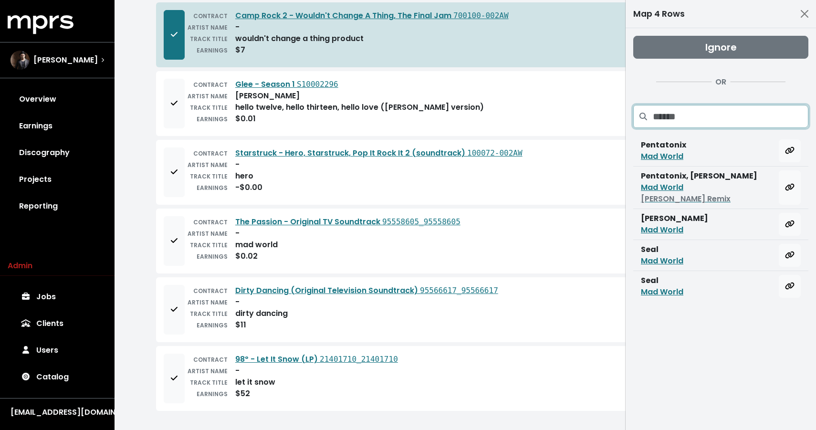
click at [690, 117] on input "Search projects" at bounding box center [731, 116] width 156 height 23
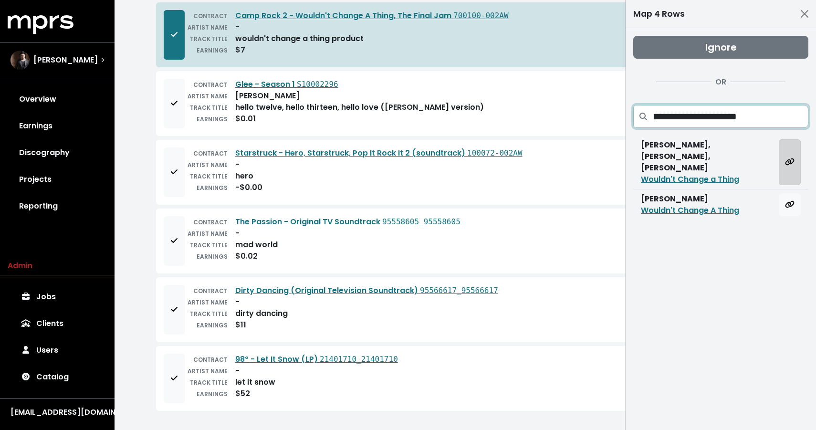
type input "**********"
click at [788, 158] on icon "Map all rows to this track" at bounding box center [789, 161] width 9 height 7
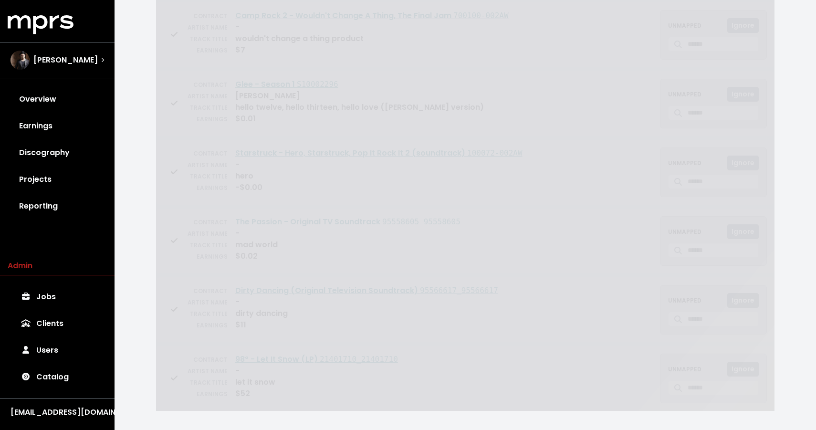
scroll to position [80, 0]
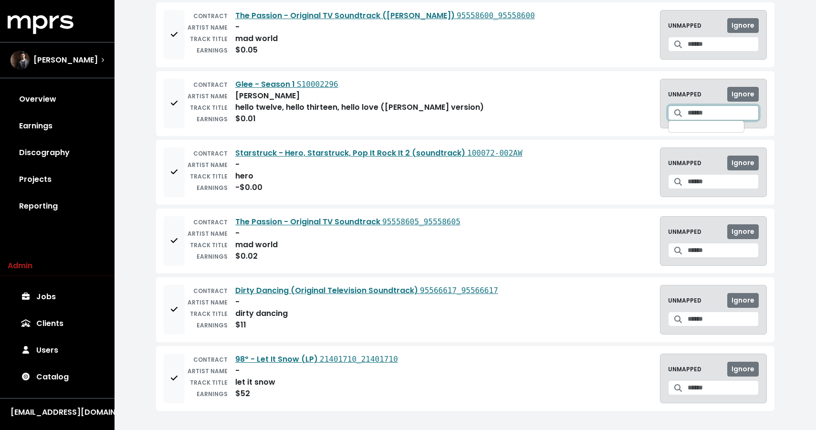
click at [688, 114] on input "Search for a track to map to" at bounding box center [723, 112] width 71 height 15
type input "**********"
click at [757, 96] on button "Ignore" at bounding box center [742, 94] width 31 height 15
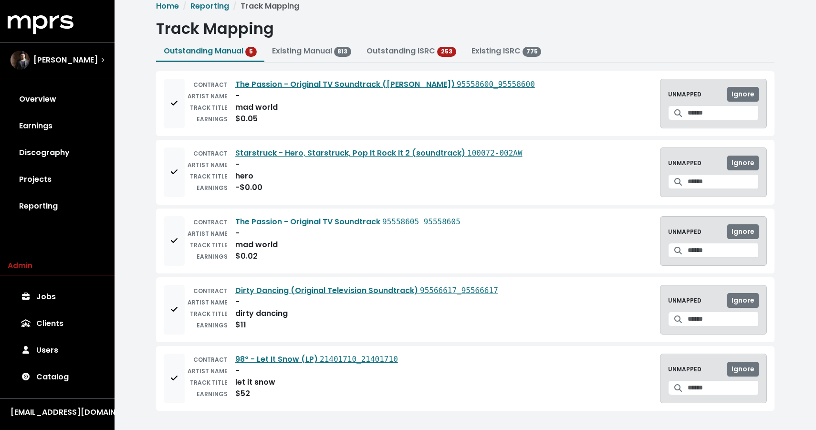
scroll to position [11, 0]
click at [712, 182] on input "Search for a track to map to" at bounding box center [723, 181] width 71 height 15
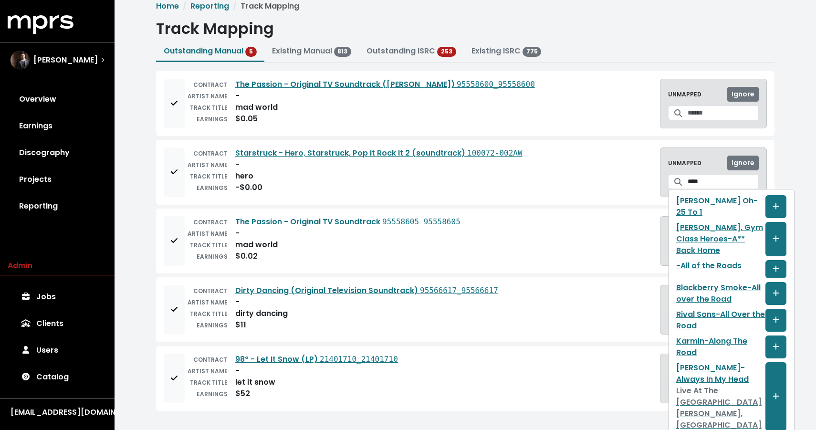
click at [677, 182] on span at bounding box center [678, 181] width 20 height 15
click at [688, 181] on input "****" at bounding box center [723, 181] width 71 height 15
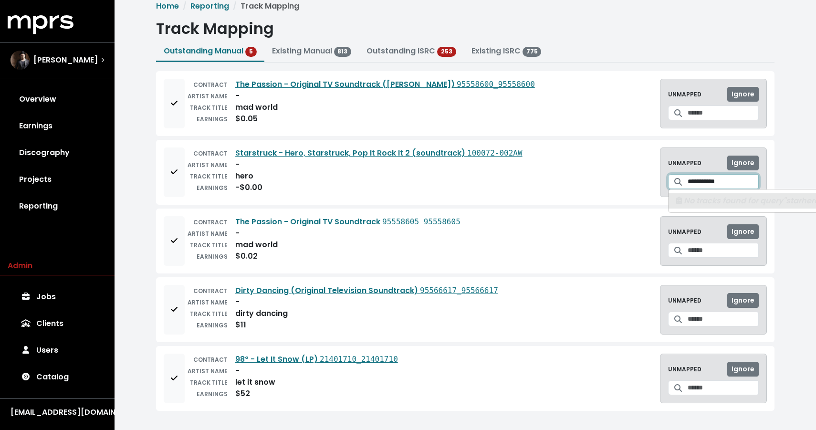
scroll to position [0, 0]
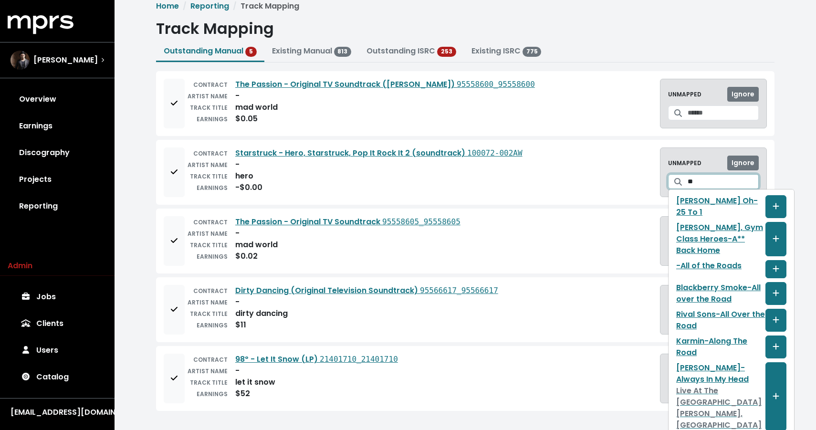
type input "*"
click at [557, 261] on div "CONTRACT The Passion - Original TV Soundtrack 95558605_95558605 ARTIST NAME - T…" at bounding box center [465, 241] width 603 height 50
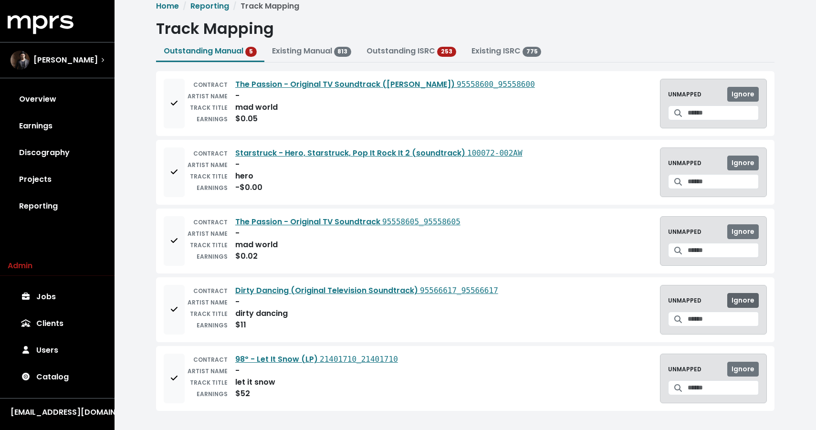
click at [751, 301] on span "Ignore" at bounding box center [742, 300] width 23 height 10
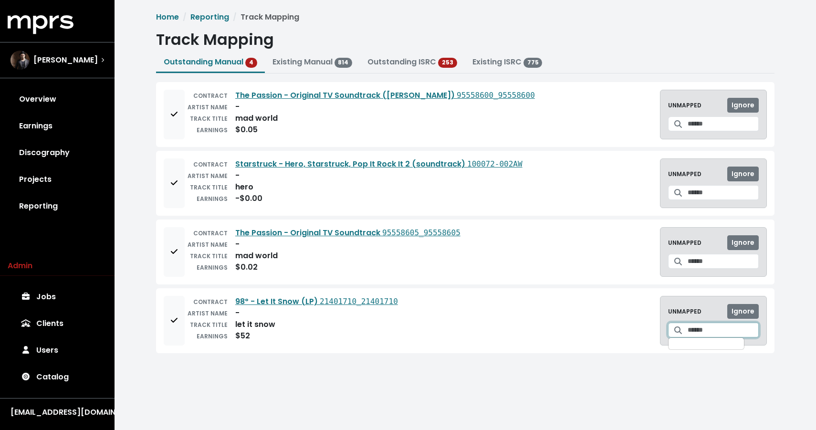
click at [714, 336] on input "Search for a track to map to" at bounding box center [723, 330] width 71 height 15
type input "**********"
click at [749, 332] on input "**********" at bounding box center [723, 330] width 71 height 15
click at [76, 61] on span "[PERSON_NAME]" at bounding box center [65, 59] width 64 height 11
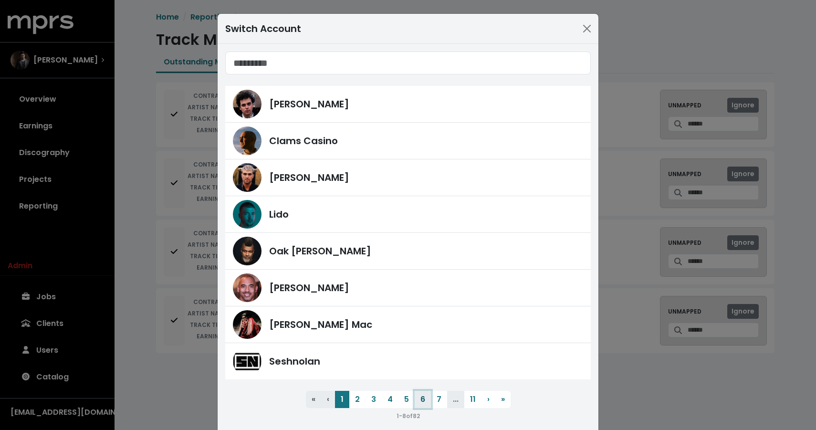
click at [416, 400] on button "6" at bounding box center [423, 399] width 16 height 17
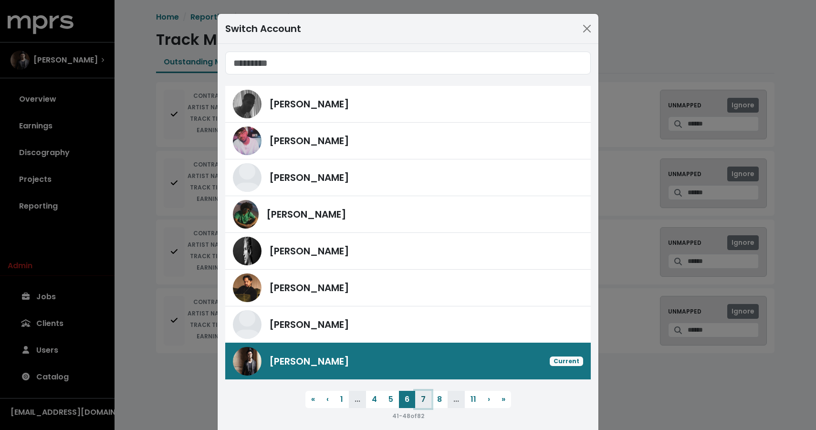
click at [423, 397] on button "7" at bounding box center [423, 399] width 16 height 17
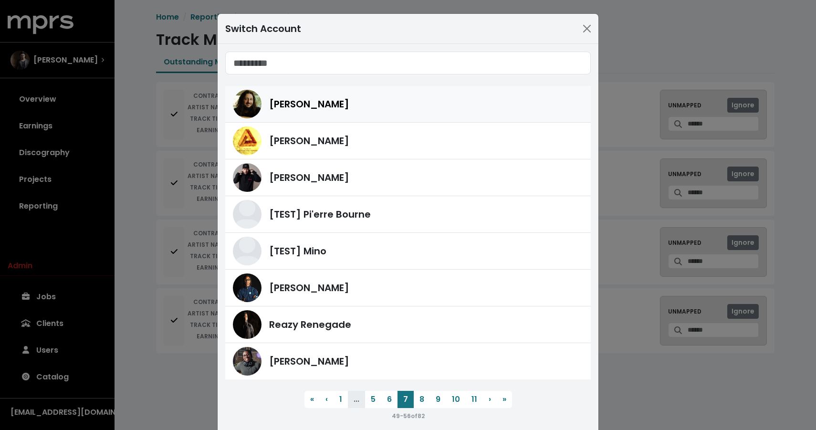
click at [320, 112] on div "[PERSON_NAME]" at bounding box center [408, 104] width 350 height 29
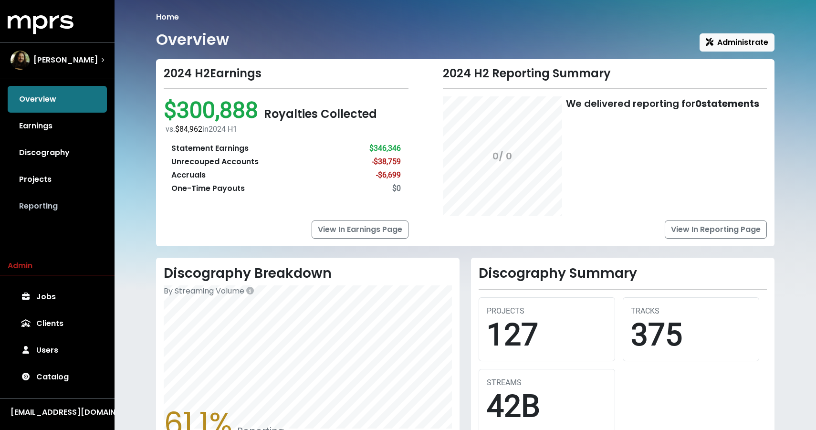
click at [38, 208] on link "Reporting" at bounding box center [57, 206] width 99 height 27
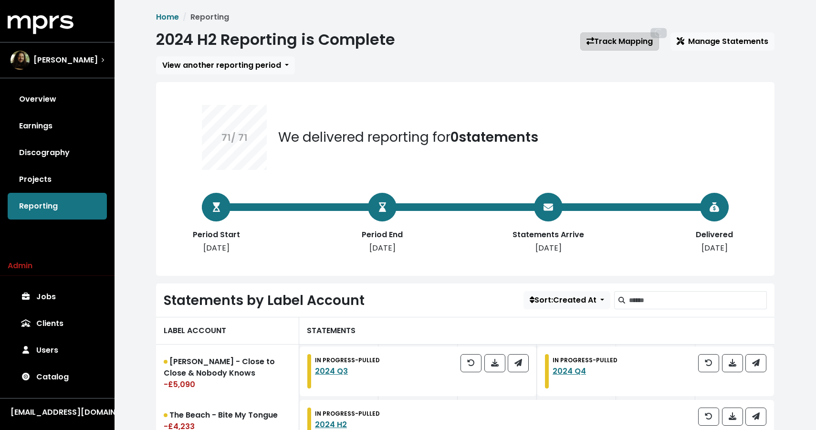
click at [628, 39] on link "Track Mapping" at bounding box center [619, 41] width 79 height 18
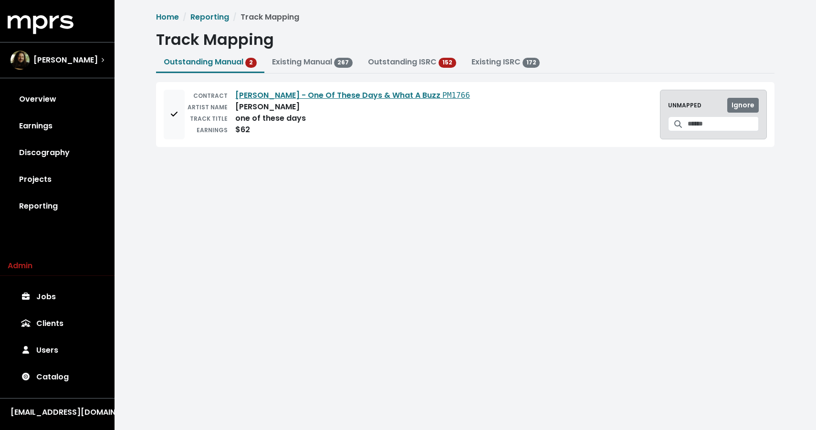
click at [677, 127] on span at bounding box center [678, 123] width 20 height 15
click at [696, 133] on div "UNMAPPED Ignore" at bounding box center [713, 115] width 107 height 50
click at [693, 123] on input "Search for a track to map to" at bounding box center [723, 123] width 71 height 15
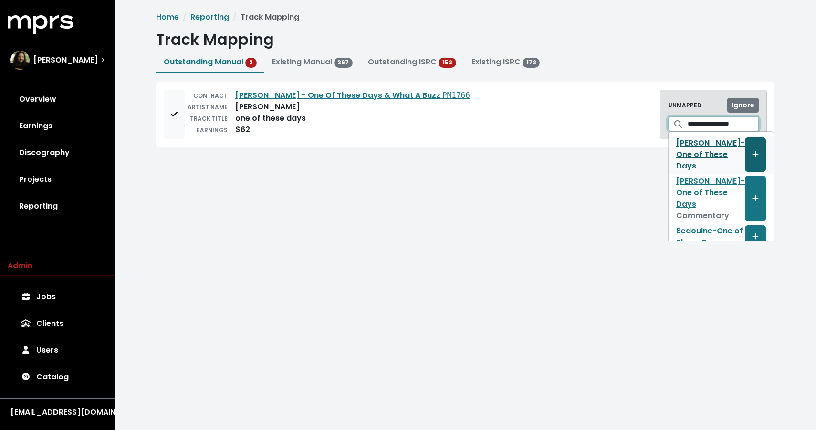
type input "**********"
click at [745, 154] on button "Create track mapping" at bounding box center [755, 154] width 21 height 34
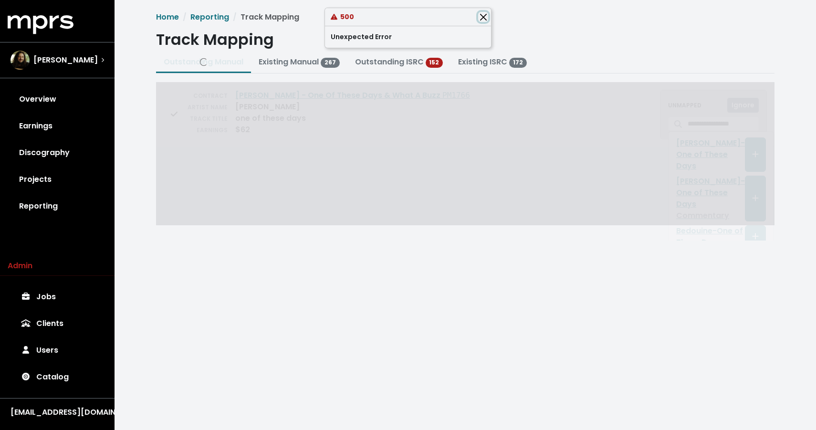
click at [480, 18] on button "Close" at bounding box center [483, 17] width 10 height 10
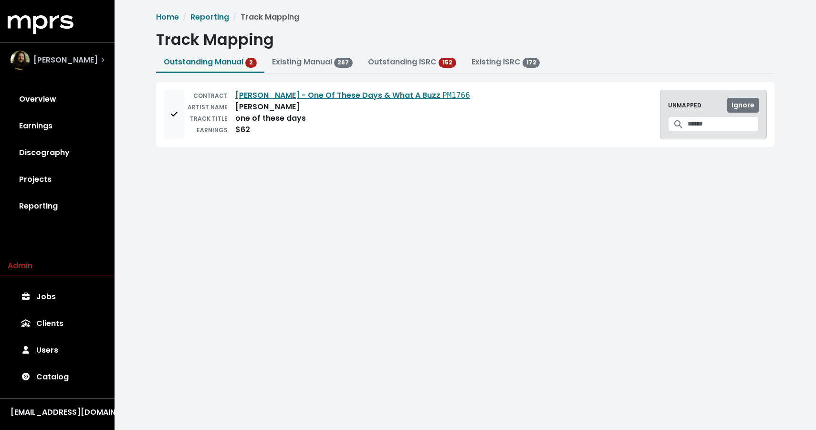
click at [60, 57] on span "[PERSON_NAME]" at bounding box center [65, 59] width 64 height 11
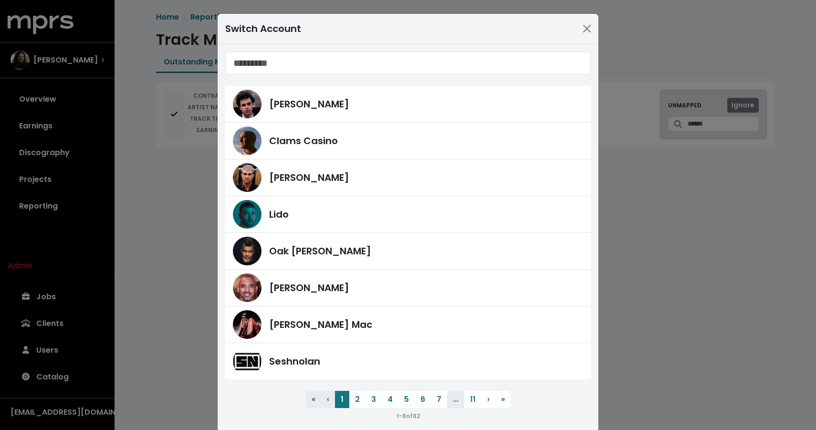
click at [454, 399] on li "..." at bounding box center [455, 399] width 17 height 17
click at [491, 400] on button "› Next" at bounding box center [488, 399] width 14 height 17
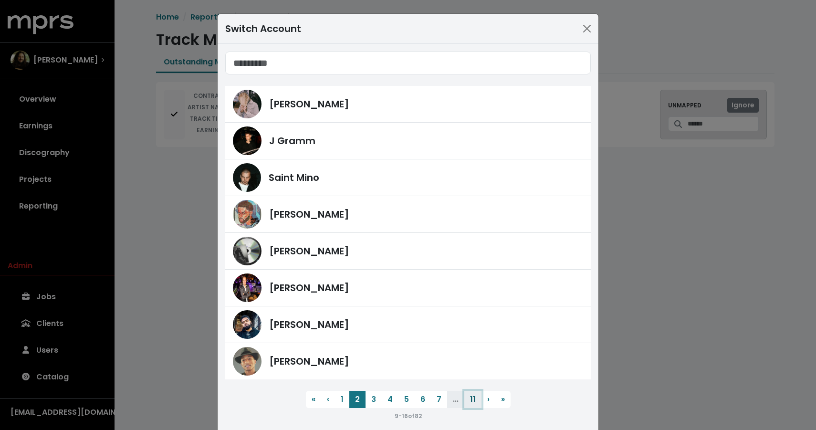
click at [470, 398] on button "11" at bounding box center [472, 399] width 17 height 17
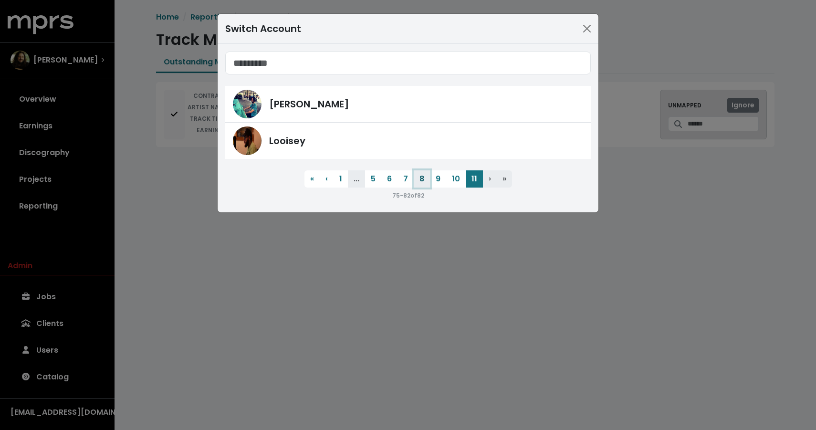
click at [419, 172] on button "8" at bounding box center [422, 178] width 16 height 17
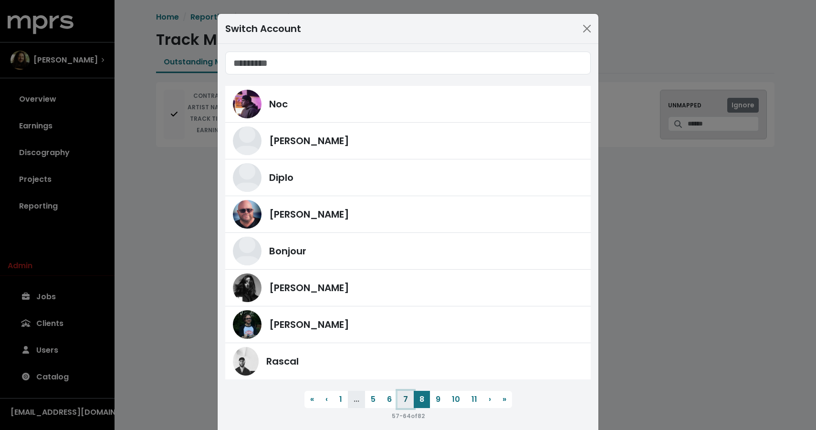
click at [409, 397] on button "7" at bounding box center [405, 399] width 16 height 17
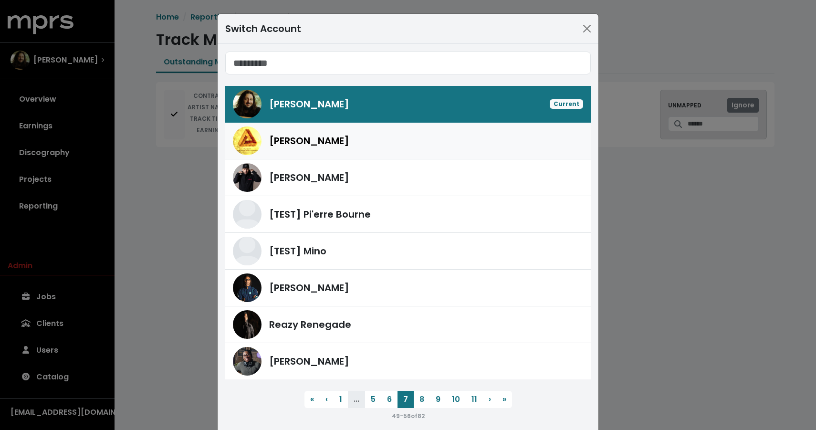
click at [340, 146] on div "[PERSON_NAME]" at bounding box center [426, 141] width 314 height 14
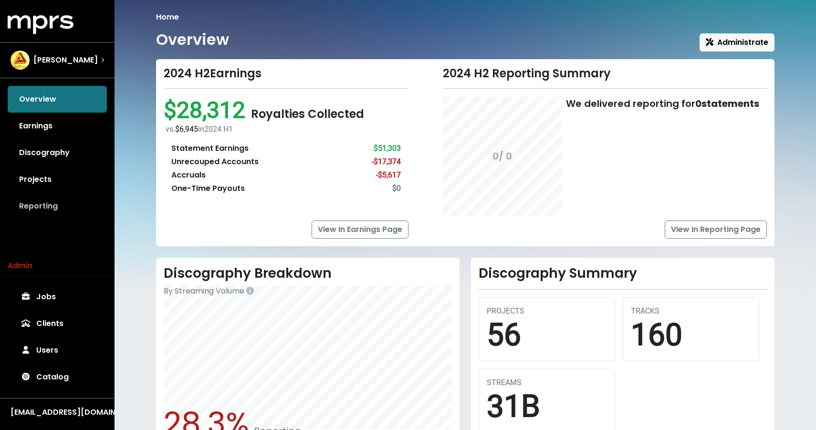
click at [63, 202] on link "Reporting" at bounding box center [57, 206] width 99 height 27
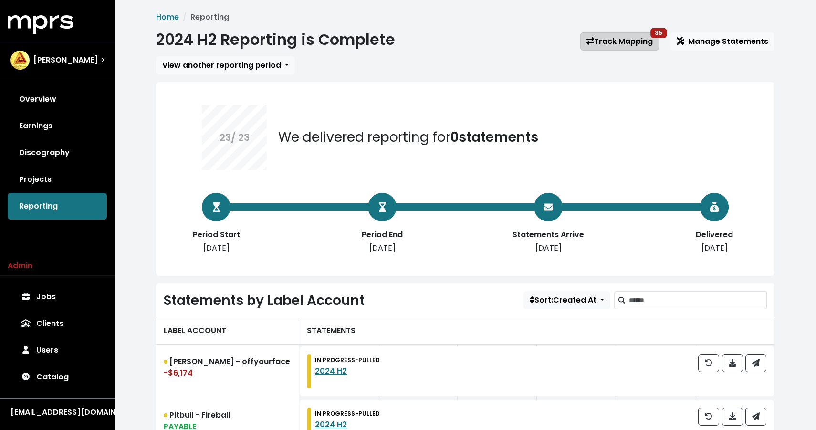
click at [617, 43] on link "Track Mapping 35" at bounding box center [619, 41] width 79 height 18
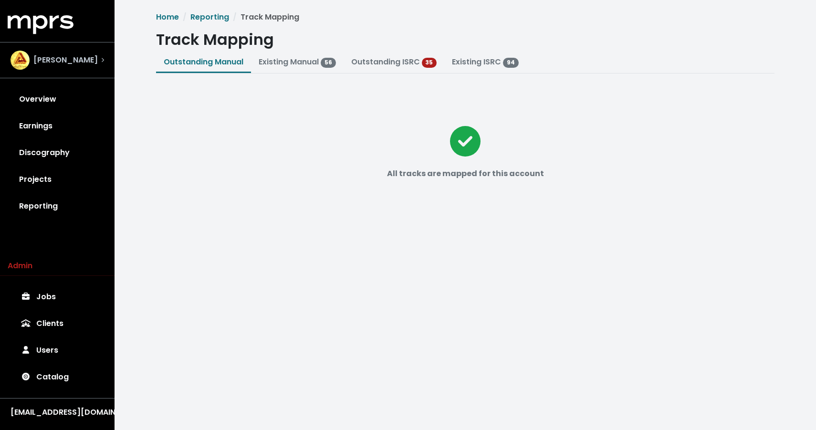
click at [54, 55] on span "[PERSON_NAME]" at bounding box center [65, 59] width 64 height 11
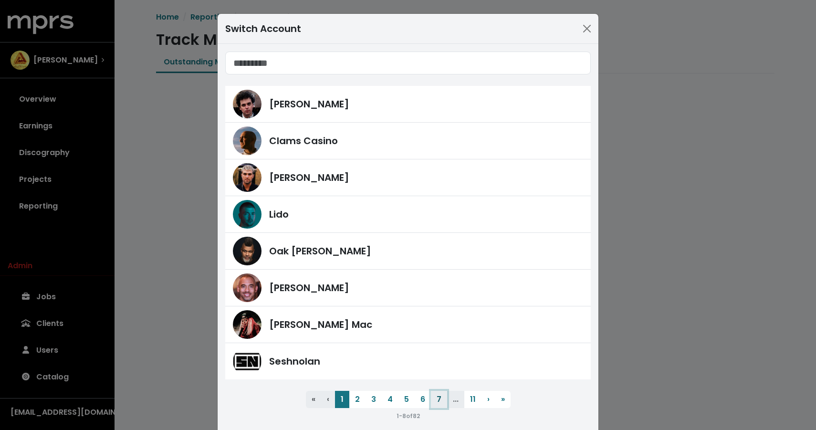
click at [441, 407] on button "7" at bounding box center [439, 399] width 16 height 17
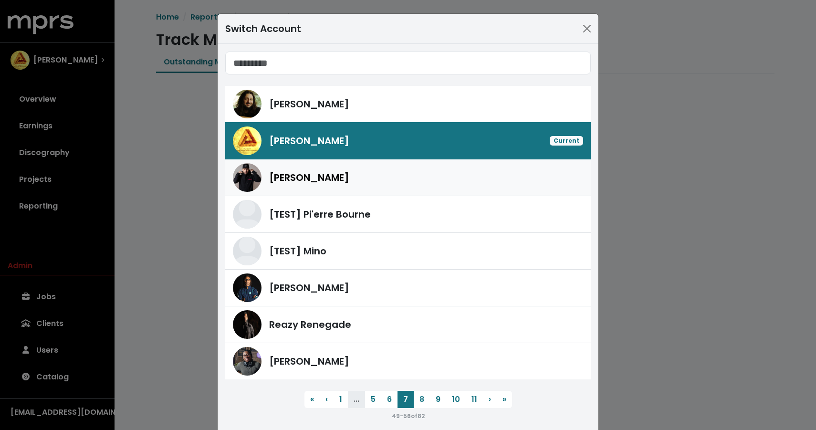
click at [344, 165] on div "[PERSON_NAME]" at bounding box center [408, 177] width 350 height 29
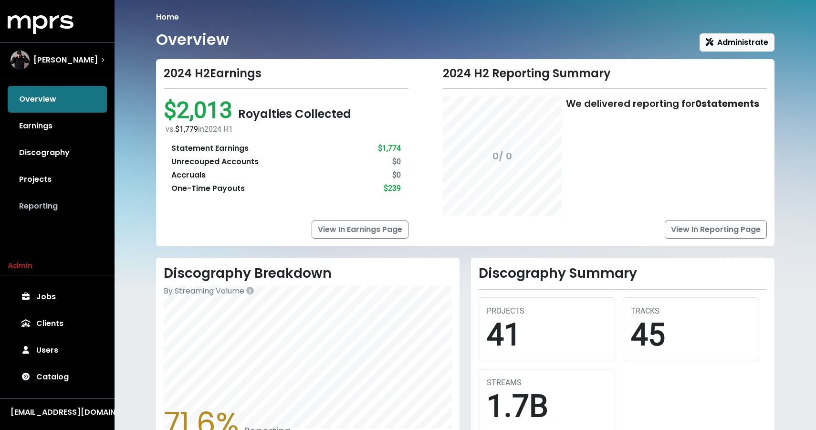
click at [52, 206] on link "Reporting" at bounding box center [57, 206] width 99 height 27
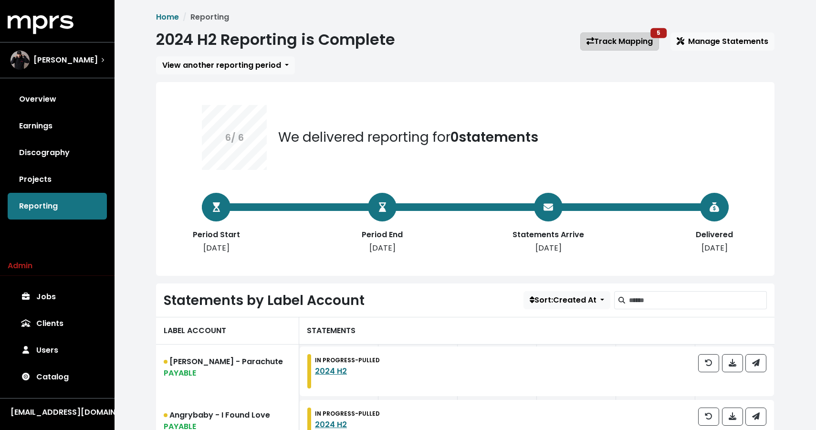
click at [596, 39] on link "Track Mapping 5" at bounding box center [619, 41] width 79 height 18
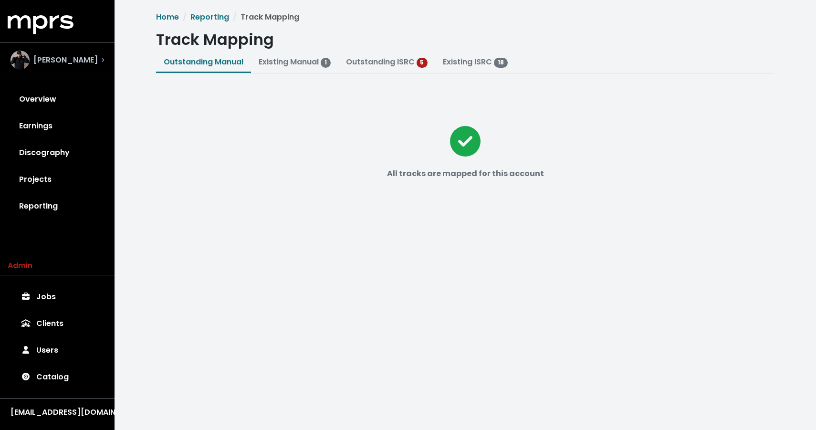
click at [81, 55] on span "[PERSON_NAME]" at bounding box center [65, 59] width 64 height 11
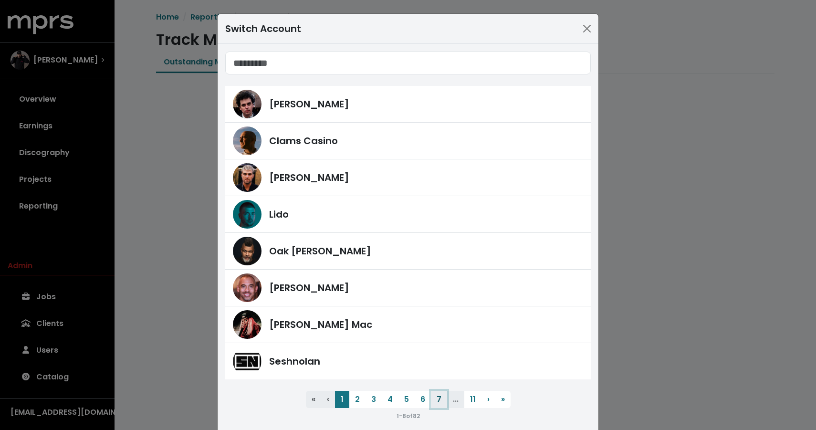
click at [442, 395] on button "7" at bounding box center [439, 399] width 16 height 17
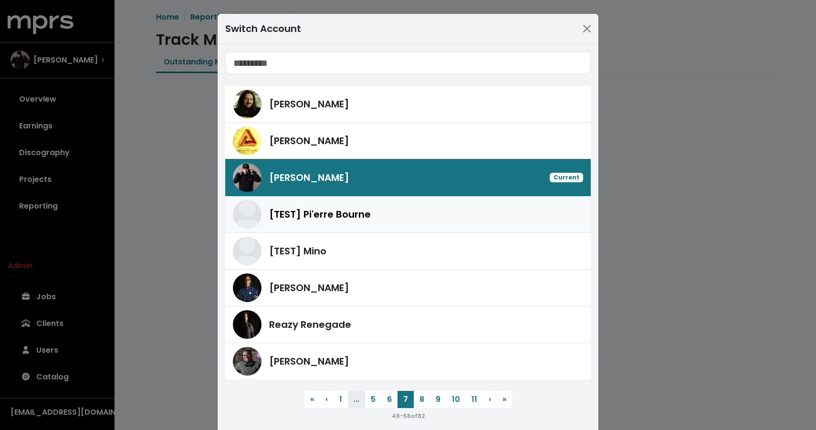
click at [404, 210] on div "[TEST] Pi'erre Bourne" at bounding box center [426, 214] width 314 height 14
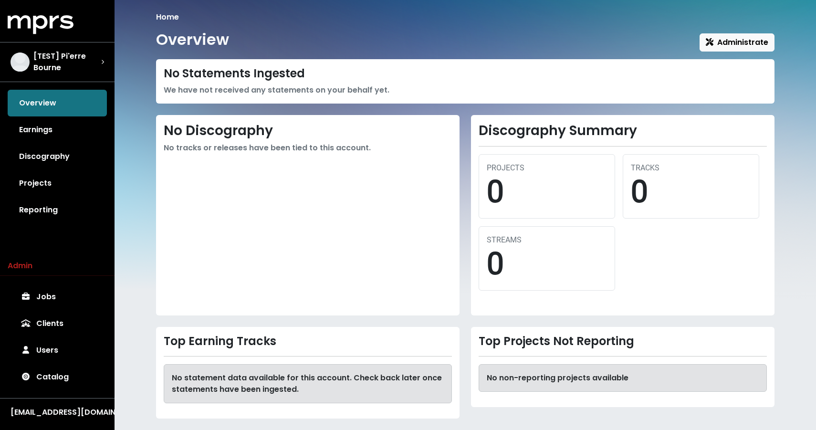
click at [32, 228] on div "MPRS Logo [TEST] Pi'erre Bourne Overview Earnings Discography Projects Reportin…" at bounding box center [57, 218] width 115 height 407
click at [42, 211] on link "Reporting" at bounding box center [57, 210] width 99 height 27
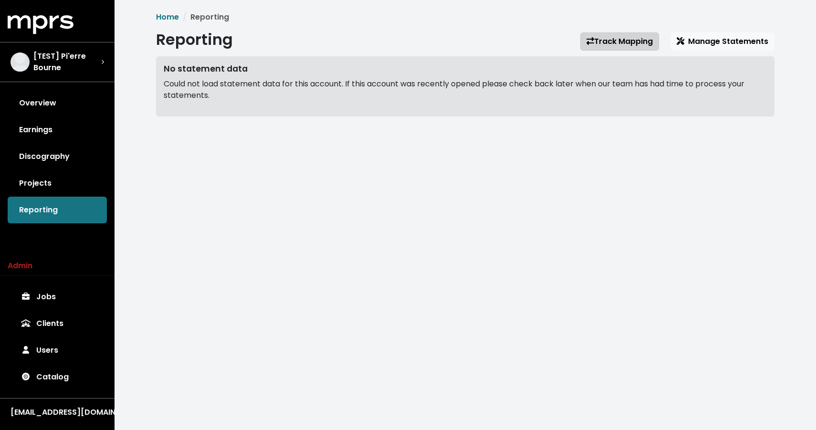
click at [606, 41] on link "Track Mapping" at bounding box center [619, 41] width 79 height 18
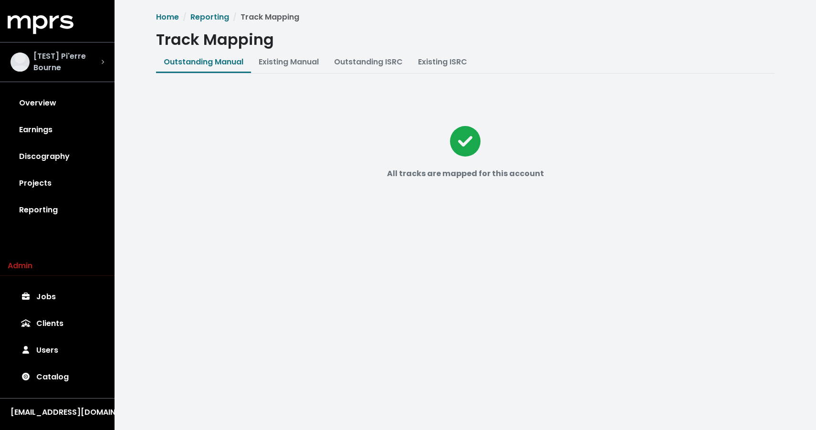
click at [44, 66] on span "[TEST] Pi'erre Bourne" at bounding box center [67, 62] width 68 height 23
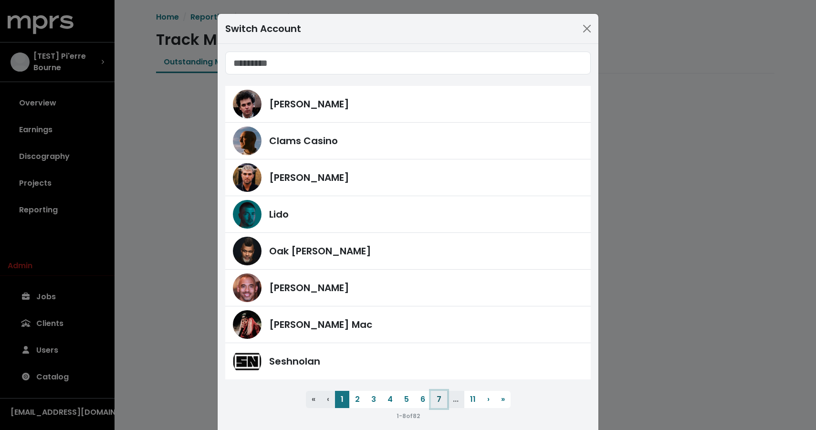
click at [439, 400] on button "7" at bounding box center [439, 399] width 16 height 17
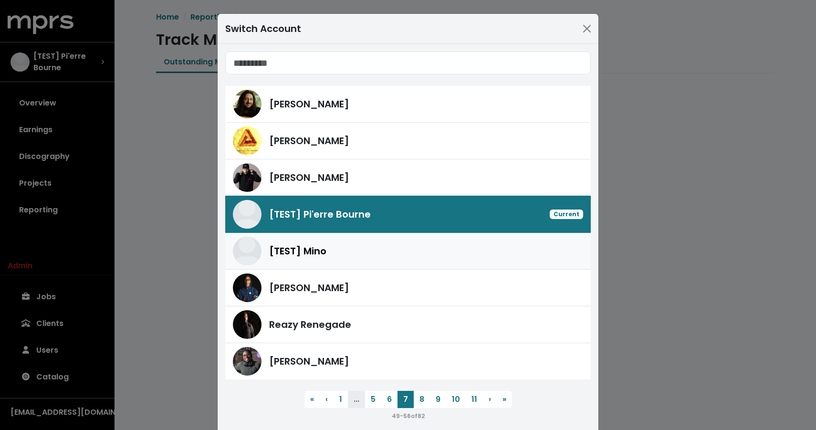
click at [399, 251] on div "[TEST] Mino" at bounding box center [426, 251] width 314 height 14
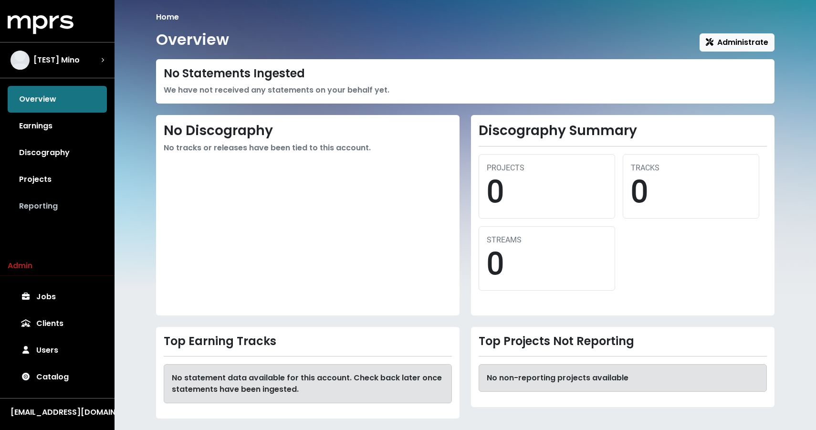
click at [20, 206] on link "Reporting" at bounding box center [57, 206] width 99 height 27
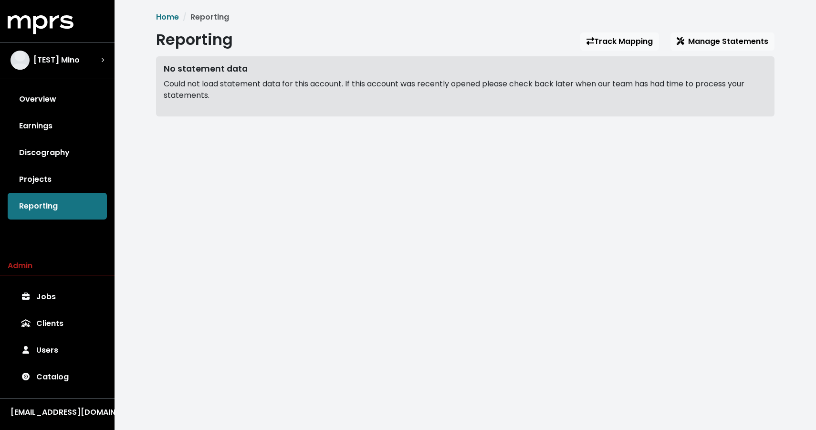
click at [584, 53] on div "Home Reporting Reporting Track Mapping Manage Statements No statement data Coul…" at bounding box center [465, 63] width 630 height 105
click at [606, 33] on link "Track Mapping" at bounding box center [619, 41] width 79 height 18
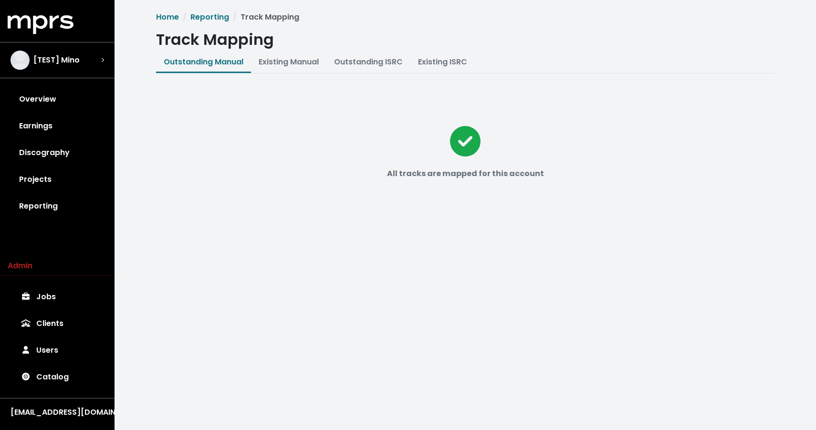
click at [83, 41] on div "MPRS Logo [TEST] Mino Overview Earnings Discography Projects Reporting" at bounding box center [57, 117] width 115 height 204
click at [79, 55] on div "[TEST] Mino" at bounding box center [57, 60] width 94 height 19
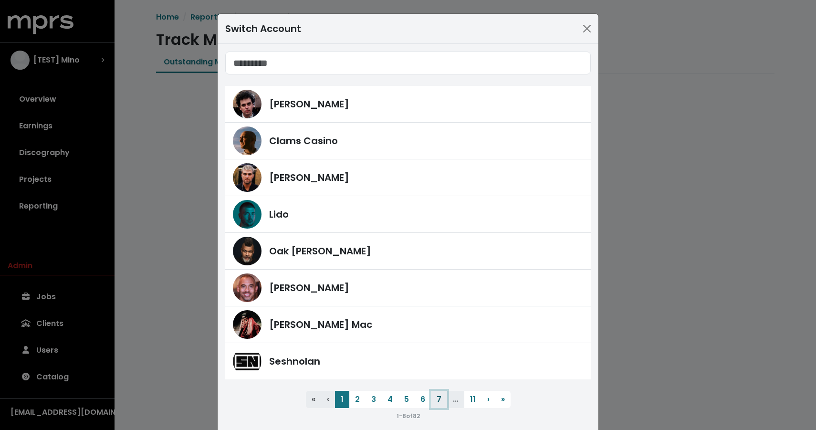
click at [444, 401] on button "7" at bounding box center [439, 399] width 16 height 17
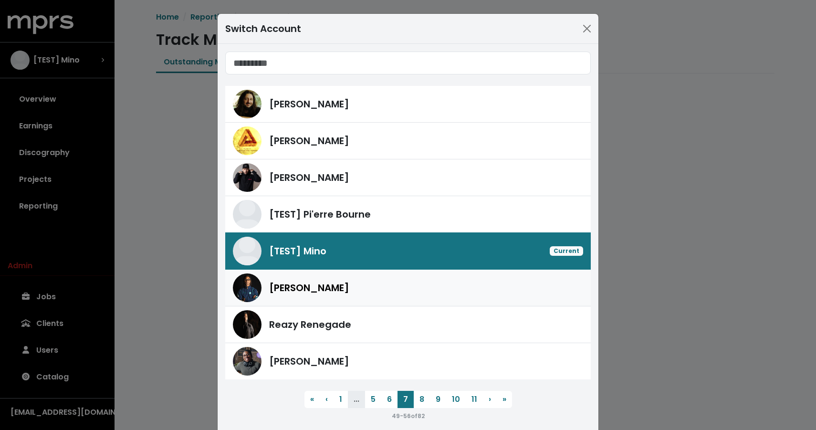
click at [400, 275] on div "[PERSON_NAME]" at bounding box center [408, 287] width 350 height 29
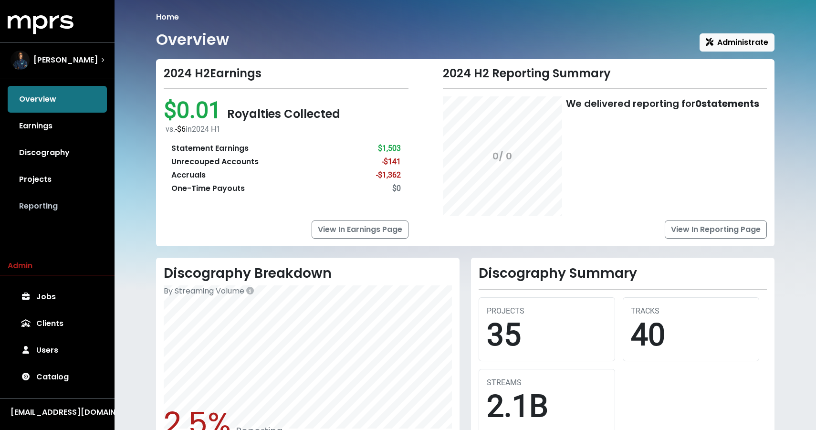
click at [53, 207] on link "Reporting" at bounding box center [57, 206] width 99 height 27
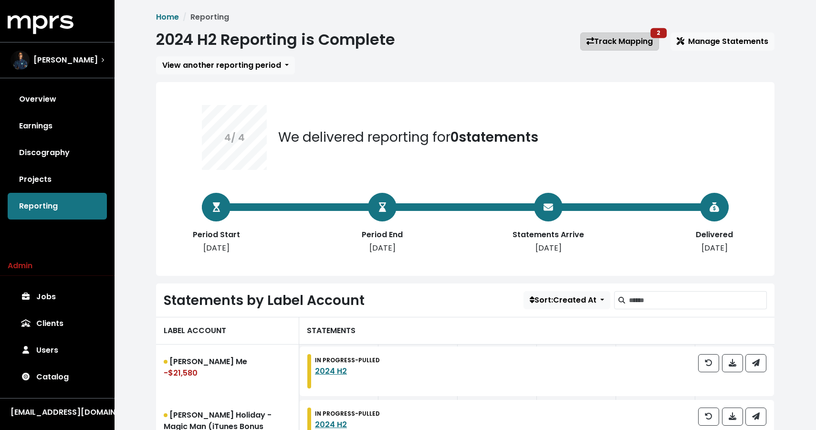
click at [611, 42] on link "Track Mapping 2" at bounding box center [619, 41] width 79 height 18
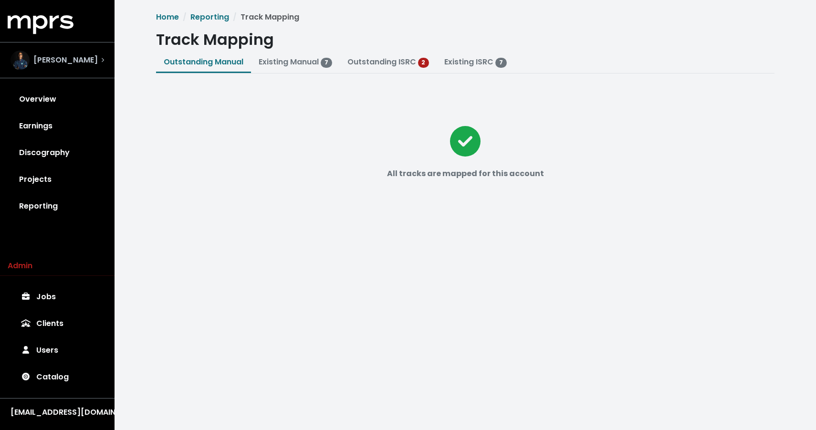
click at [54, 54] on span "[PERSON_NAME]" at bounding box center [65, 59] width 64 height 11
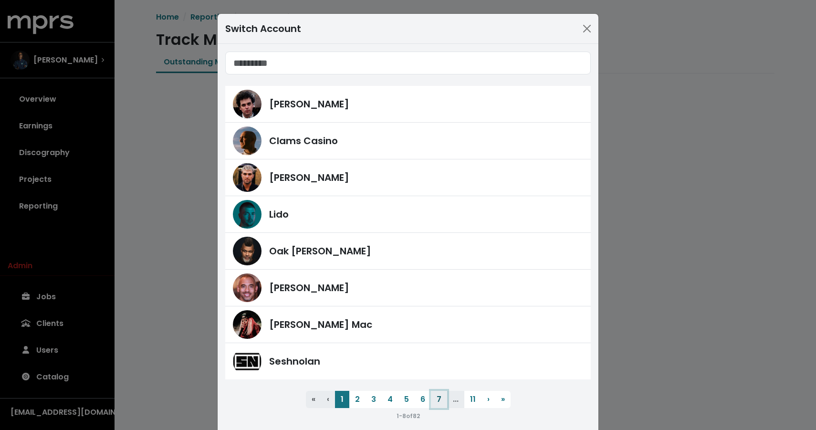
click at [437, 397] on button "7" at bounding box center [439, 399] width 16 height 17
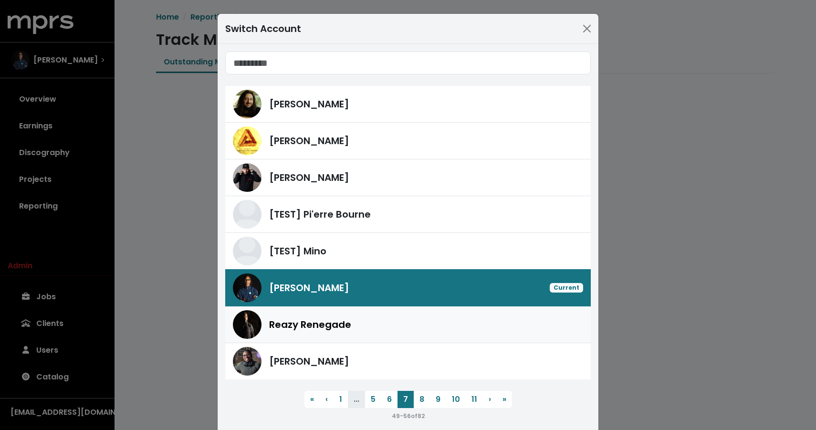
click at [412, 330] on div "Reazy Renegade" at bounding box center [426, 324] width 314 height 14
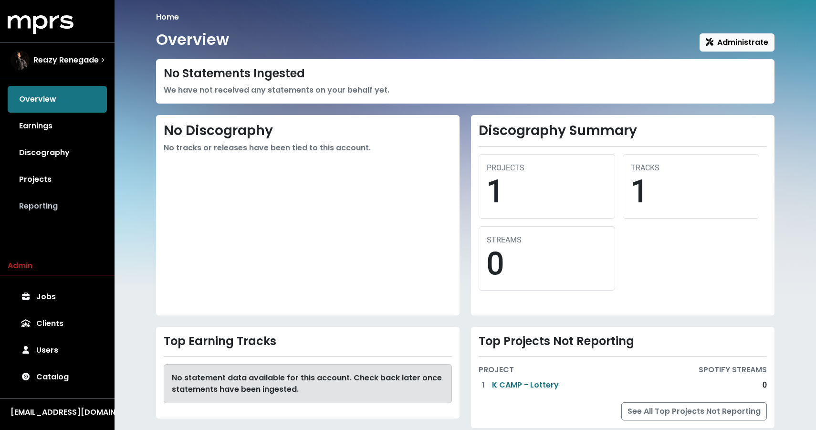
click at [71, 206] on link "Reporting" at bounding box center [57, 206] width 99 height 27
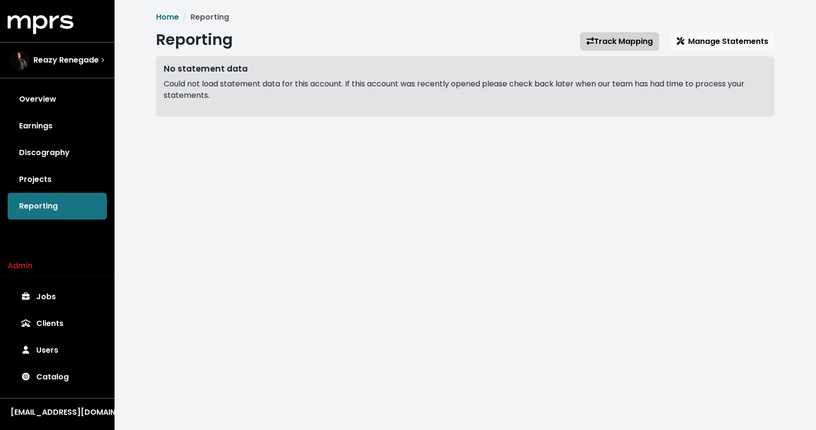
click at [637, 39] on link "Track Mapping" at bounding box center [619, 41] width 79 height 18
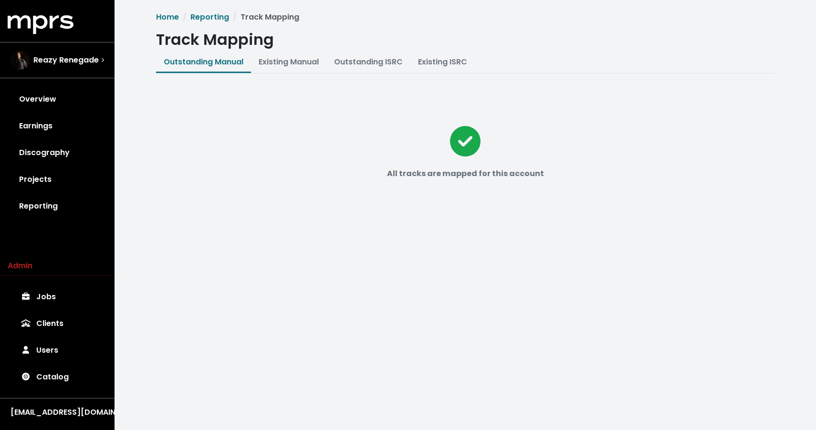
click at [50, 81] on div "MPRS Logo Reazy Renegade Overview Earnings Discography Projects Reporting" at bounding box center [57, 117] width 115 height 204
click at [61, 64] on span "Reazy Renegade" at bounding box center [65, 59] width 65 height 11
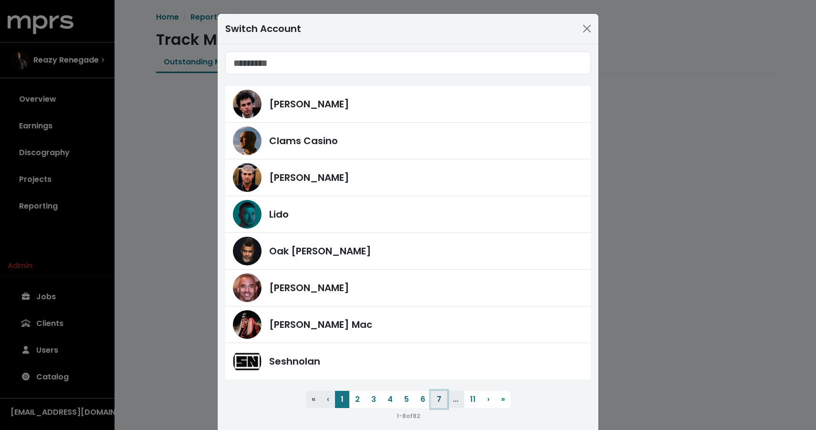
click at [440, 399] on button "7" at bounding box center [439, 399] width 16 height 17
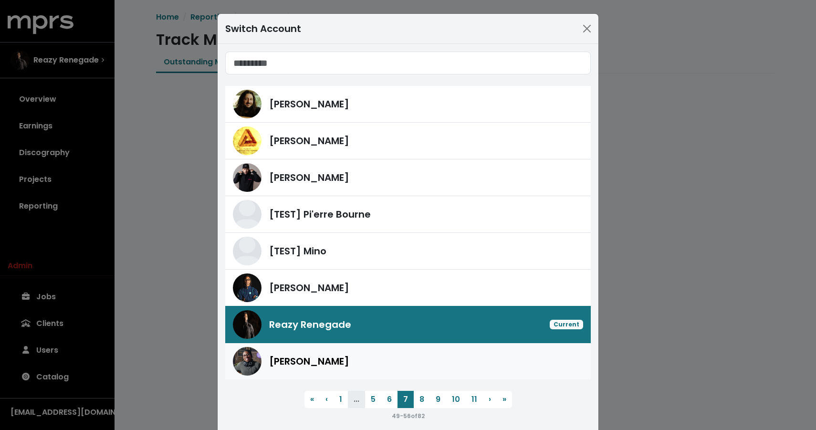
click at [417, 356] on div "[PERSON_NAME]" at bounding box center [426, 361] width 314 height 14
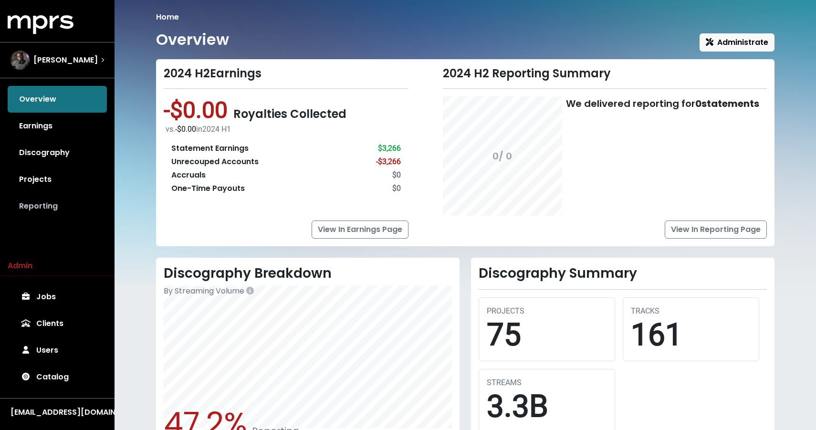
click at [61, 207] on link "Reporting" at bounding box center [57, 206] width 99 height 27
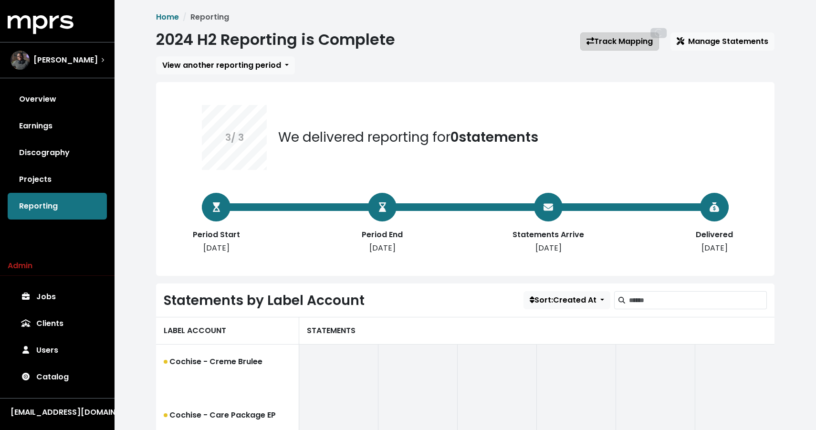
click at [616, 48] on link "Track Mapping" at bounding box center [619, 41] width 79 height 18
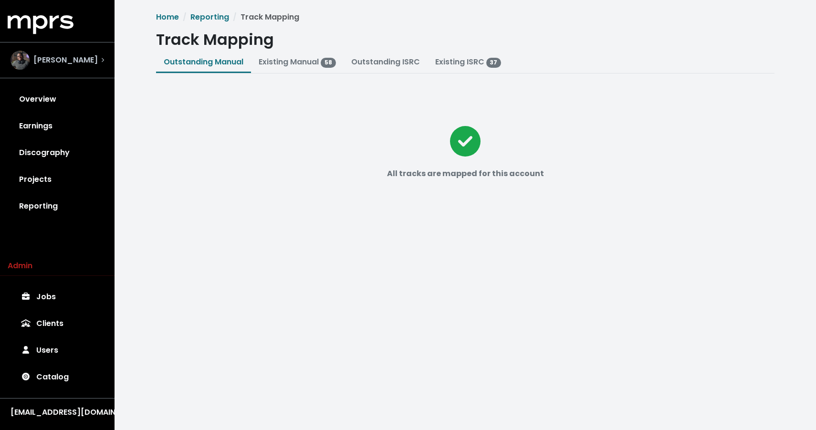
click at [91, 65] on div "[PERSON_NAME]" at bounding box center [57, 60] width 94 height 19
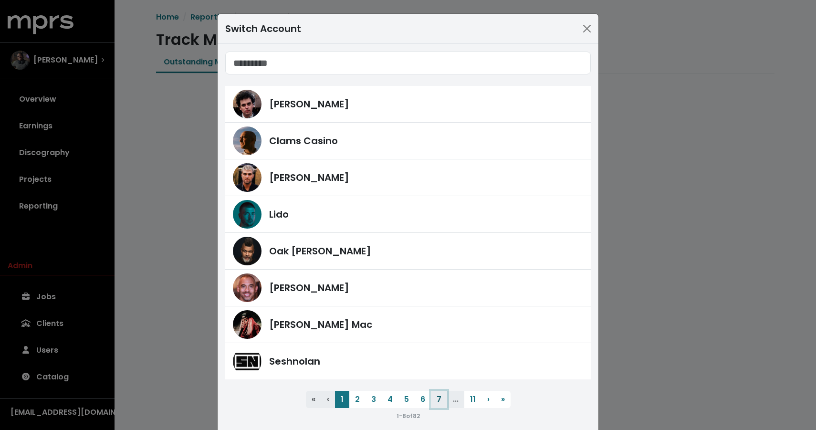
click at [439, 396] on button "7" at bounding box center [439, 399] width 16 height 17
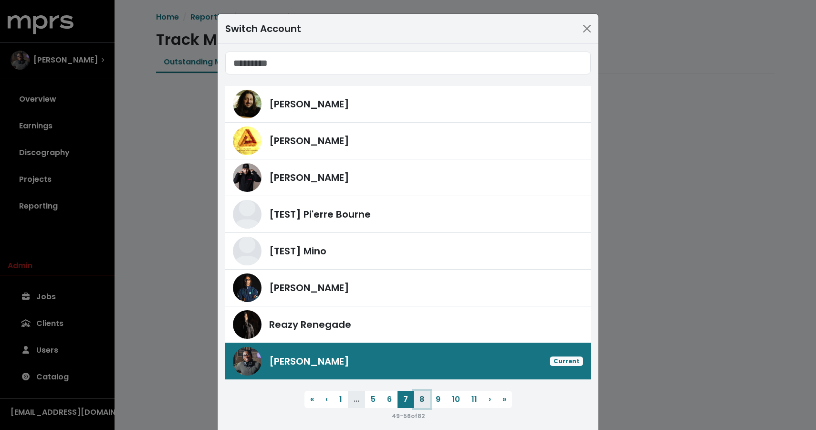
click at [420, 400] on button "8" at bounding box center [422, 399] width 16 height 17
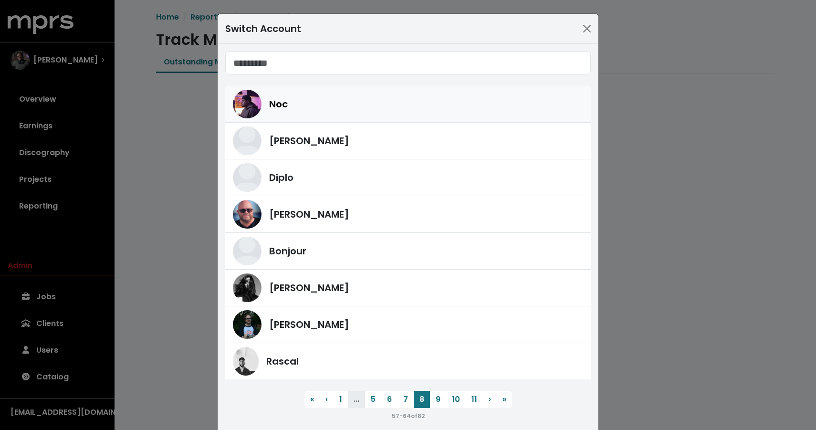
click at [289, 105] on div "Noc" at bounding box center [426, 104] width 314 height 14
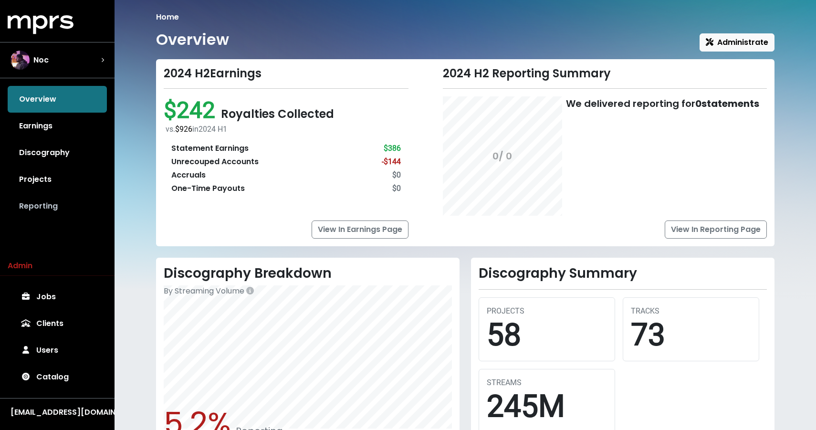
click at [36, 208] on link "Reporting" at bounding box center [57, 206] width 99 height 27
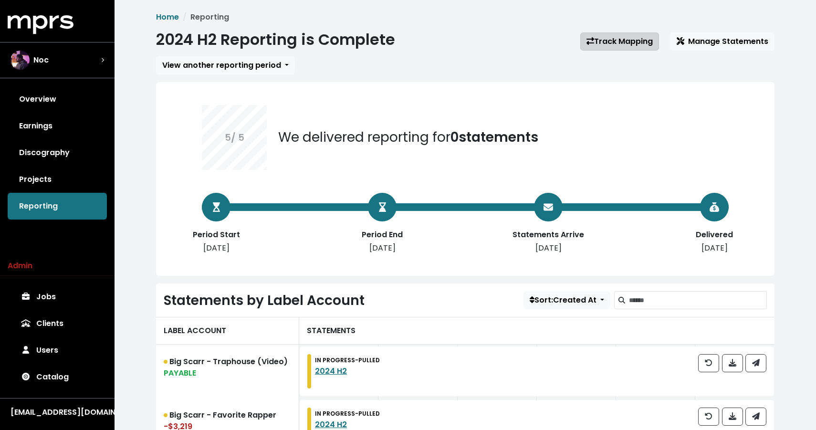
click at [616, 39] on link "Track Mapping" at bounding box center [619, 41] width 79 height 18
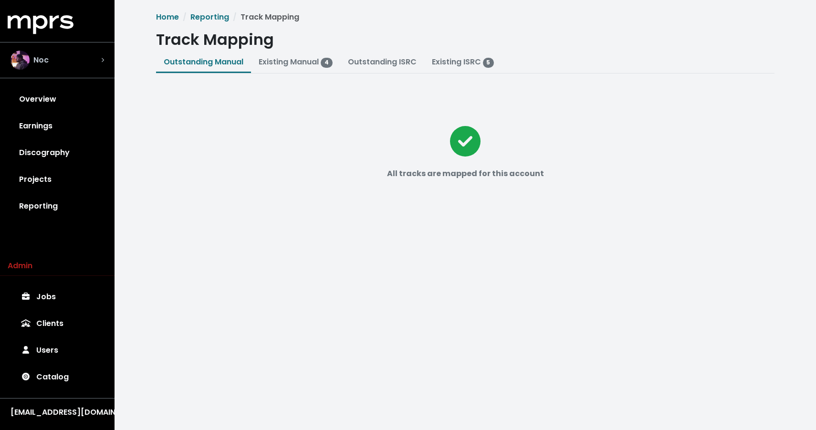
click at [63, 70] on div "Noc" at bounding box center [57, 60] width 109 height 34
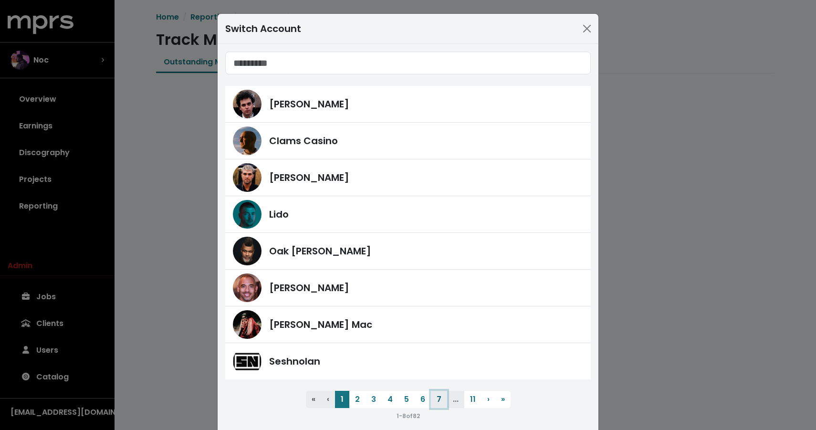
click at [438, 395] on button "7" at bounding box center [439, 399] width 16 height 17
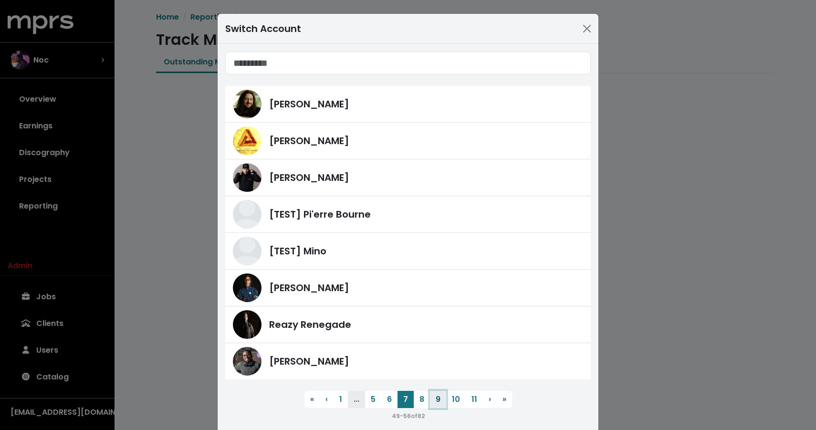
click at [430, 398] on button "9" at bounding box center [438, 399] width 16 height 17
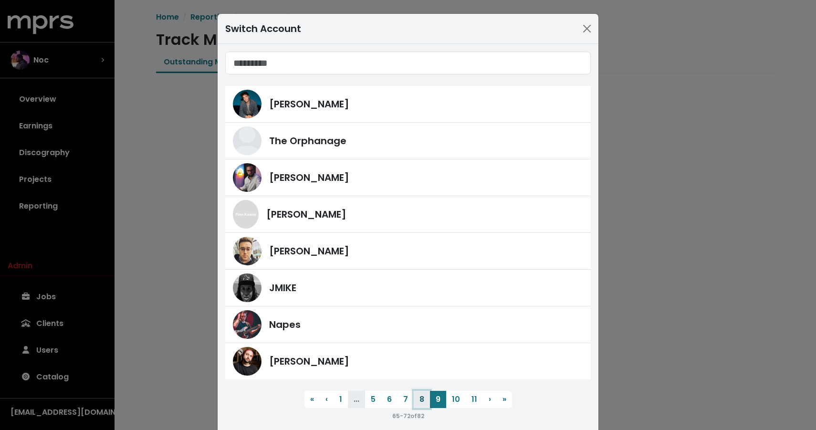
click at [424, 399] on button "8" at bounding box center [422, 399] width 16 height 17
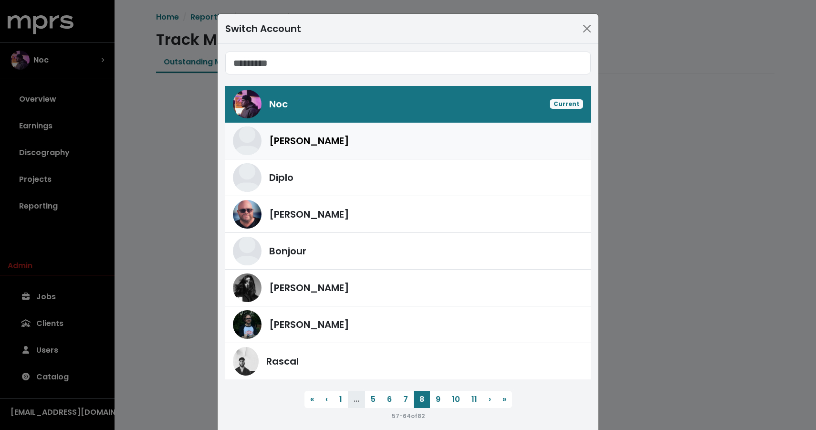
click at [326, 155] on link "[PERSON_NAME]" at bounding box center [407, 141] width 365 height 37
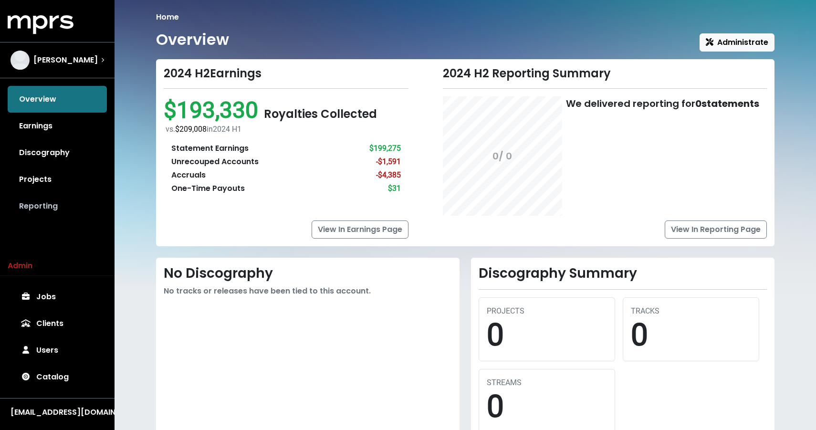
click at [11, 206] on link "Reporting" at bounding box center [57, 206] width 99 height 27
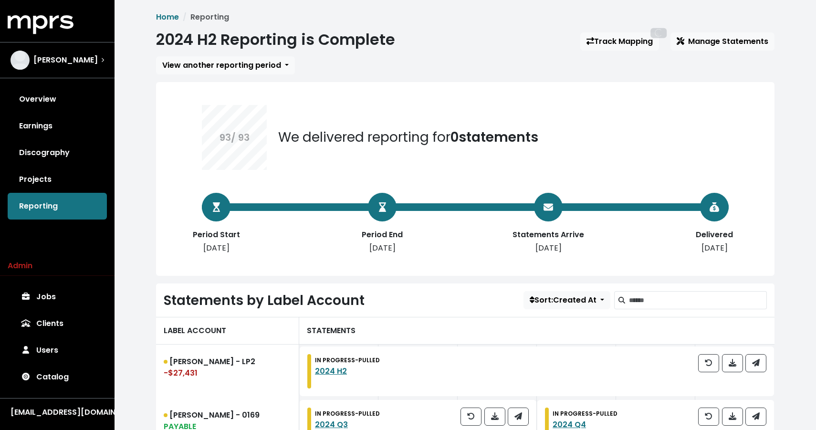
click at [633, 31] on div "2024 H2 Reporting is Complete Track Mapping Manage Statements" at bounding box center [465, 42] width 618 height 22
click at [627, 41] on link "Track Mapping" at bounding box center [619, 41] width 79 height 18
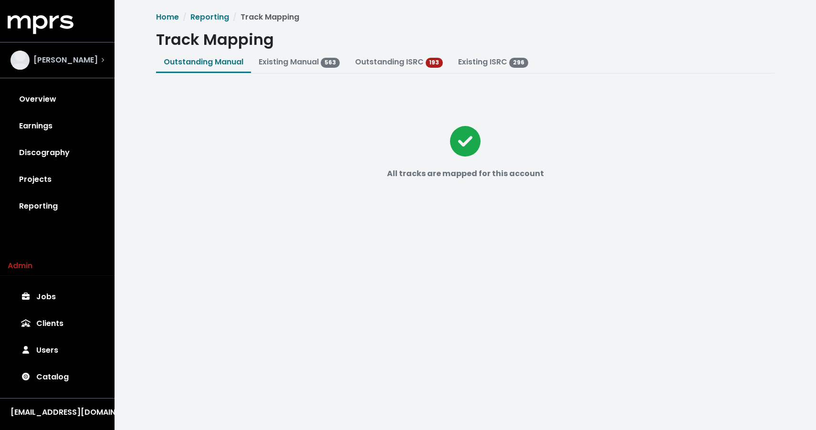
click at [61, 60] on span "[PERSON_NAME]" at bounding box center [65, 59] width 64 height 11
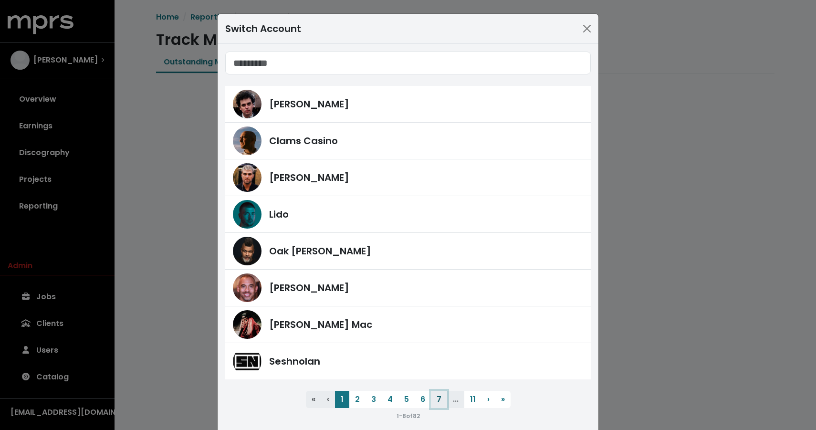
click at [443, 404] on button "7" at bounding box center [439, 399] width 16 height 17
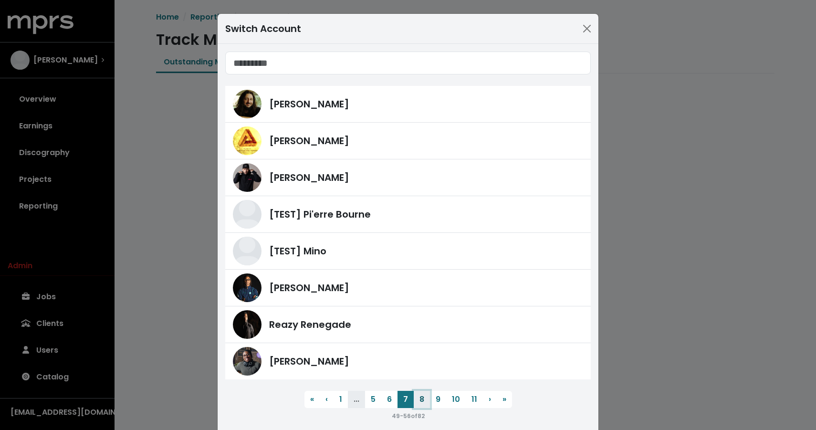
click at [417, 397] on button "8" at bounding box center [422, 399] width 16 height 17
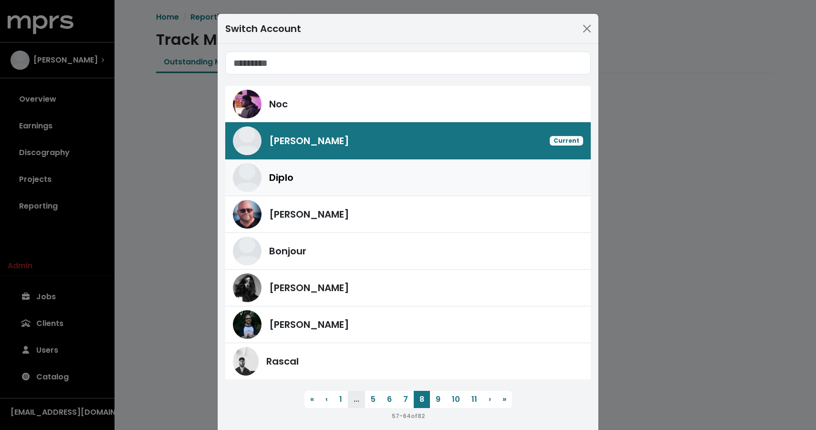
click at [364, 168] on div "Diplo" at bounding box center [408, 177] width 350 height 29
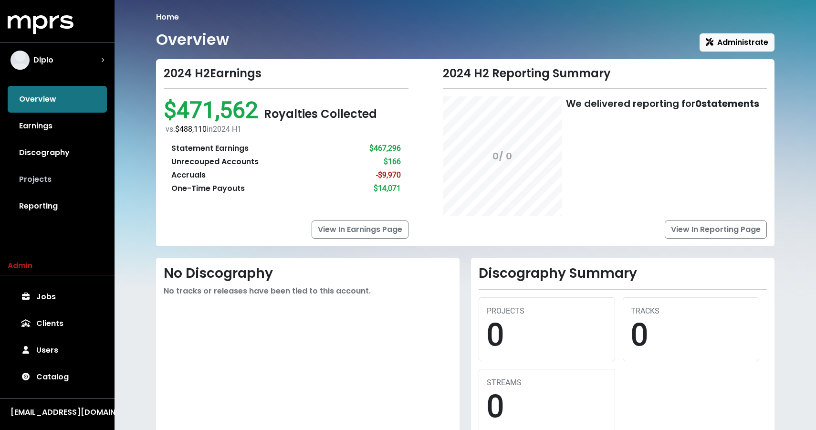
click at [60, 187] on link "Projects" at bounding box center [57, 179] width 99 height 27
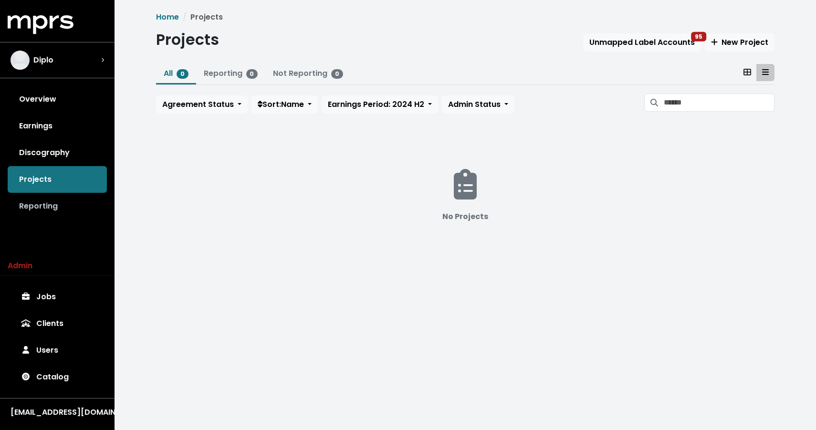
click at [56, 197] on link "Reporting" at bounding box center [57, 206] width 99 height 27
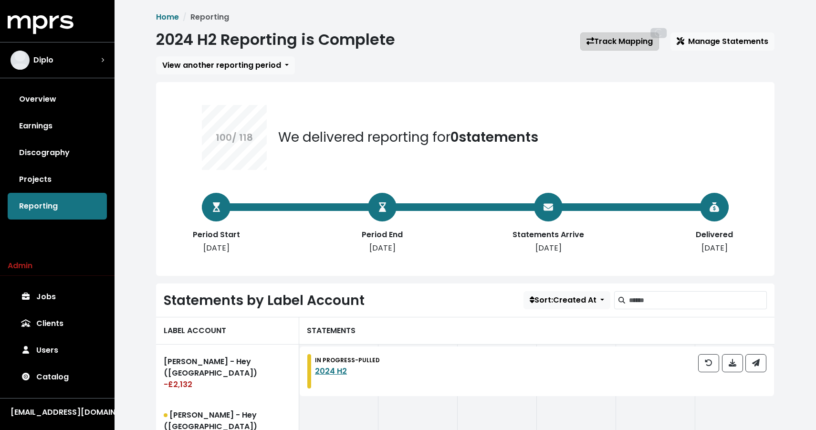
click at [620, 39] on link "Track Mapping" at bounding box center [619, 41] width 79 height 18
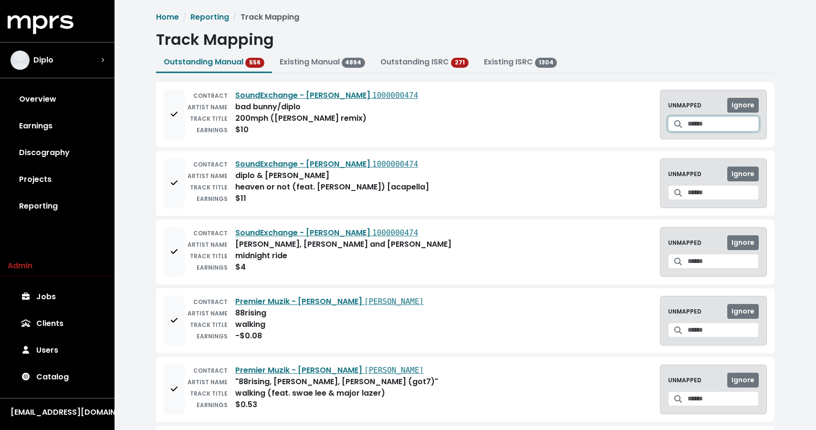
click at [674, 126] on icon at bounding box center [678, 124] width 8 height 8
click at [696, 124] on input "Search for a track to map to" at bounding box center [723, 123] width 71 height 15
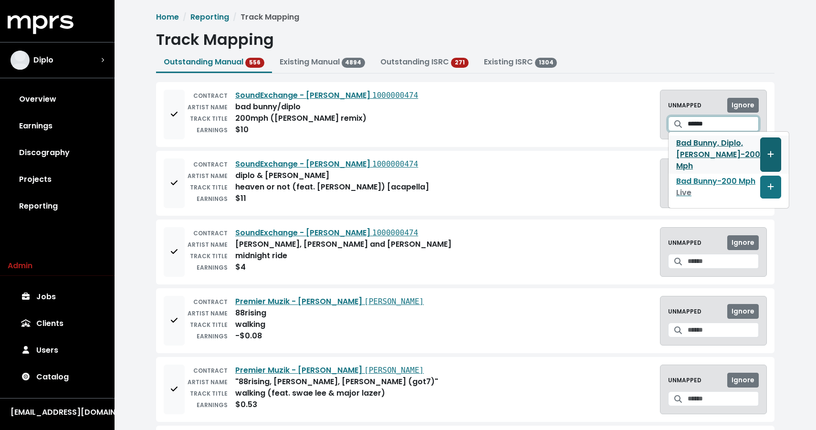
type input "******"
click at [767, 155] on icon "Create track mapping" at bounding box center [770, 154] width 7 height 8
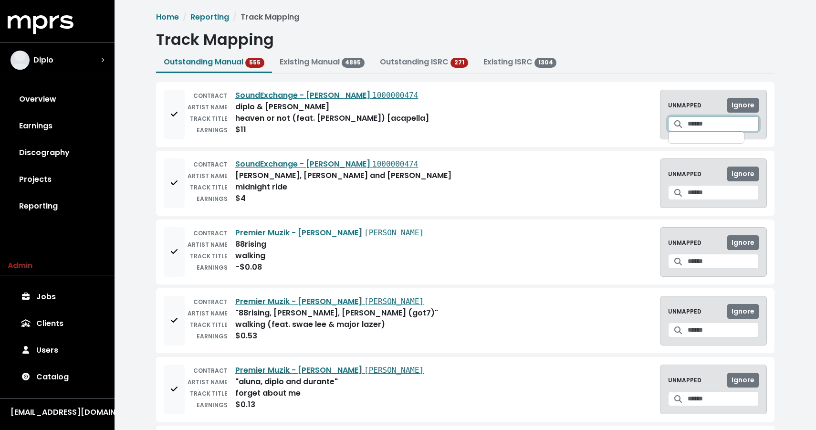
click at [692, 129] on input "Search for a track to map to" at bounding box center [723, 123] width 71 height 15
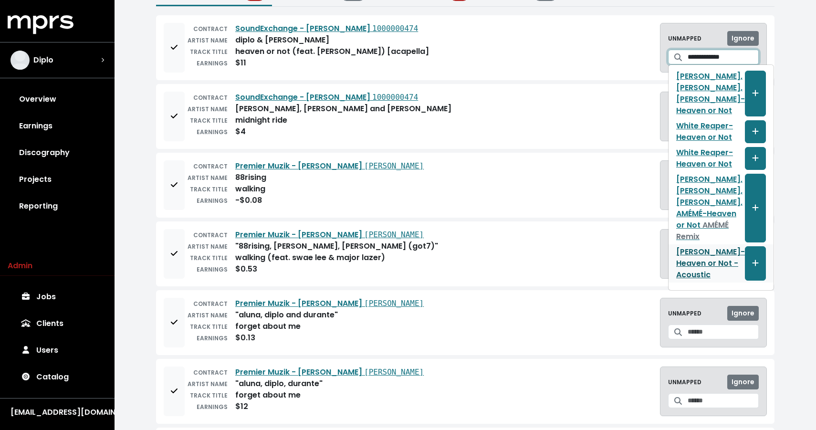
scroll to position [67, 0]
type input "**********"
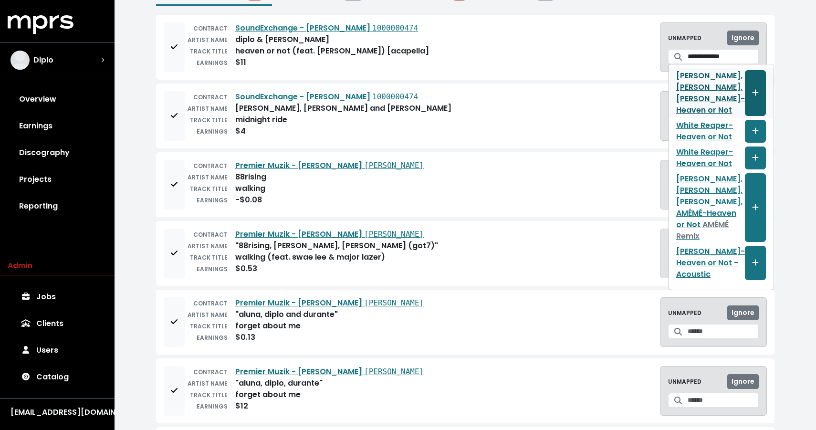
click at [745, 77] on button "Create track mapping" at bounding box center [755, 93] width 21 height 46
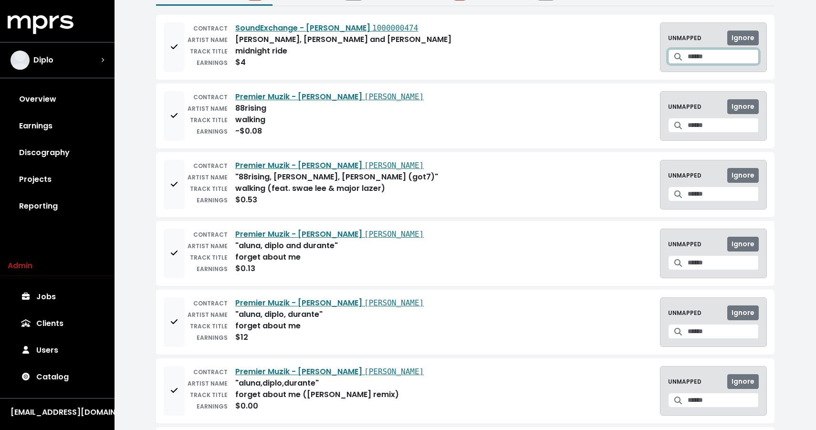
click at [706, 55] on input "Search for a track to map to" at bounding box center [723, 56] width 71 height 15
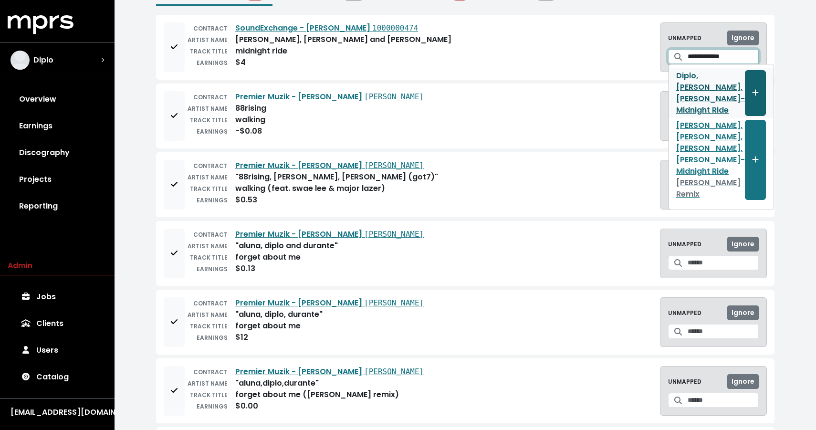
type input "**********"
click at [752, 93] on icon "Create track mapping" at bounding box center [755, 93] width 6 height 6
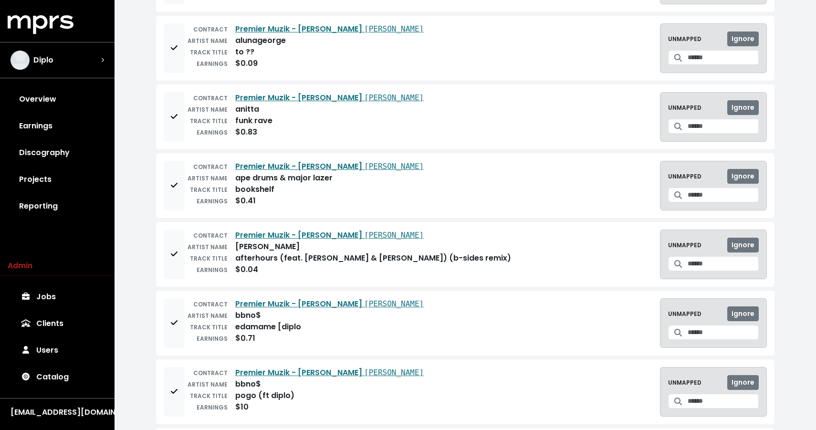
scroll to position [487, 0]
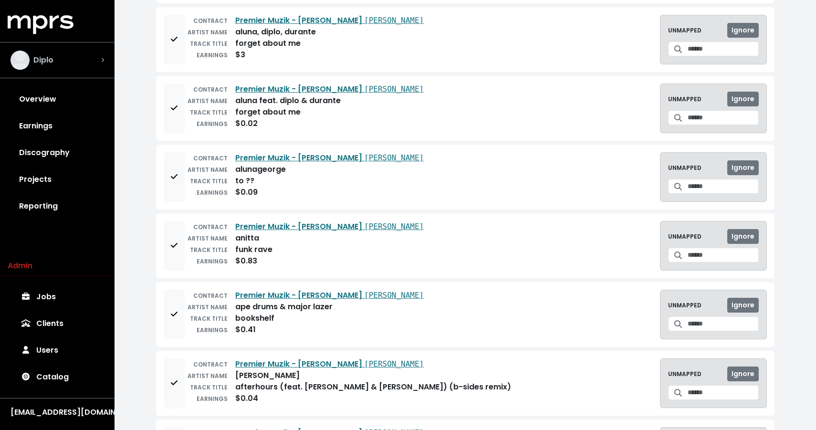
click at [74, 58] on div "Diplo" at bounding box center [57, 60] width 94 height 19
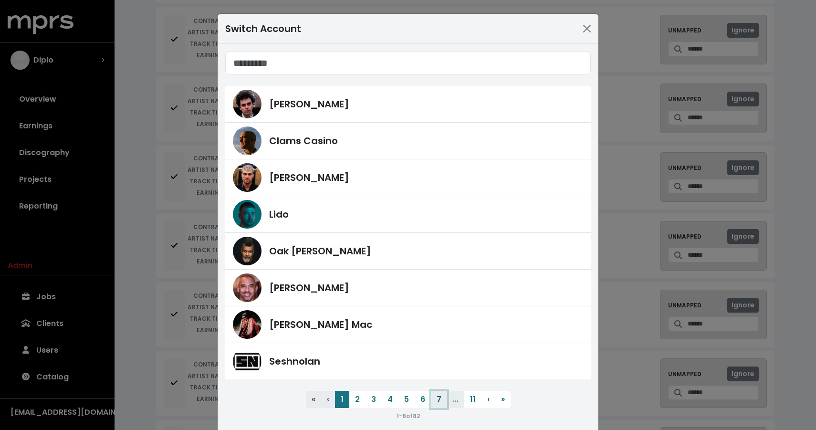
click at [437, 397] on button "7" at bounding box center [439, 399] width 16 height 17
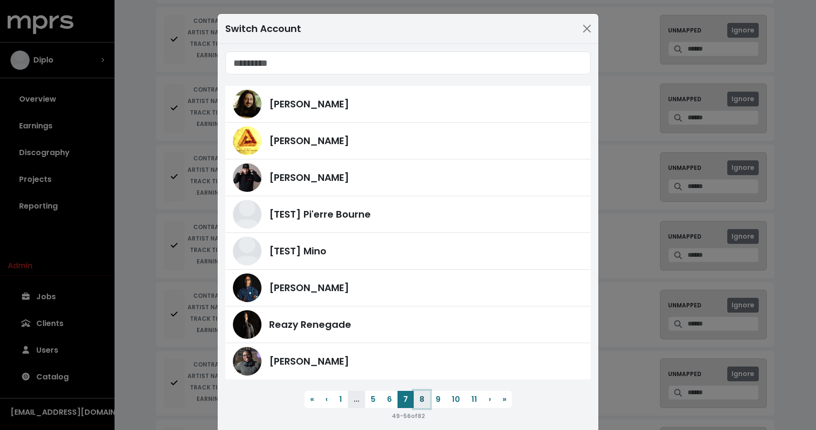
click at [426, 399] on button "8" at bounding box center [422, 399] width 16 height 17
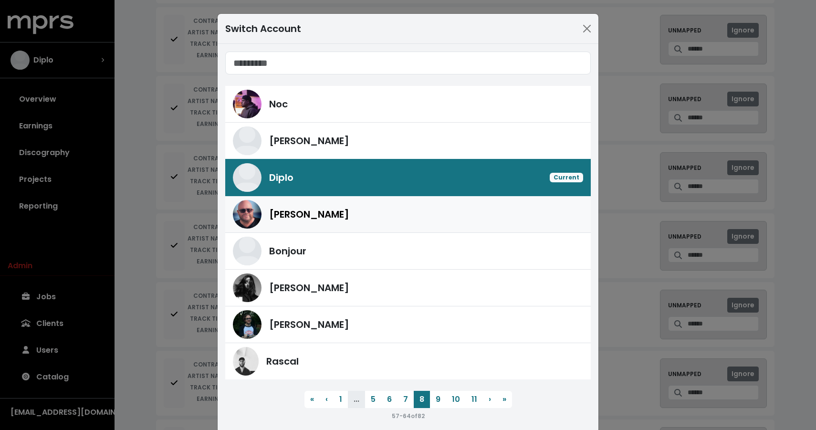
click at [366, 215] on div "[PERSON_NAME]" at bounding box center [426, 214] width 314 height 14
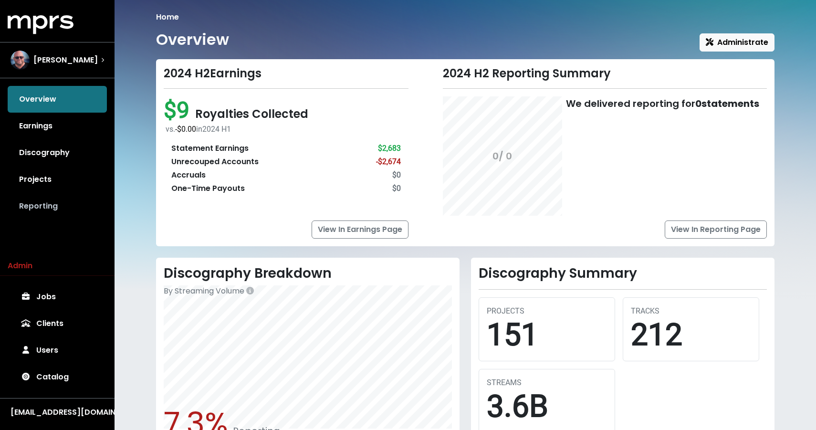
click at [59, 211] on link "Reporting" at bounding box center [57, 206] width 99 height 27
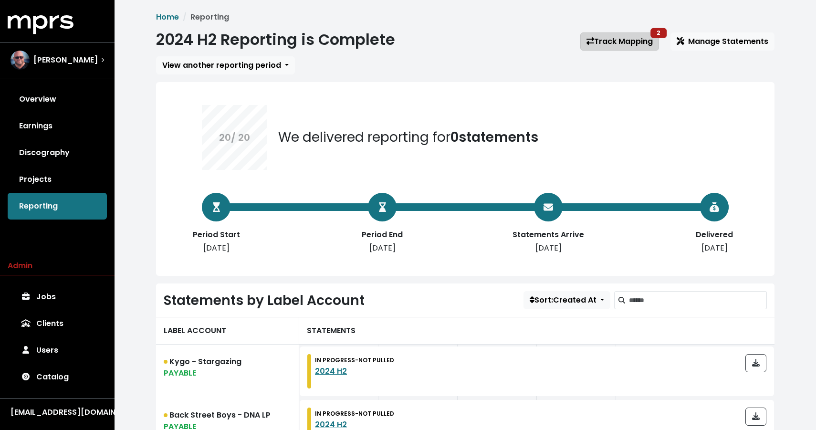
click at [619, 44] on link "Track Mapping 2" at bounding box center [619, 41] width 79 height 18
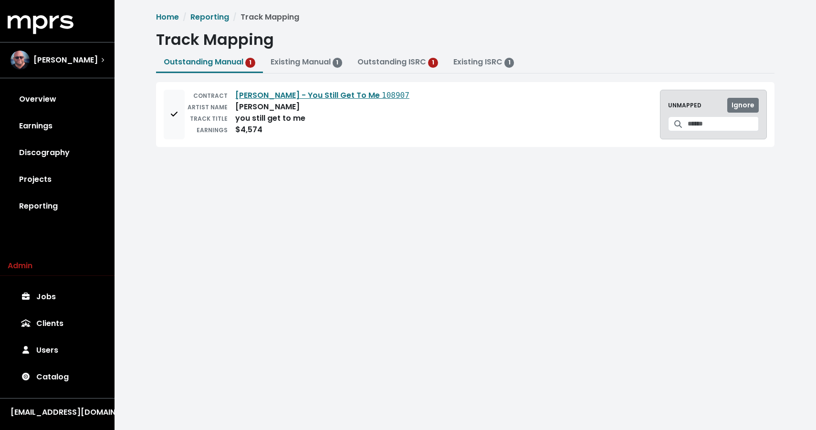
click at [690, 116] on div at bounding box center [713, 123] width 91 height 15
click at [690, 121] on input "Search for a track to map to" at bounding box center [723, 123] width 71 height 15
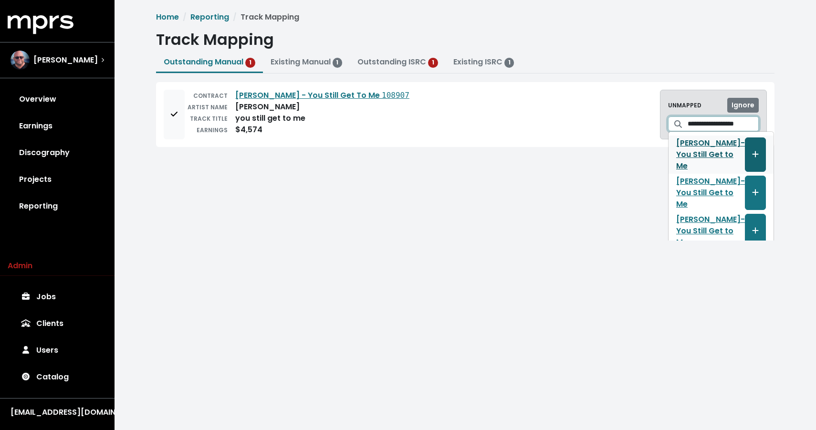
type input "**********"
click at [752, 155] on icon "Create track mapping" at bounding box center [755, 154] width 6 height 6
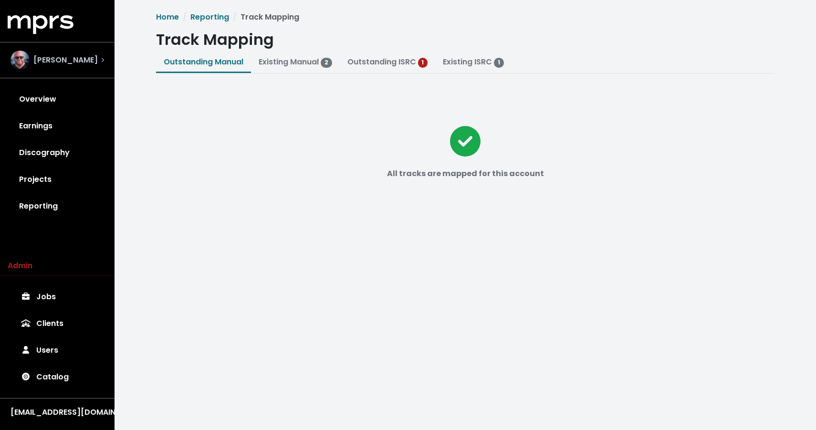
click at [74, 51] on div "[PERSON_NAME]" at bounding box center [53, 60] width 87 height 19
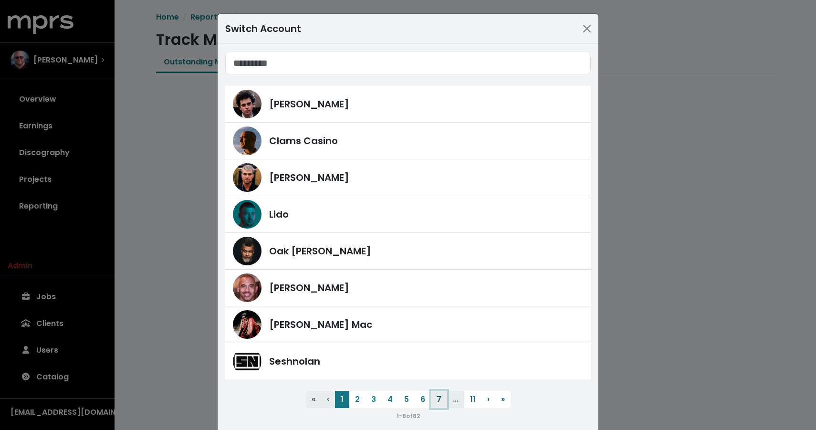
click at [439, 396] on button "7" at bounding box center [439, 399] width 16 height 17
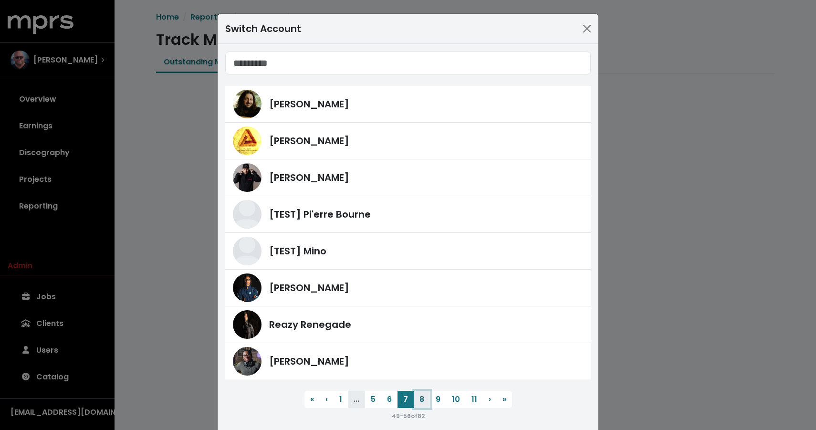
click at [424, 399] on button "8" at bounding box center [422, 399] width 16 height 17
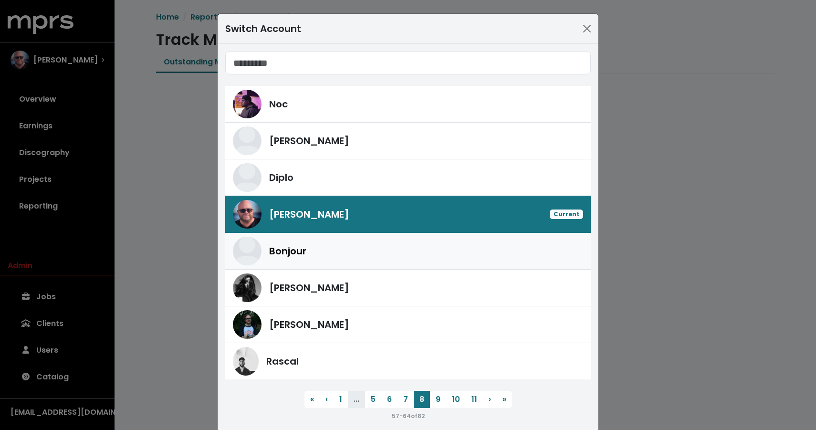
click at [424, 235] on link "Bonjour" at bounding box center [407, 251] width 365 height 37
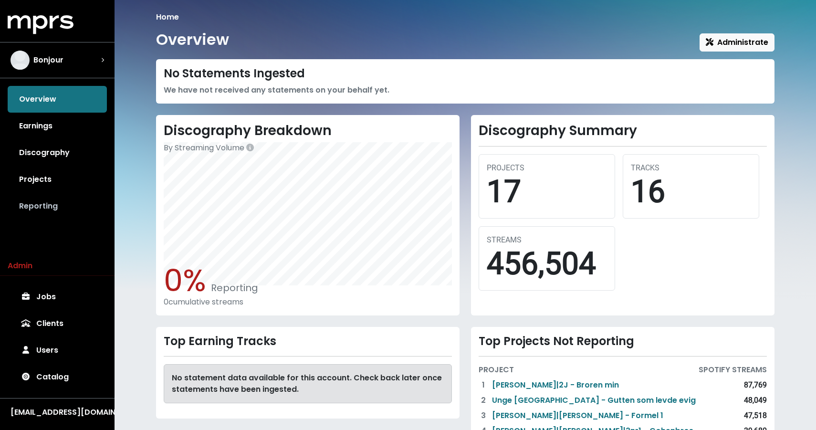
click at [76, 210] on link "Reporting" at bounding box center [57, 206] width 99 height 27
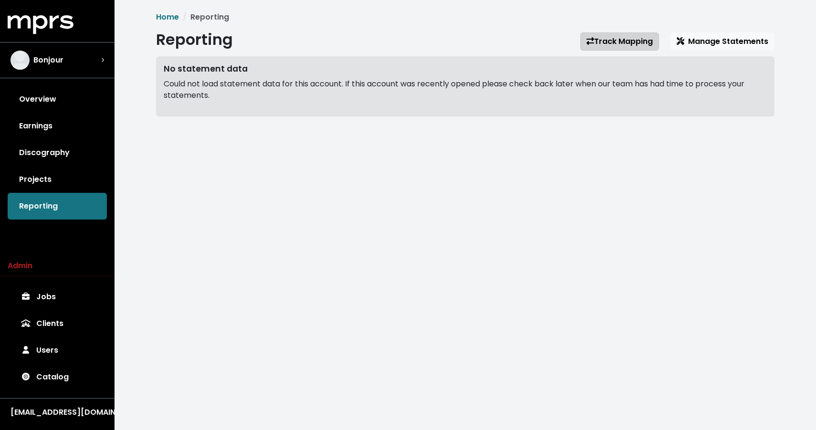
click at [592, 39] on link "Track Mapping" at bounding box center [619, 41] width 79 height 18
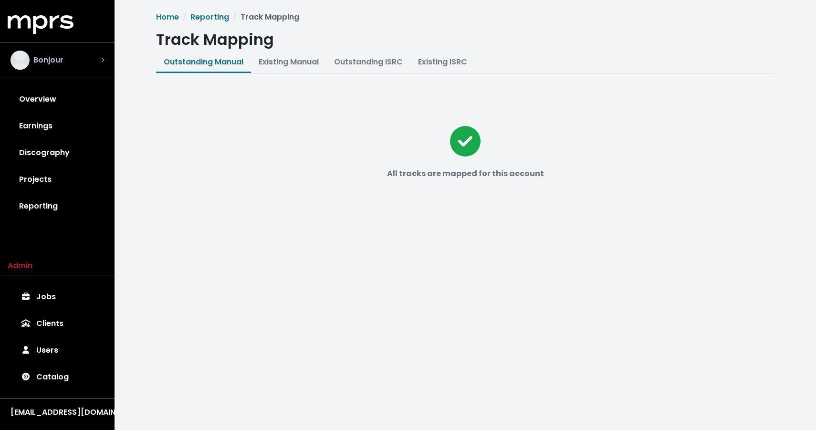
click at [74, 68] on div "Bonjour" at bounding box center [57, 60] width 94 height 19
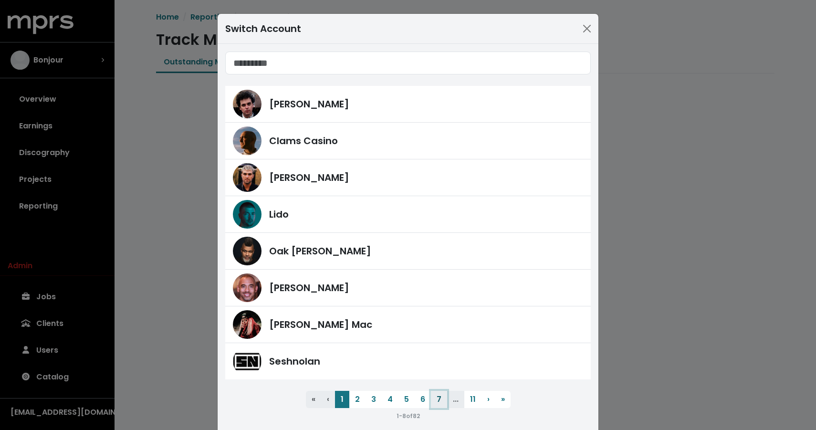
click at [441, 404] on button "7" at bounding box center [439, 399] width 16 height 17
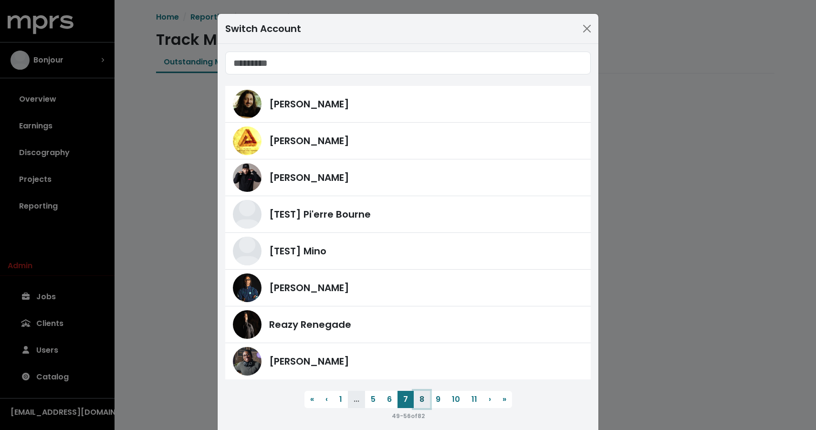
click at [424, 399] on button "8" at bounding box center [422, 399] width 16 height 17
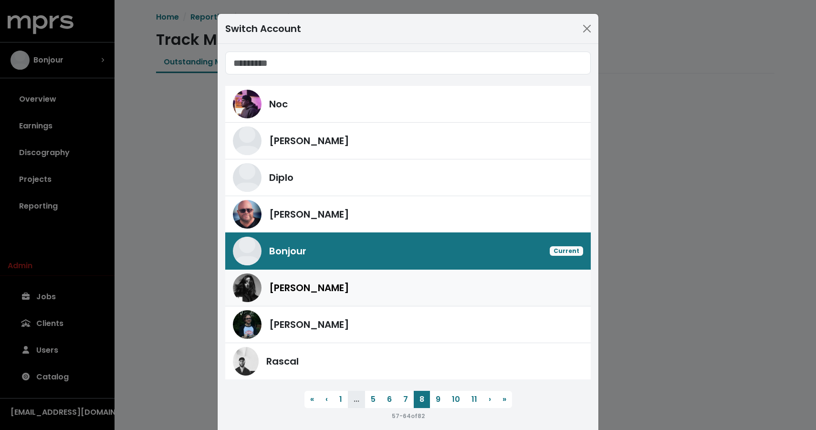
click at [351, 282] on div "[PERSON_NAME]" at bounding box center [426, 288] width 314 height 14
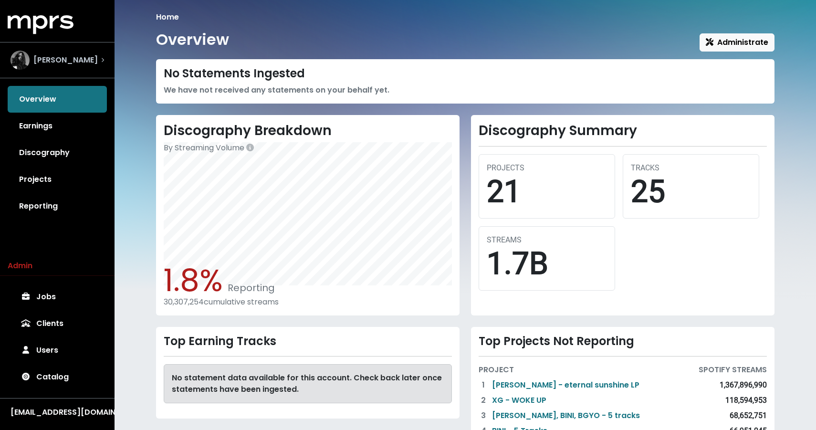
click at [46, 55] on span "[PERSON_NAME]" at bounding box center [65, 59] width 64 height 11
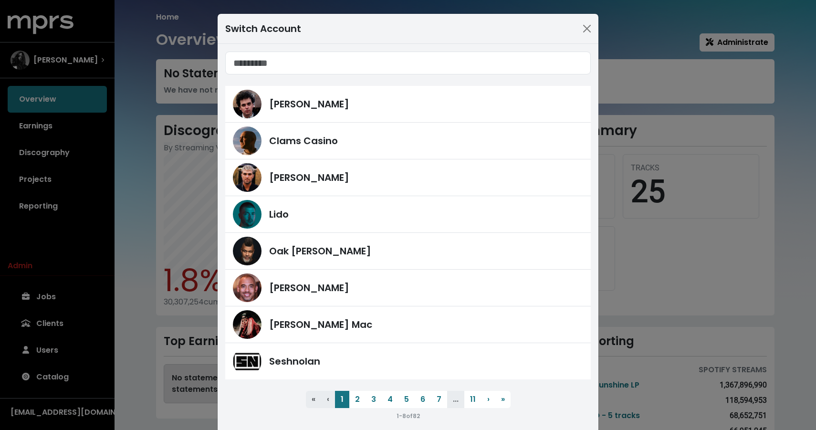
click at [45, 208] on div "Switch Account [PERSON_NAME] Clams Casino [PERSON_NAME] Lido Oak [PERSON_NAME] …" at bounding box center [408, 215] width 816 height 430
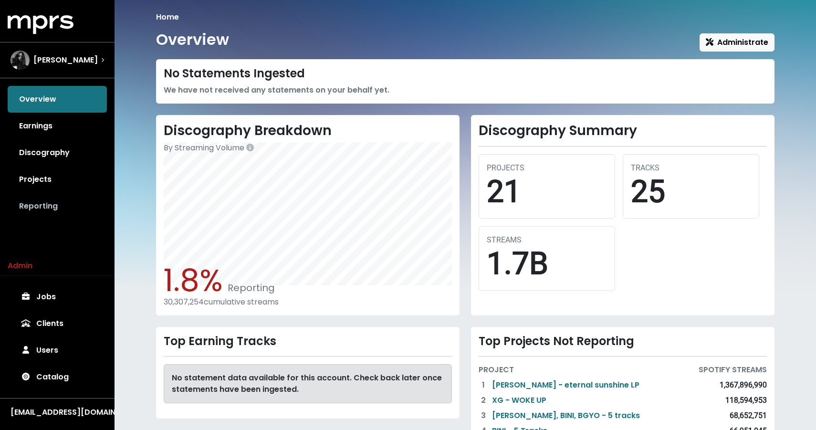
click at [41, 209] on link "Reporting" at bounding box center [57, 206] width 99 height 27
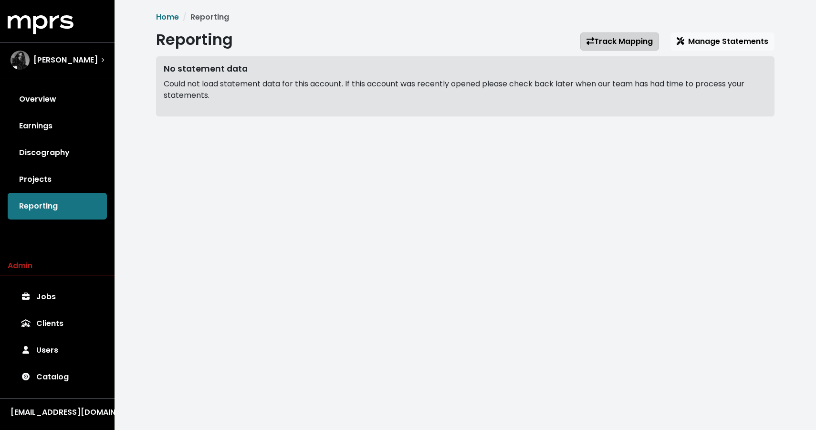
click at [632, 50] on link "Track Mapping" at bounding box center [619, 41] width 79 height 18
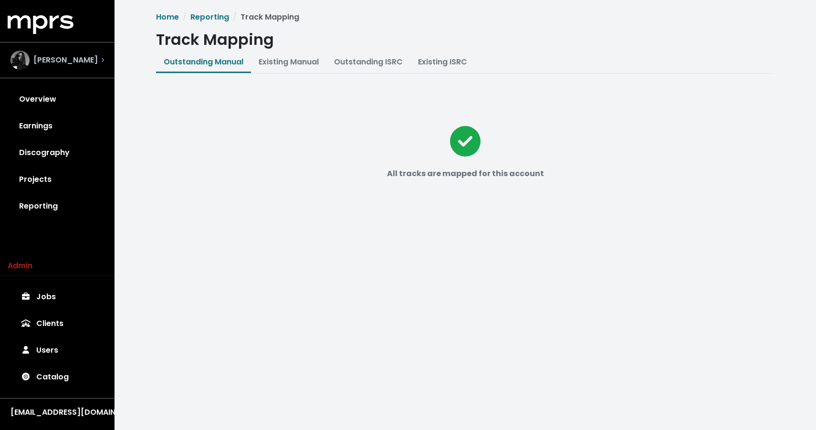
click at [65, 61] on span "[PERSON_NAME]" at bounding box center [65, 59] width 64 height 11
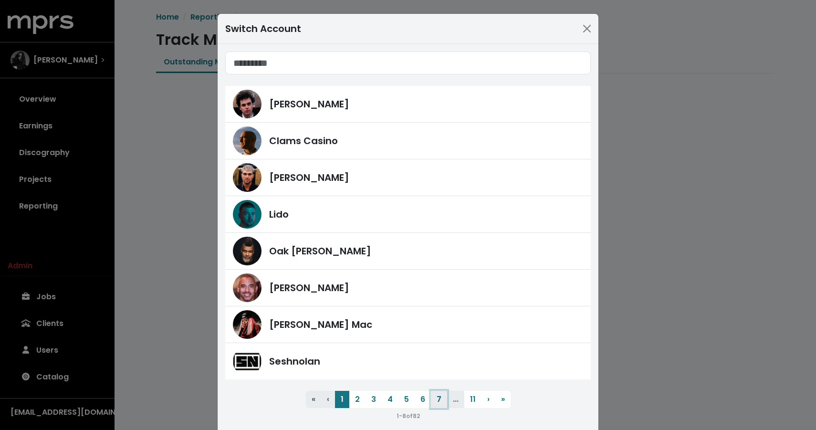
click at [439, 399] on button "7" at bounding box center [439, 399] width 16 height 17
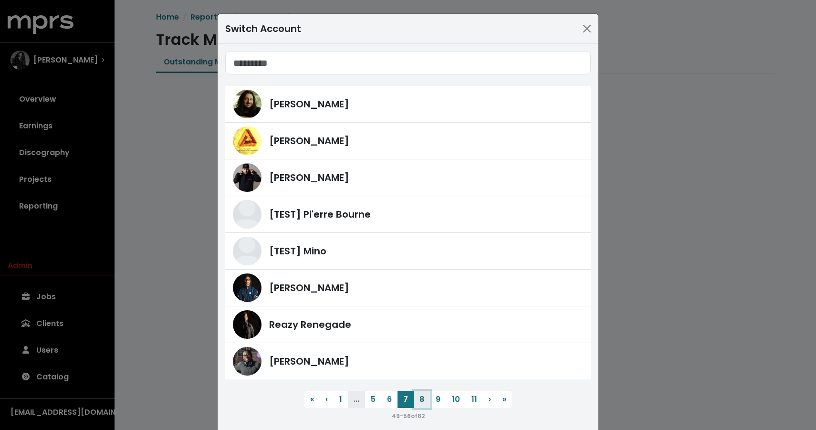
click at [422, 398] on button "8" at bounding box center [422, 399] width 16 height 17
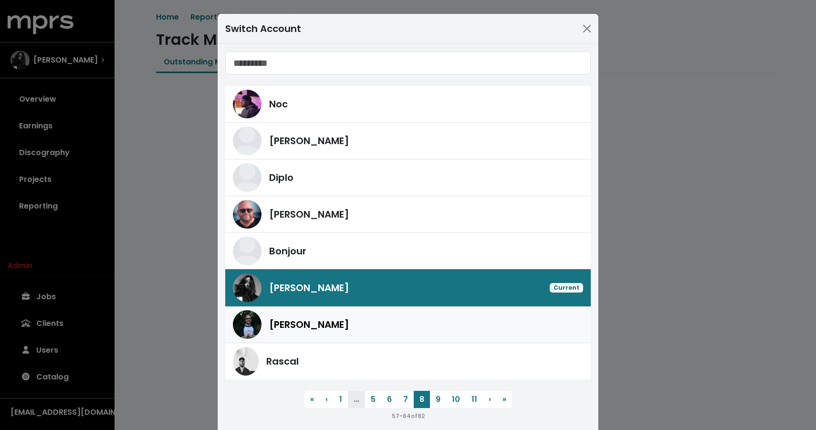
click at [404, 336] on div "[PERSON_NAME]" at bounding box center [408, 324] width 350 height 29
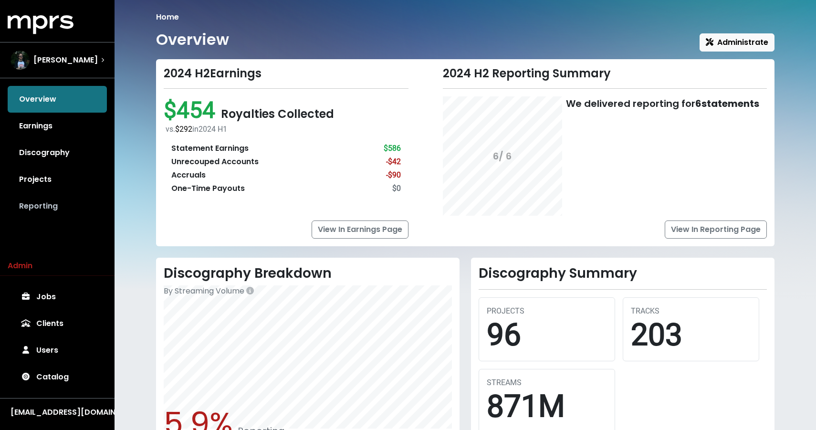
click at [81, 196] on link "Reporting" at bounding box center [57, 206] width 99 height 27
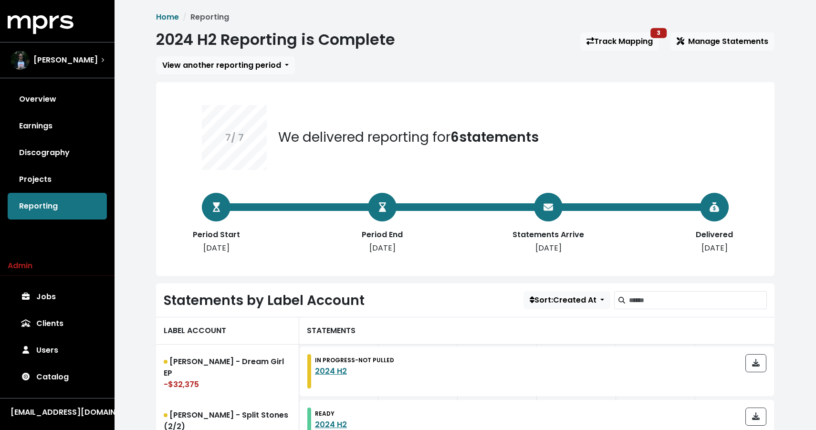
click at [638, 31] on div "2024 H2 Reporting is Complete Track Mapping 3 Manage Statements" at bounding box center [465, 42] width 618 height 22
click at [627, 46] on link "Track Mapping 3" at bounding box center [619, 41] width 79 height 18
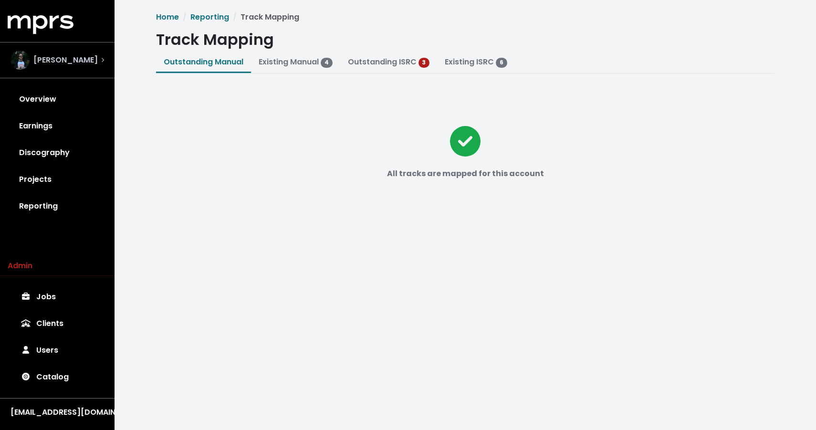
click at [94, 60] on div "[PERSON_NAME]" at bounding box center [57, 60] width 94 height 19
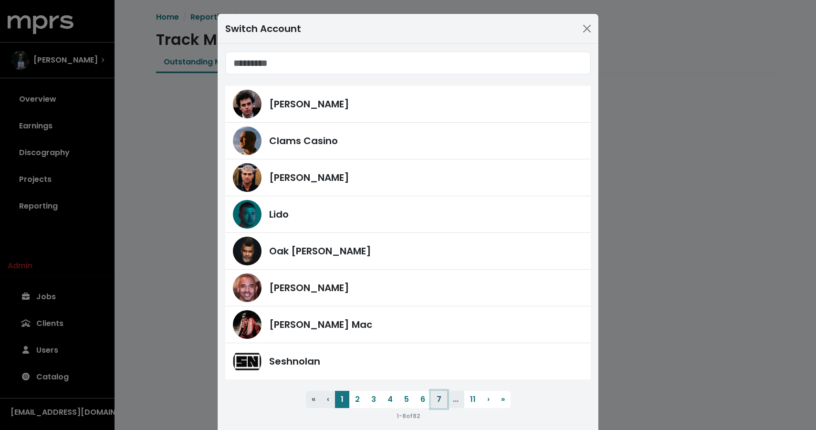
click at [440, 395] on button "7" at bounding box center [439, 399] width 16 height 17
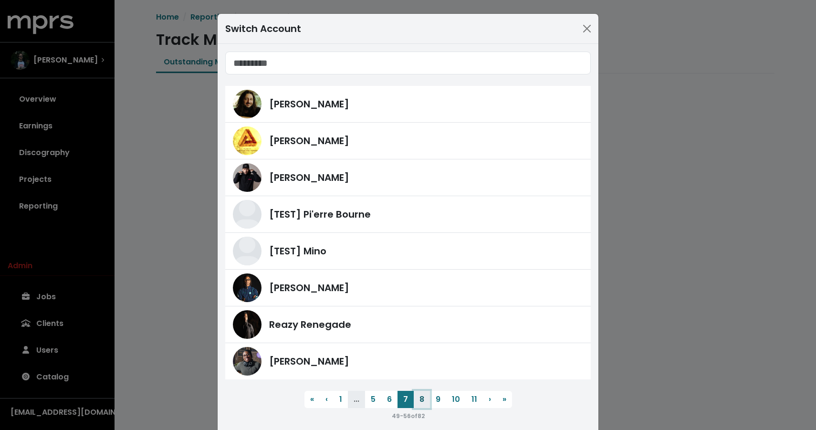
click at [423, 400] on button "8" at bounding box center [422, 399] width 16 height 17
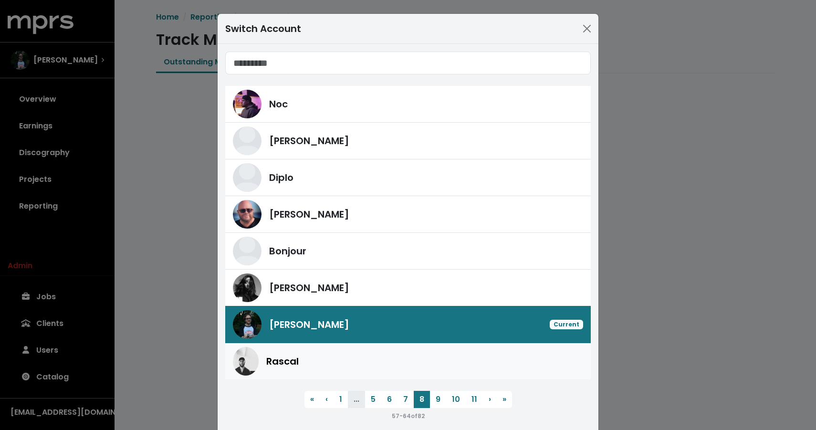
click at [407, 358] on div "Rascal" at bounding box center [424, 361] width 317 height 14
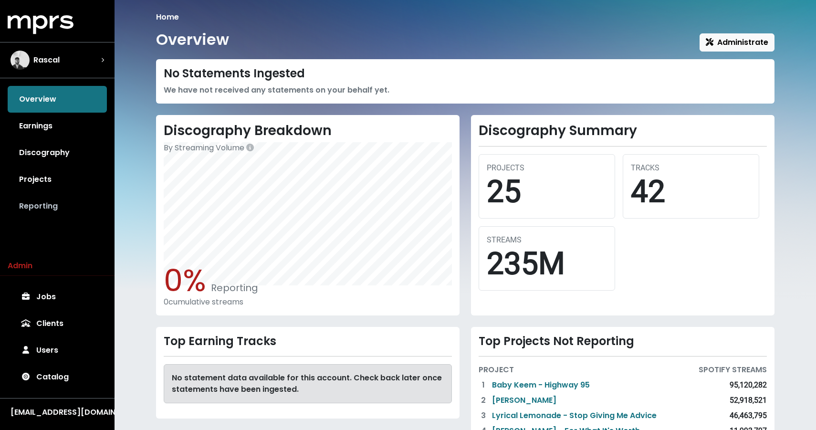
click at [56, 200] on link "Reporting" at bounding box center [57, 206] width 99 height 27
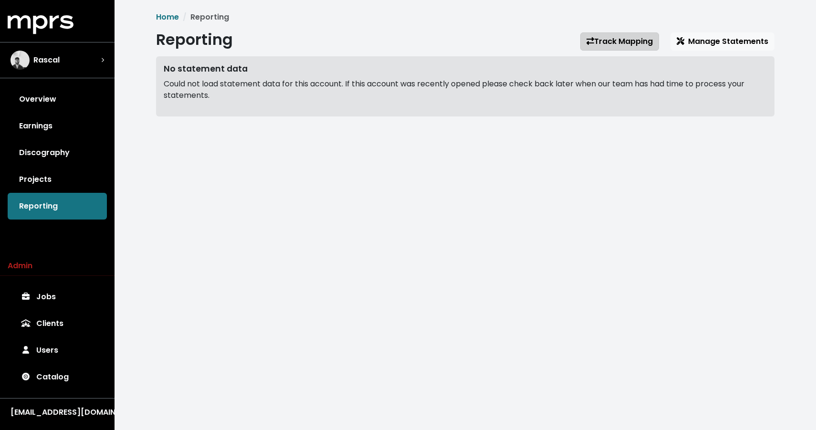
click at [612, 49] on link "Track Mapping" at bounding box center [619, 41] width 79 height 18
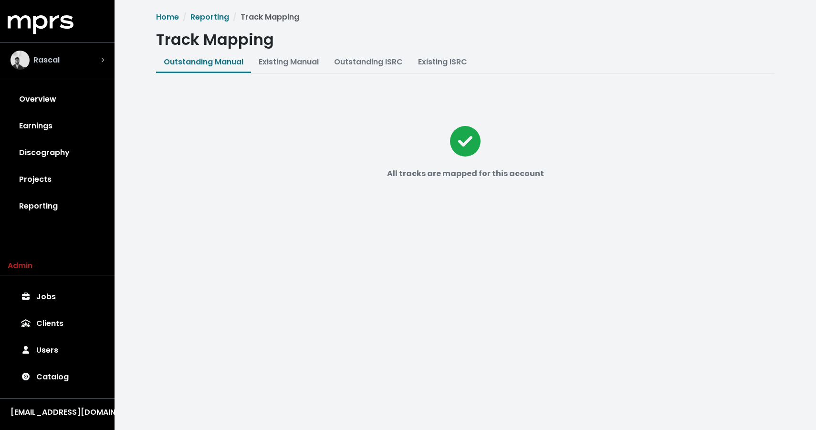
click at [97, 57] on div "Rascal" at bounding box center [57, 60] width 94 height 19
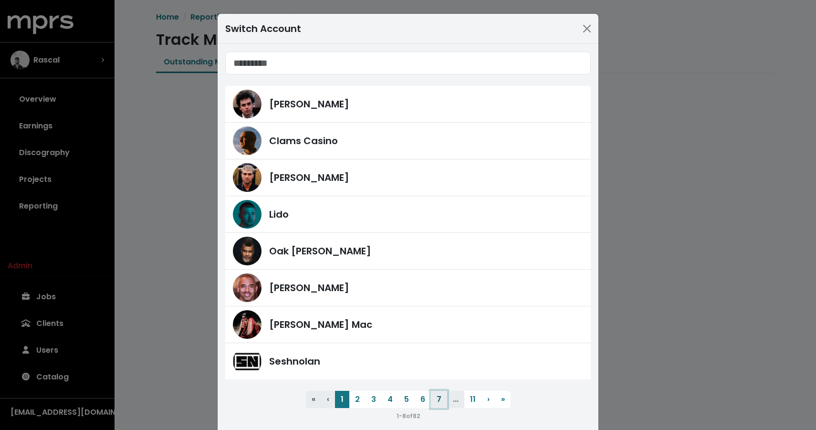
click at [441, 405] on button "7" at bounding box center [439, 399] width 16 height 17
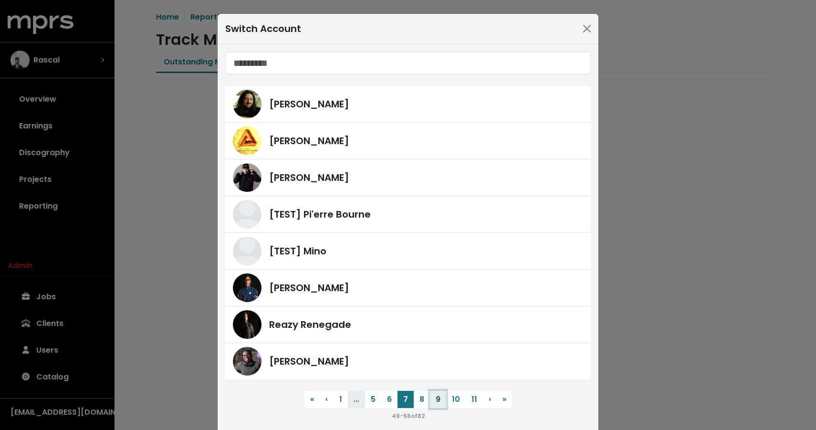
click at [441, 401] on button "9" at bounding box center [438, 399] width 16 height 17
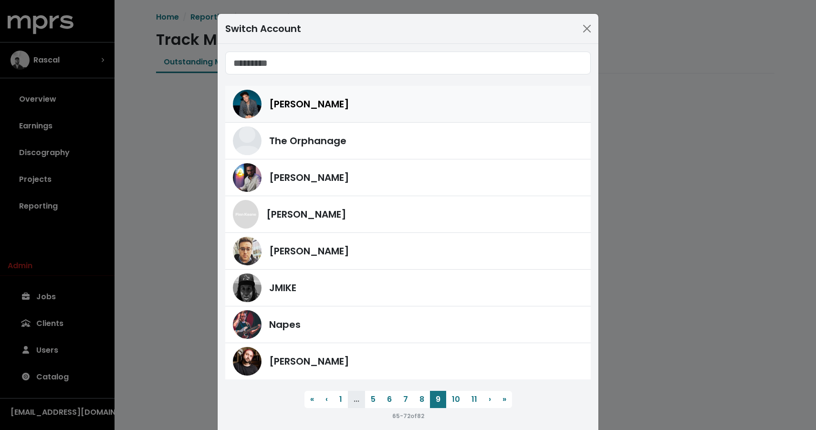
click at [324, 112] on div "[PERSON_NAME]" at bounding box center [408, 104] width 350 height 29
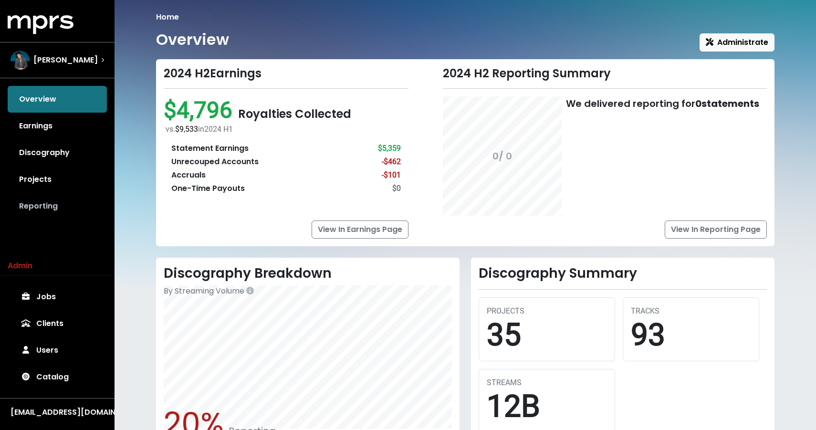
click at [42, 209] on link "Reporting" at bounding box center [57, 206] width 99 height 27
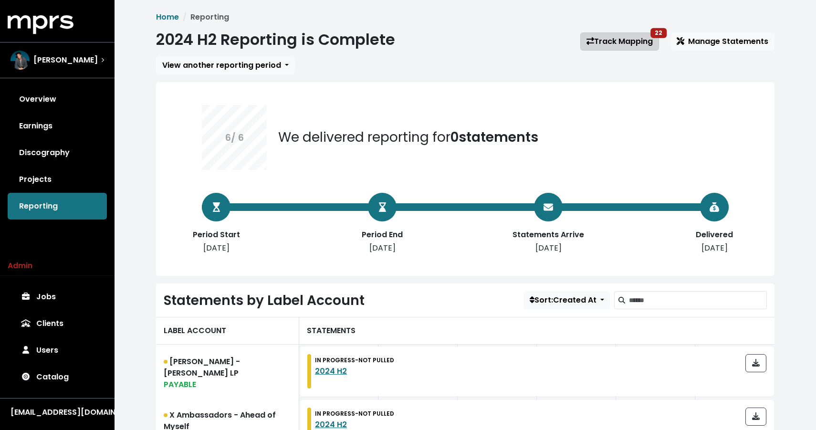
click at [618, 39] on link "Track Mapping 22" at bounding box center [619, 41] width 79 height 18
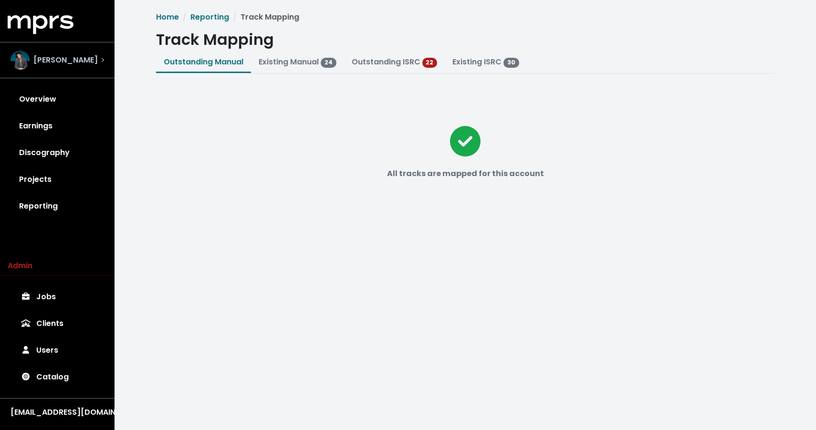
click at [100, 60] on div "[PERSON_NAME]" at bounding box center [57, 60] width 94 height 19
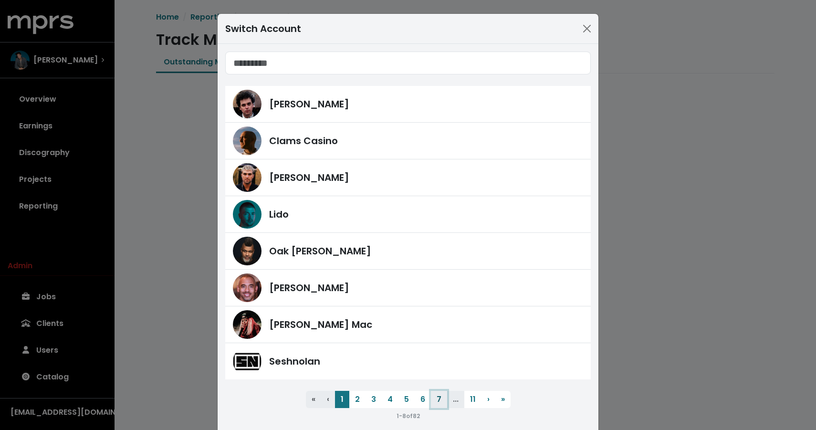
click at [437, 401] on button "7" at bounding box center [439, 399] width 16 height 17
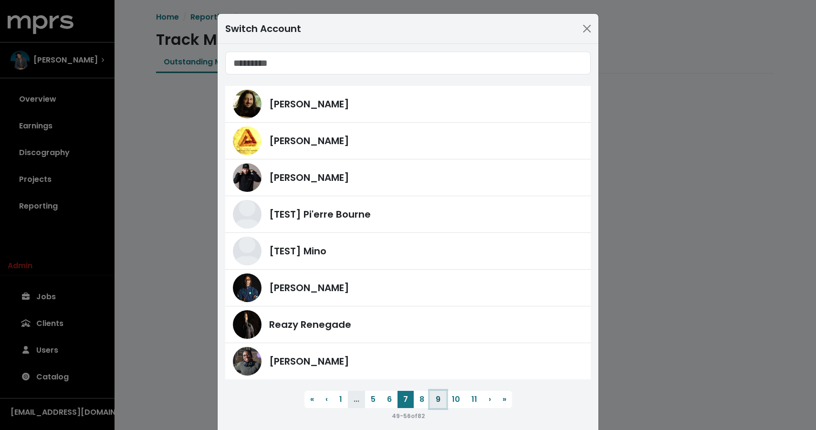
click at [435, 399] on button "9" at bounding box center [438, 399] width 16 height 17
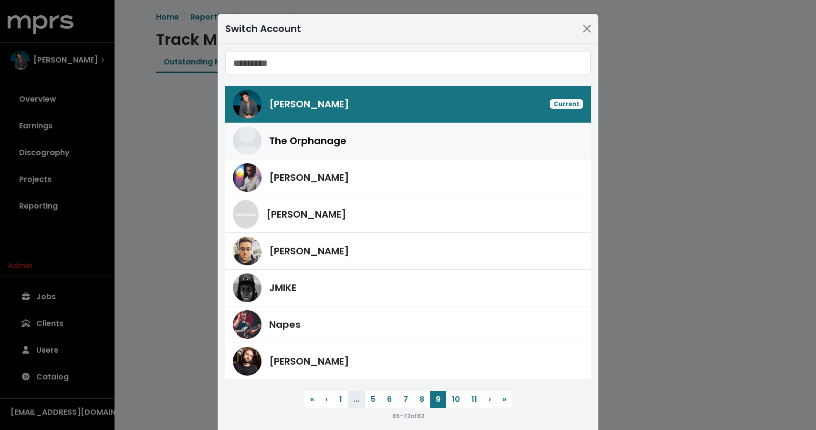
click at [344, 140] on div "The Orphanage" at bounding box center [426, 141] width 314 height 14
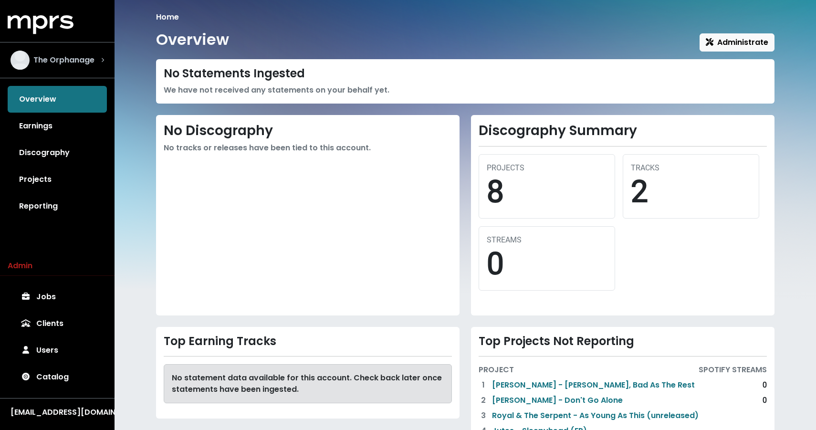
click at [59, 63] on span "The Orphanage" at bounding box center [63, 59] width 61 height 11
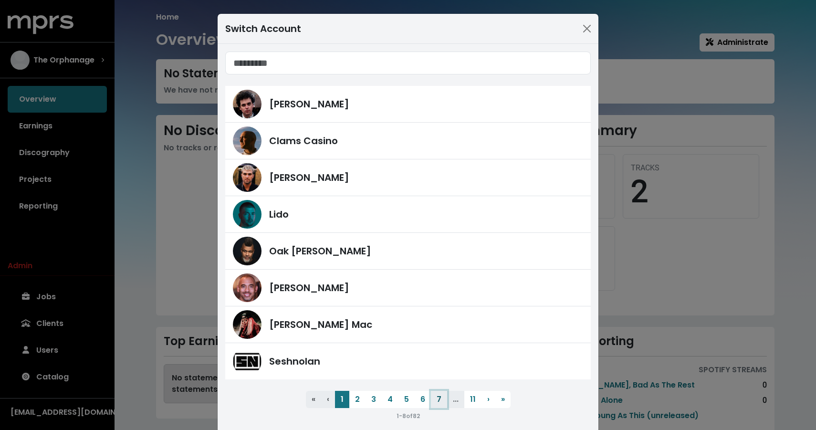
click at [442, 397] on button "7" at bounding box center [439, 399] width 16 height 17
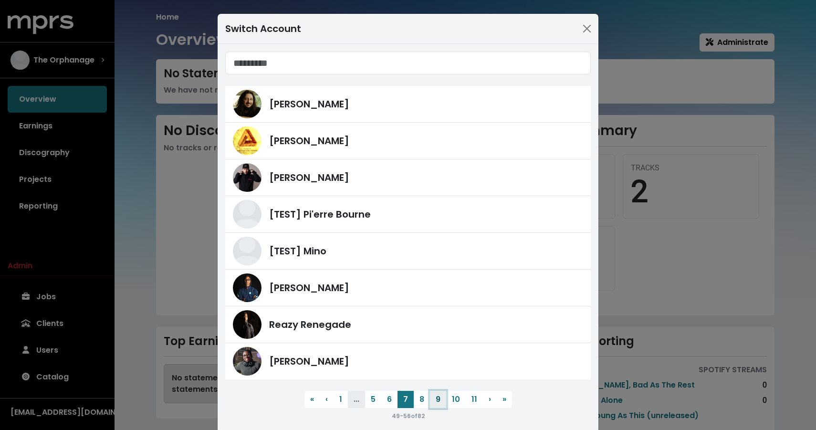
click at [439, 399] on button "9" at bounding box center [438, 399] width 16 height 17
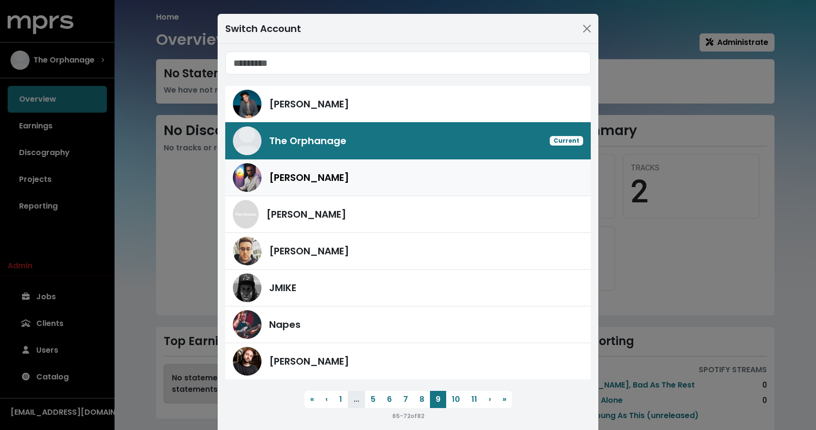
click at [376, 165] on div "[PERSON_NAME]" at bounding box center [408, 177] width 350 height 29
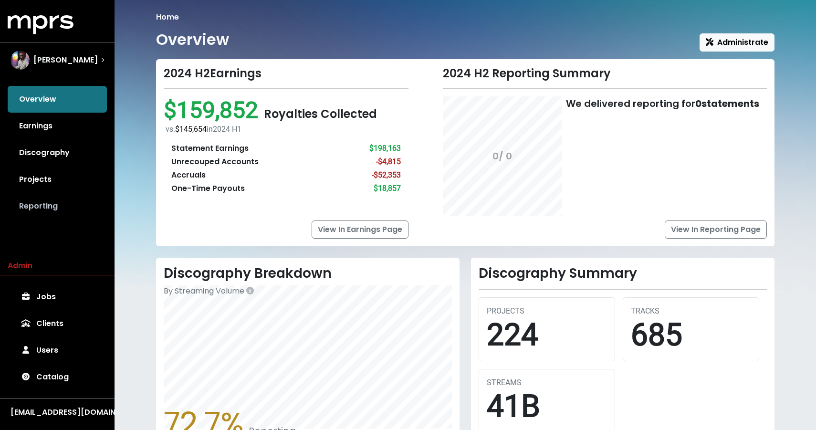
click at [24, 208] on link "Reporting" at bounding box center [57, 206] width 99 height 27
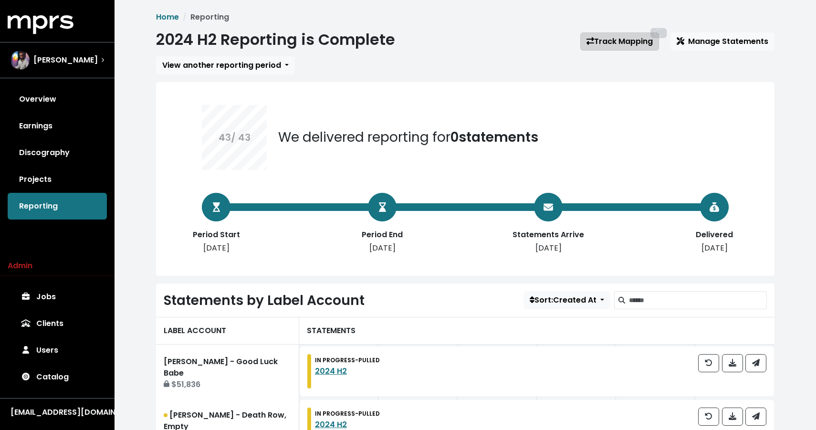
click at [629, 40] on link "Track Mapping" at bounding box center [619, 41] width 79 height 18
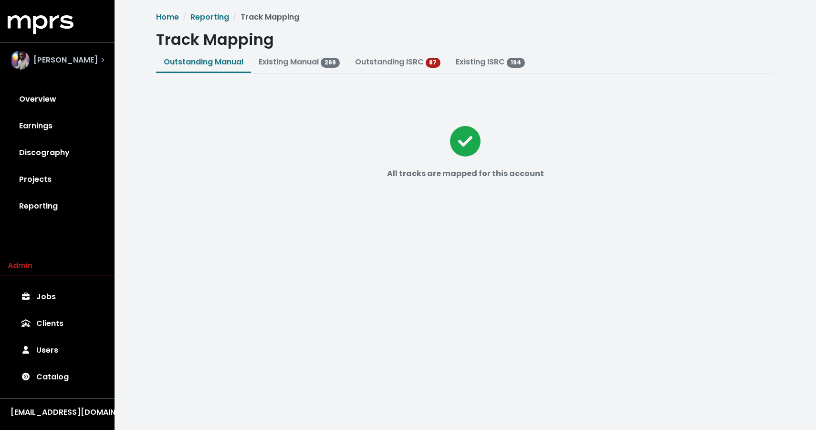
click at [65, 52] on div "[PERSON_NAME]" at bounding box center [53, 60] width 87 height 19
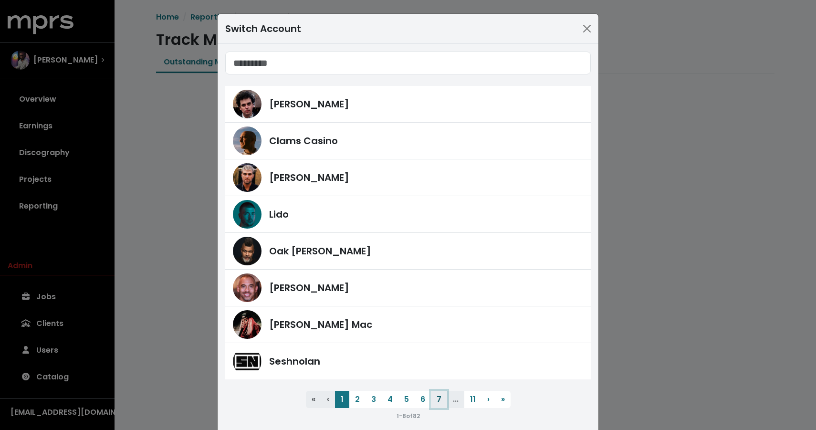
click at [444, 404] on button "7" at bounding box center [439, 399] width 16 height 17
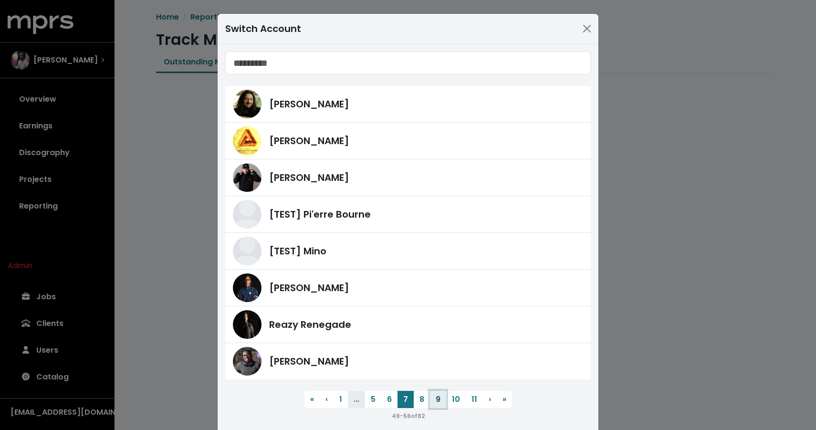
click at [437, 403] on button "9" at bounding box center [438, 399] width 16 height 17
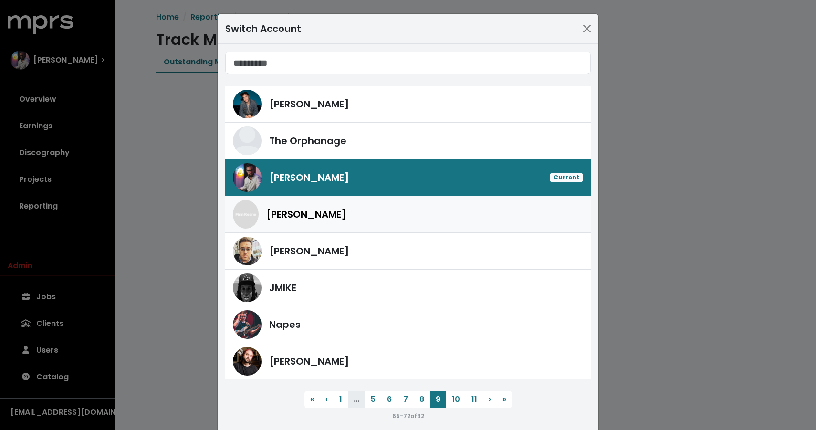
click at [375, 208] on div "[PERSON_NAME]" at bounding box center [424, 214] width 317 height 14
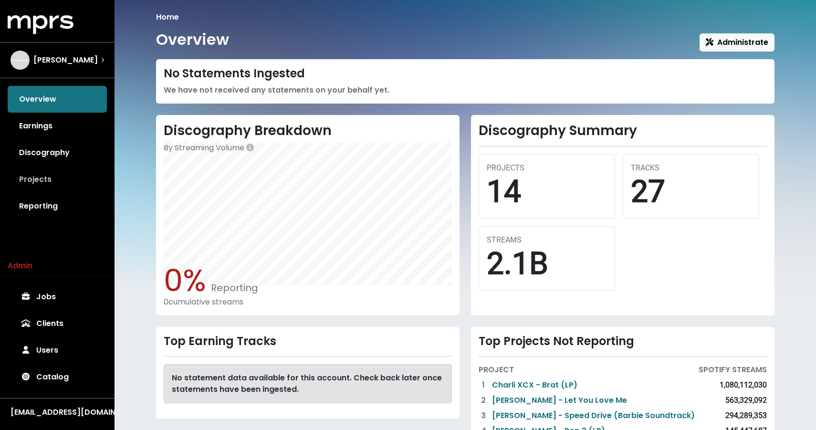
click at [60, 191] on link "Projects" at bounding box center [57, 179] width 99 height 27
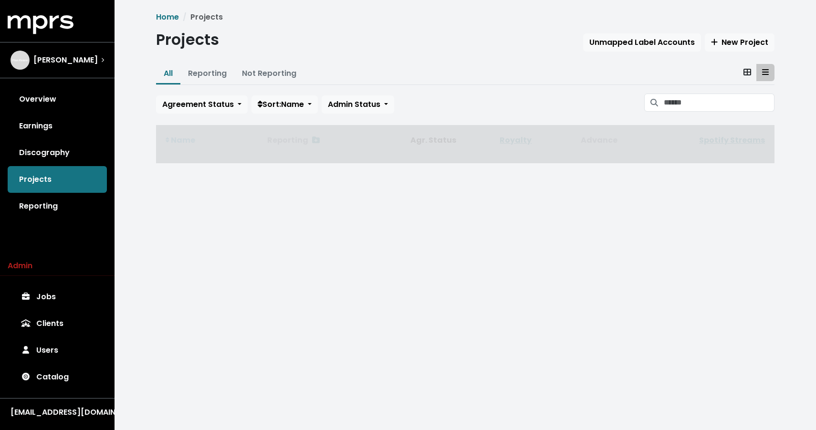
click at [52, 201] on link "Reporting" at bounding box center [57, 206] width 99 height 27
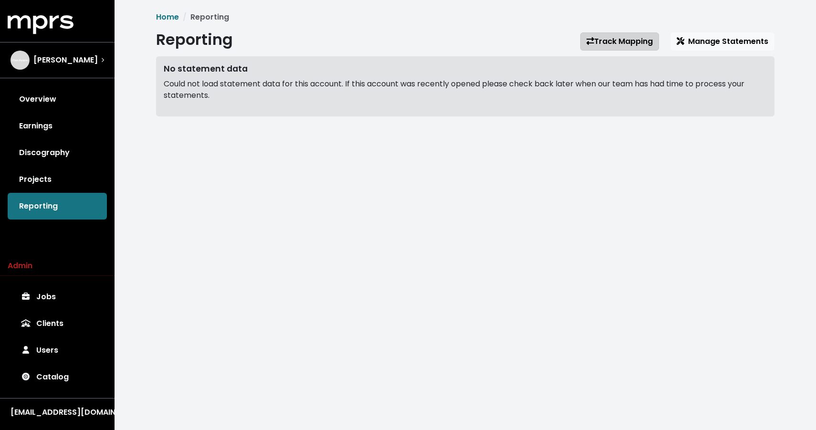
click at [604, 42] on link "Track Mapping" at bounding box center [619, 41] width 79 height 18
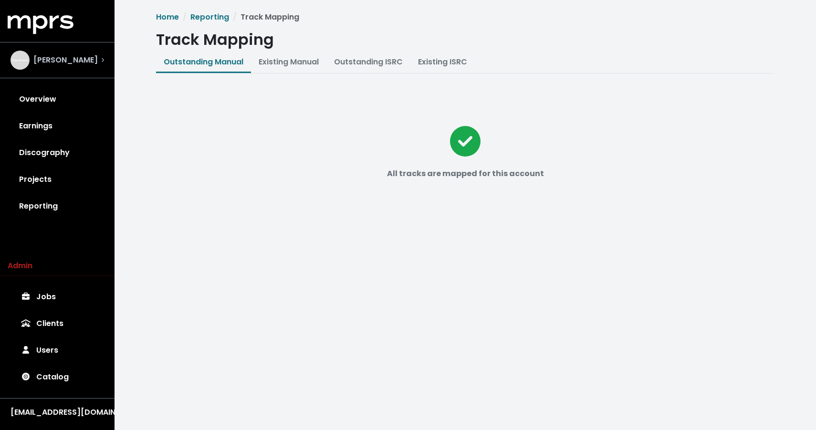
click at [62, 59] on span "[PERSON_NAME]" at bounding box center [65, 59] width 64 height 11
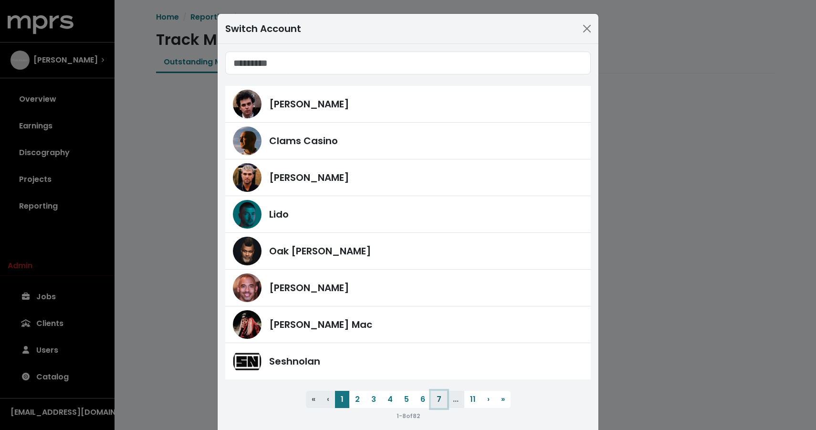
click at [439, 397] on button "7" at bounding box center [439, 399] width 16 height 17
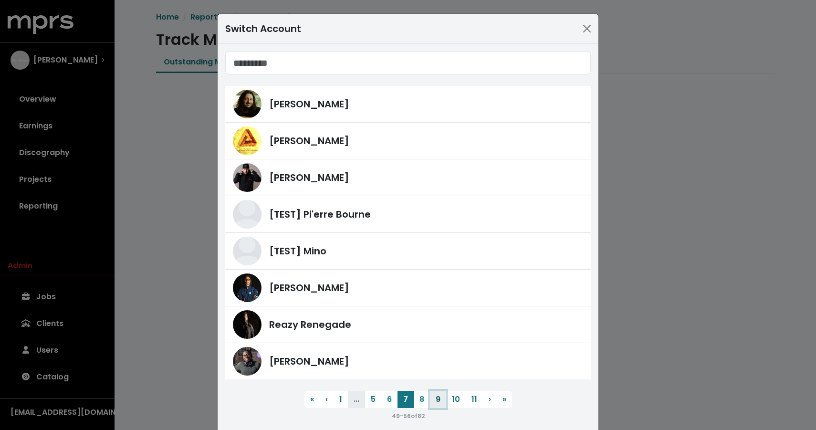
click at [441, 403] on button "9" at bounding box center [438, 399] width 16 height 17
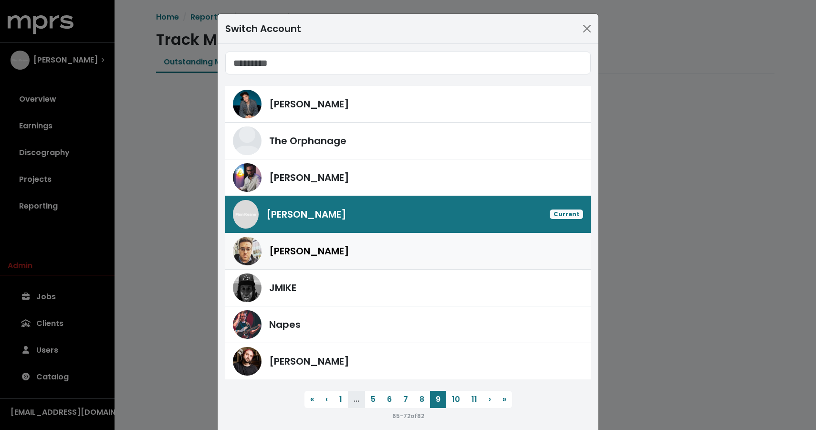
click at [405, 253] on div "[PERSON_NAME]" at bounding box center [426, 251] width 314 height 14
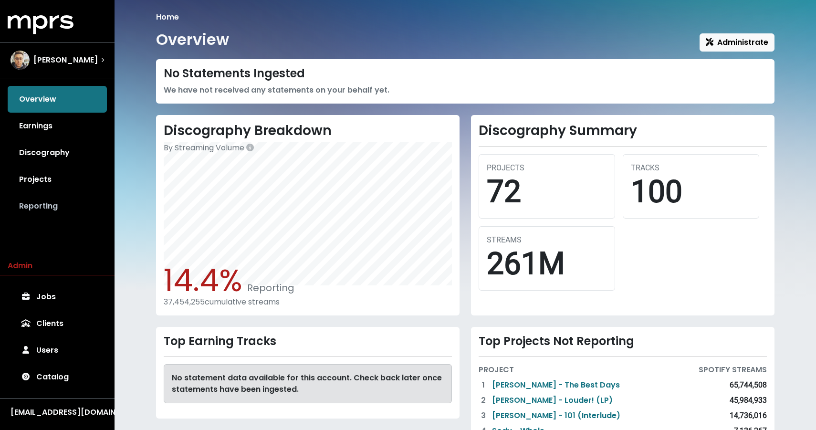
click at [81, 205] on link "Reporting" at bounding box center [57, 206] width 99 height 27
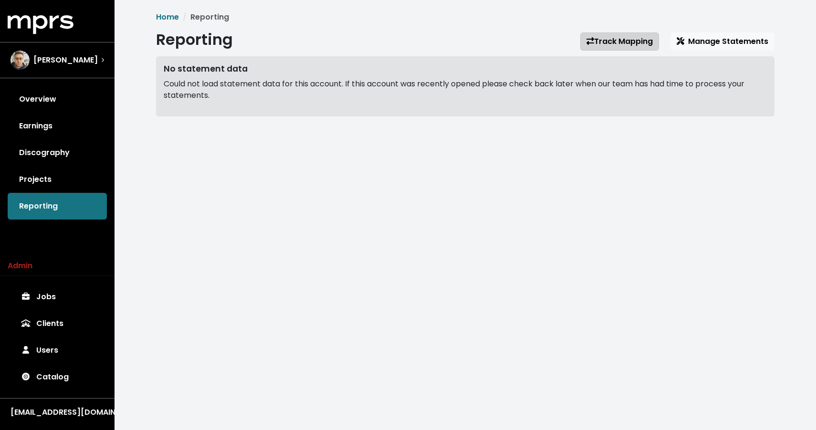
click at [589, 40] on icon at bounding box center [590, 41] width 8 height 8
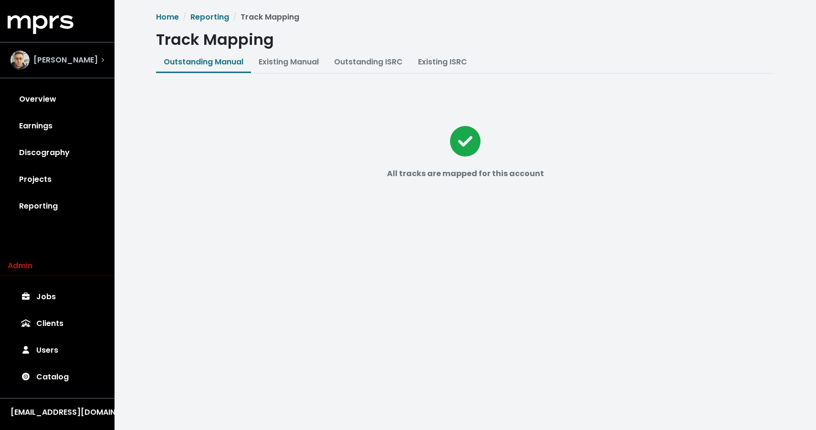
click at [76, 70] on div "[PERSON_NAME]" at bounding box center [57, 60] width 109 height 34
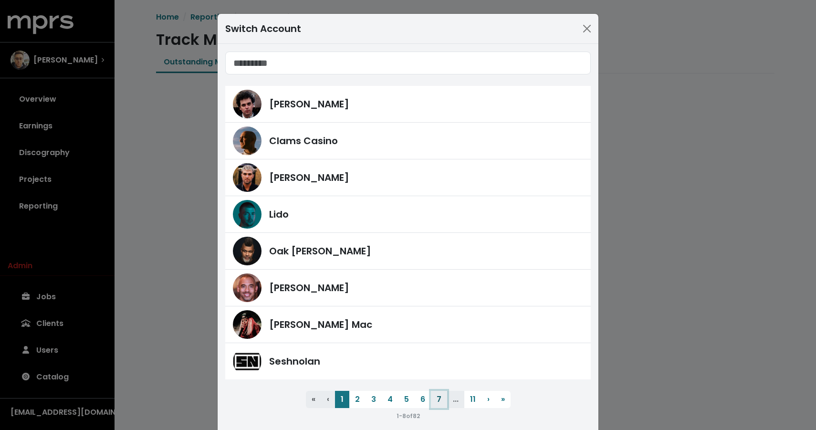
click at [439, 398] on button "7" at bounding box center [439, 399] width 16 height 17
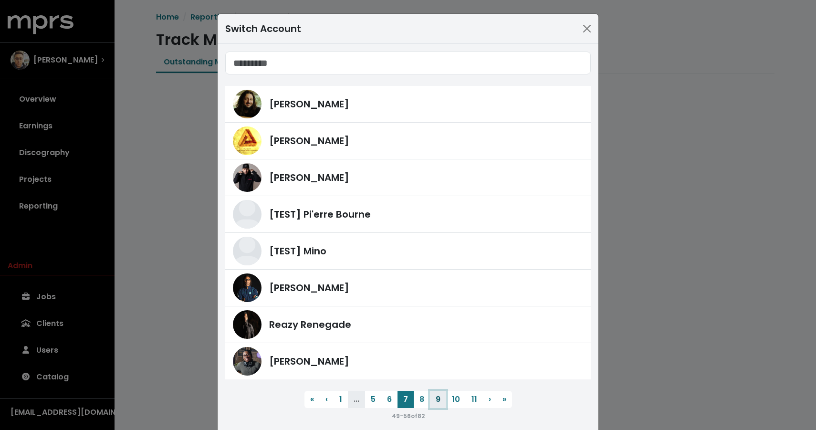
click at [438, 397] on button "9" at bounding box center [438, 399] width 16 height 17
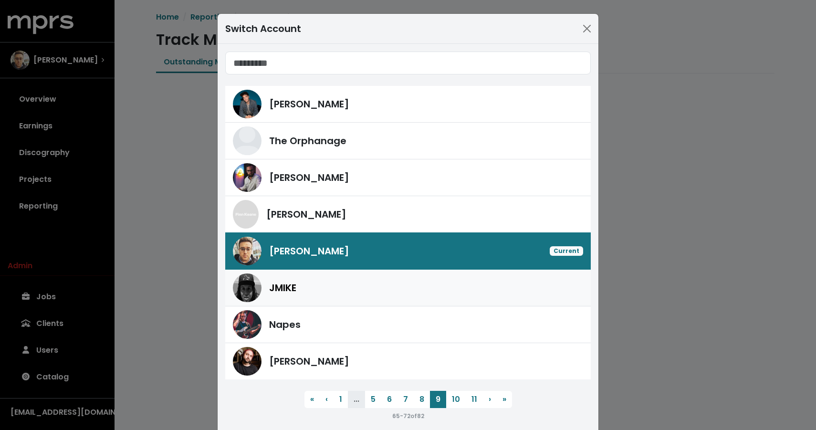
click at [398, 297] on div "JMIKE" at bounding box center [408, 287] width 350 height 29
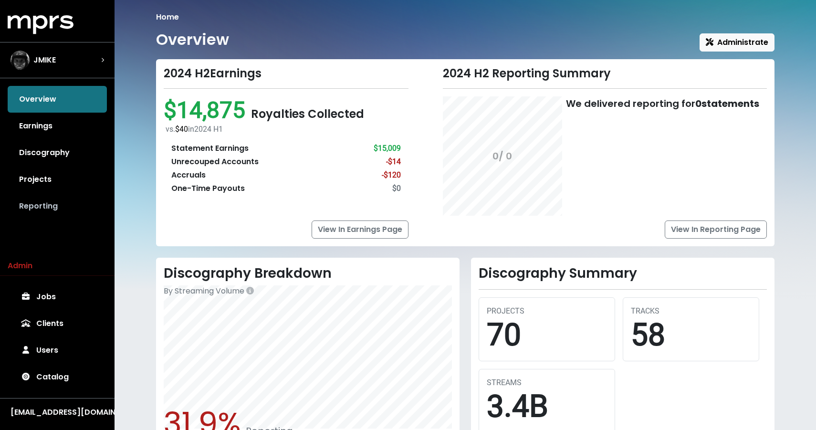
click at [56, 203] on link "Reporting" at bounding box center [57, 206] width 99 height 27
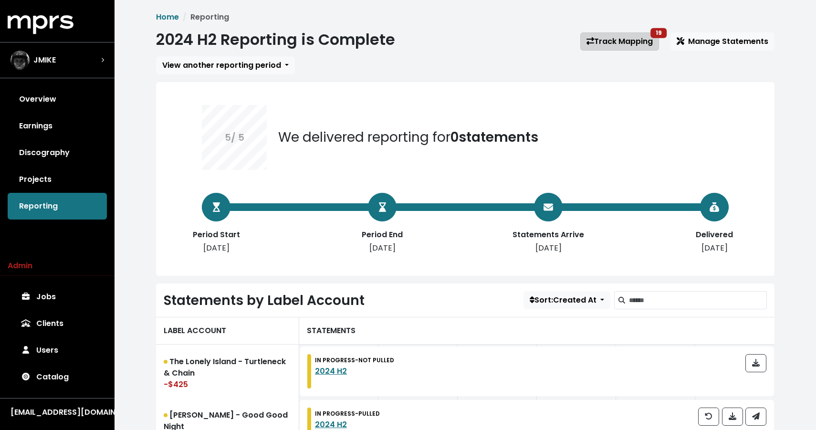
click at [598, 45] on link "Track Mapping 19" at bounding box center [619, 41] width 79 height 18
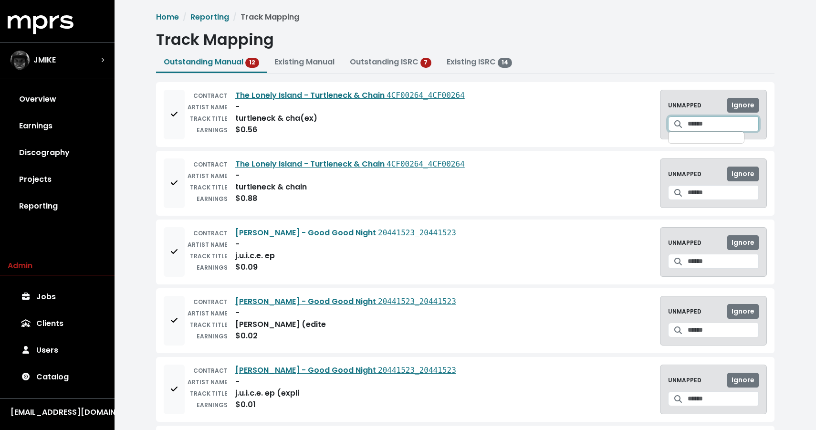
click at [722, 122] on input "Search for a track to map to" at bounding box center [723, 123] width 71 height 15
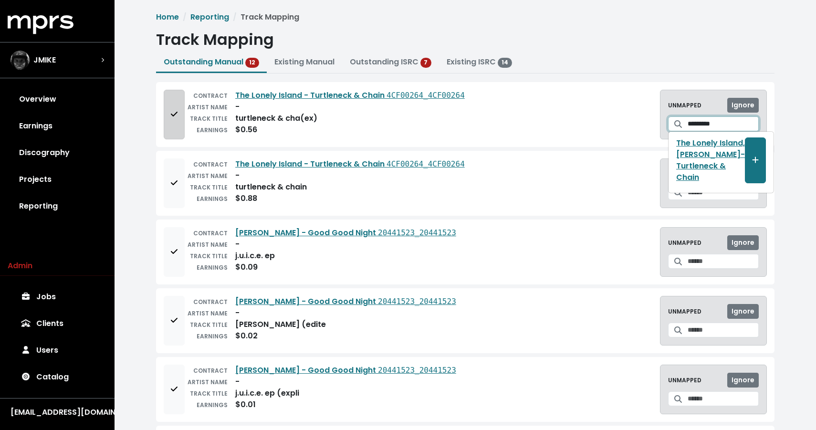
type input "*********"
click at [175, 133] on button "Add to mapping queue" at bounding box center [174, 115] width 21 height 50
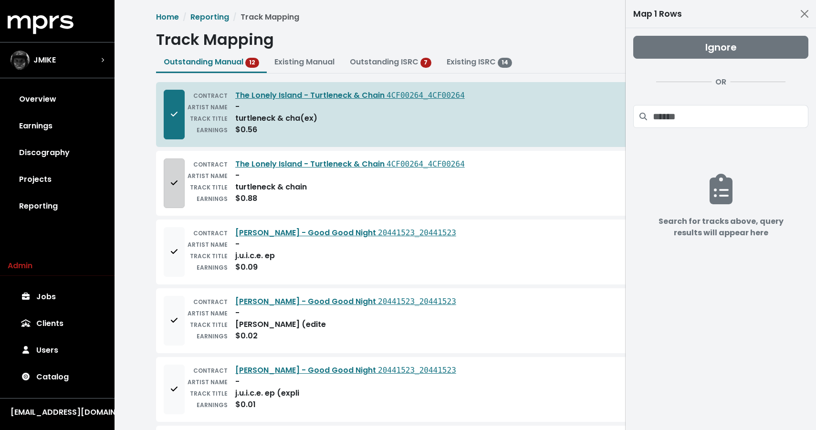
click at [175, 183] on icon "Add to mapping queue" at bounding box center [174, 182] width 7 height 5
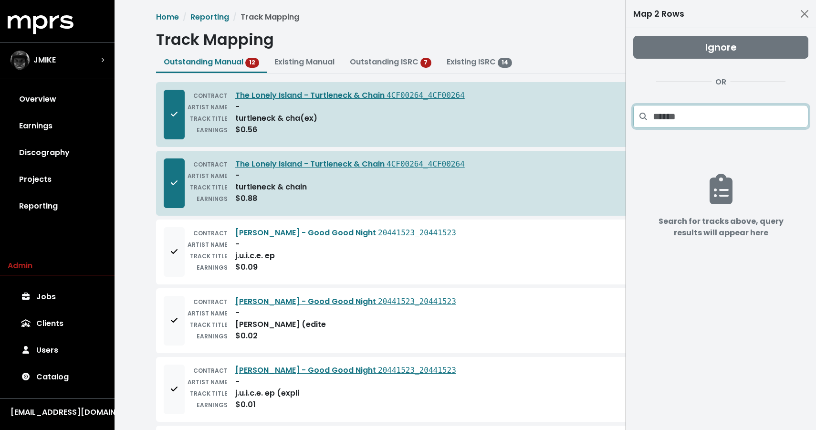
click at [694, 117] on input "Search projects" at bounding box center [731, 116] width 156 height 23
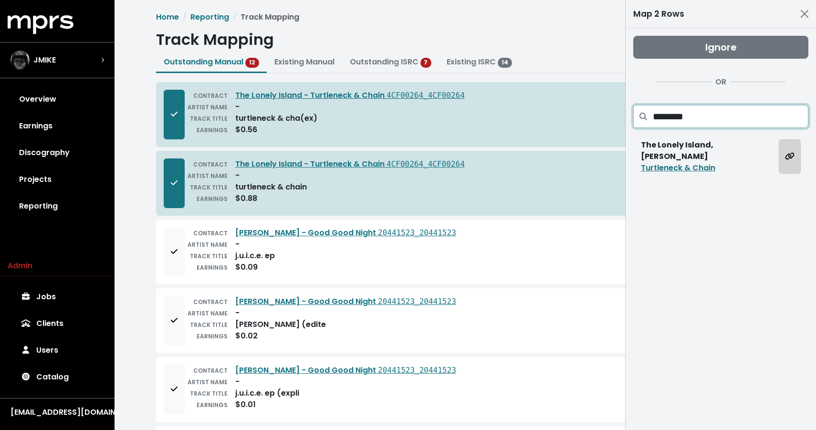
type input "********"
click at [785, 152] on icon "Map all rows to this track" at bounding box center [790, 156] width 10 height 8
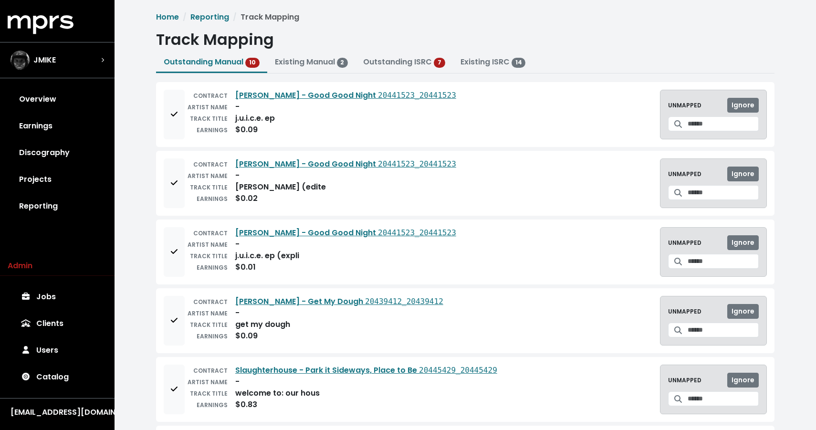
click at [161, 113] on div "CONTRACT [PERSON_NAME] - Good Good Night 20441523_20441523 ARTIST NAME - TRACK …" at bounding box center [465, 114] width 618 height 65
click at [167, 114] on button "Add to mapping queue" at bounding box center [174, 115] width 21 height 50
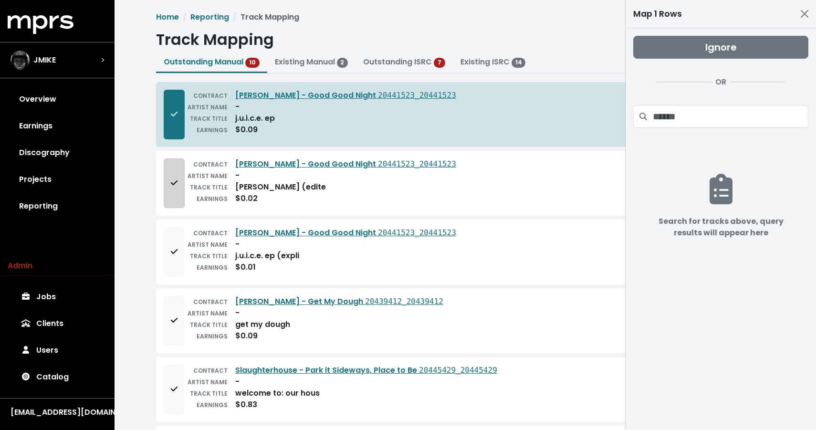
click at [173, 170] on button "Add to mapping queue" at bounding box center [174, 183] width 21 height 50
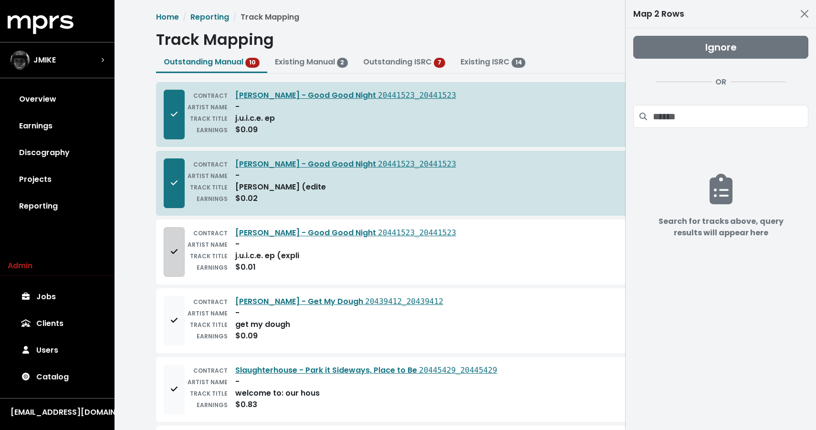
click at [176, 254] on icon "Add to mapping queue" at bounding box center [174, 252] width 7 height 8
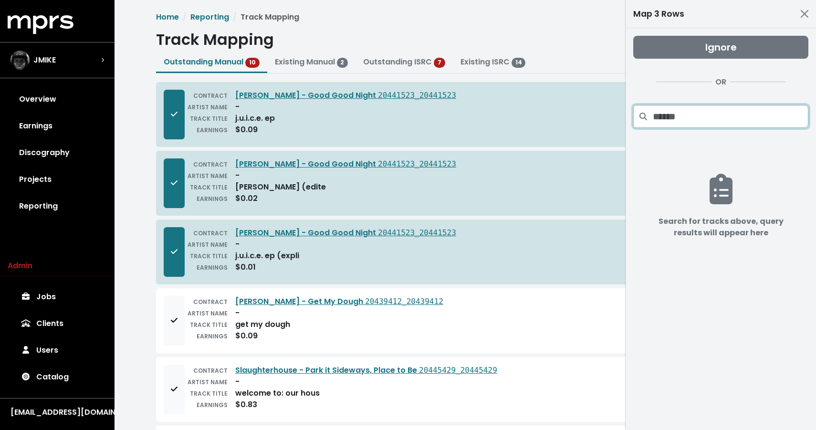
click at [674, 124] on input "Search projects" at bounding box center [731, 116] width 156 height 23
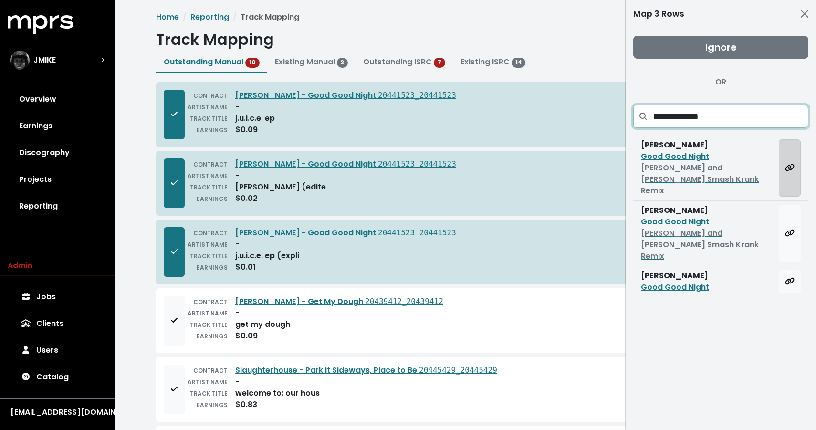
type input "**********"
click at [790, 164] on icon "Map all rows to this track" at bounding box center [789, 167] width 9 height 7
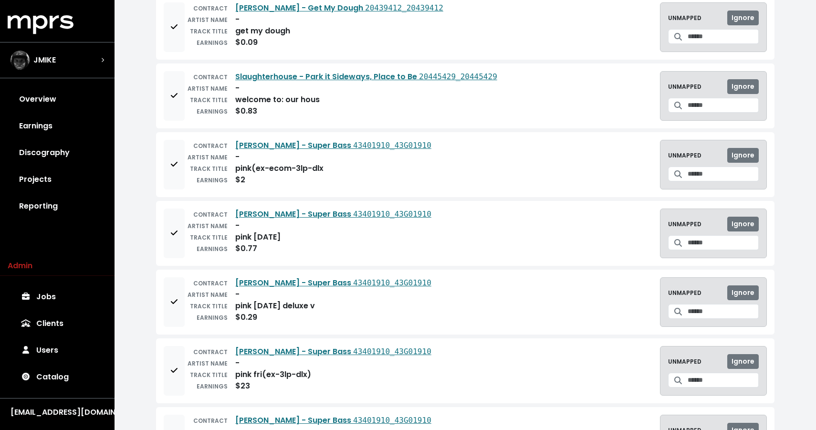
scroll to position [148, 0]
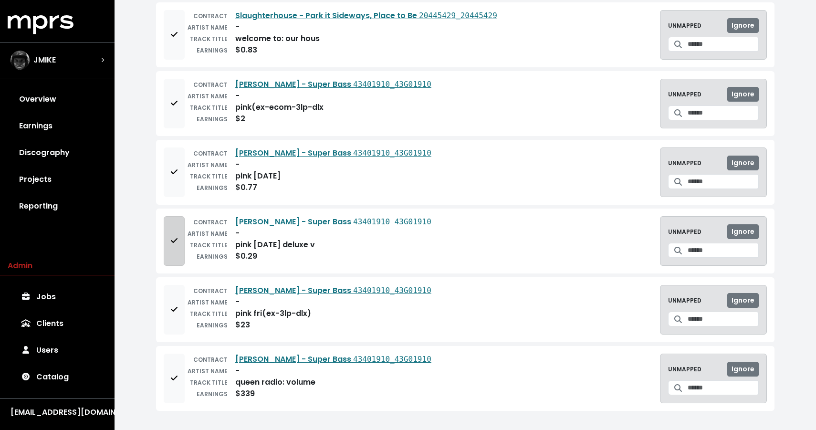
click at [176, 240] on icon "Add to mapping queue" at bounding box center [174, 240] width 7 height 5
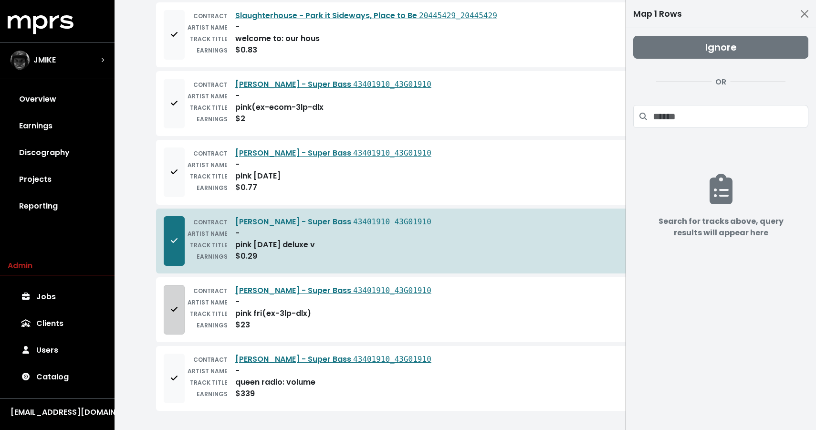
click at [174, 304] on span "Add to mapping queue" at bounding box center [174, 309] width 7 height 11
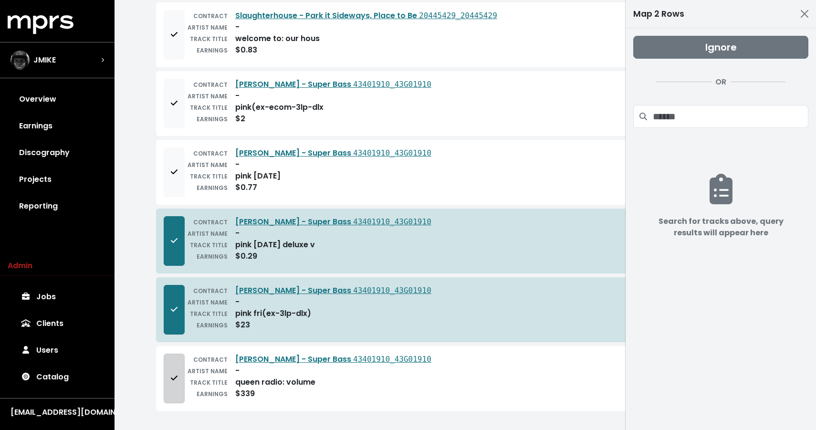
click at [178, 376] on span "Add to mapping queue" at bounding box center [174, 378] width 9 height 11
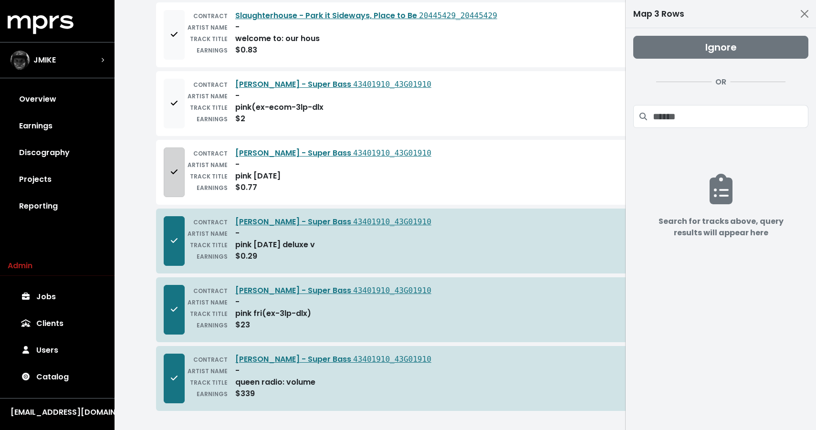
click at [180, 182] on button "Add to mapping queue" at bounding box center [174, 172] width 21 height 50
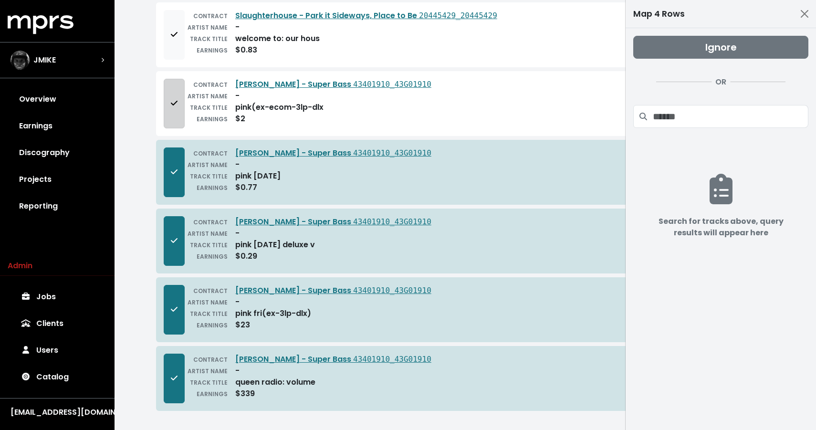
click at [181, 123] on button "Add to mapping queue" at bounding box center [174, 104] width 21 height 50
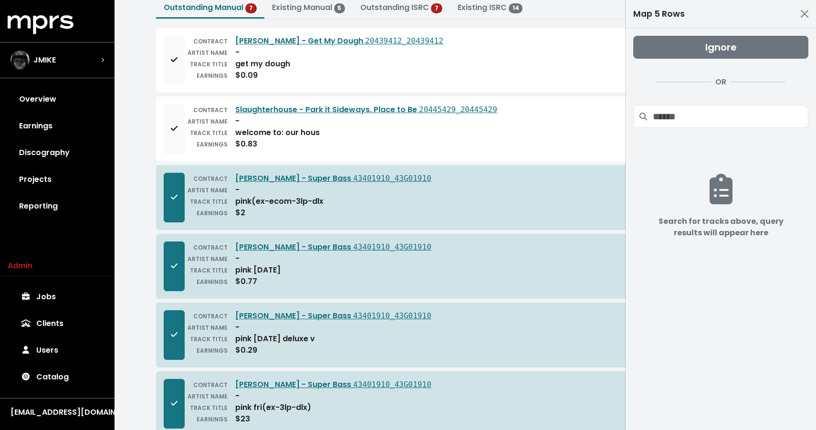
scroll to position [51, 0]
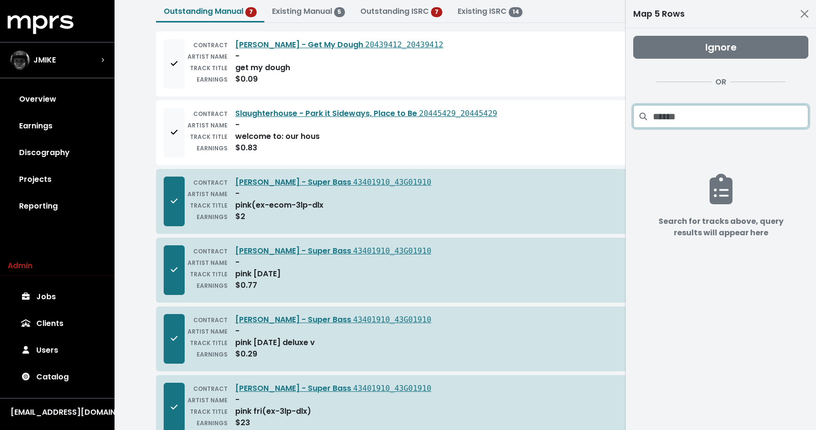
click at [664, 125] on input "Search projects" at bounding box center [731, 116] width 156 height 23
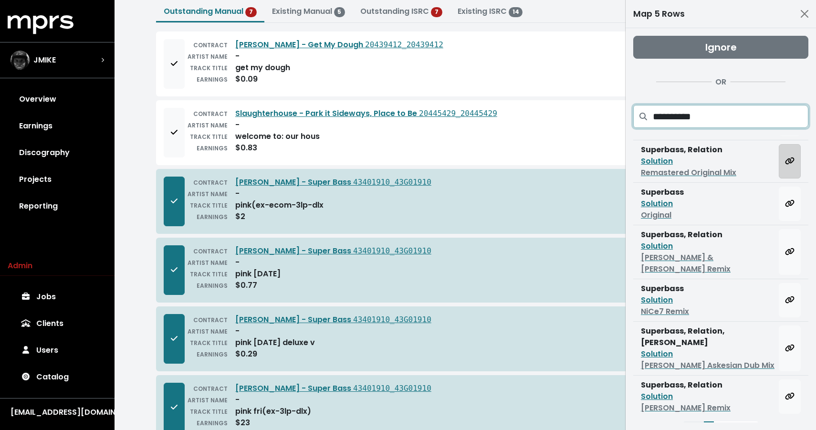
scroll to position [83, 0]
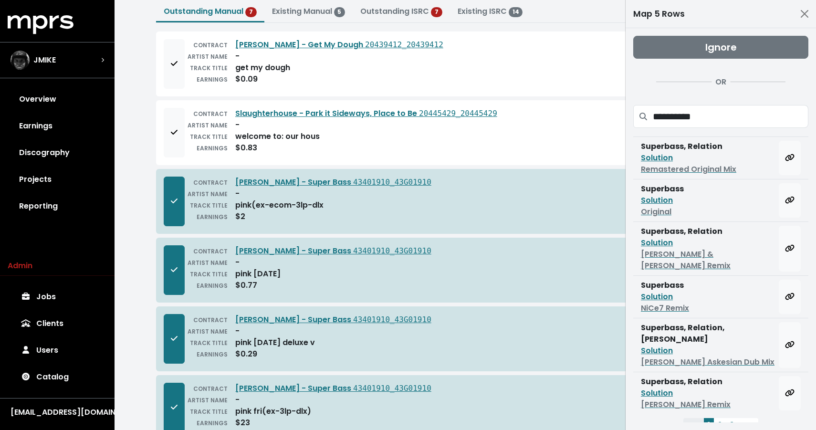
click at [652, 117] on span at bounding box center [643, 116] width 20 height 23
click at [655, 117] on input "**********" at bounding box center [731, 116] width 156 height 23
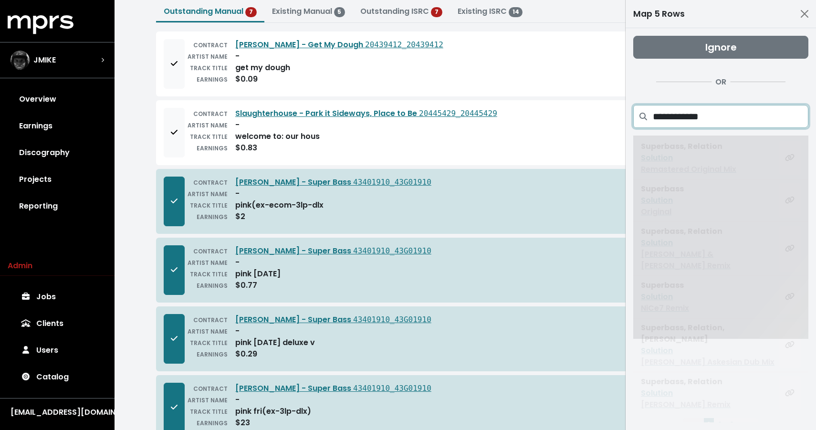
scroll to position [0, 0]
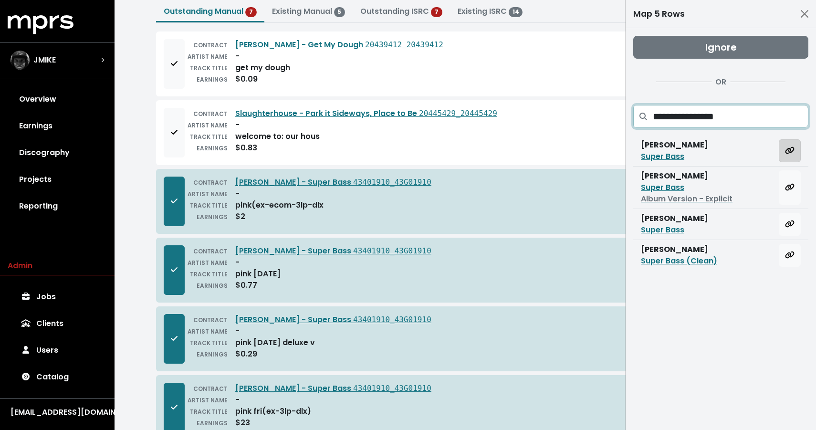
type input "**********"
click at [794, 153] on button "Map all rows to this track" at bounding box center [790, 150] width 22 height 23
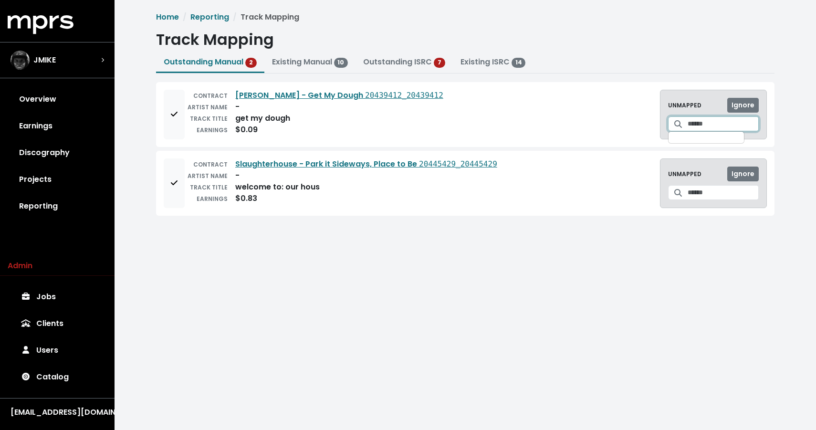
click at [719, 128] on input "Search for a track to map to" at bounding box center [723, 123] width 71 height 15
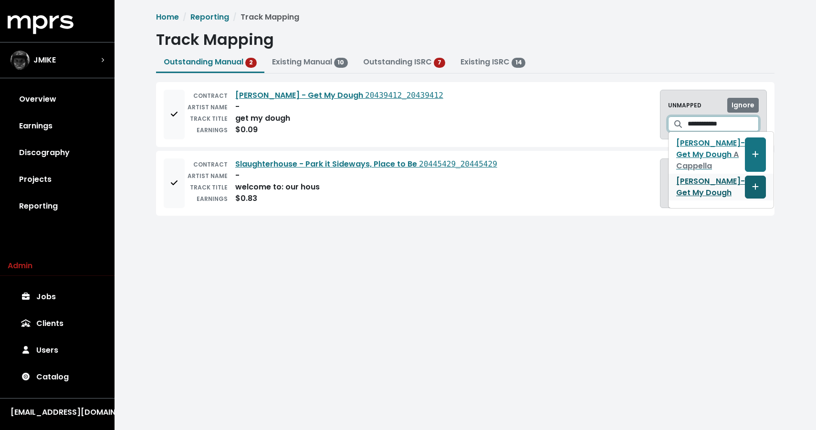
type input "**********"
click at [752, 188] on icon "Create track mapping" at bounding box center [755, 187] width 7 height 8
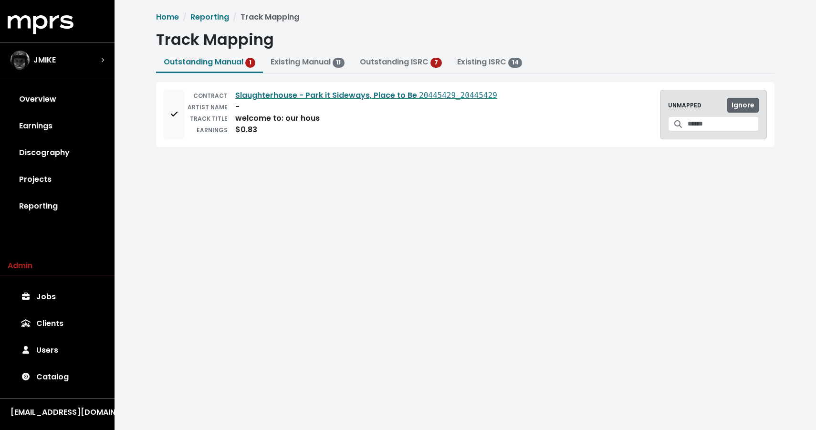
click at [744, 103] on span "Ignore" at bounding box center [742, 105] width 23 height 10
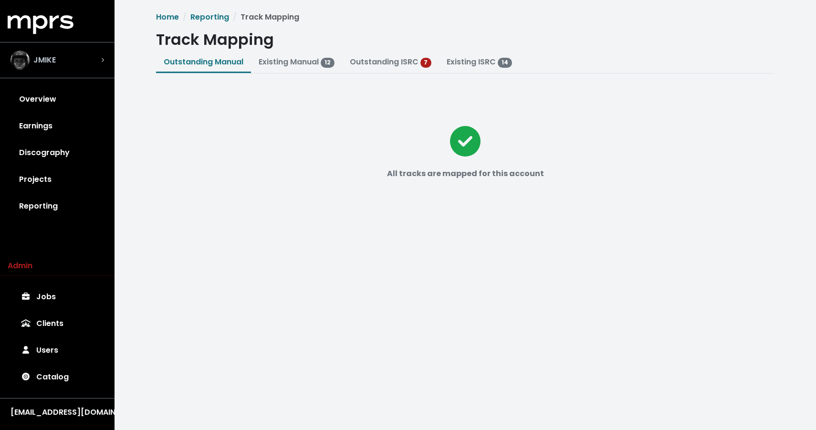
click at [52, 61] on span "JMIKE" at bounding box center [44, 59] width 22 height 11
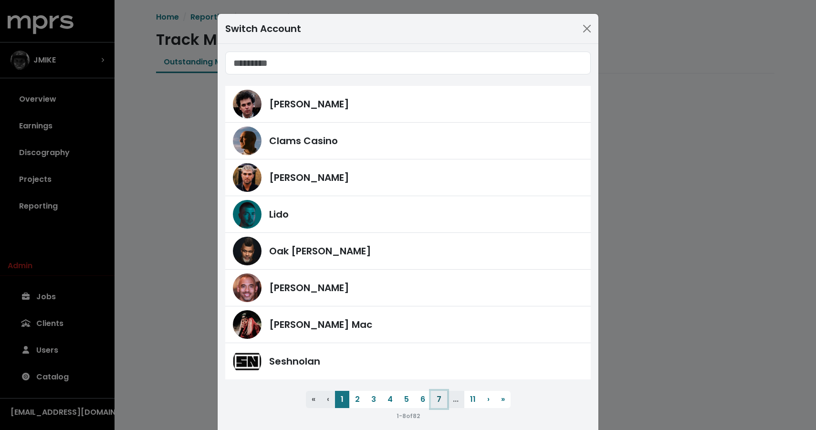
click at [436, 396] on button "7" at bounding box center [439, 399] width 16 height 17
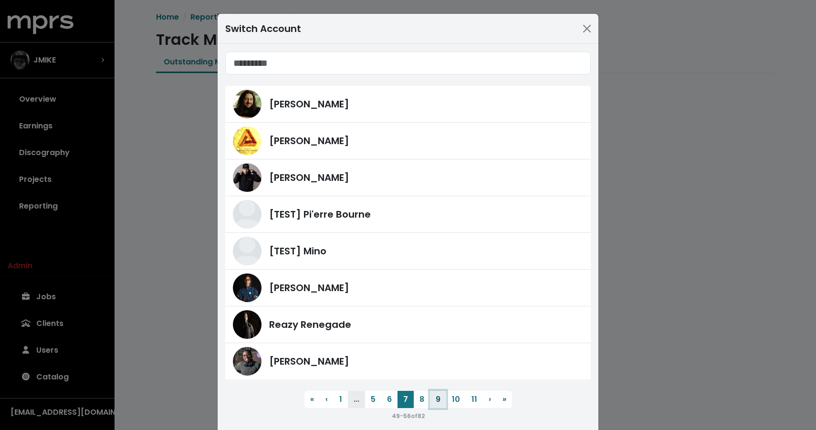
click at [438, 397] on button "9" at bounding box center [438, 399] width 16 height 17
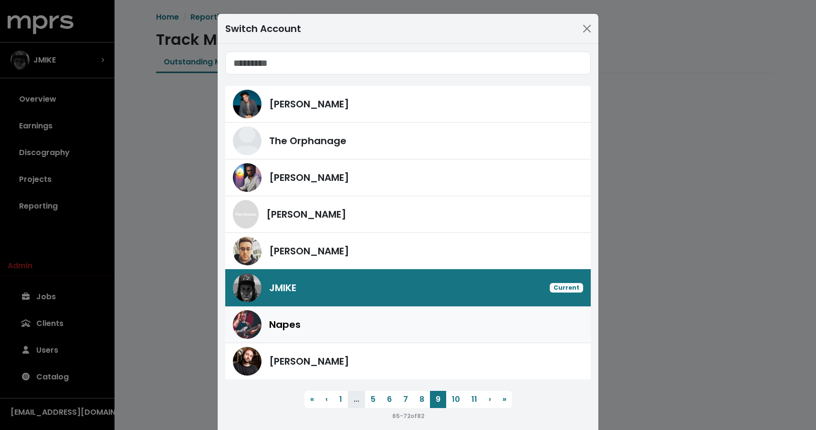
click at [385, 321] on div "Napes" at bounding box center [426, 324] width 314 height 14
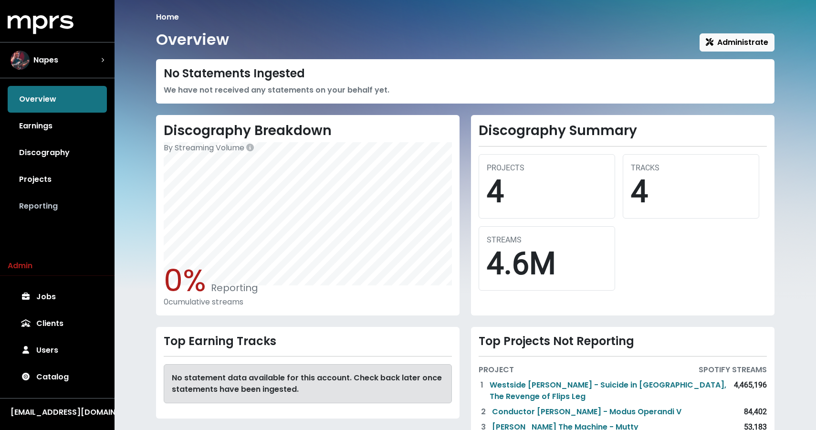
click at [39, 204] on link "Reporting" at bounding box center [57, 206] width 99 height 27
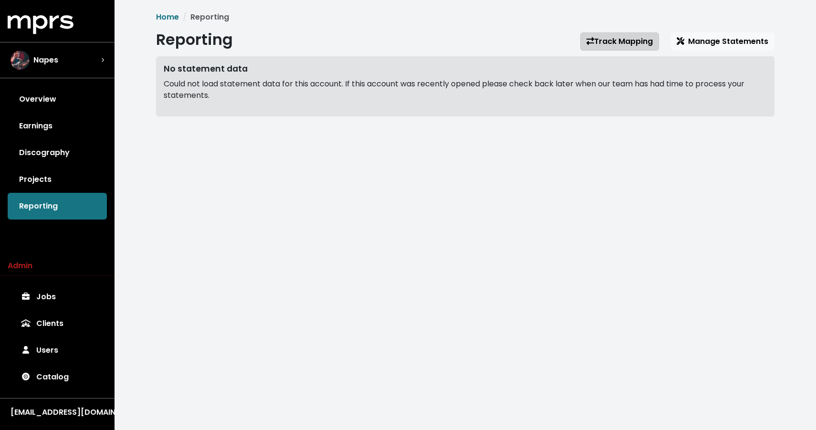
click at [629, 42] on link "Track Mapping" at bounding box center [619, 41] width 79 height 18
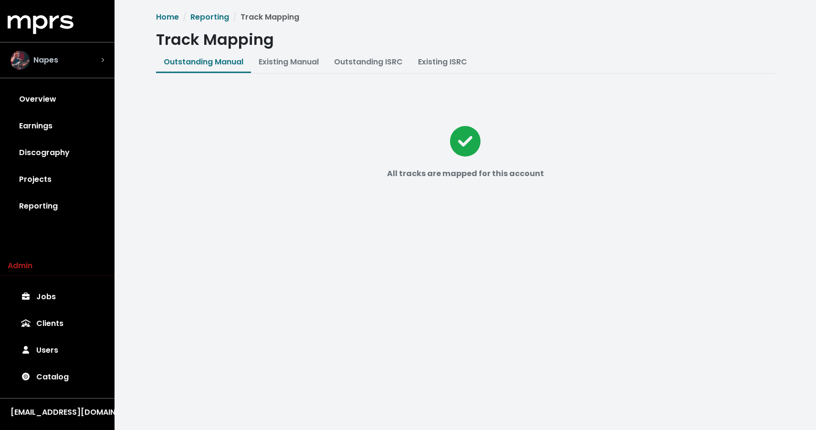
click at [59, 46] on div "Napes" at bounding box center [57, 60] width 109 height 34
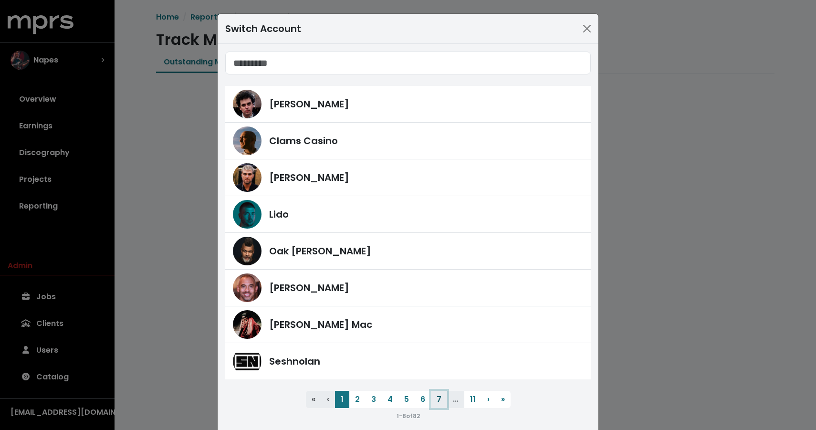
click at [438, 393] on button "7" at bounding box center [439, 399] width 16 height 17
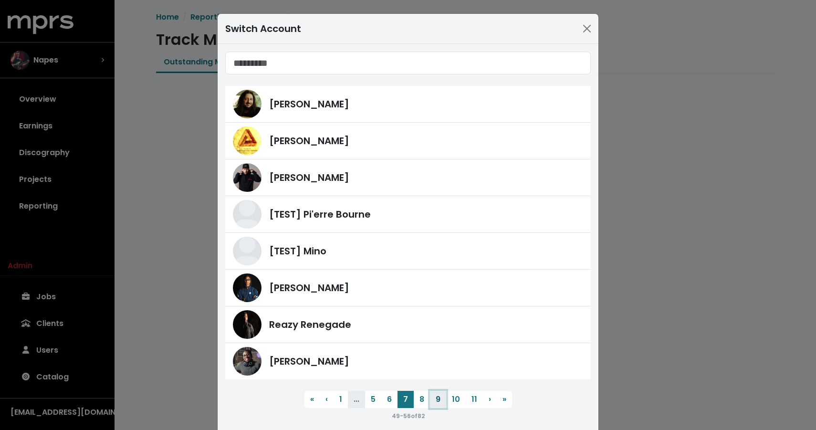
click at [444, 401] on button "9" at bounding box center [438, 399] width 16 height 17
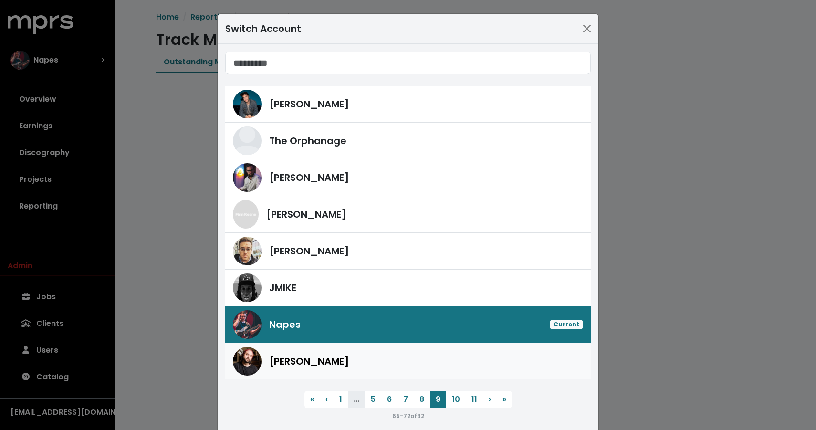
click at [417, 350] on div "[PERSON_NAME]" at bounding box center [408, 361] width 350 height 29
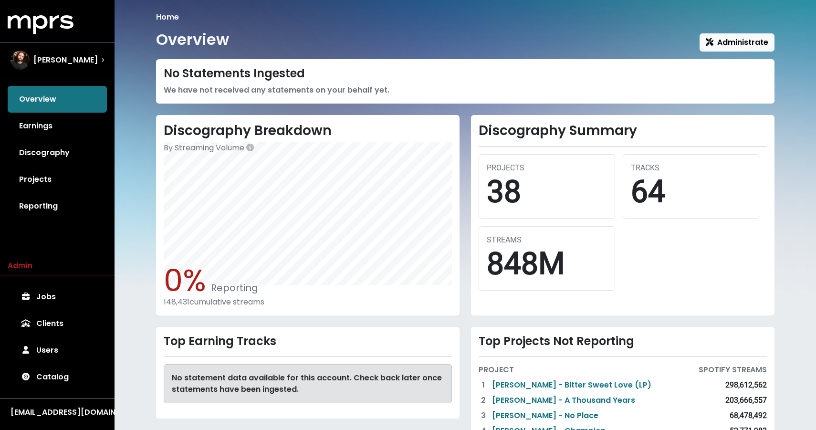
click at [112, 213] on div "Overview Earnings Discography Projects Reporting" at bounding box center [57, 153] width 115 height 134
click at [32, 200] on link "Reporting" at bounding box center [57, 206] width 99 height 27
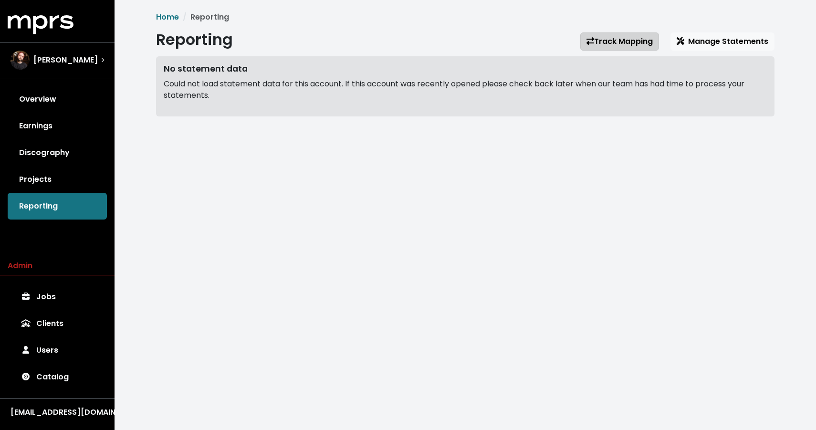
click at [598, 42] on link "Track Mapping" at bounding box center [619, 41] width 79 height 18
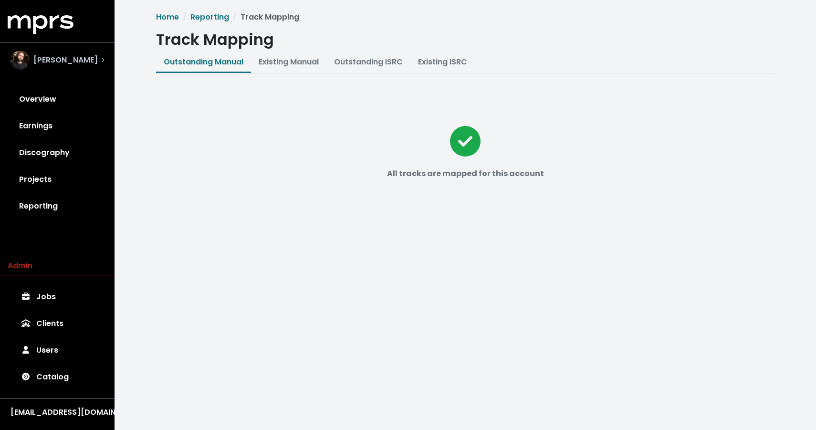
click at [64, 56] on span "[PERSON_NAME]" at bounding box center [65, 59] width 64 height 11
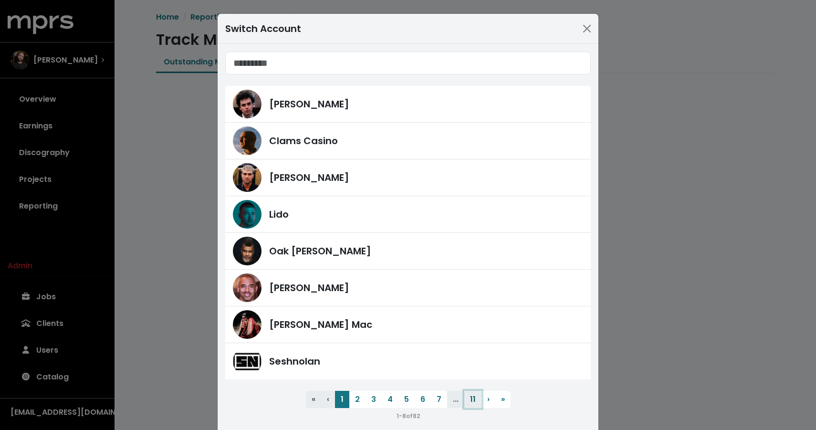
click at [471, 398] on button "11" at bounding box center [472, 399] width 17 height 17
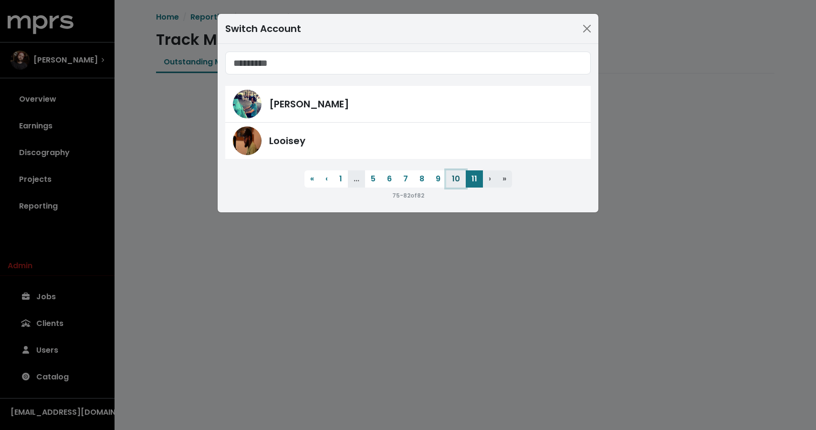
click at [451, 178] on button "10" at bounding box center [456, 178] width 20 height 17
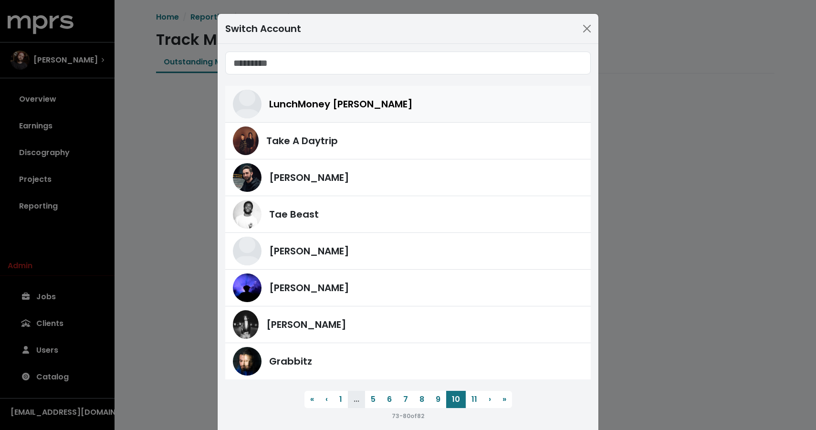
click at [375, 100] on div "LunchMoney [PERSON_NAME]" at bounding box center [426, 104] width 314 height 14
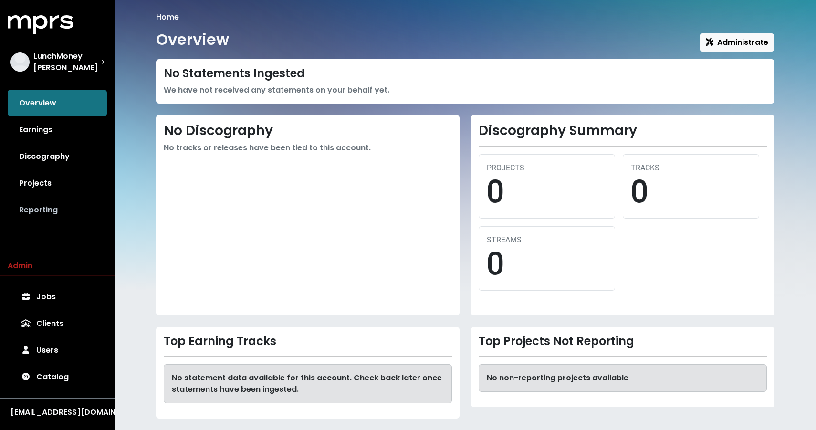
click at [63, 219] on link "Reporting" at bounding box center [57, 210] width 99 height 27
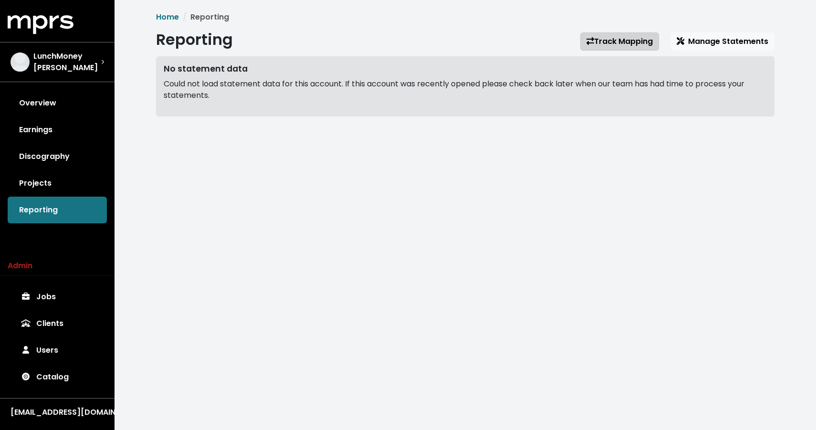
click at [614, 41] on link "Track Mapping" at bounding box center [619, 41] width 79 height 18
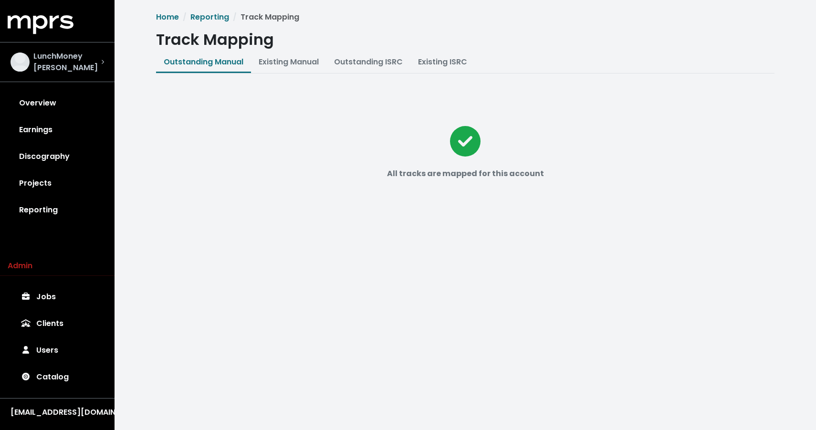
click at [66, 61] on span "LunchMoney [PERSON_NAME]" at bounding box center [67, 62] width 68 height 23
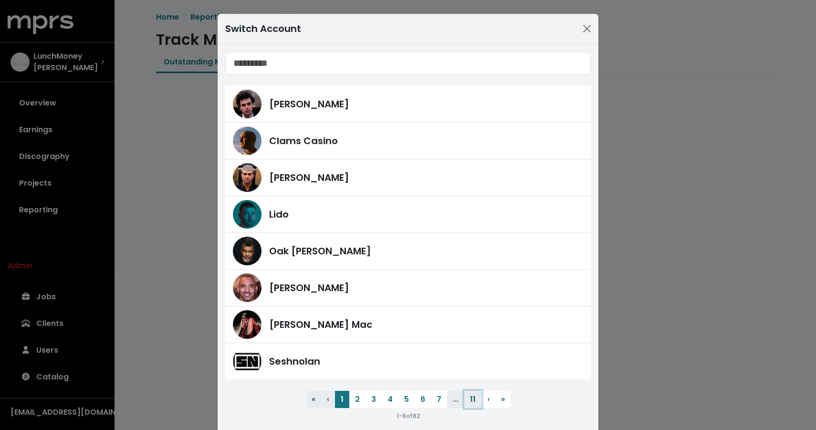
click at [472, 396] on button "11" at bounding box center [472, 399] width 17 height 17
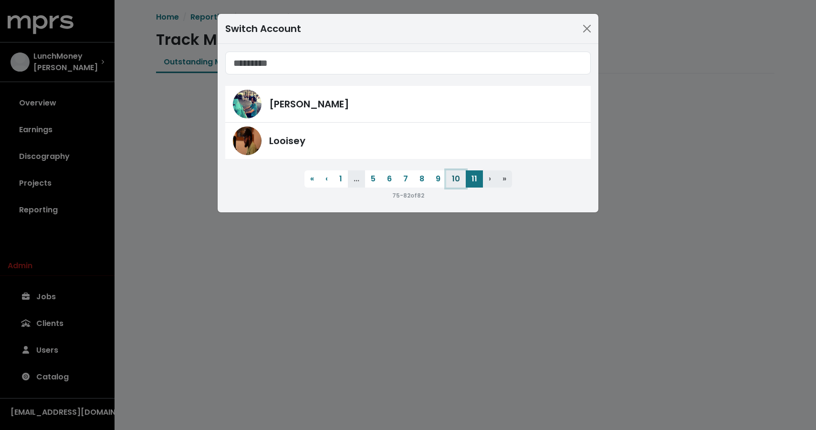
click at [455, 183] on button "10" at bounding box center [456, 178] width 20 height 17
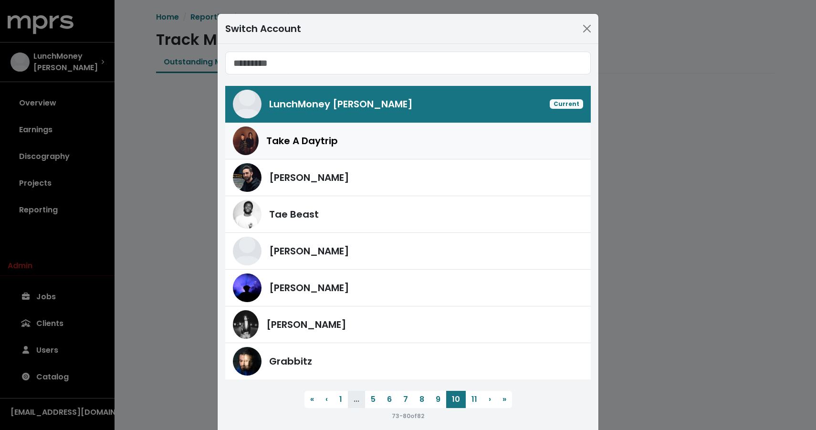
click at [375, 143] on div "Take A Daytrip" at bounding box center [424, 141] width 317 height 14
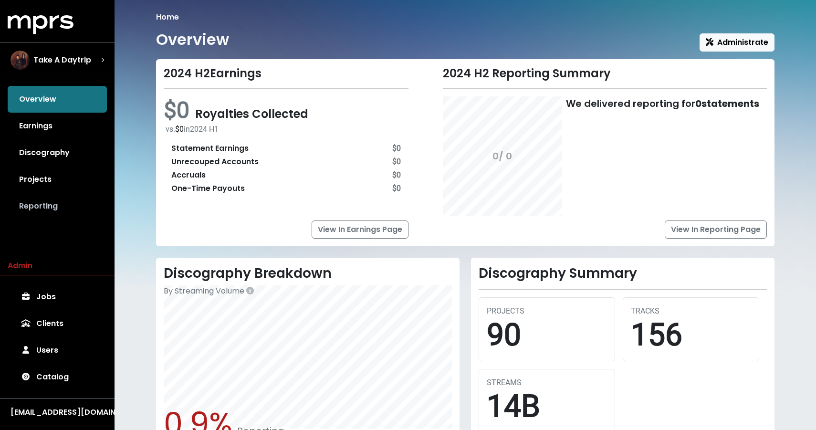
click at [42, 202] on link "Reporting" at bounding box center [57, 206] width 99 height 27
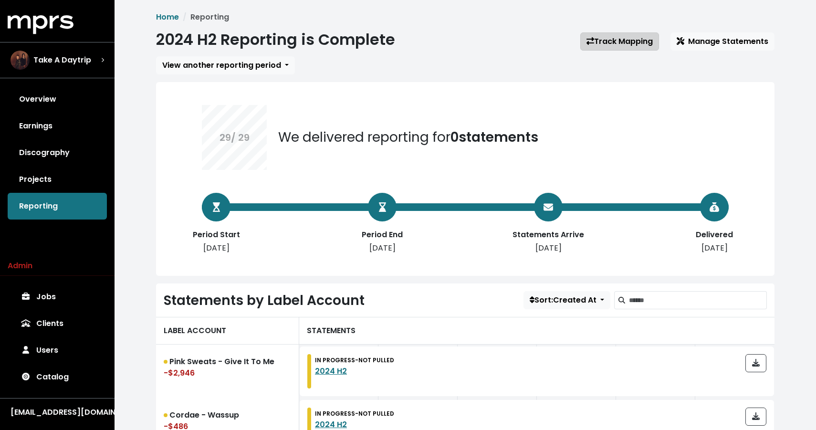
click at [599, 47] on link "Track Mapping" at bounding box center [619, 41] width 79 height 18
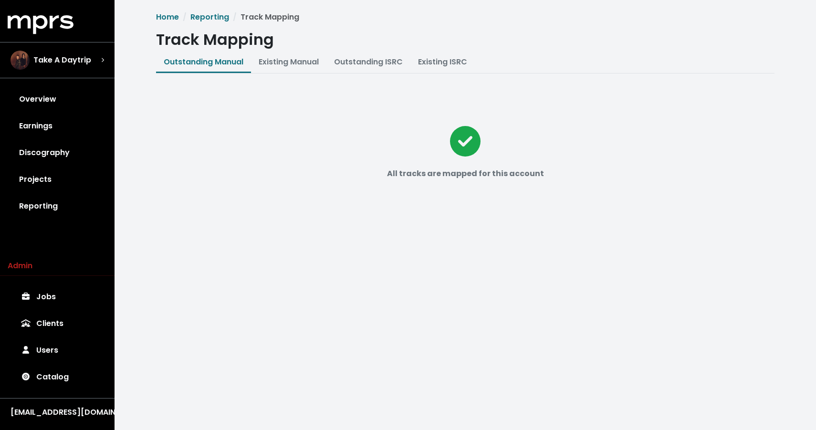
click at [66, 40] on div "MPRS Logo Take A Daytrip Overview Earnings Discography Projects Reporting" at bounding box center [57, 117] width 115 height 204
click at [66, 53] on div "Take A Daytrip" at bounding box center [50, 60] width 81 height 19
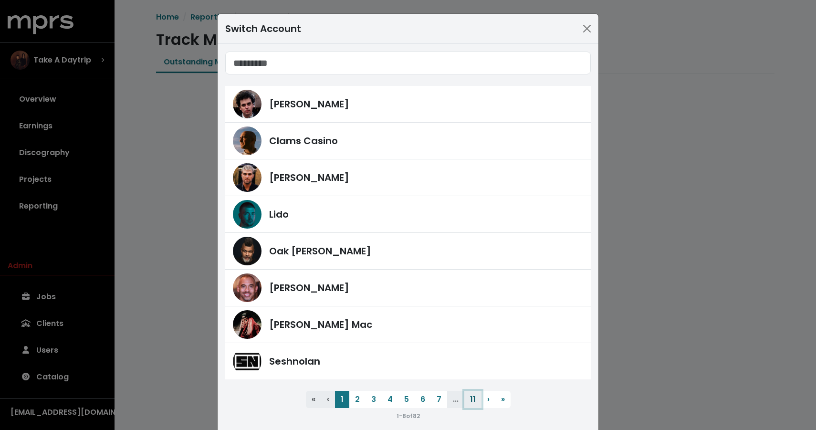
click at [473, 397] on button "11" at bounding box center [472, 399] width 17 height 17
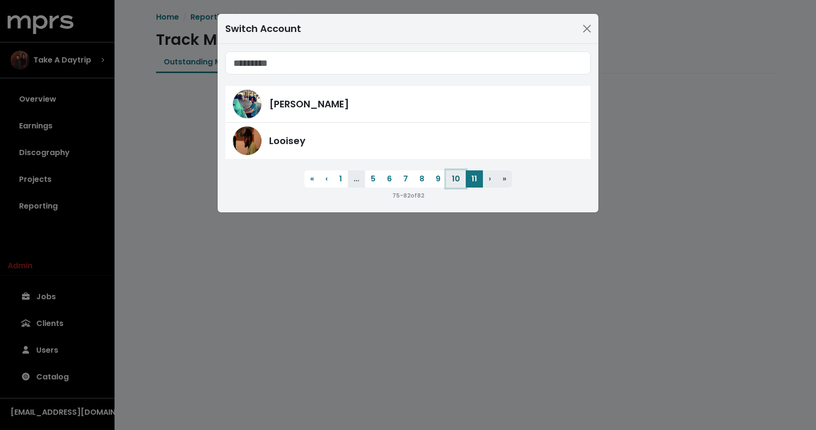
click at [462, 178] on button "10" at bounding box center [456, 178] width 20 height 17
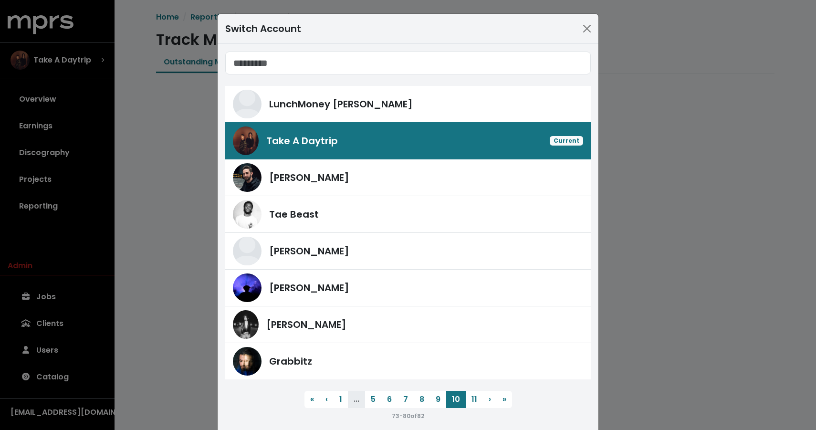
click at [433, 155] on link "Take A Daytrip Current" at bounding box center [407, 140] width 365 height 37
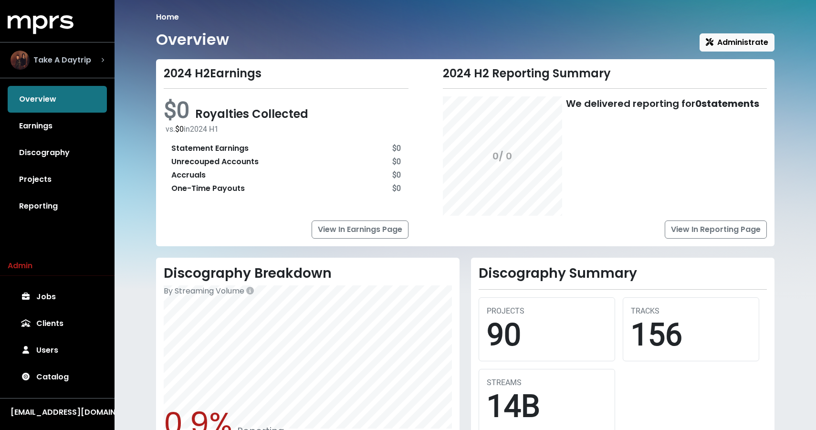
click at [79, 59] on span "Take A Daytrip" at bounding box center [62, 59] width 58 height 11
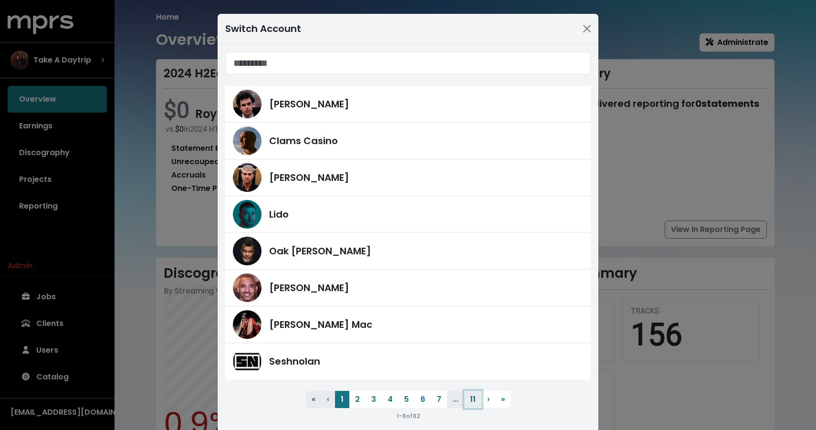
click at [466, 397] on button "11" at bounding box center [472, 399] width 17 height 17
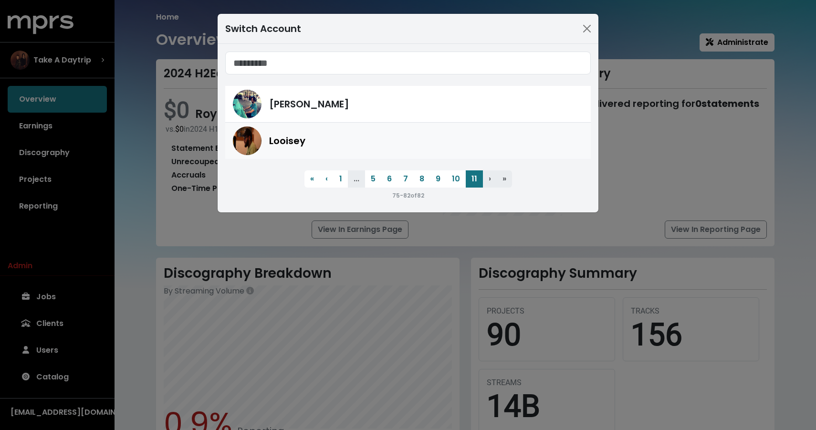
click at [397, 124] on link "Looisey" at bounding box center [407, 141] width 365 height 36
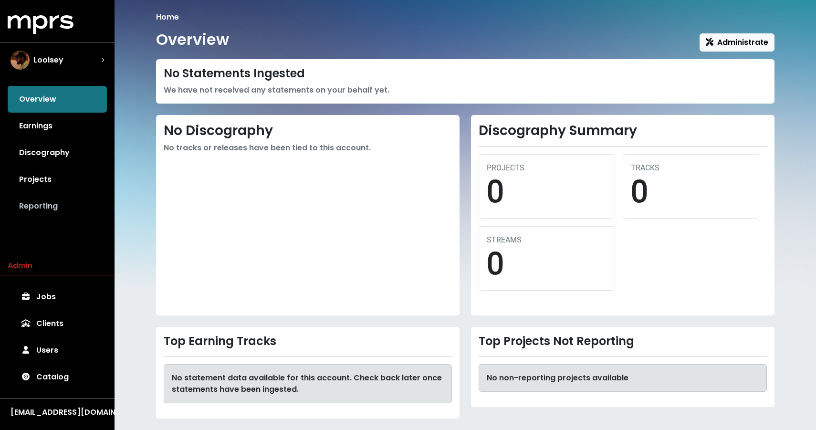
click at [40, 207] on link "Reporting" at bounding box center [57, 206] width 99 height 27
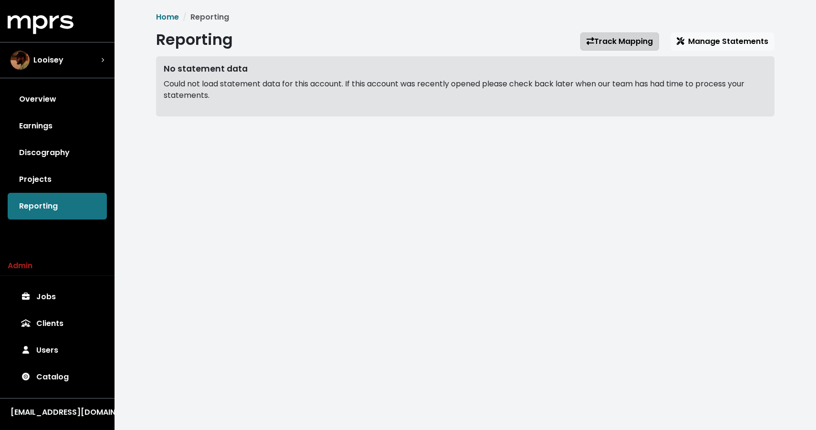
click at [606, 38] on link "Track Mapping" at bounding box center [619, 41] width 79 height 18
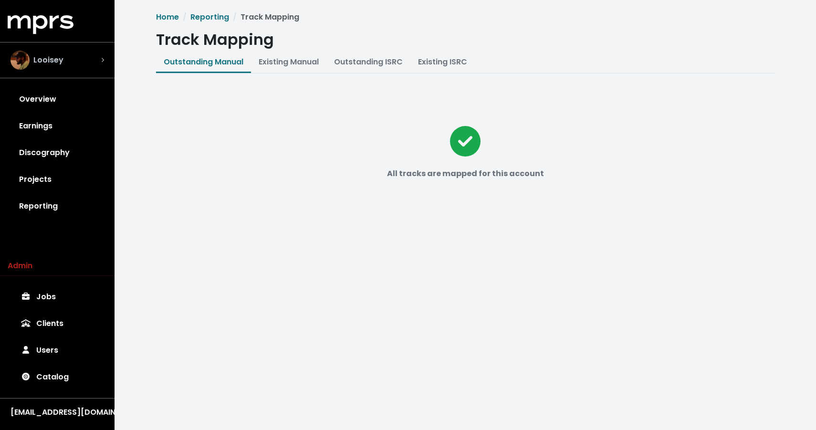
click at [102, 50] on div "Looisey" at bounding box center [57, 60] width 109 height 34
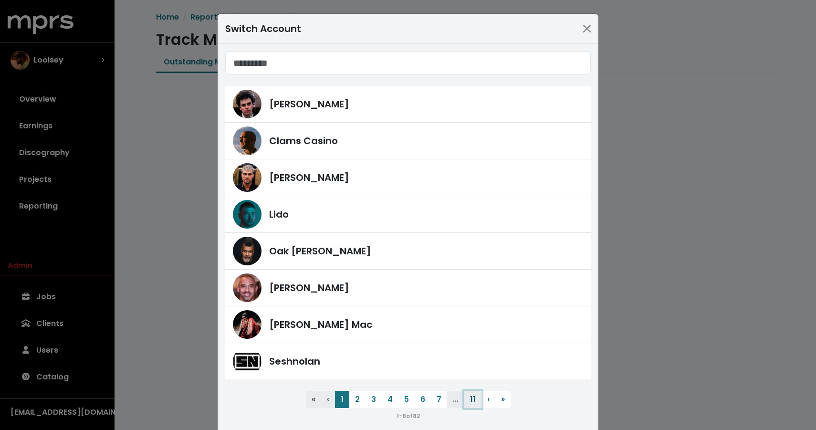
click at [467, 400] on button "11" at bounding box center [472, 399] width 17 height 17
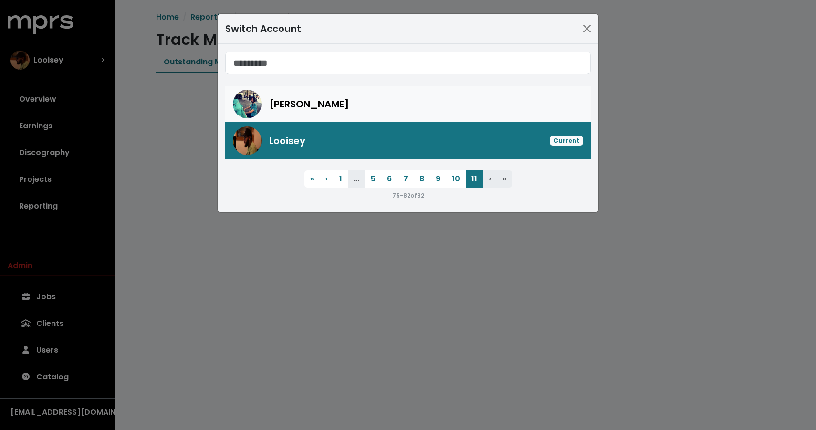
click at [392, 93] on div "[PERSON_NAME]" at bounding box center [408, 104] width 350 height 29
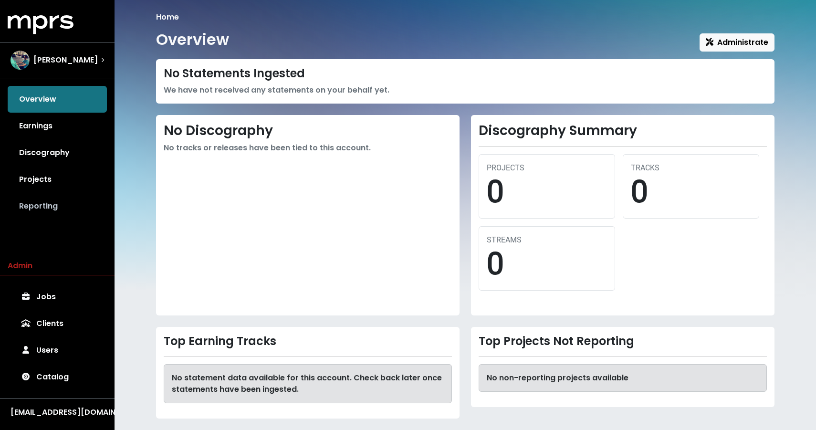
click at [45, 209] on link "Reporting" at bounding box center [57, 206] width 99 height 27
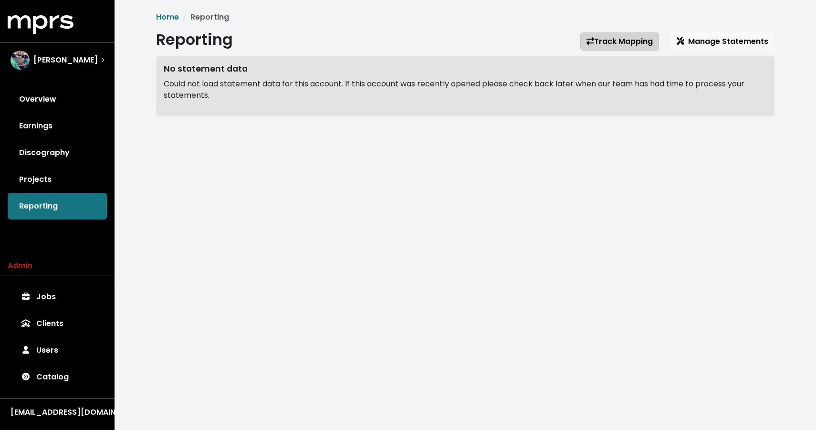
click at [613, 34] on link "Track Mapping" at bounding box center [619, 41] width 79 height 18
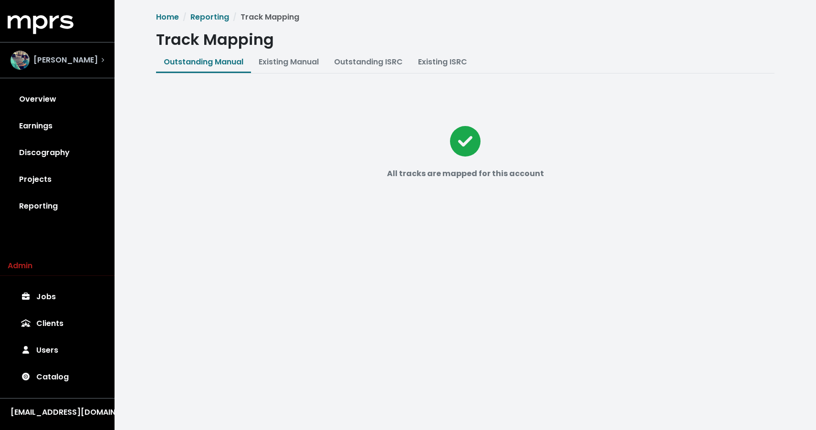
click at [68, 44] on div "[PERSON_NAME]" at bounding box center [57, 60] width 109 height 34
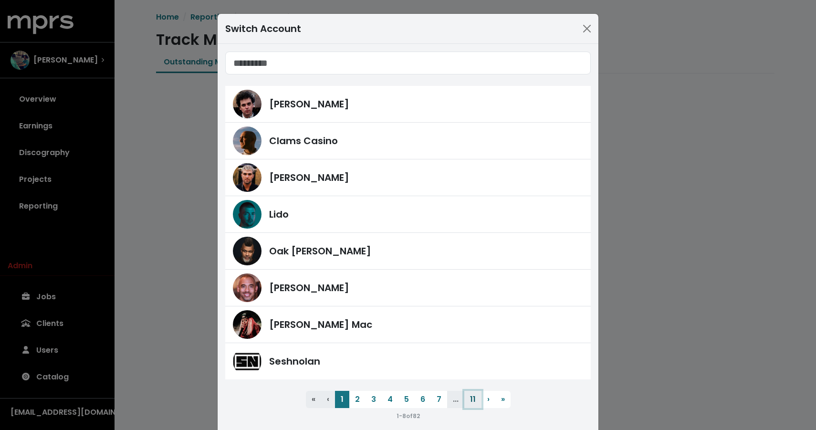
click at [470, 402] on button "11" at bounding box center [472, 399] width 17 height 17
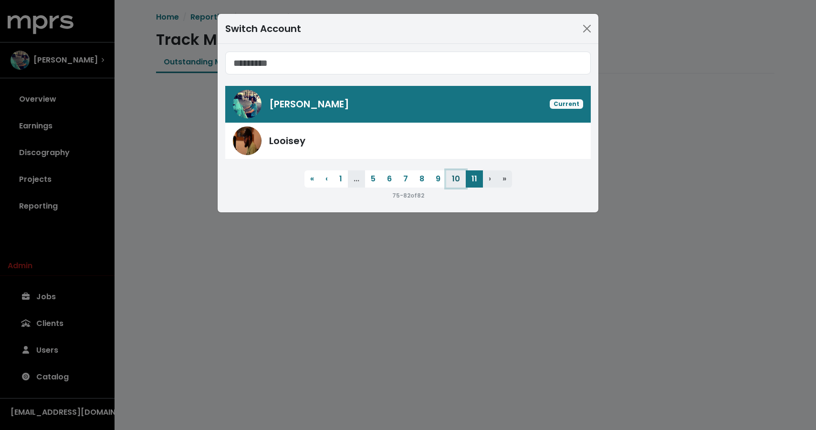
click at [453, 180] on button "10" at bounding box center [456, 178] width 20 height 17
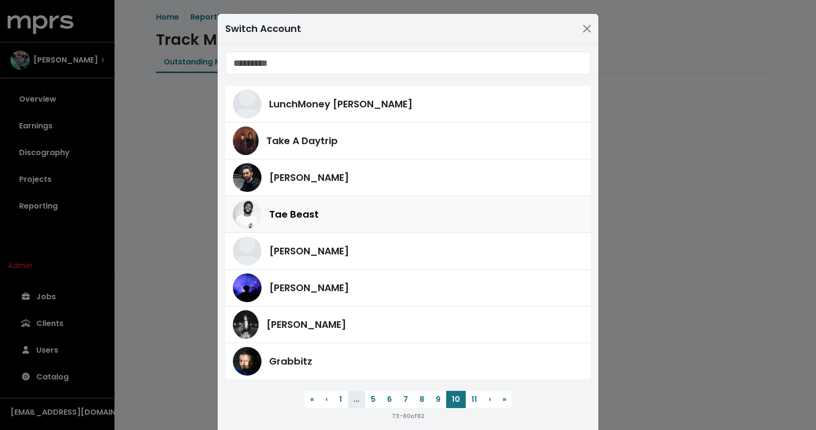
click at [400, 208] on div "Tae Beast" at bounding box center [426, 214] width 314 height 14
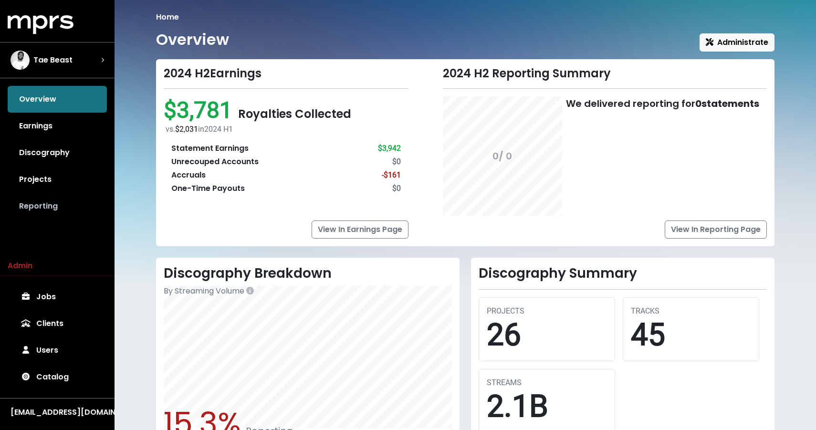
click at [35, 208] on link "Reporting" at bounding box center [57, 206] width 99 height 27
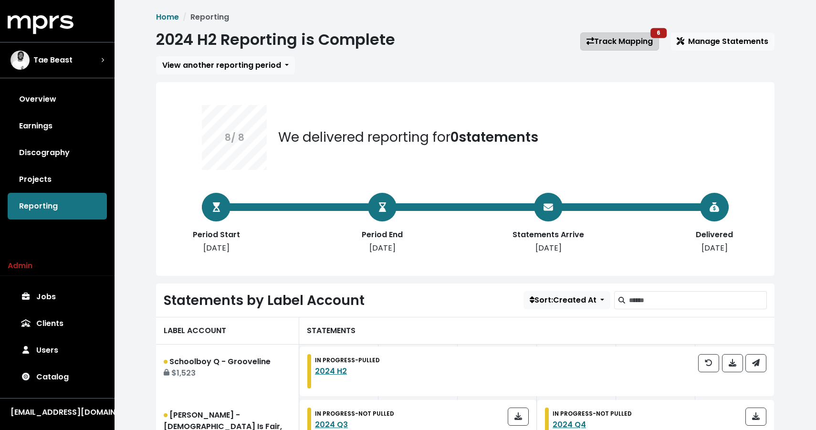
click at [636, 40] on link "Track Mapping 6" at bounding box center [619, 41] width 79 height 18
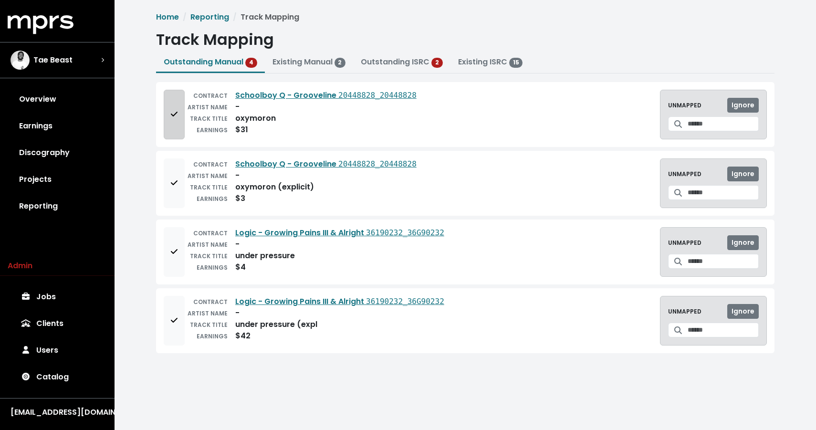
click at [166, 118] on button "Add to mapping queue" at bounding box center [174, 115] width 21 height 50
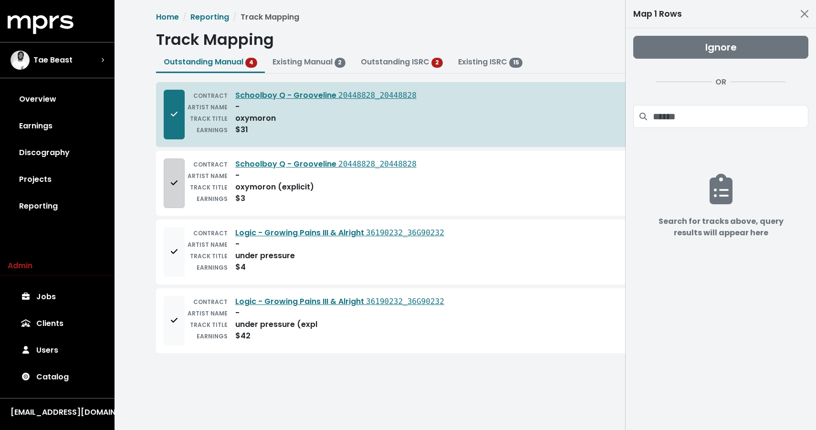
click at [166, 174] on button "Add to mapping queue" at bounding box center [174, 183] width 21 height 50
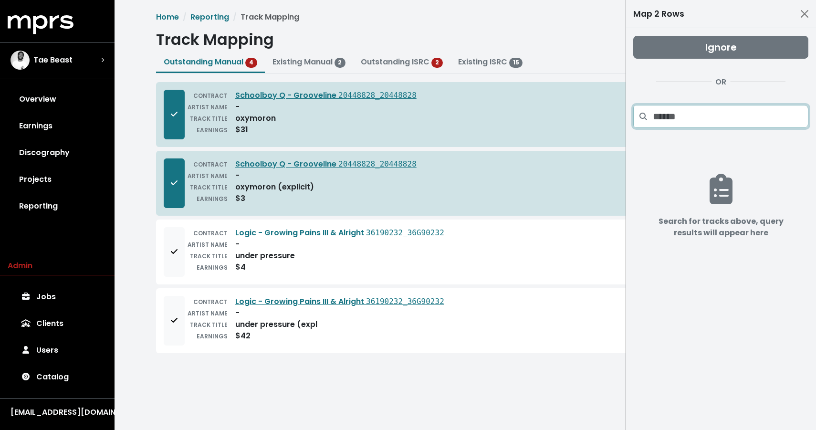
click at [676, 117] on input "Search projects" at bounding box center [731, 116] width 156 height 23
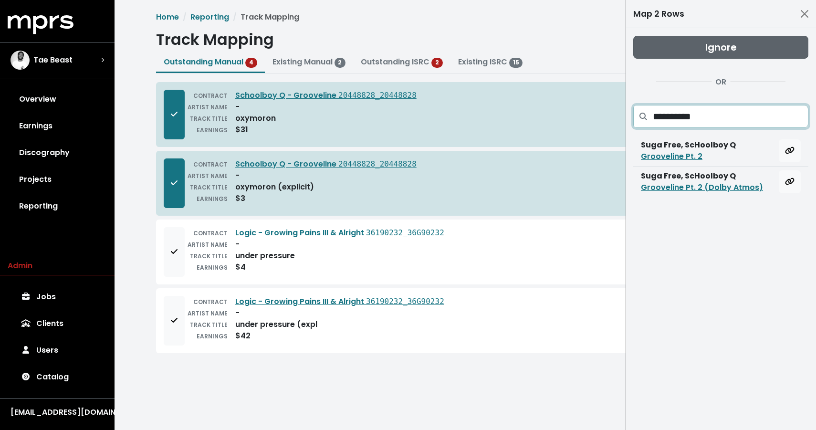
type input "**********"
click at [697, 57] on button "Ignore" at bounding box center [720, 47] width 175 height 23
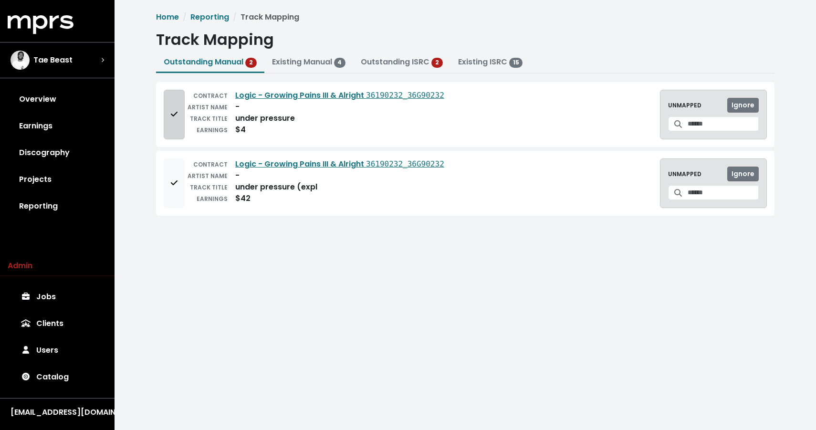
click at [169, 106] on button "Add to mapping queue" at bounding box center [174, 115] width 21 height 50
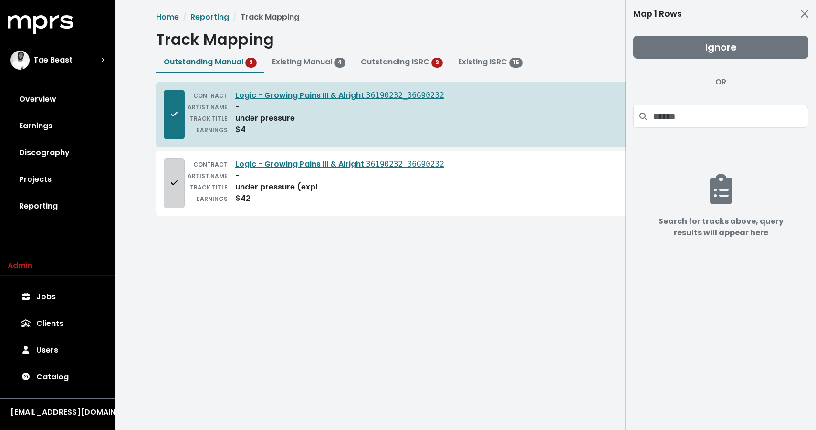
click at [173, 180] on icon "Add to mapping queue" at bounding box center [174, 183] width 7 height 8
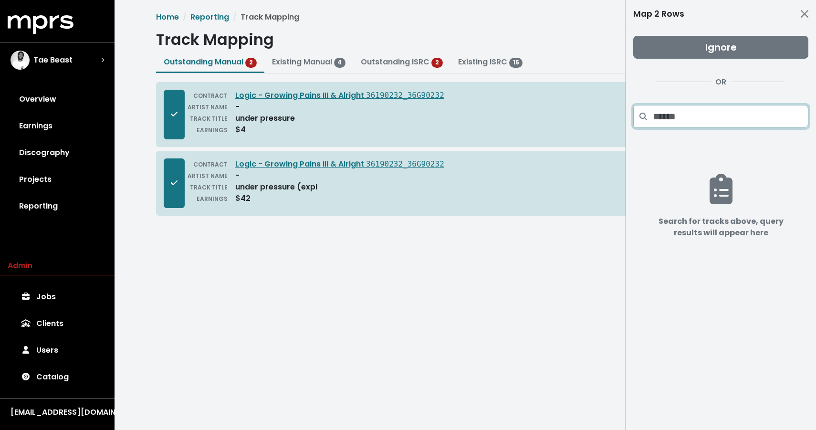
click at [704, 110] on input "Search projects" at bounding box center [731, 116] width 156 height 23
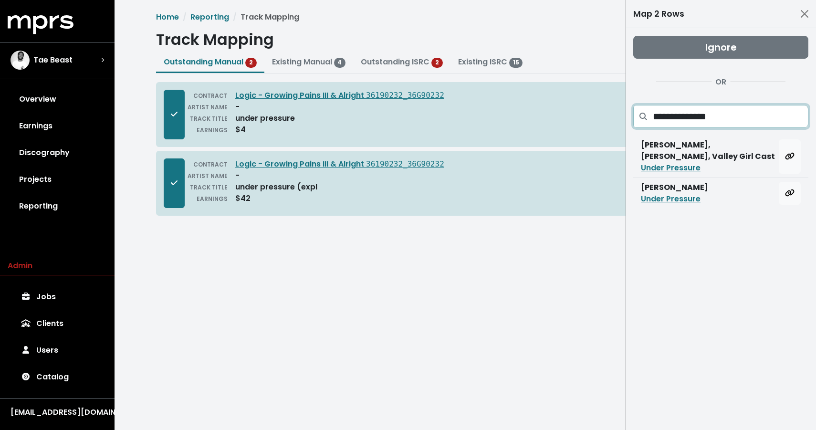
type input "**********"
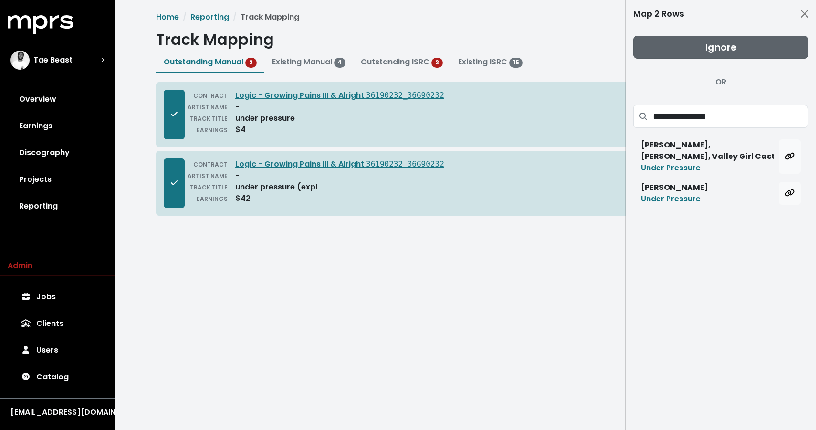
click at [685, 57] on button "Ignore" at bounding box center [720, 47] width 175 height 23
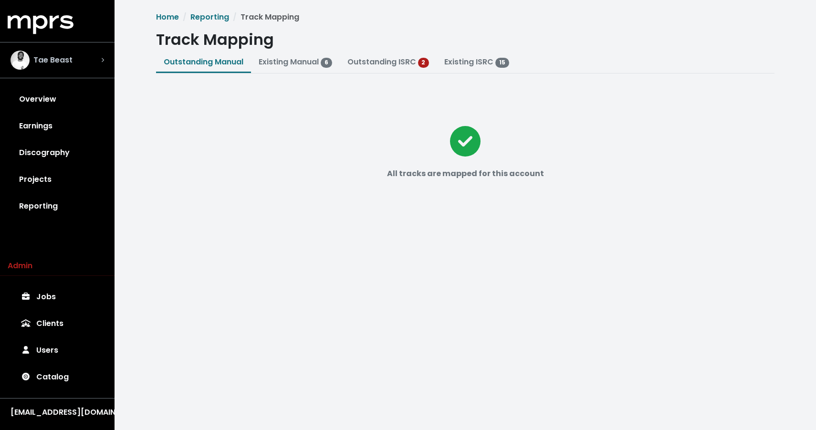
click at [60, 55] on span "Tae Beast" at bounding box center [52, 59] width 39 height 11
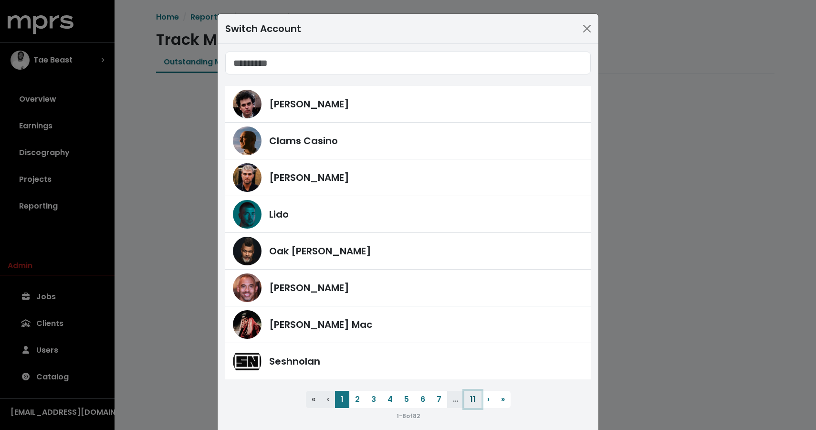
click at [465, 397] on button "11" at bounding box center [472, 399] width 17 height 17
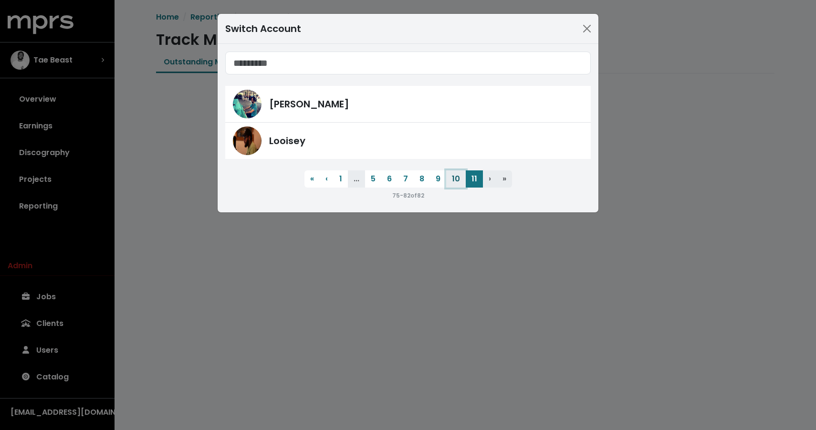
click at [453, 180] on button "10" at bounding box center [456, 178] width 20 height 17
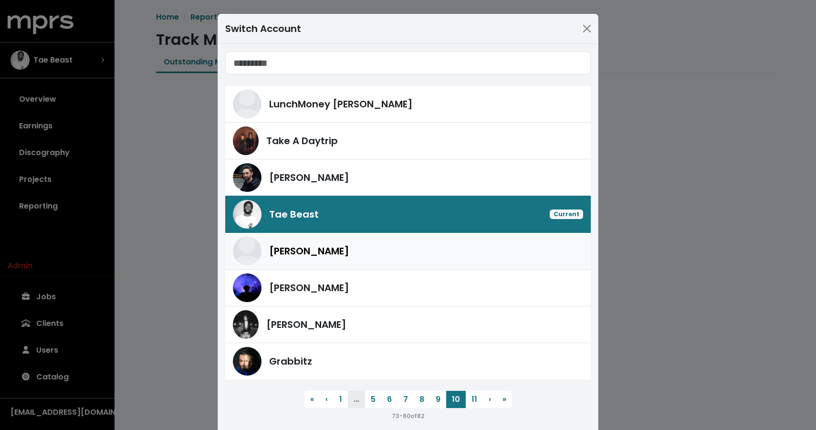
click at [391, 246] on div "[PERSON_NAME]" at bounding box center [426, 251] width 314 height 14
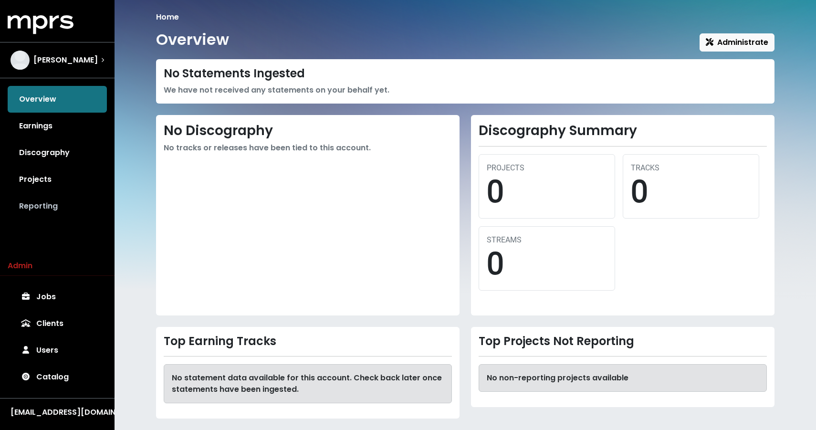
click at [41, 212] on link "Reporting" at bounding box center [57, 206] width 99 height 27
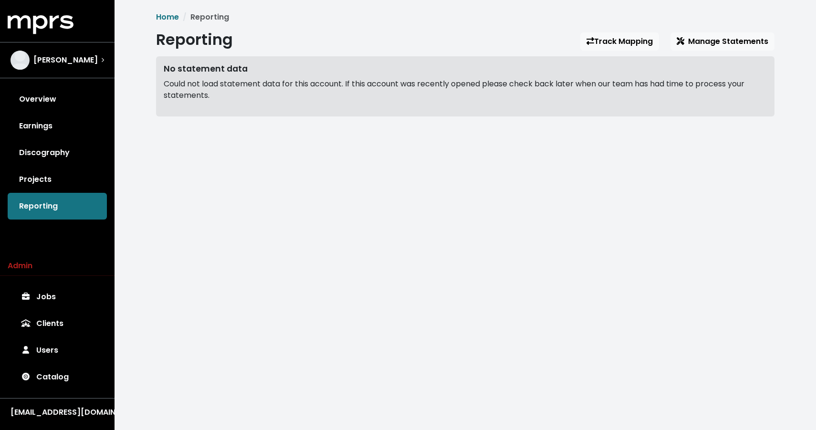
click at [632, 52] on div "Reporting Track Mapping Manage Statements" at bounding box center [465, 42] width 618 height 22
click at [620, 42] on link "Track Mapping" at bounding box center [619, 41] width 79 height 18
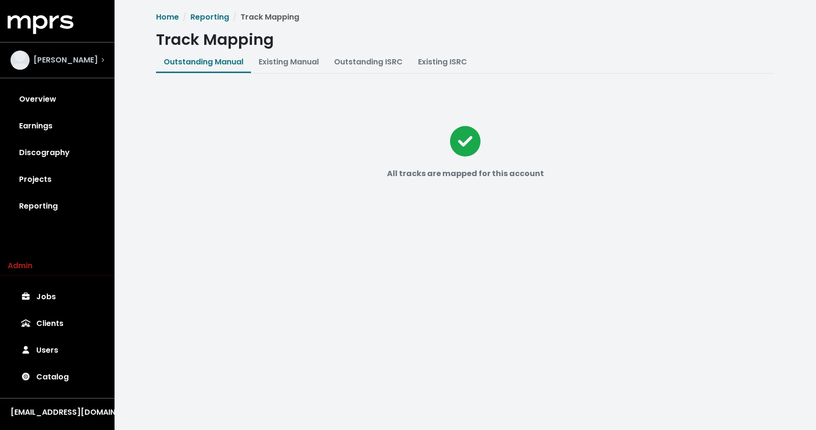
click at [60, 50] on div "[PERSON_NAME]" at bounding box center [57, 60] width 109 height 34
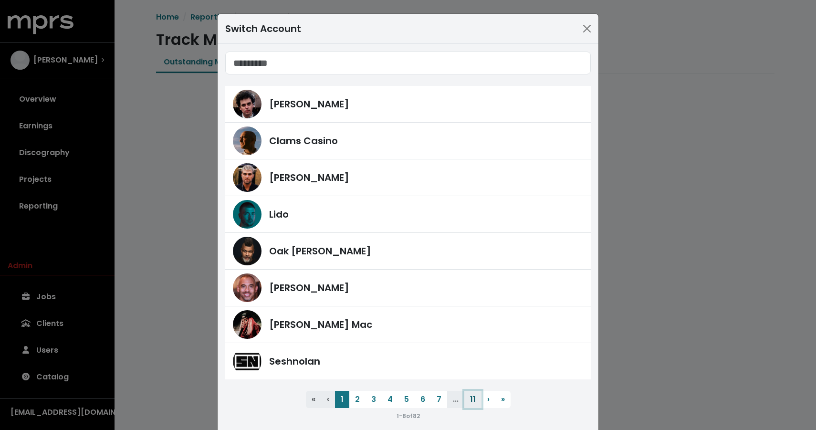
click at [473, 406] on button "11" at bounding box center [472, 399] width 17 height 17
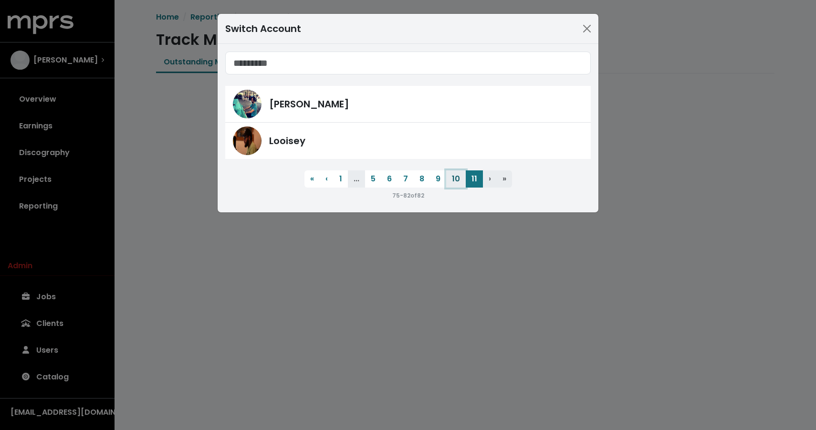
click at [458, 177] on button "10" at bounding box center [456, 178] width 20 height 17
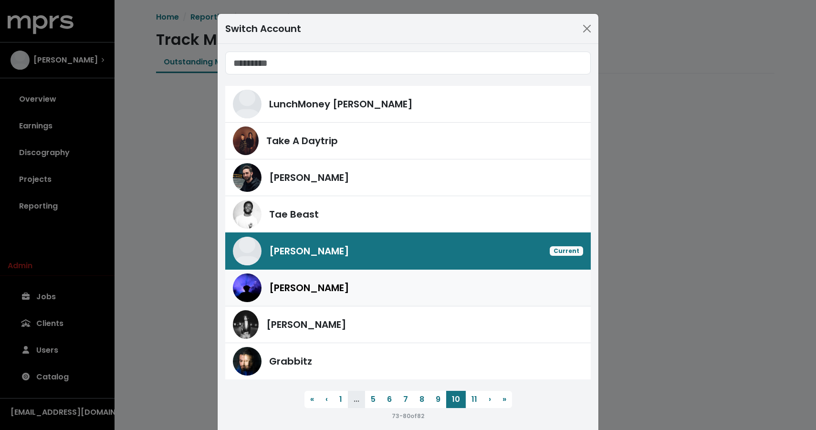
click at [381, 272] on link "[PERSON_NAME]" at bounding box center [407, 288] width 365 height 37
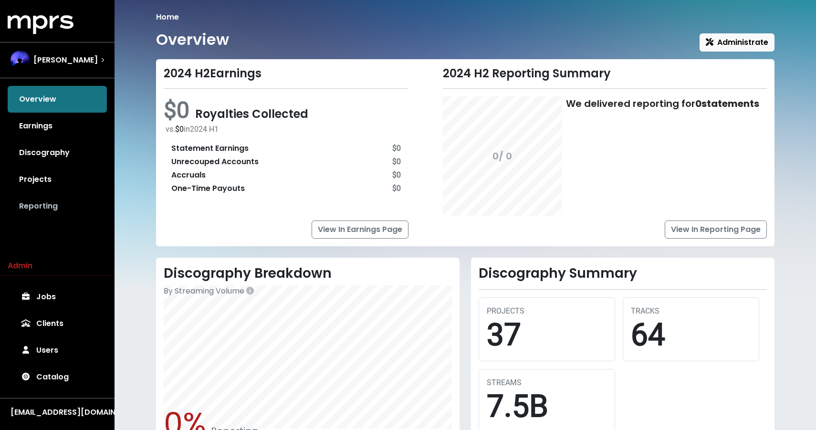
click at [61, 210] on link "Reporting" at bounding box center [57, 206] width 99 height 27
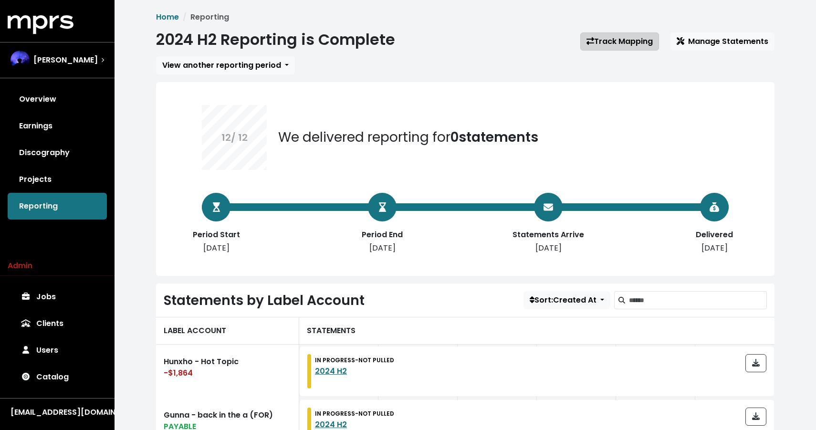
click at [648, 46] on link "Track Mapping" at bounding box center [619, 41] width 79 height 18
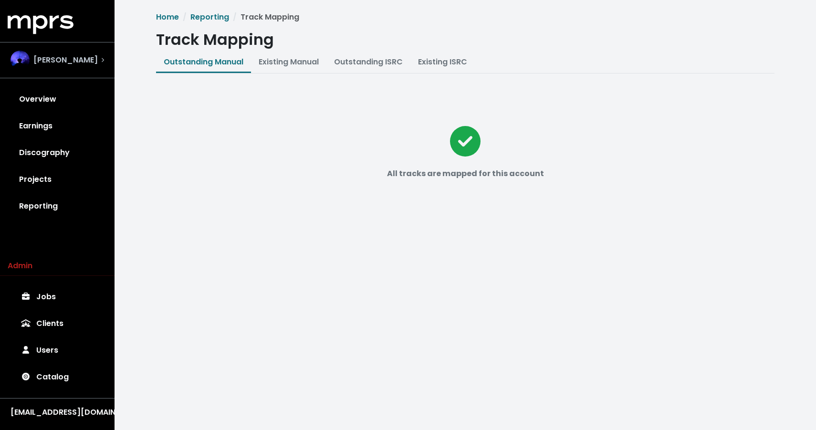
click at [37, 49] on div "[PERSON_NAME]" at bounding box center [57, 60] width 109 height 34
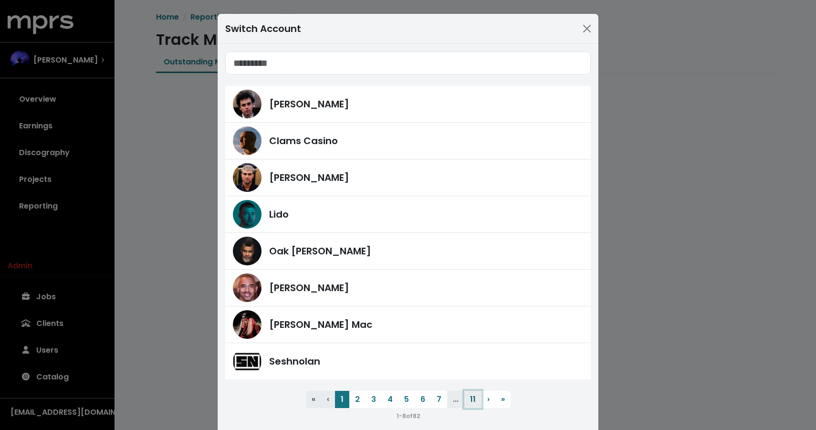
click at [469, 400] on button "11" at bounding box center [472, 399] width 17 height 17
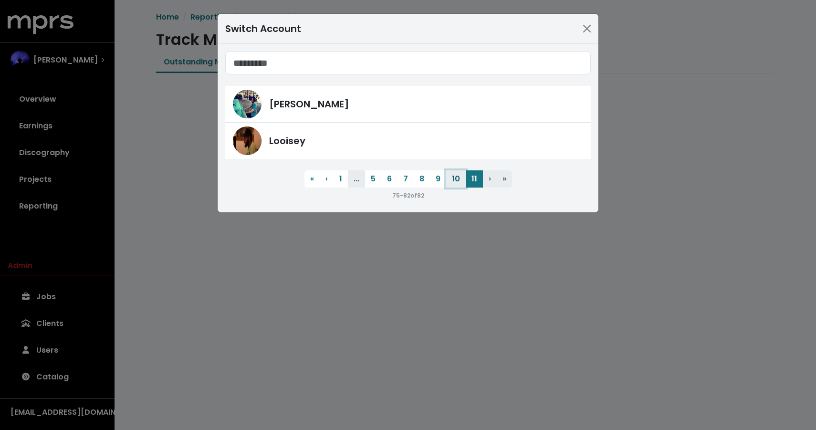
click at [457, 177] on button "10" at bounding box center [456, 178] width 20 height 17
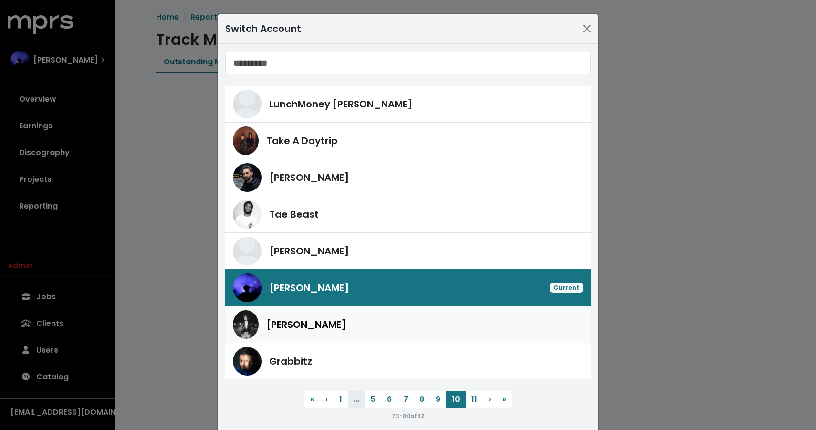
click at [372, 321] on div "[PERSON_NAME]" at bounding box center [424, 324] width 317 height 14
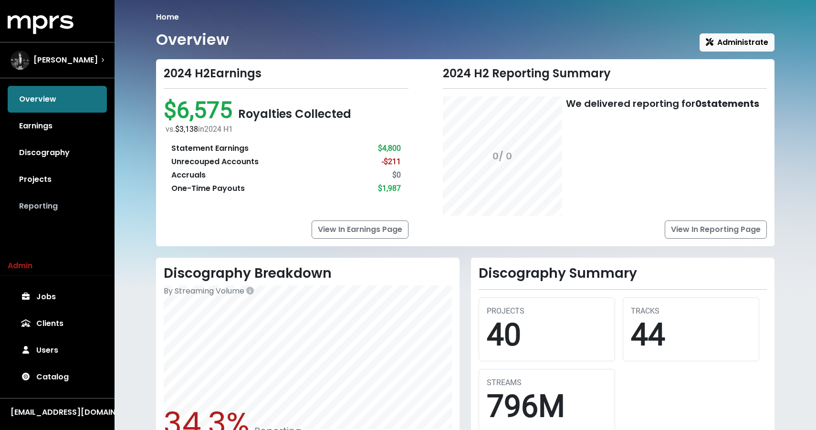
click at [54, 207] on link "Reporting" at bounding box center [57, 206] width 99 height 27
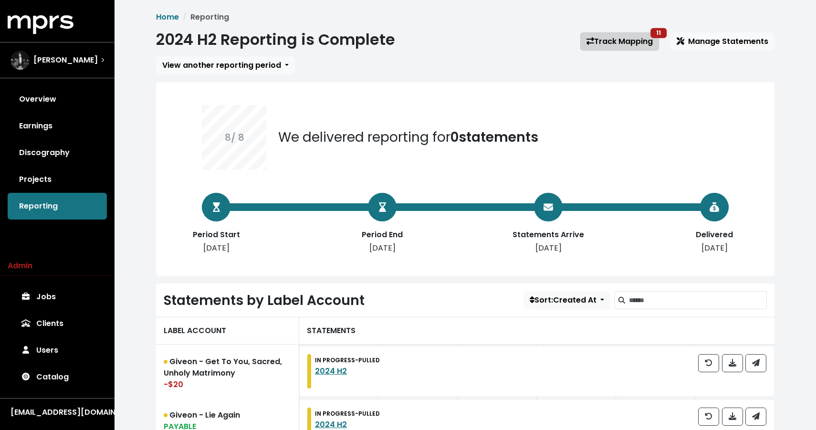
click at [630, 46] on link "Track Mapping 11" at bounding box center [619, 41] width 79 height 18
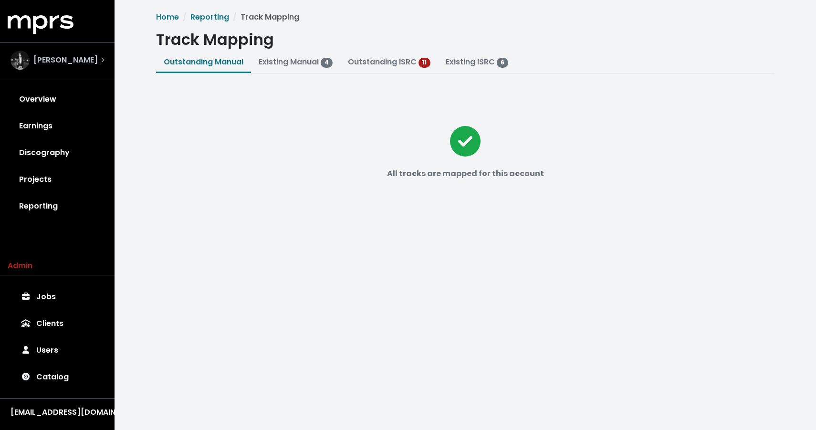
click at [73, 64] on div "[PERSON_NAME]" at bounding box center [57, 60] width 94 height 19
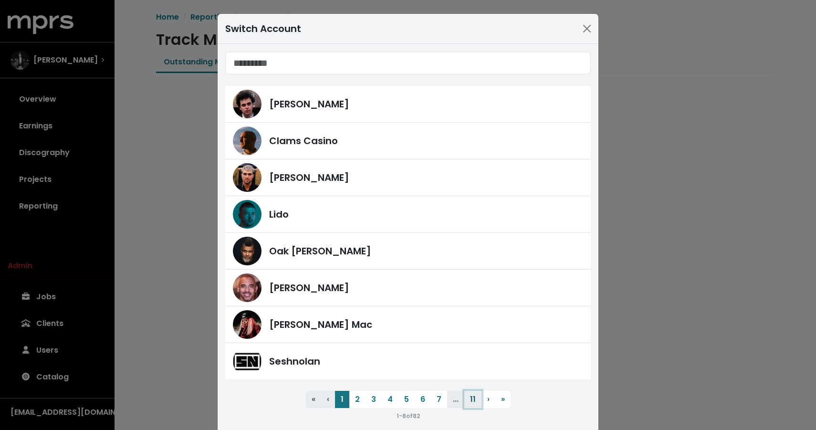
click at [466, 402] on button "11" at bounding box center [472, 399] width 17 height 17
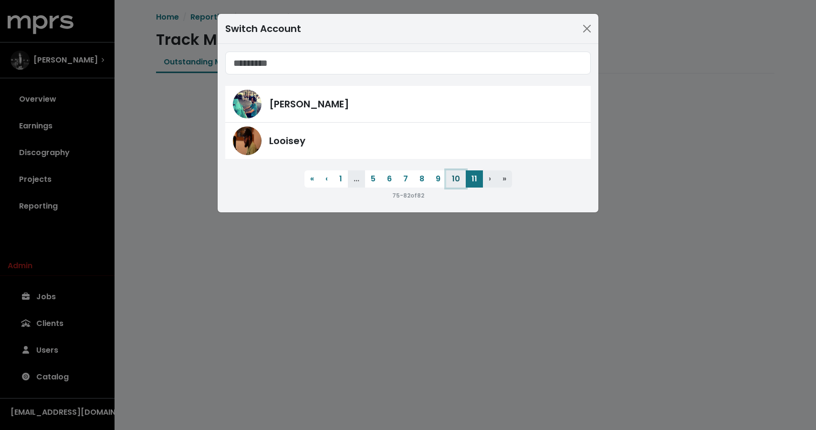
click at [456, 179] on button "10" at bounding box center [456, 178] width 20 height 17
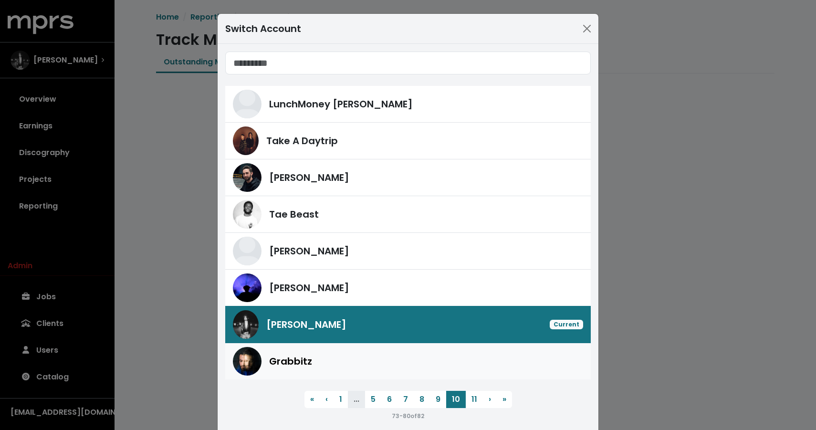
click at [344, 354] on div "Grabbitz" at bounding box center [426, 361] width 314 height 14
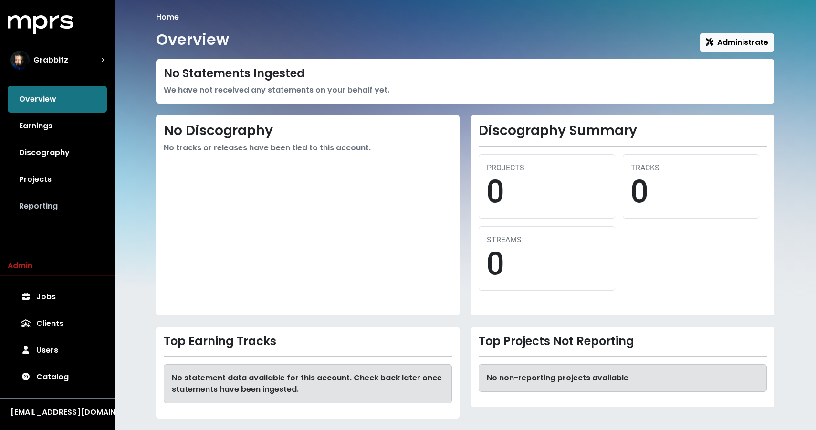
click at [40, 204] on link "Reporting" at bounding box center [57, 206] width 99 height 27
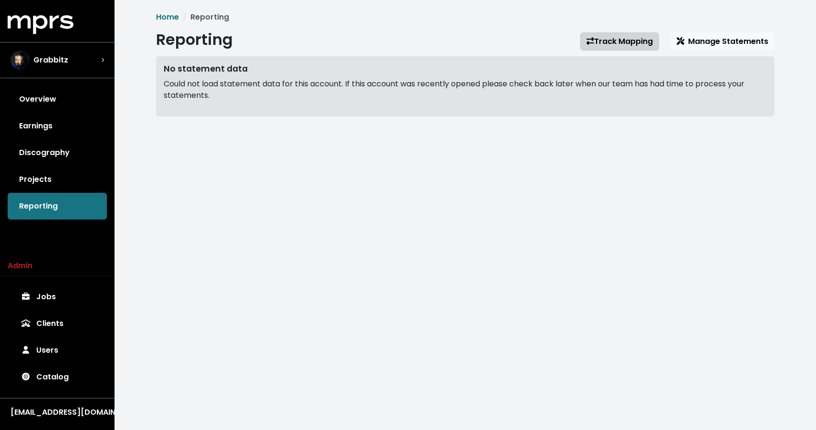
click at [596, 41] on link "Track Mapping" at bounding box center [619, 41] width 79 height 18
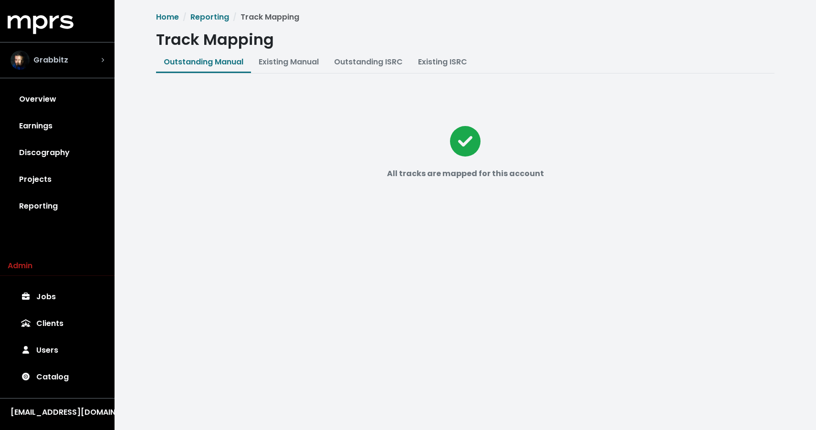
click at [69, 48] on div "Grabbitz" at bounding box center [57, 60] width 109 height 34
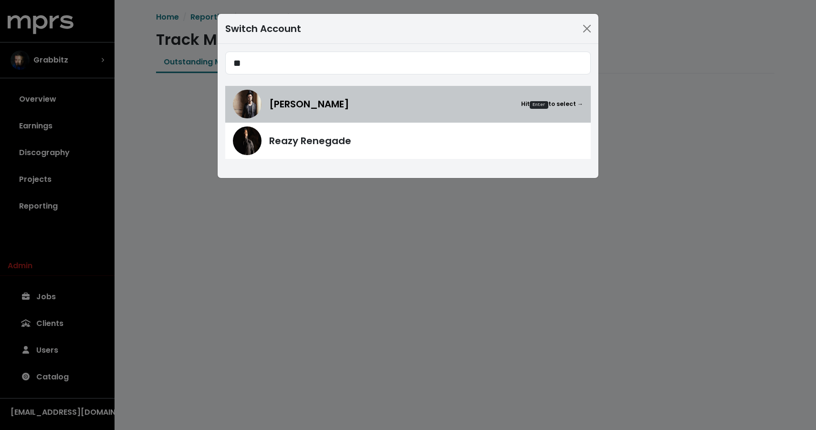
type input "**"
click at [284, 108] on span "[PERSON_NAME]" at bounding box center [309, 104] width 80 height 14
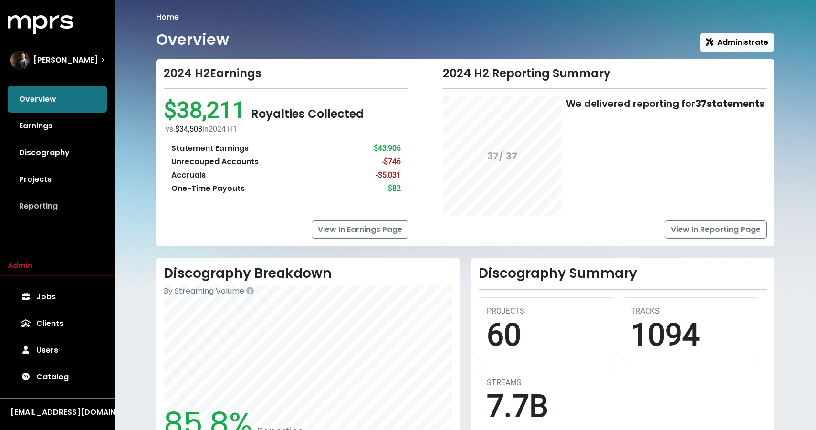
click at [22, 213] on link "Reporting" at bounding box center [57, 206] width 99 height 27
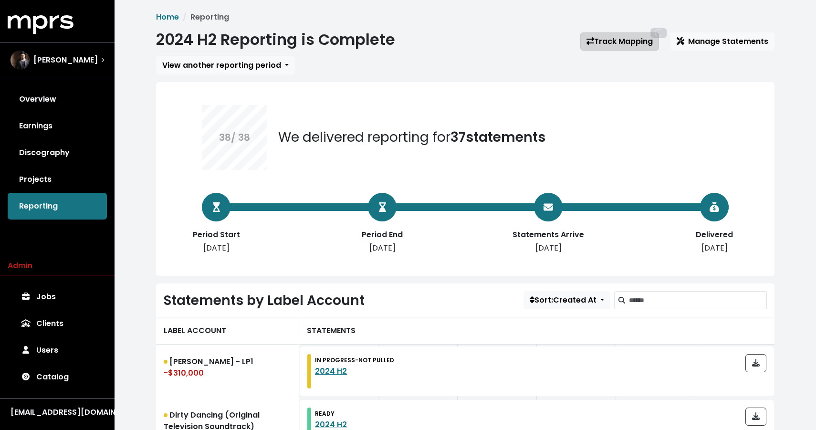
click at [630, 42] on link "Track Mapping" at bounding box center [619, 41] width 79 height 18
